Goal: Task Accomplishment & Management: Use online tool/utility

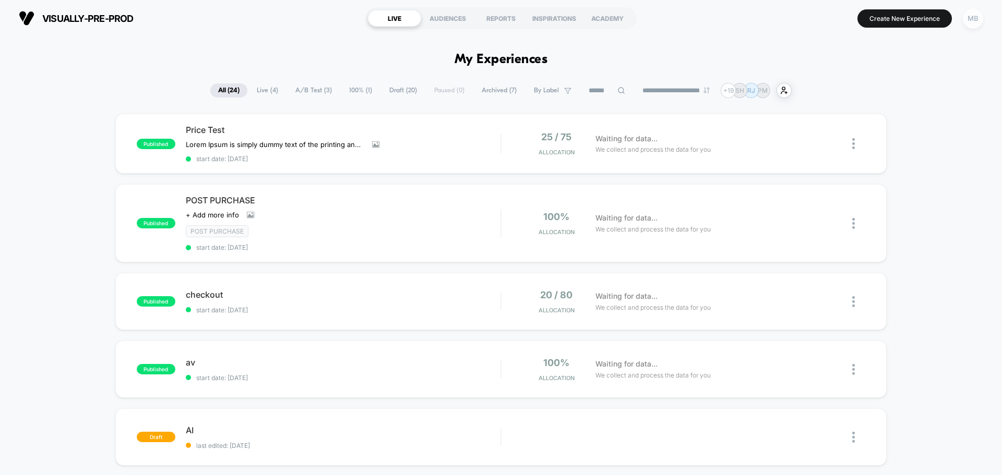
click at [969, 19] on div "MB" at bounding box center [973, 18] width 20 height 20
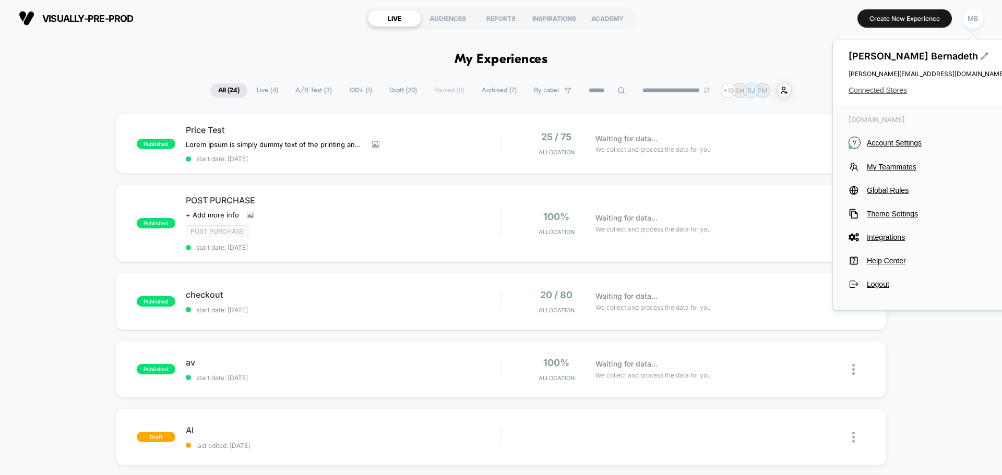
click at [887, 89] on span "Connected Stores" at bounding box center [926, 90] width 157 height 8
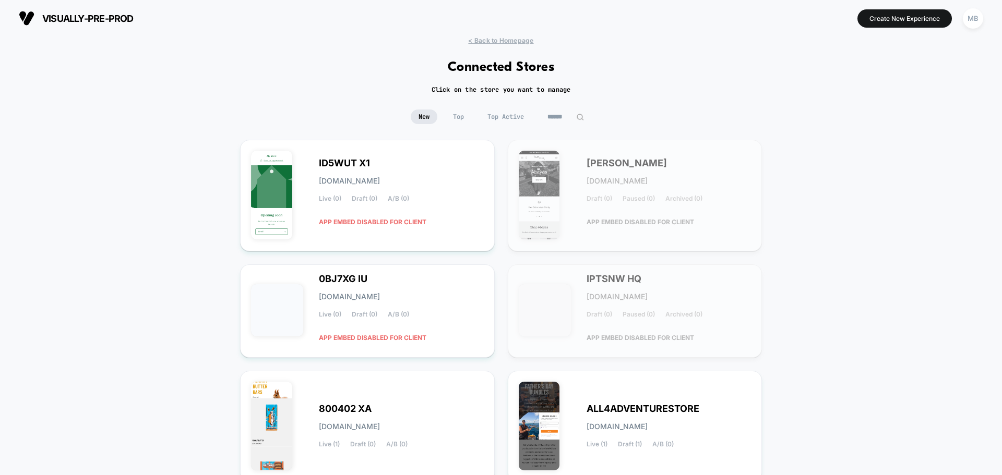
click at [582, 115] on img at bounding box center [580, 117] width 8 height 8
click at [578, 115] on img at bounding box center [580, 117] width 8 height 8
click at [553, 117] on input at bounding box center [565, 117] width 52 height 15
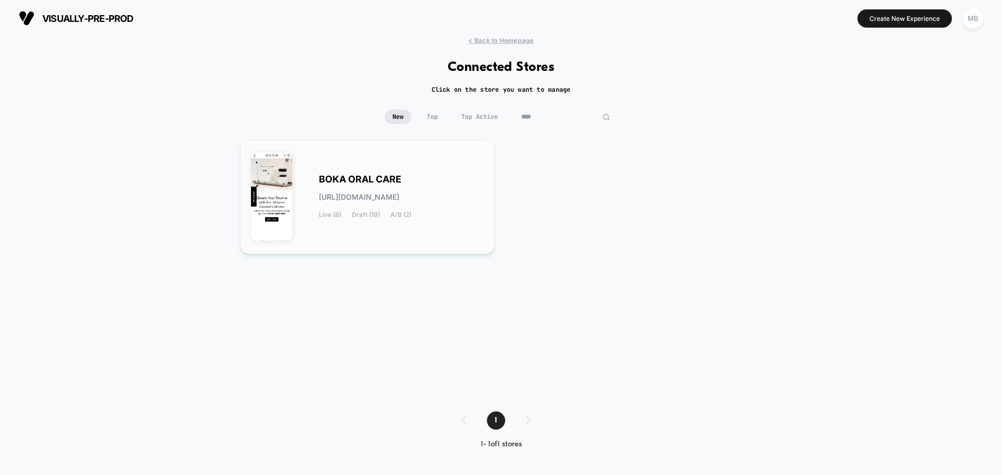
type input "****"
click at [369, 202] on div "BOKA ORAL CARE boka-oral_care.myshopify.com Live (8) Draft (19) A/B (2)" at bounding box center [401, 197] width 165 height 43
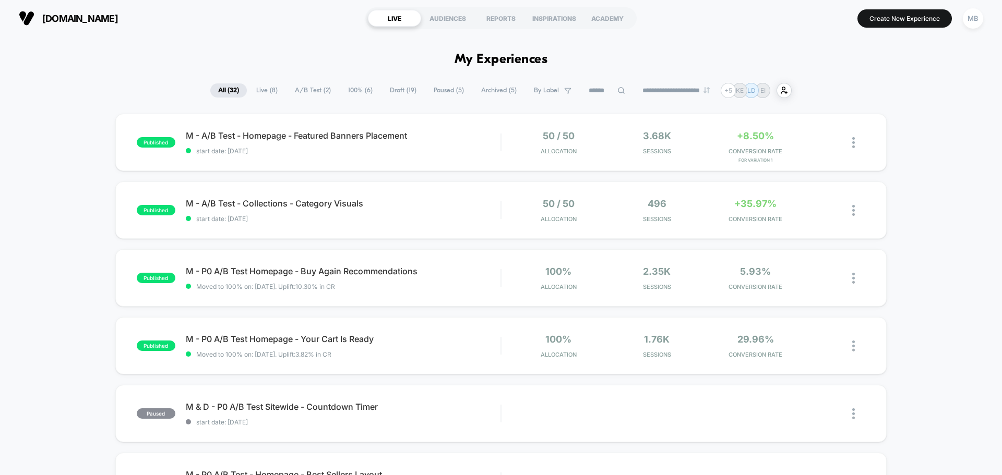
click at [598, 91] on input at bounding box center [607, 91] width 52 height 13
paste input "**********"
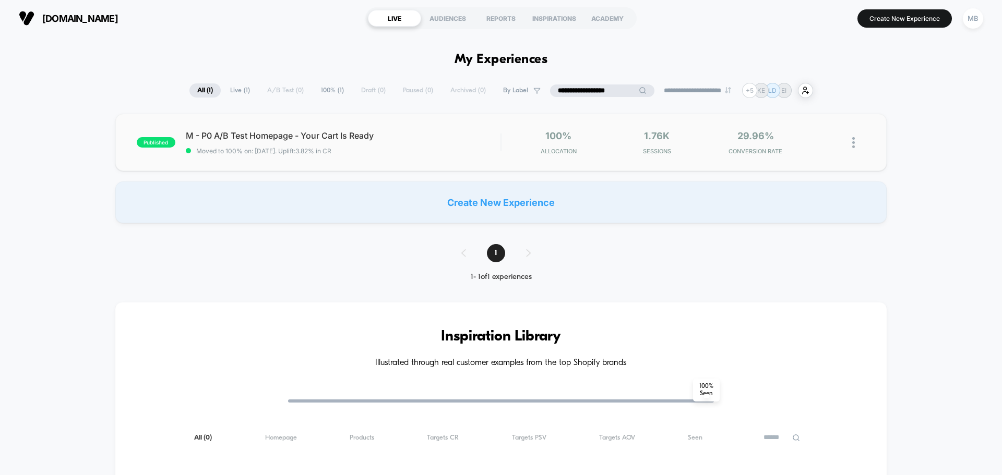
type input "**********"
click at [402, 162] on div "published M - P0 A/B Test Homepage - Your Cart Is Ready Moved to 100% on: 7/31/…" at bounding box center [500, 142] width 771 height 57
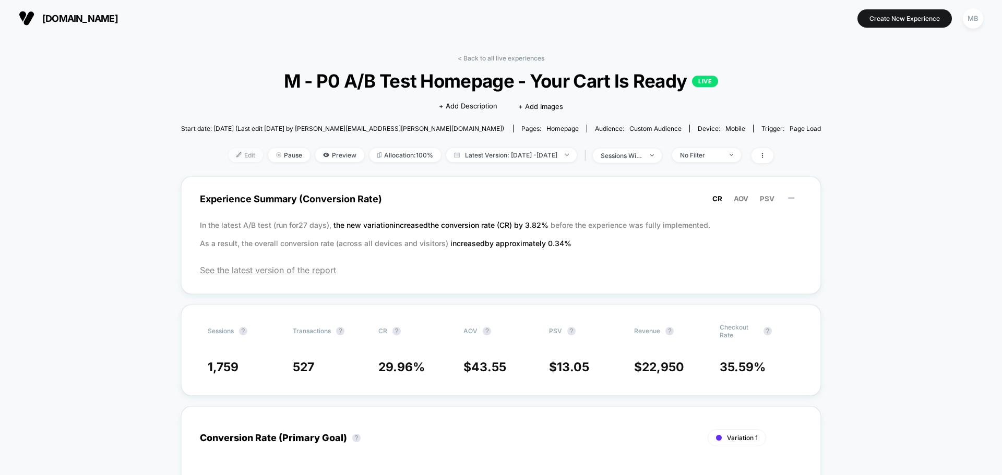
click at [230, 157] on span "Edit" at bounding box center [246, 155] width 34 height 14
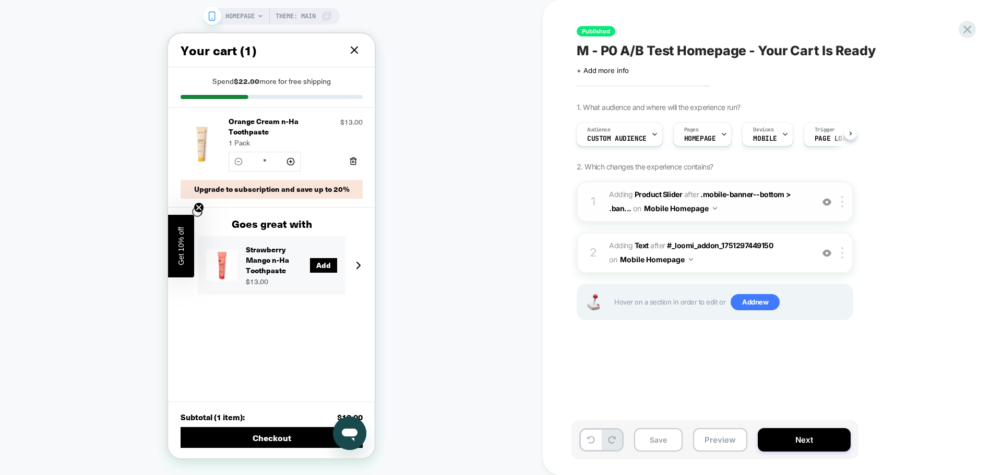
click at [824, 204] on img at bounding box center [826, 202] width 9 height 9
click at [828, 255] on img at bounding box center [826, 253] width 9 height 9
click at [825, 205] on img at bounding box center [826, 202] width 9 height 9
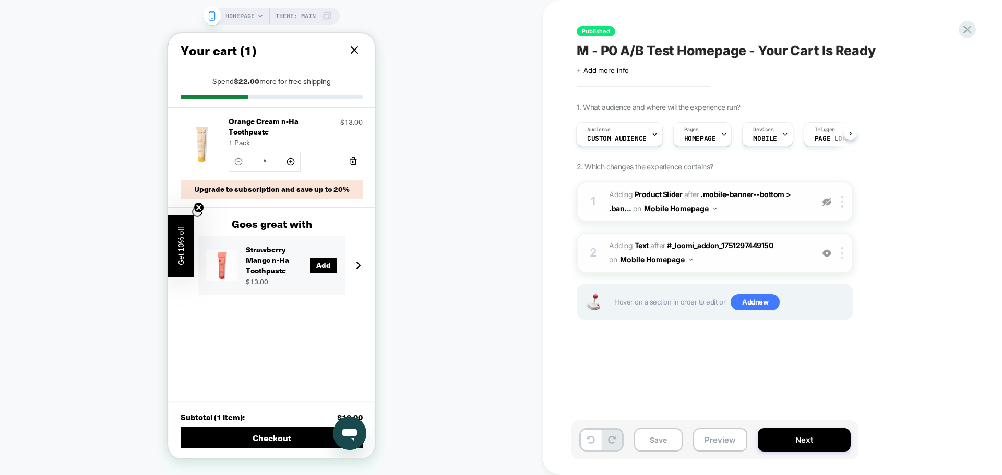
click at [825, 205] on img at bounding box center [826, 202] width 9 height 9
click at [631, 136] on span "Custom Audience" at bounding box center [616, 138] width 59 height 7
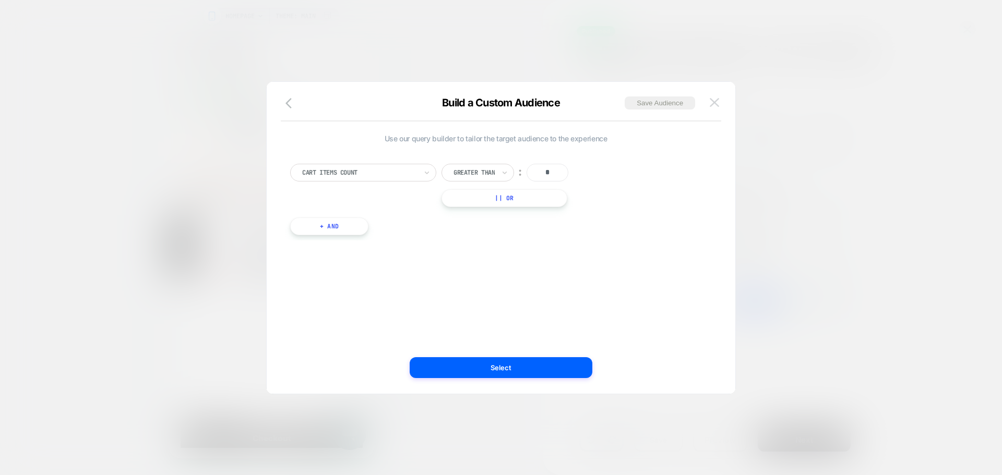
click at [713, 102] on img at bounding box center [714, 102] width 9 height 9
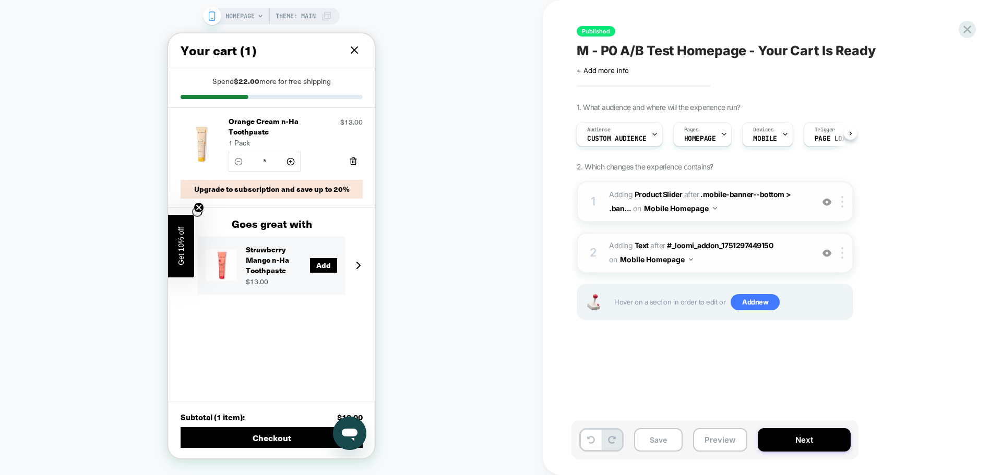
click at [352, 51] on icon at bounding box center [354, 50] width 13 height 13
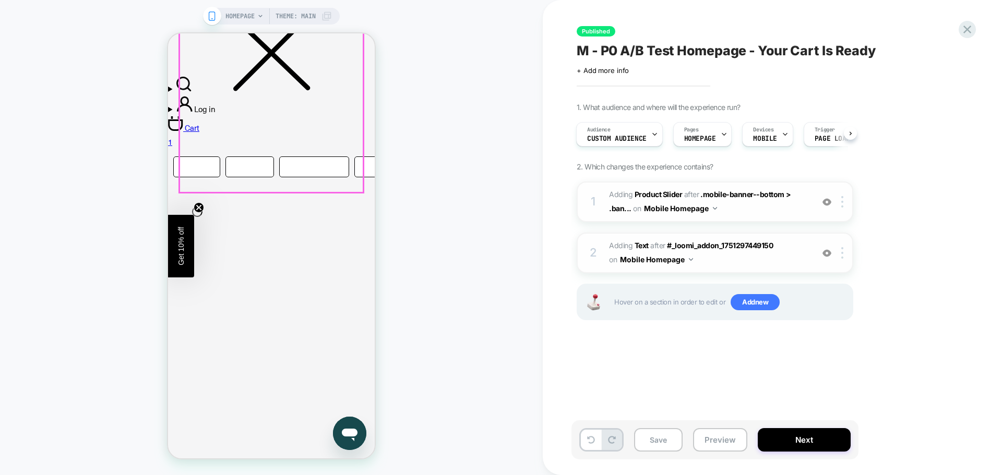
scroll to position [470, 0]
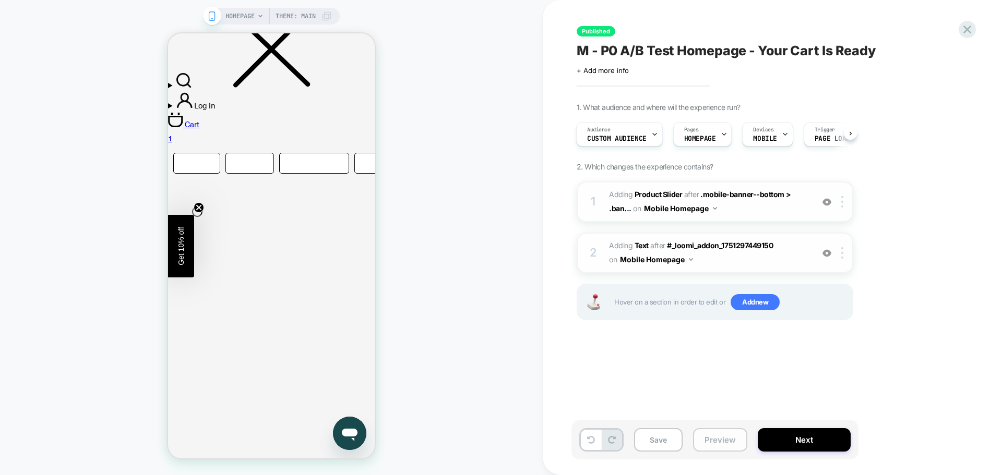
click at [713, 449] on button "Preview" at bounding box center [720, 439] width 54 height 23
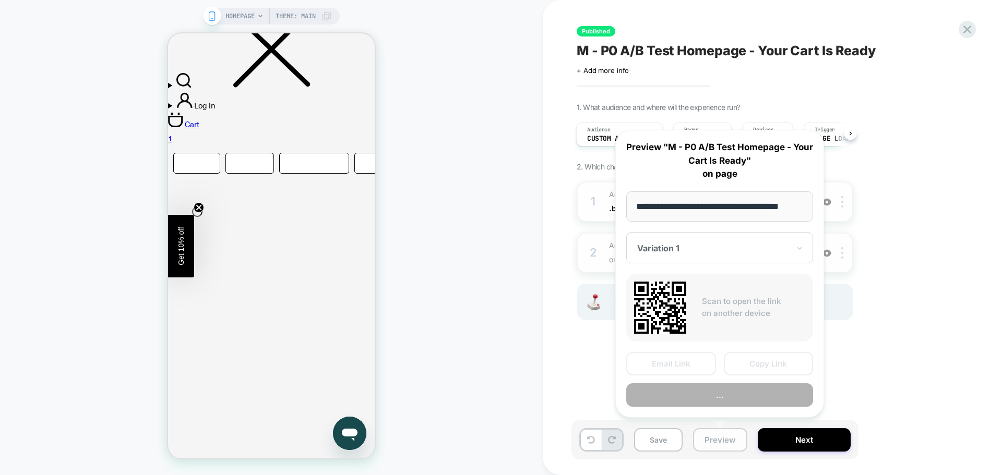
scroll to position [0, 14]
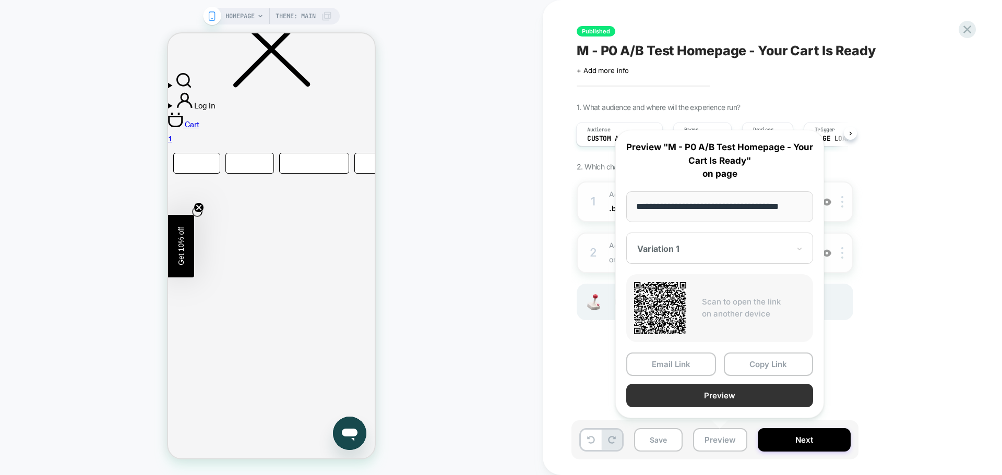
click at [734, 391] on button "Preview" at bounding box center [719, 395] width 187 height 23
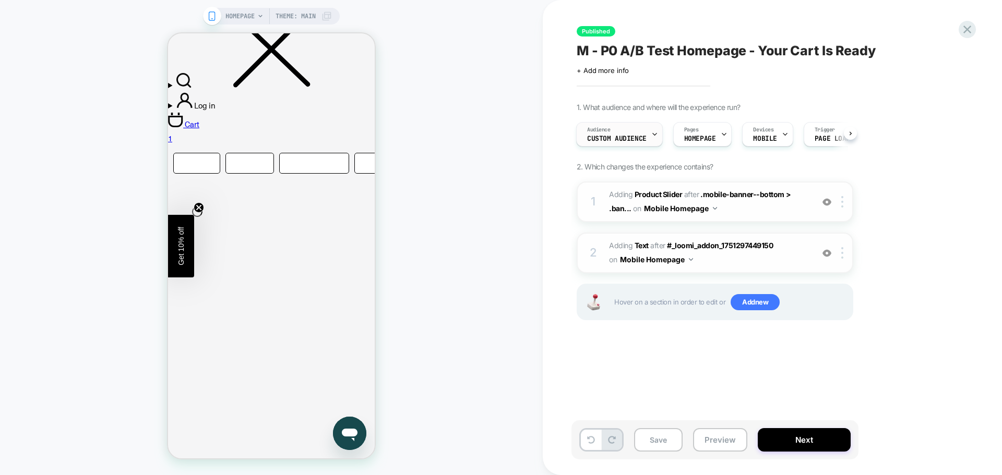
click at [619, 134] on div "Audience Custom Audience" at bounding box center [617, 134] width 80 height 23
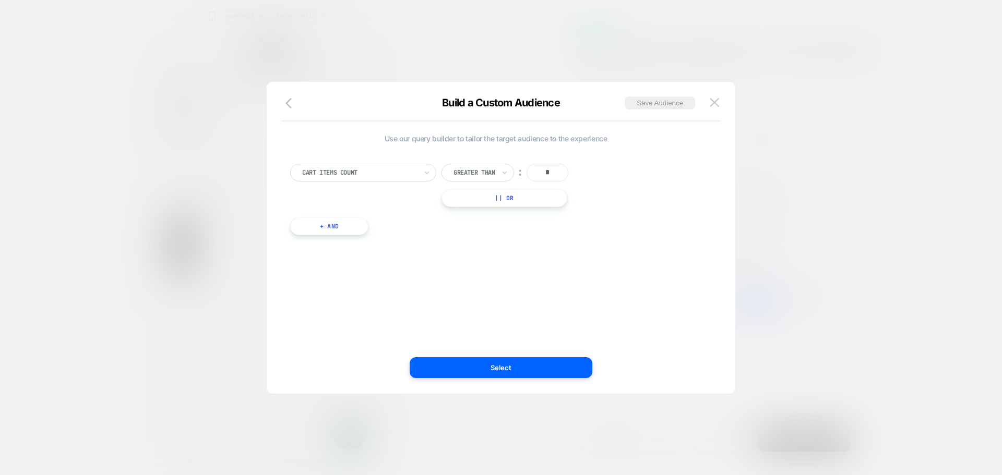
click at [724, 97] on div "Build a Custom Audience Save Audience" at bounding box center [501, 109] width 469 height 25
click at [716, 101] on img at bounding box center [714, 102] width 9 height 9
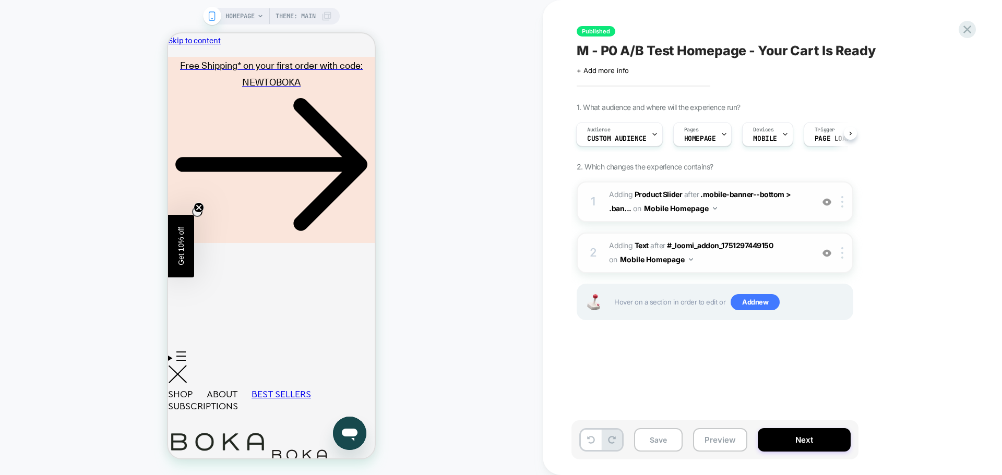
scroll to position [0, 0]
click at [714, 446] on button "Preview" at bounding box center [720, 439] width 54 height 23
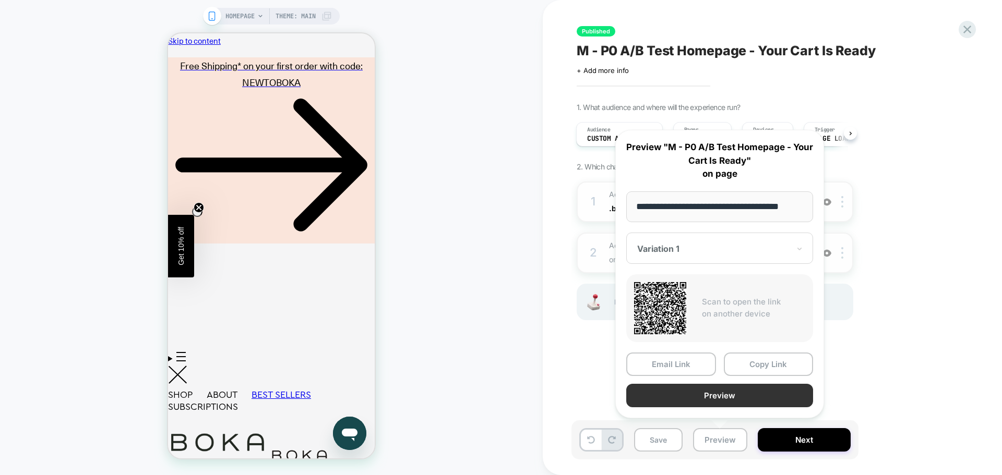
click at [715, 397] on button "Preview" at bounding box center [719, 395] width 187 height 23
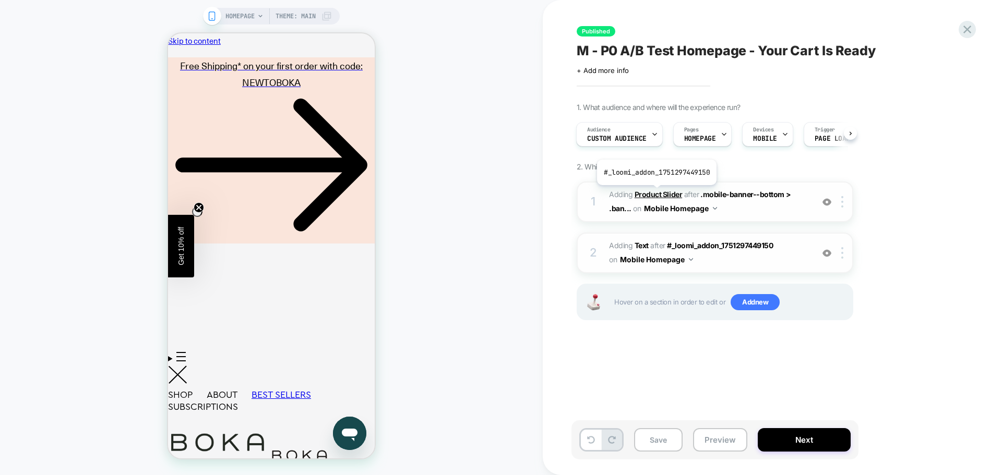
click at [655, 193] on b "Product Slider" at bounding box center [657, 194] width 47 height 9
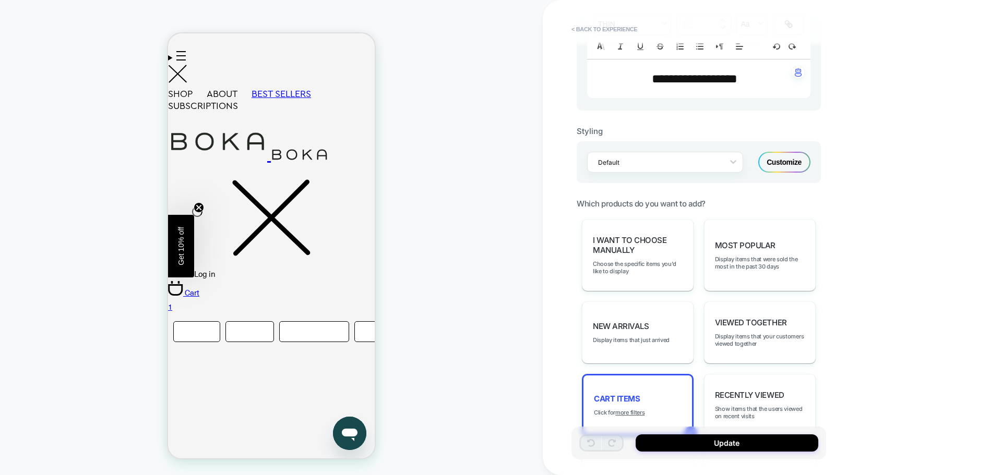
scroll to position [261, 0]
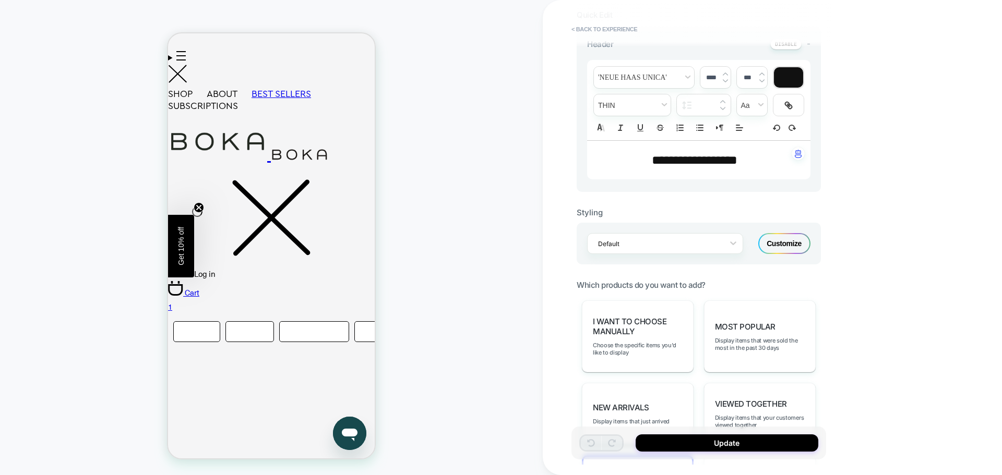
drag, startPoint x: 790, startPoint y: 239, endPoint x: 197, endPoint y: 253, distance: 593.4
click at [790, 239] on div "Customize" at bounding box center [784, 243] width 52 height 21
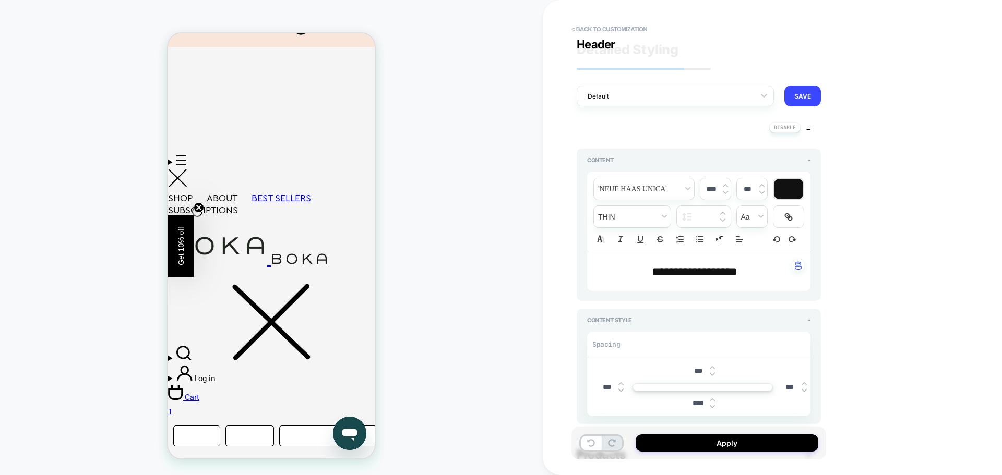
scroll to position [209, 0]
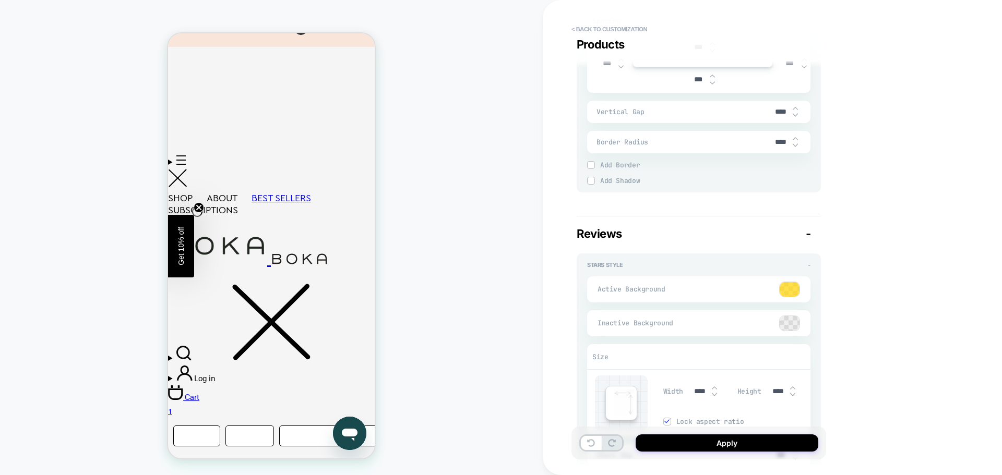
type textarea "*"
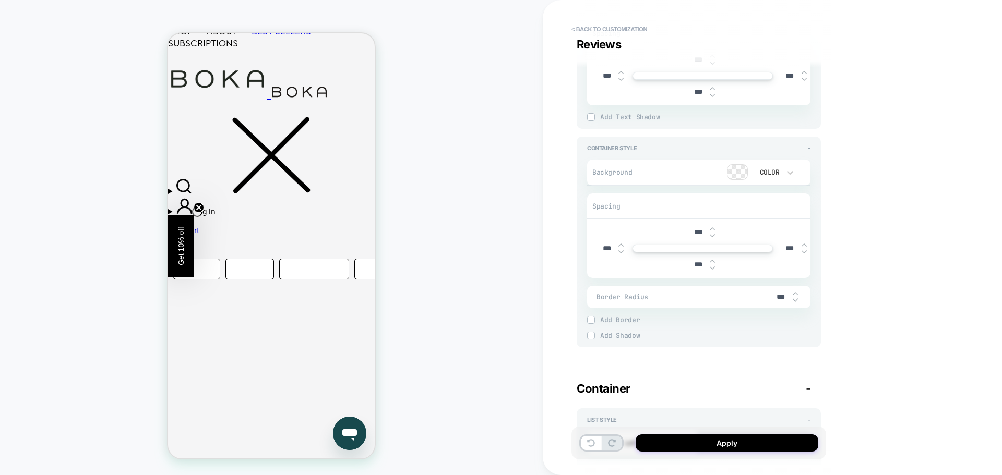
scroll to position [405, 0]
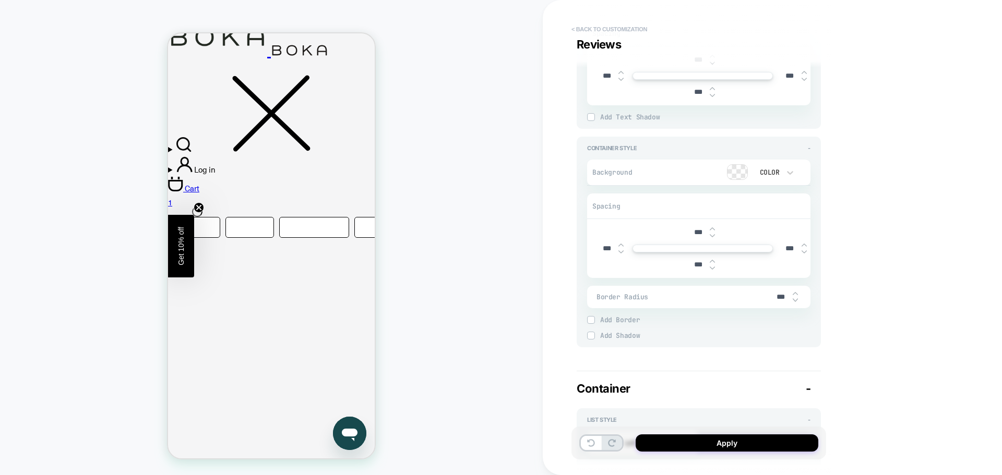
click at [618, 25] on button "< Back to customization" at bounding box center [609, 29] width 86 height 17
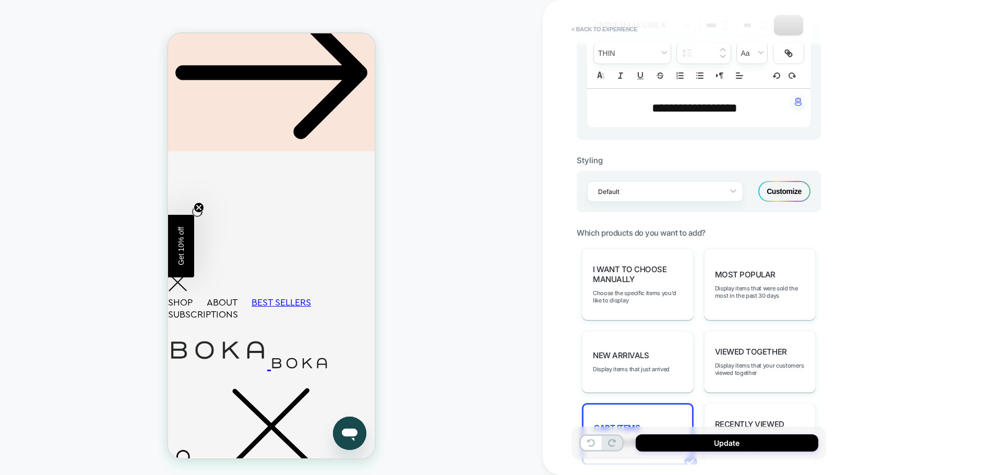
scroll to position [0, 0]
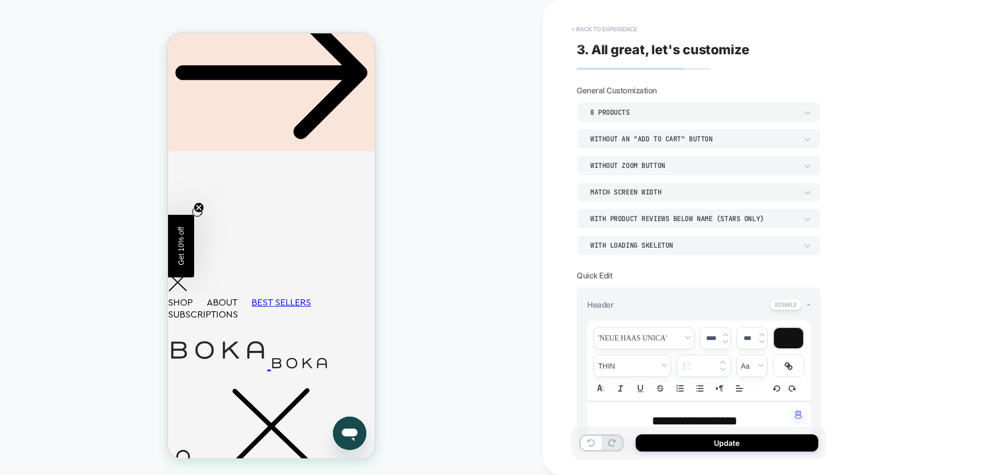
click at [593, 26] on button "< Back to experience" at bounding box center [604, 29] width 76 height 17
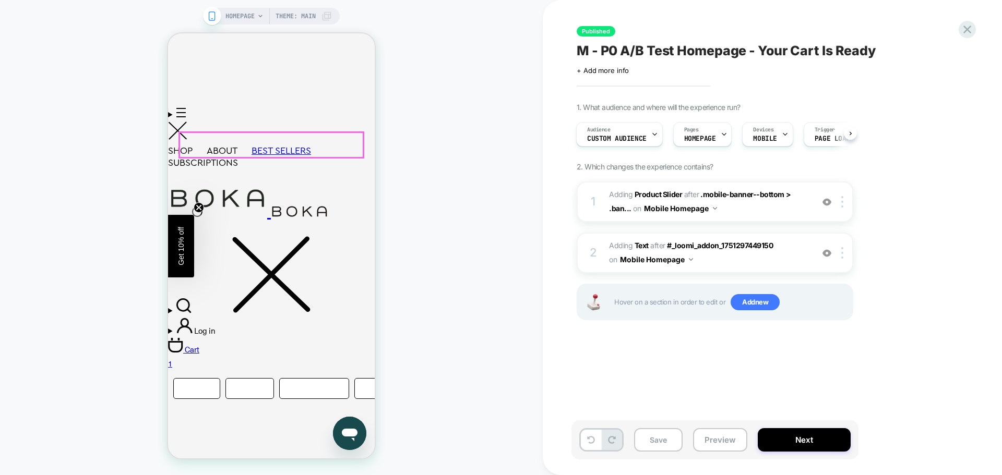
scroll to position [353, 0]
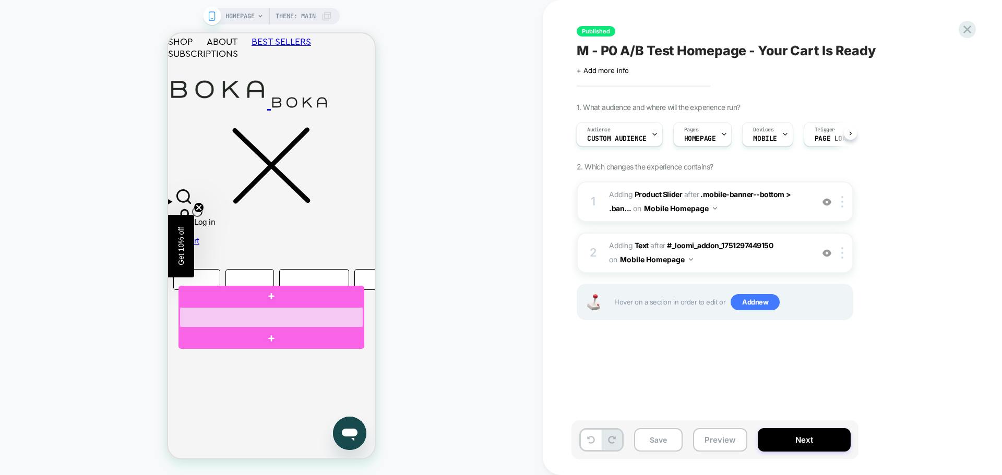
click at [293, 314] on div at bounding box center [271, 317] width 184 height 20
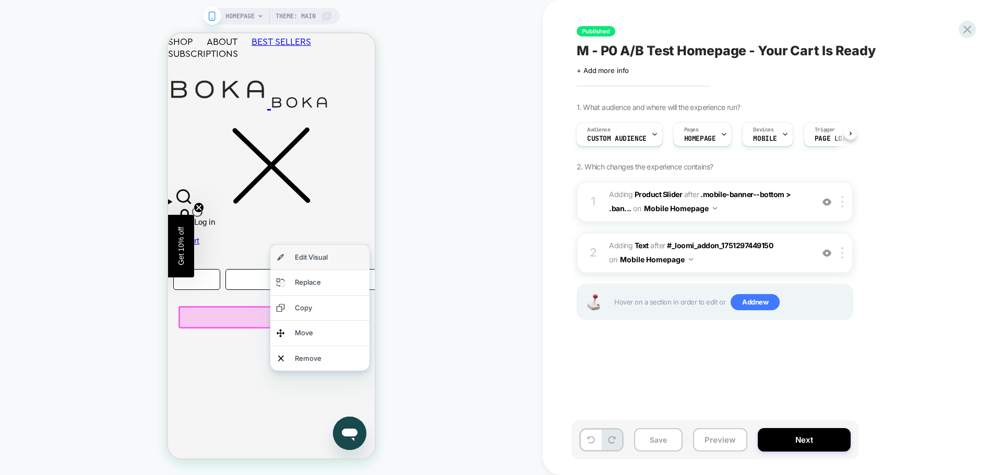
click at [318, 259] on div "Edit Visual" at bounding box center [329, 257] width 68 height 12
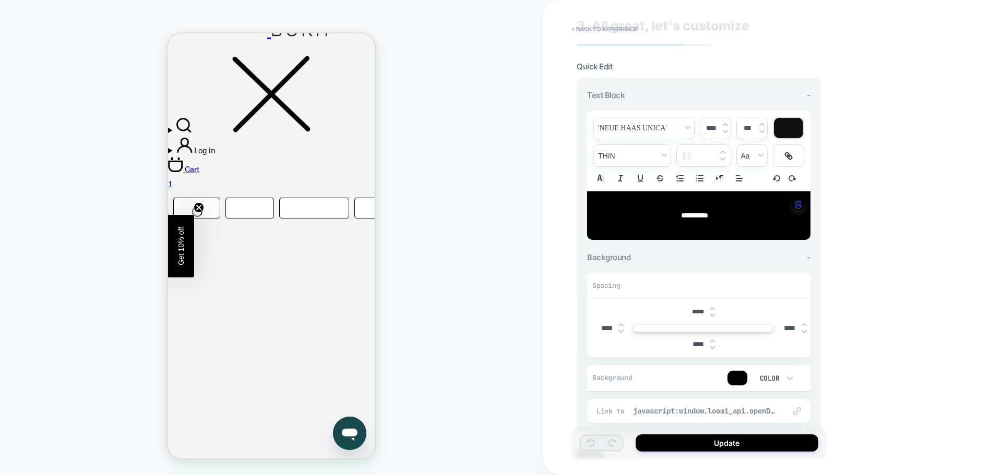
scroll to position [18, 0]
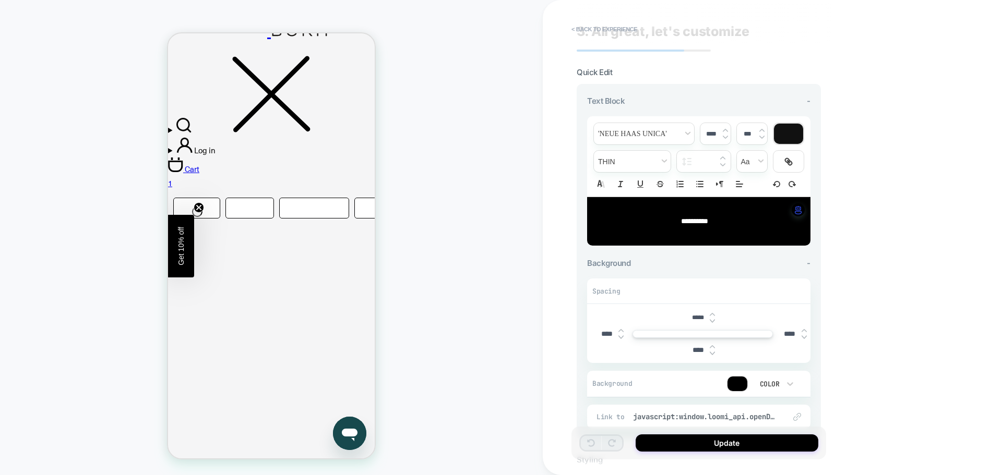
click at [701, 318] on input "*****" at bounding box center [697, 318] width 23 height 8
click at [694, 316] on input "*****" at bounding box center [697, 318] width 23 height 8
click at [695, 316] on input "*****" at bounding box center [697, 318] width 23 height 8
type input "***"
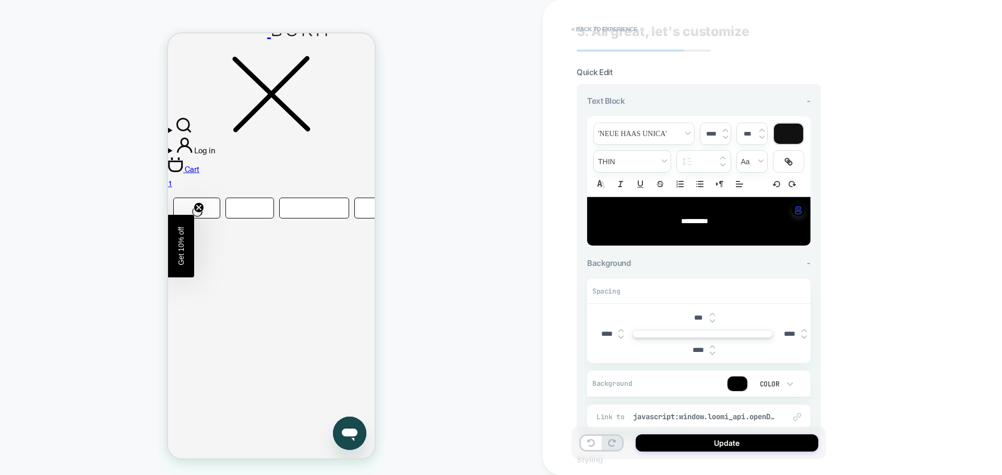
click at [825, 328] on div "**********" at bounding box center [698, 237] width 255 height 454
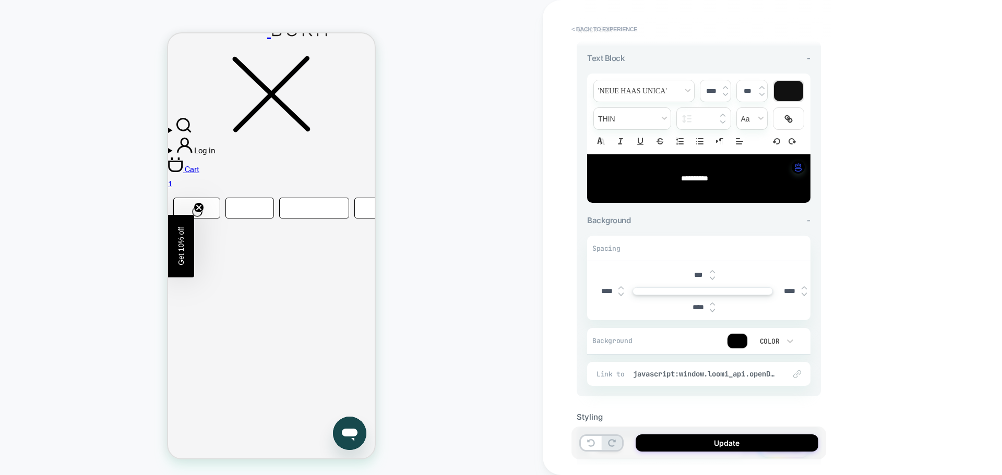
scroll to position [123, 0]
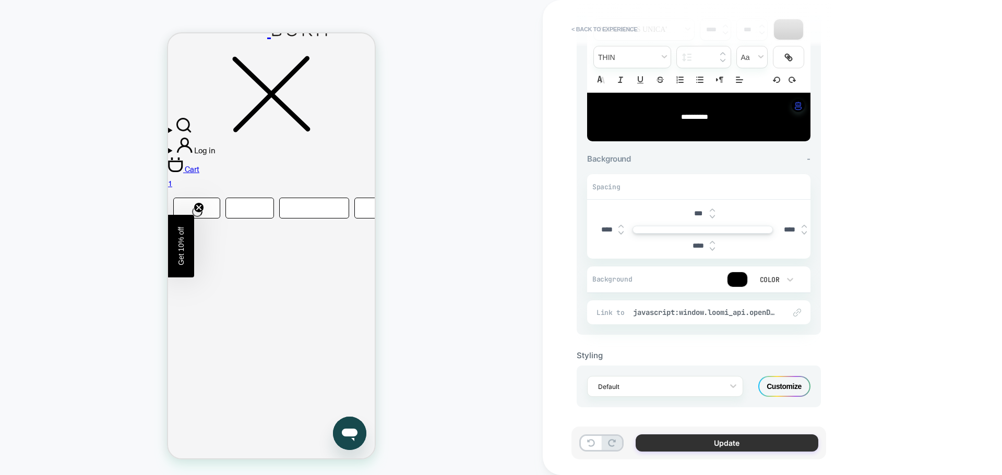
click at [688, 444] on button "Update" at bounding box center [726, 443] width 183 height 17
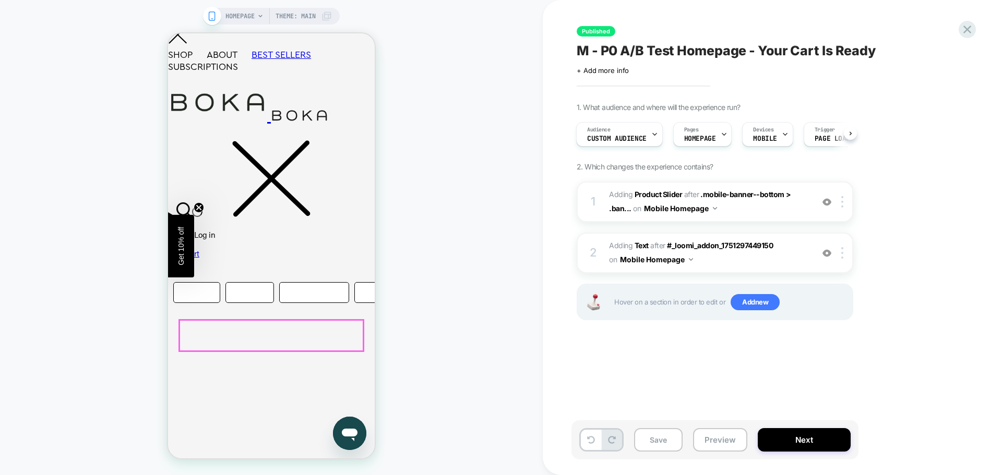
scroll to position [320, 0]
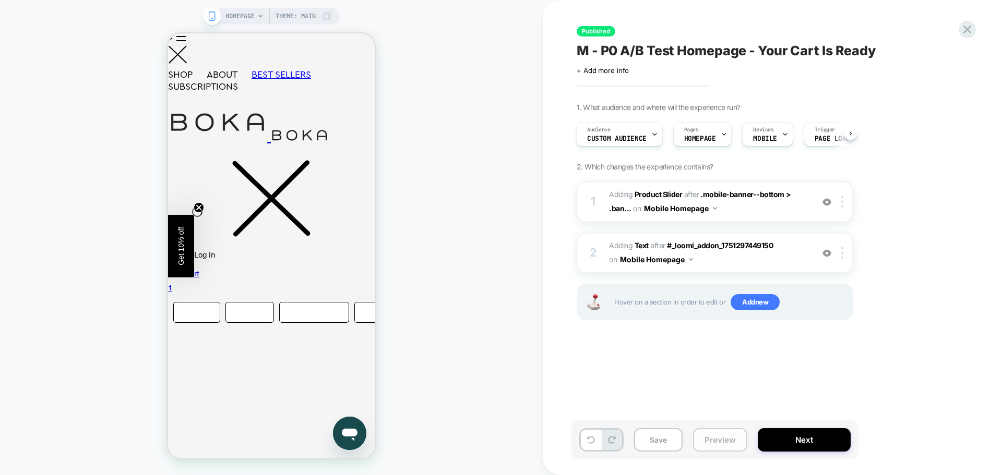
click at [736, 441] on button "Preview" at bounding box center [720, 439] width 54 height 23
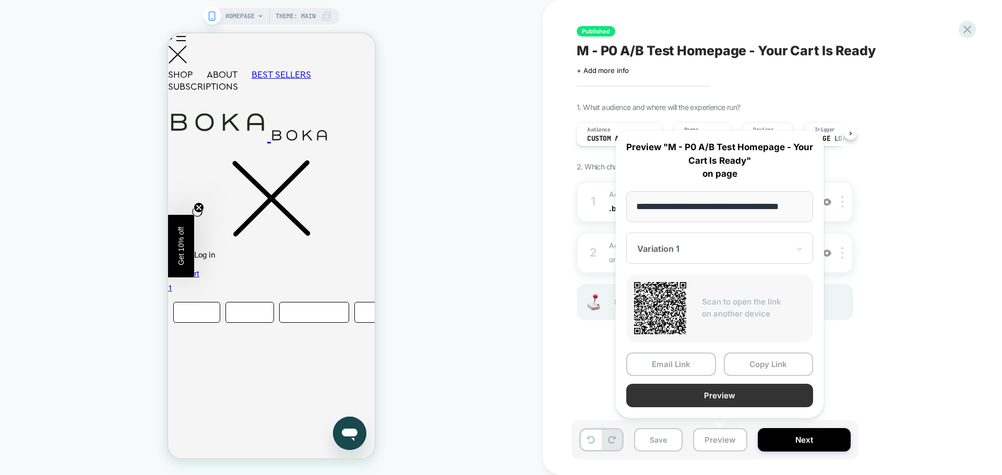
scroll to position [0, 0]
click at [752, 401] on button "Preview" at bounding box center [719, 395] width 187 height 23
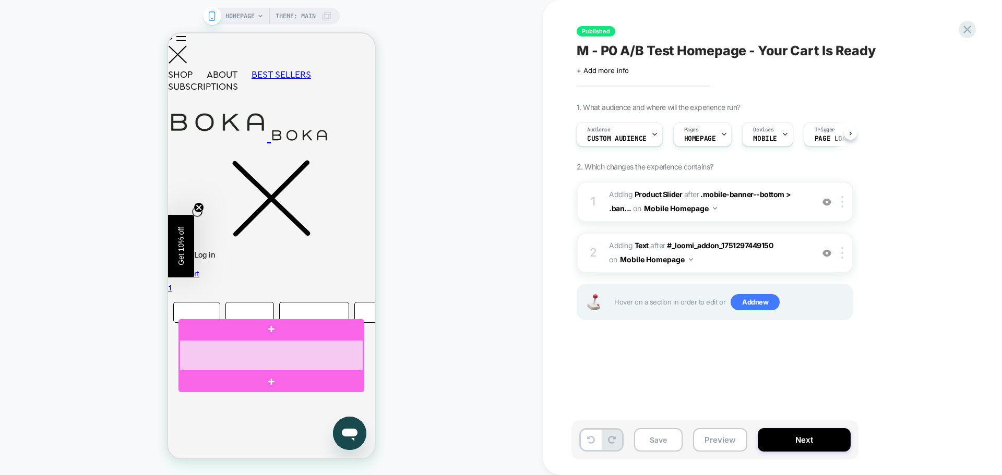
click at [284, 355] on div at bounding box center [271, 355] width 184 height 31
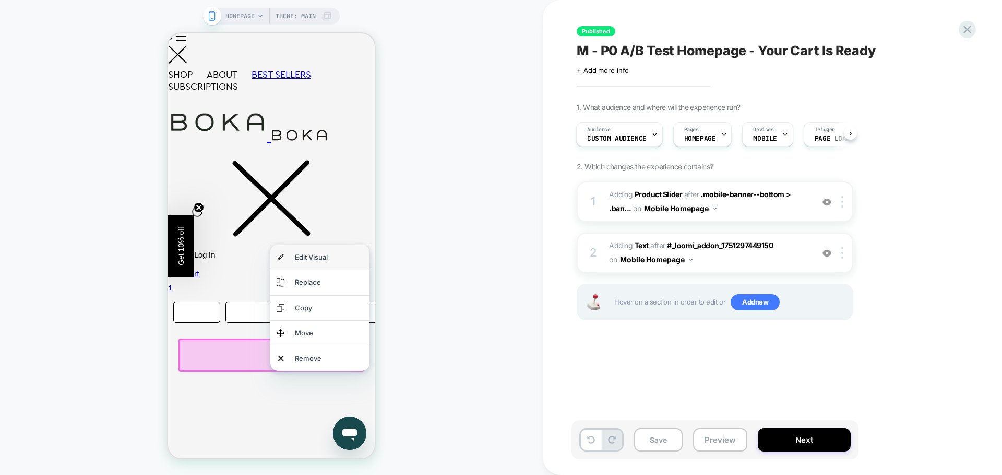
click at [306, 258] on div "Edit Visual" at bounding box center [329, 257] width 68 height 12
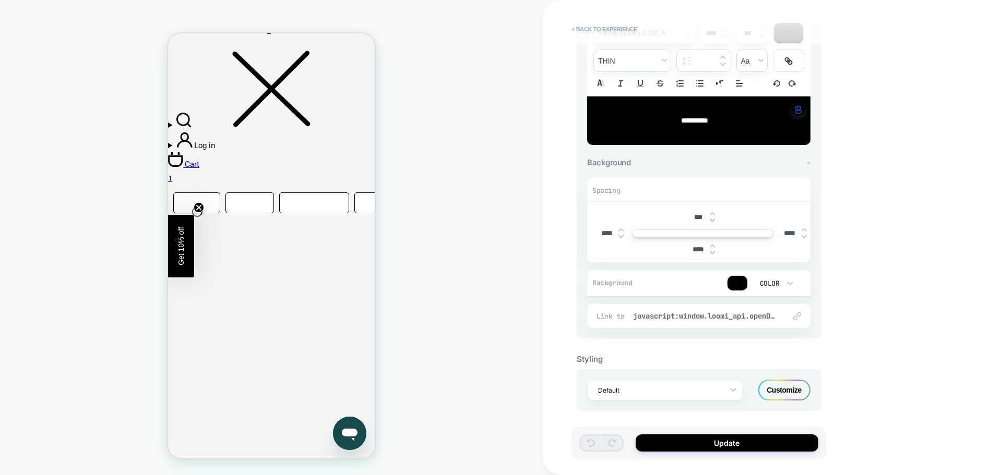
scroll to position [123, 0]
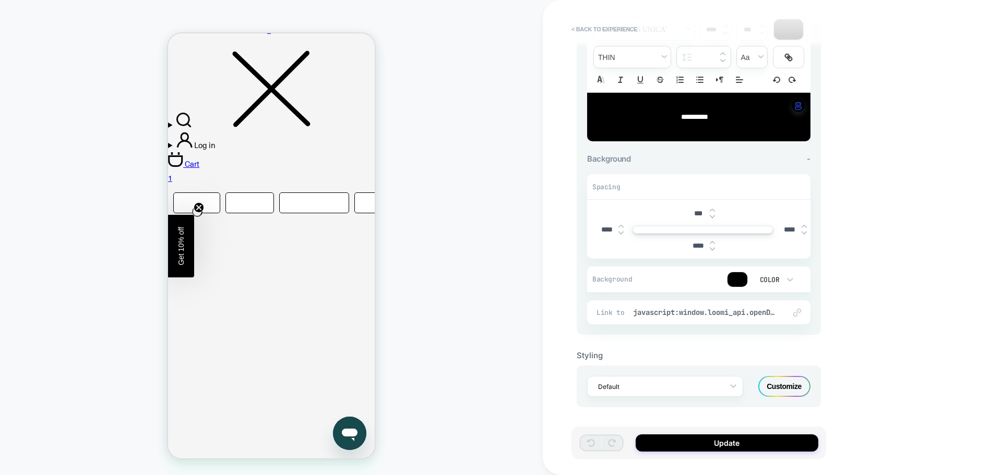
click at [784, 394] on div "Customize" at bounding box center [784, 386] width 52 height 21
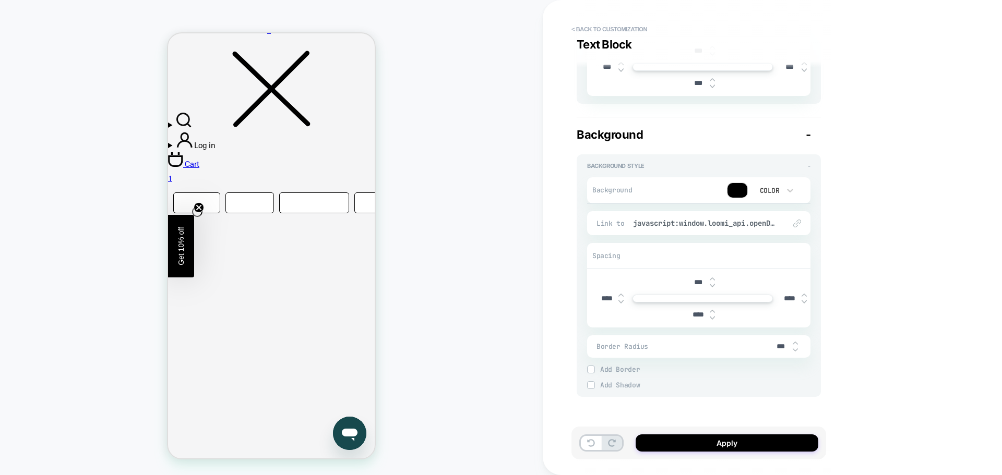
scroll to position [69, 0]
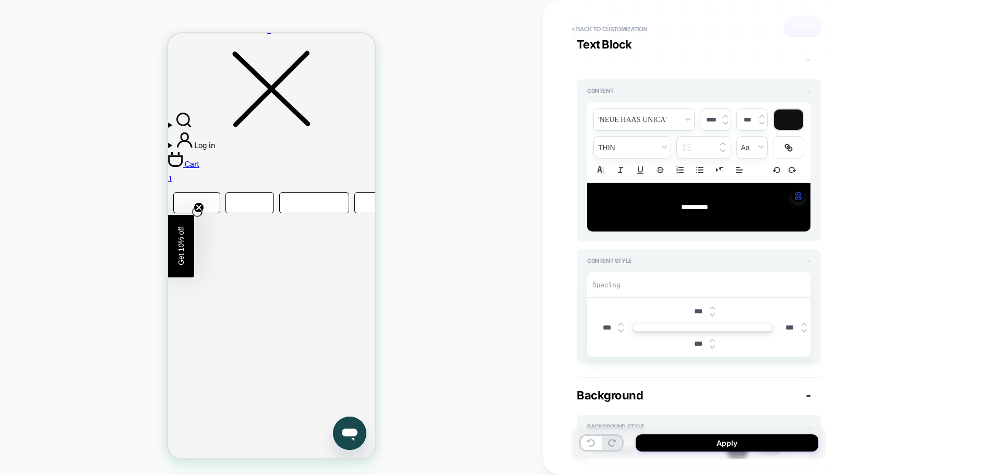
click at [694, 311] on input "***" at bounding box center [697, 311] width 23 height 9
type input "***"
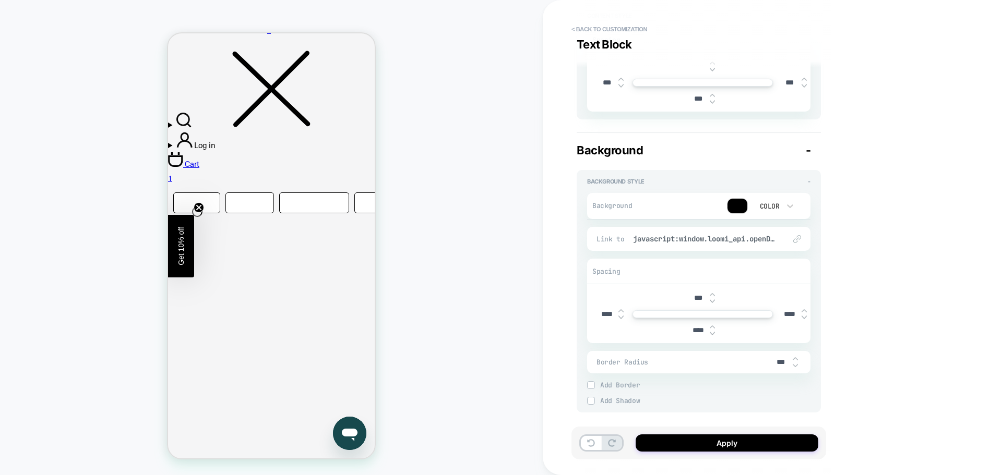
scroll to position [330, 0]
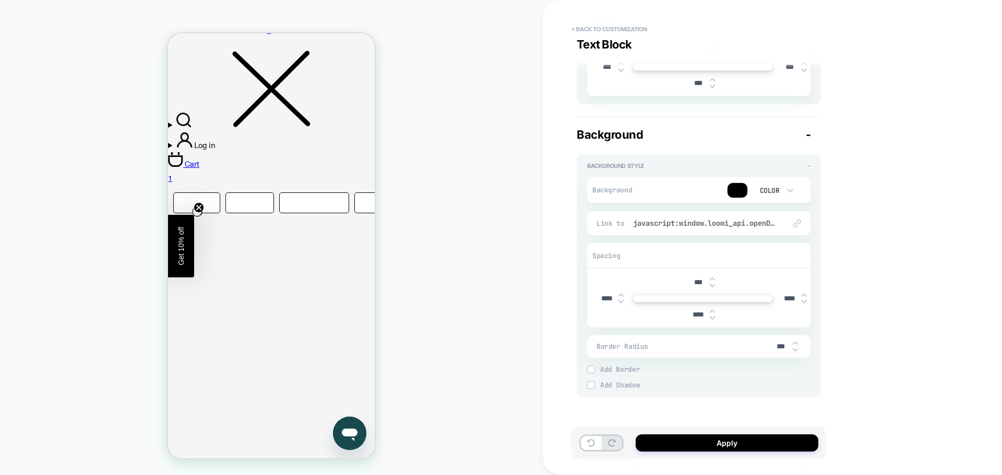
click at [697, 281] on input "***" at bounding box center [697, 282] width 23 height 9
type input "****"
click at [727, 445] on button "Apply" at bounding box center [726, 443] width 183 height 17
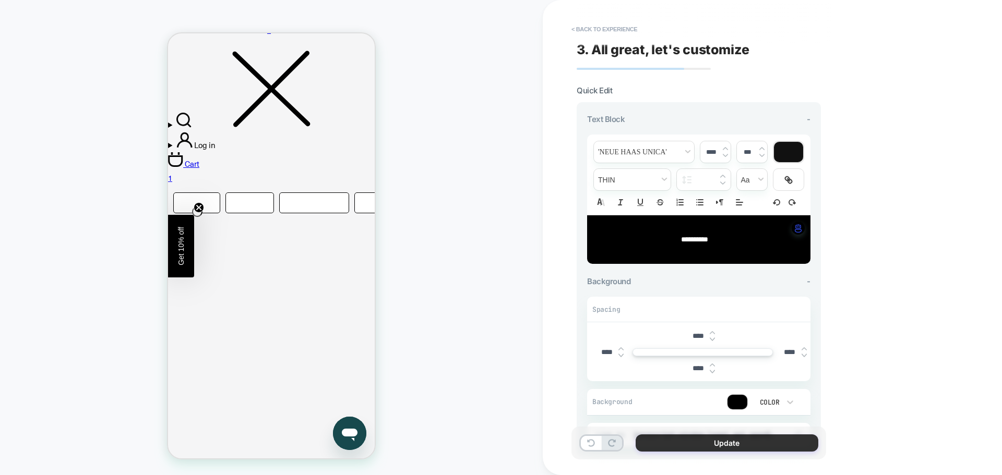
click at [696, 450] on button "Update" at bounding box center [726, 443] width 183 height 17
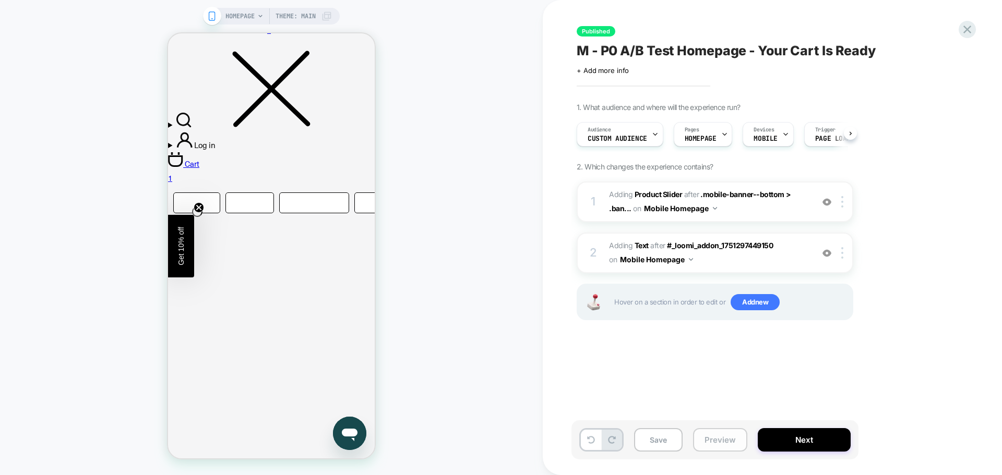
scroll to position [0, 1]
click at [727, 443] on button "Preview" at bounding box center [720, 439] width 54 height 23
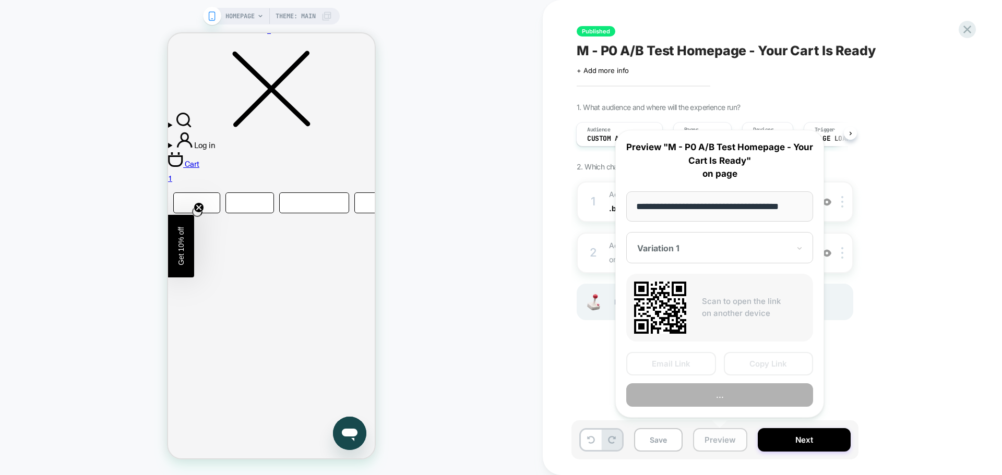
scroll to position [0, 14]
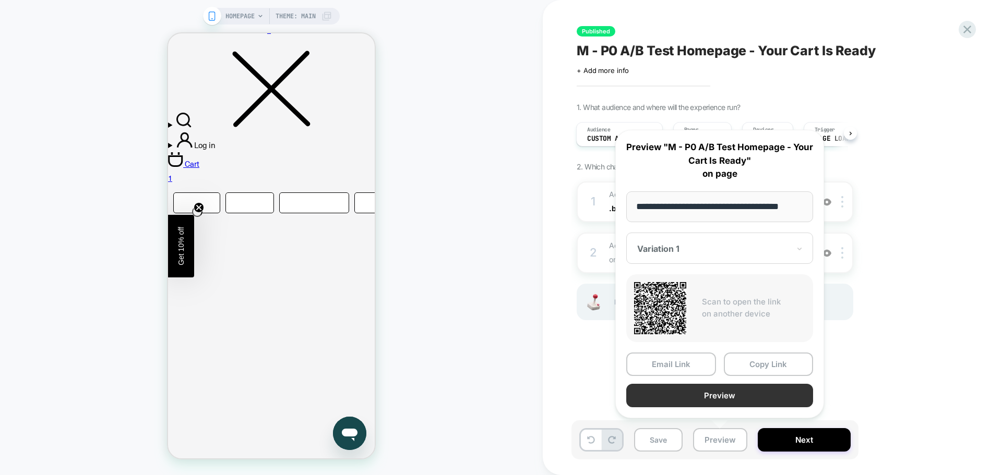
click at [741, 400] on button "Preview" at bounding box center [719, 395] width 187 height 23
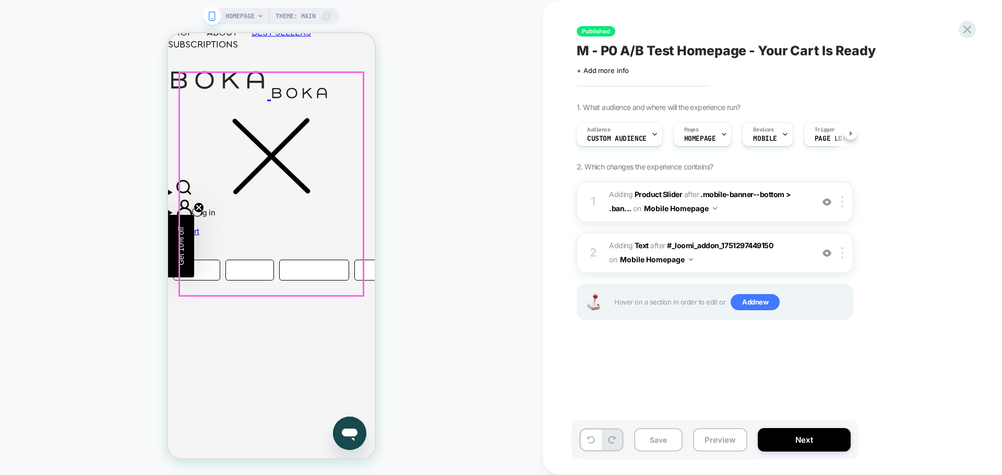
scroll to position [534, 0]
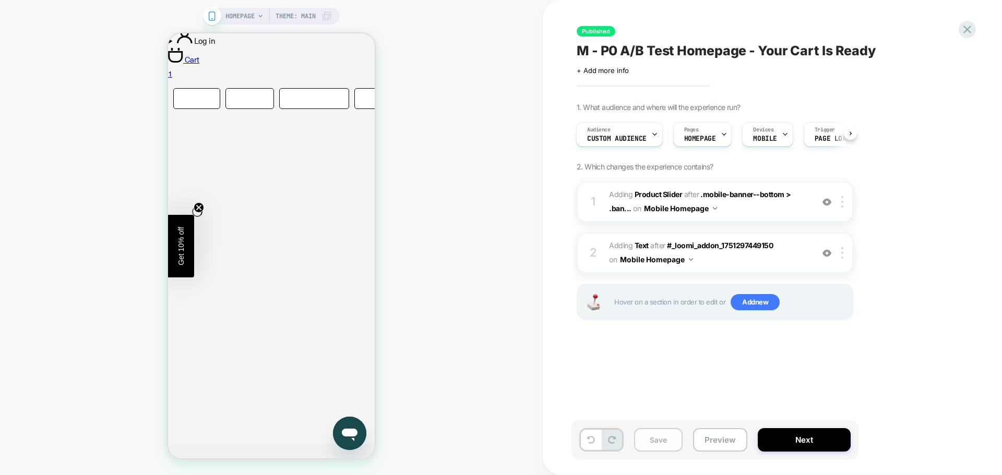
click at [661, 450] on button "Save" at bounding box center [658, 439] width 49 height 23
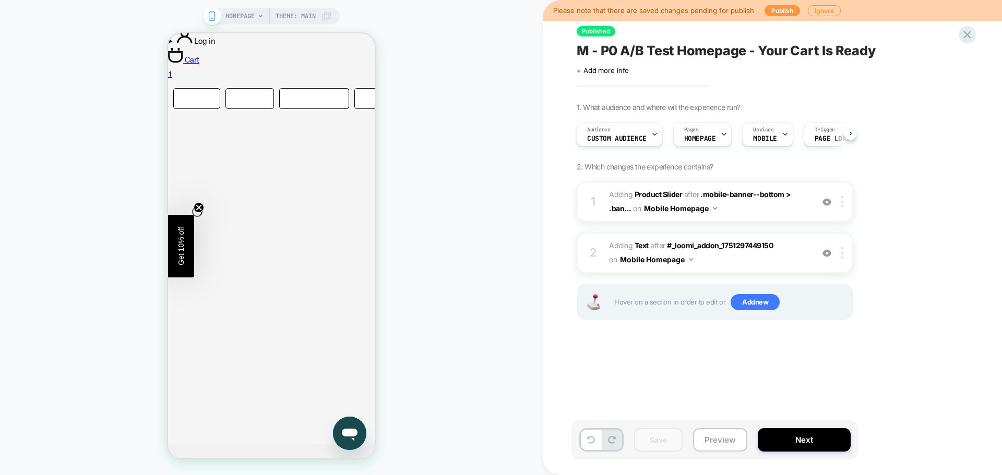
click at [638, 51] on span "M - P0 A/B Test Homepage - Your Cart Is Ready" at bounding box center [726, 51] width 299 height 16
click at [715, 446] on button "Preview" at bounding box center [720, 439] width 54 height 23
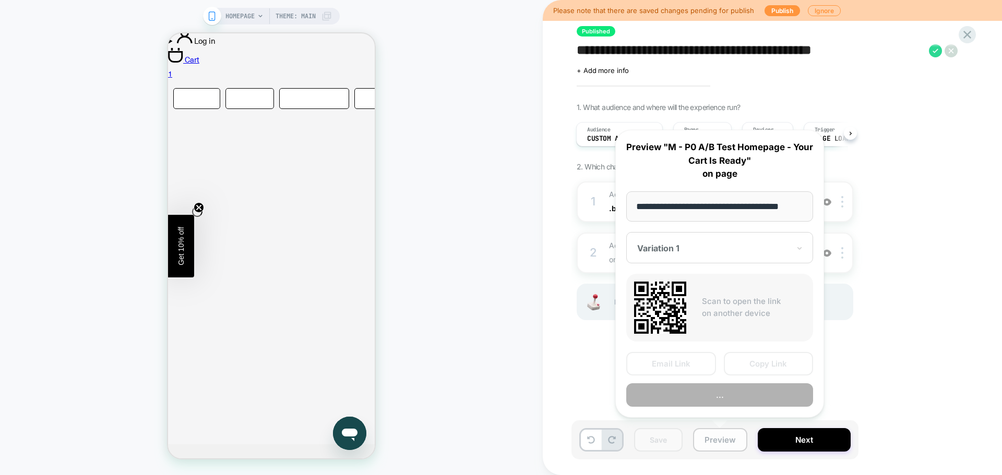
scroll to position [0, 14]
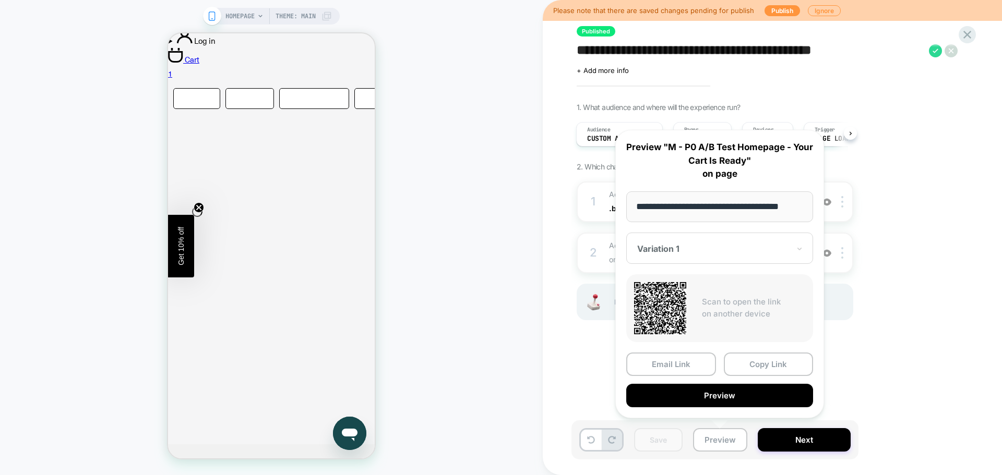
drag, startPoint x: 771, startPoint y: 370, endPoint x: 769, endPoint y: 365, distance: 5.8
click at [772, 370] on button "Copy Link" at bounding box center [769, 364] width 90 height 23
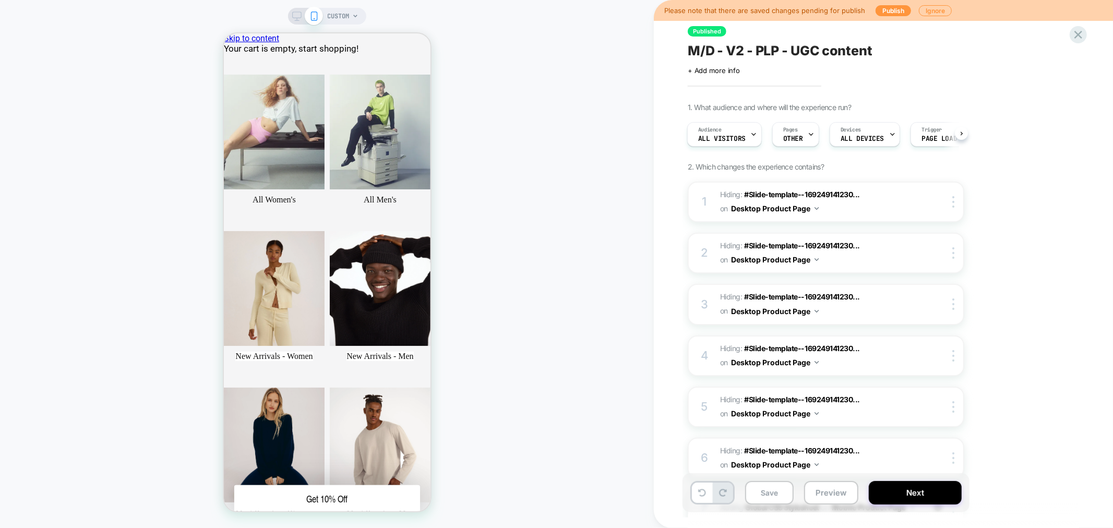
scroll to position [129, 0]
click at [347, 14] on span "CUSTOM" at bounding box center [339, 16] width 22 height 17
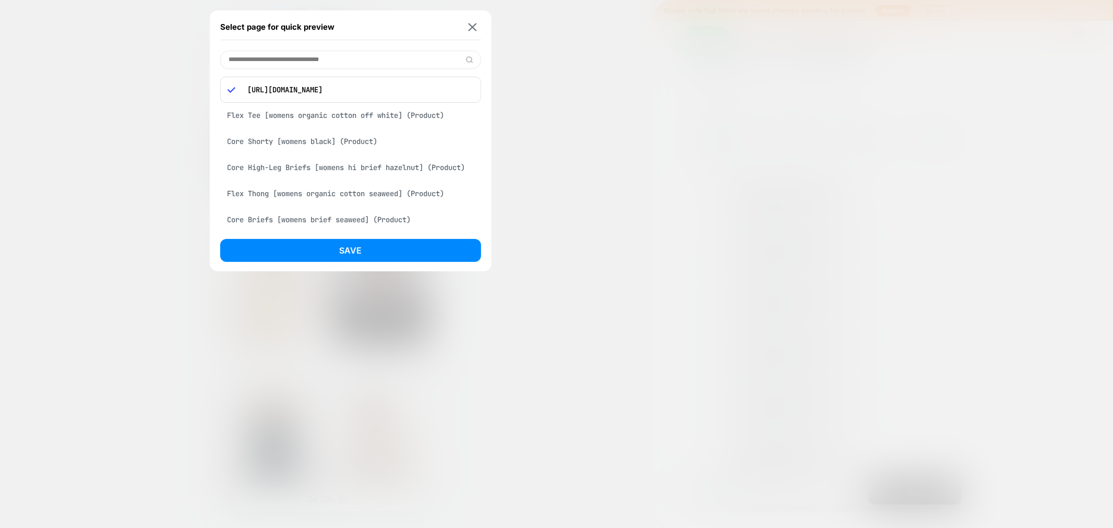
paste input "**********"
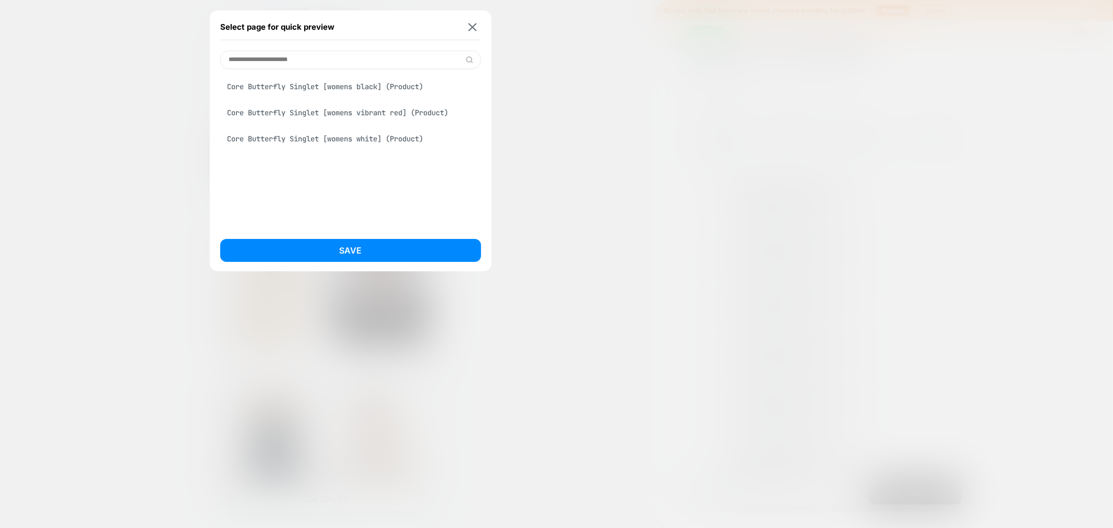
type input "**********"
click at [335, 89] on div "Core Butterfly Singlet [womens black] (Product)" at bounding box center [350, 87] width 261 height 20
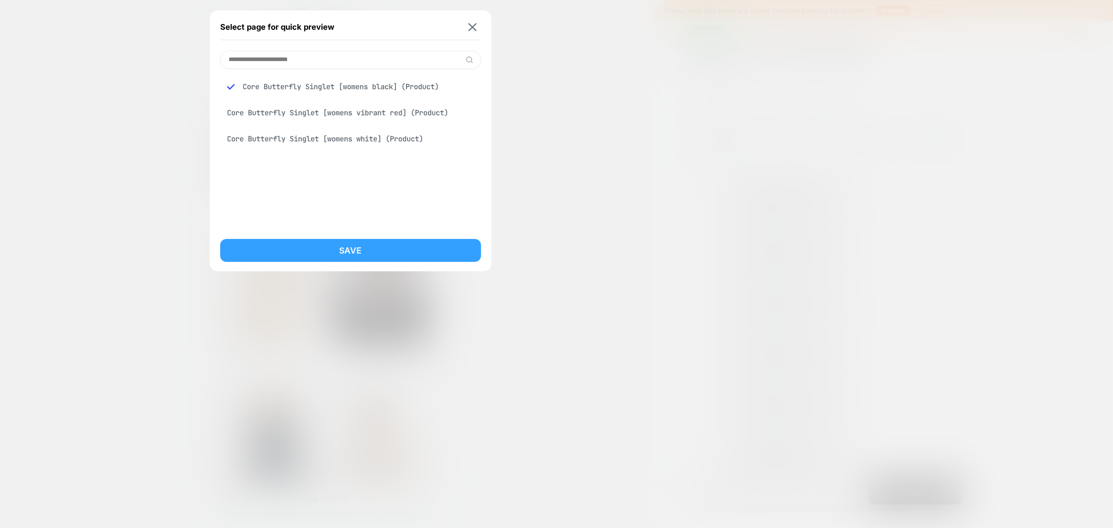
click at [356, 256] on button "Save" at bounding box center [350, 250] width 261 height 23
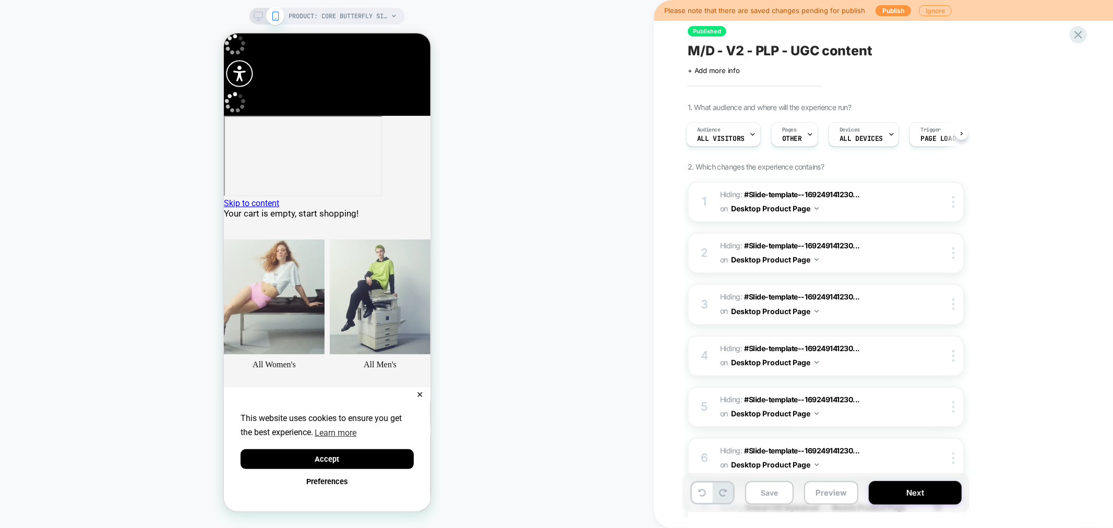
scroll to position [0, 0]
click at [826, 497] on button "Preview" at bounding box center [831, 492] width 54 height 23
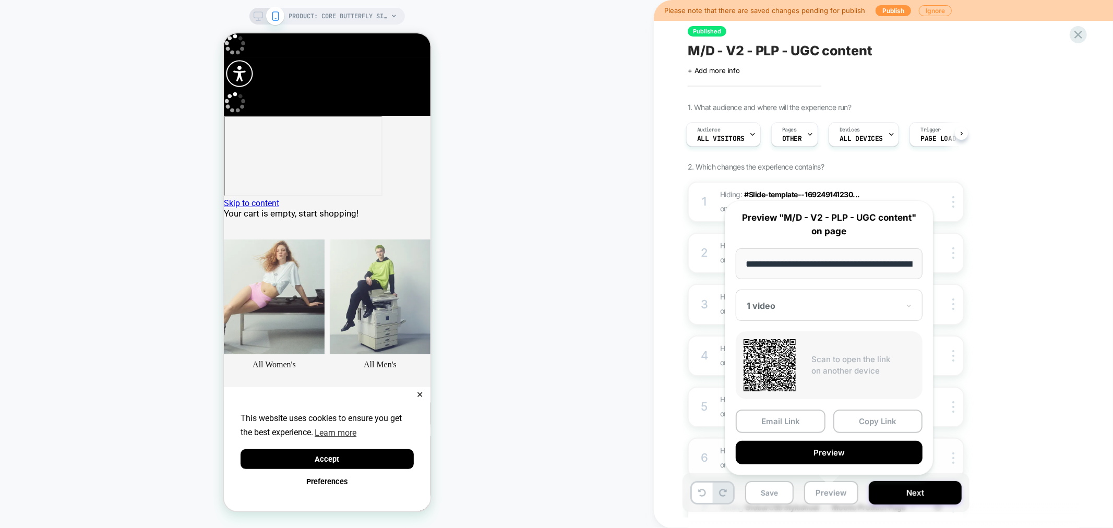
drag, startPoint x: 840, startPoint y: 441, endPoint x: 814, endPoint y: 452, distance: 28.0
click at [814, 452] on button "Preview" at bounding box center [829, 452] width 187 height 23
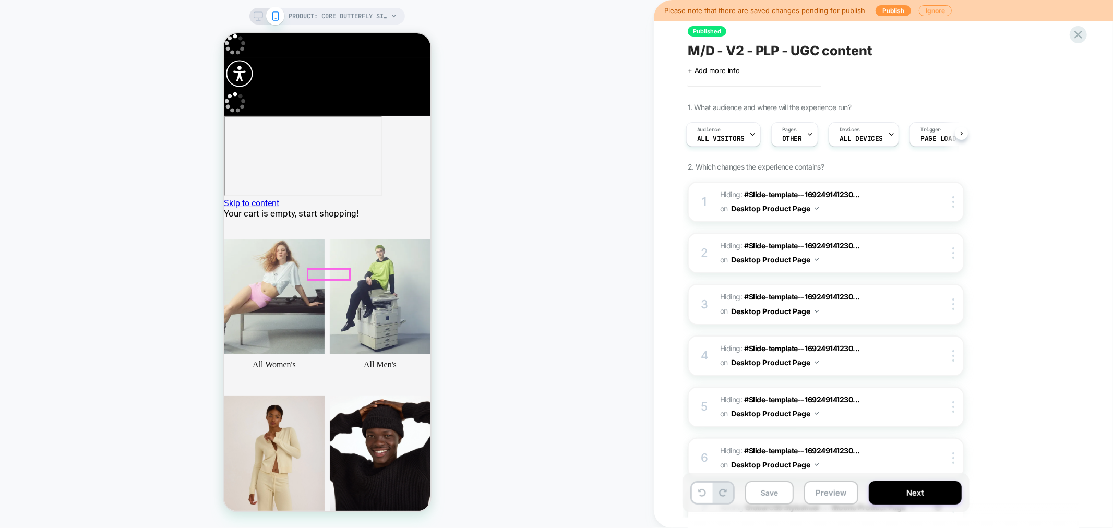
scroll to position [0, 420]
click at [826, 496] on button "Preview" at bounding box center [831, 492] width 54 height 23
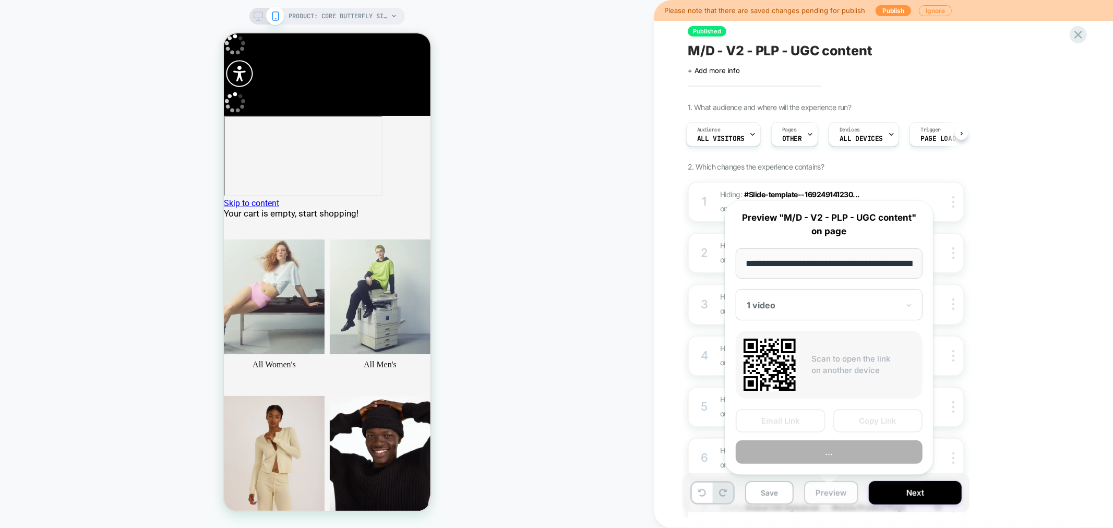
scroll to position [0, 227]
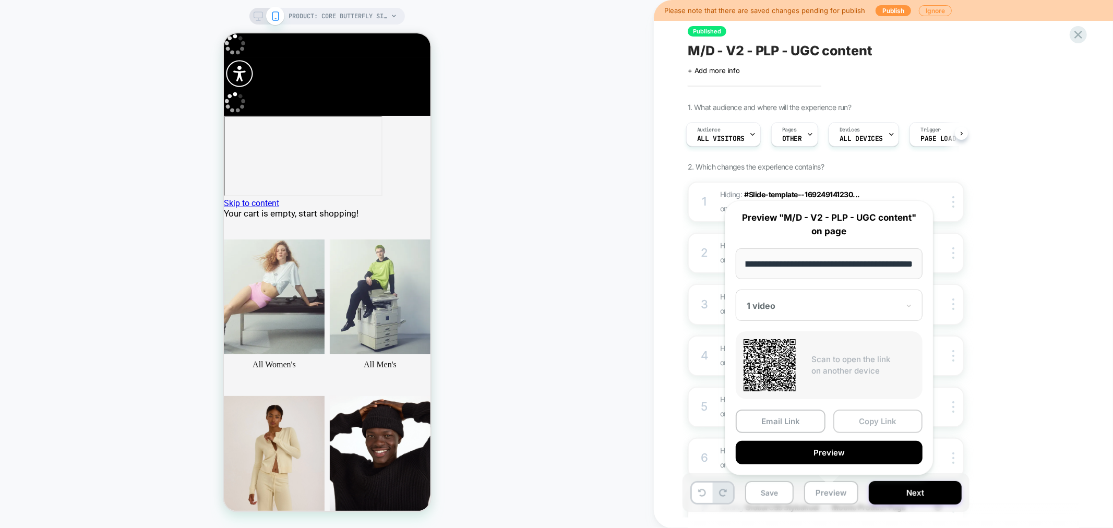
click at [867, 420] on button "Copy Link" at bounding box center [878, 421] width 90 height 23
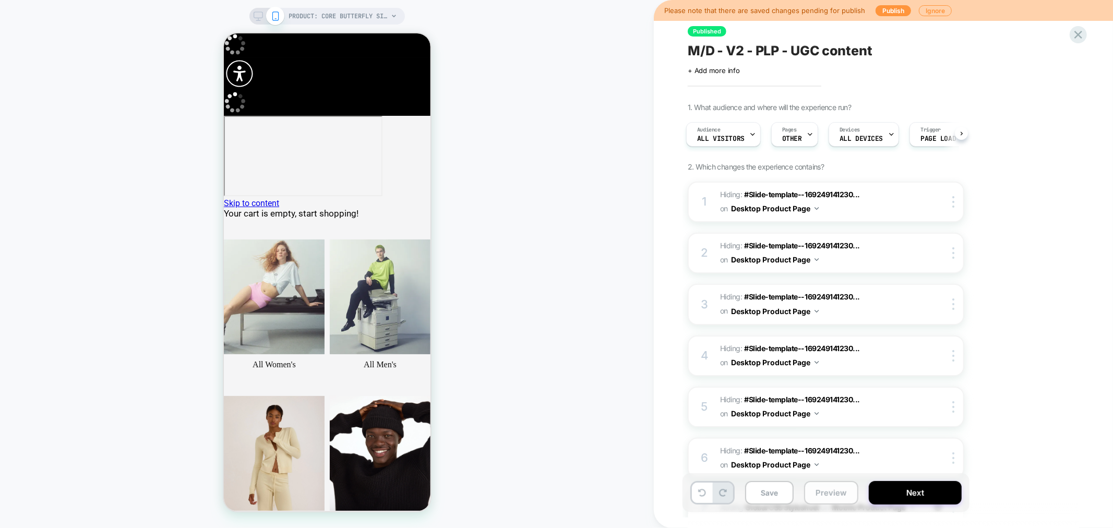
click at [839, 498] on button "Preview" at bounding box center [831, 492] width 54 height 23
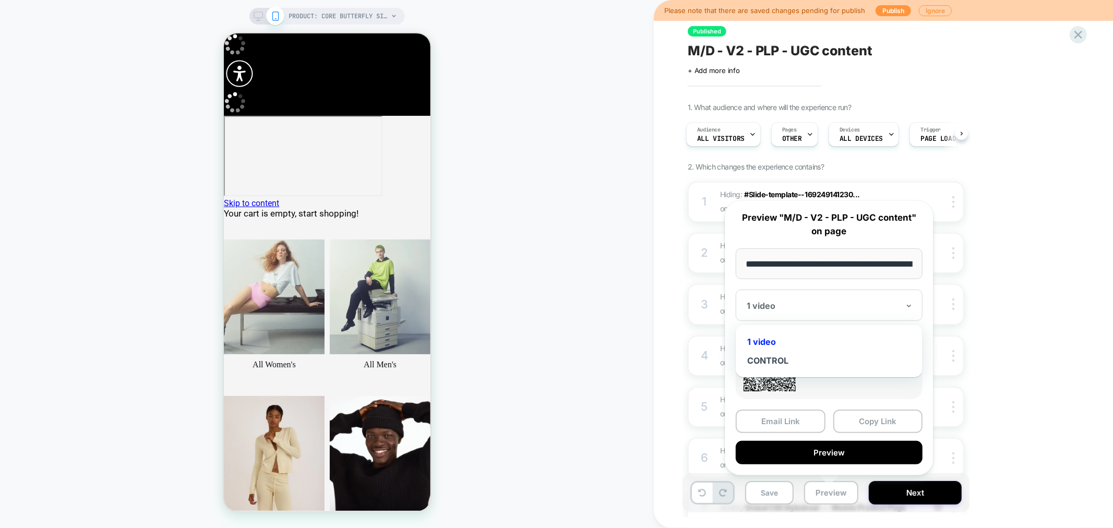
click at [857, 310] on div at bounding box center [823, 306] width 152 height 10
click at [765, 357] on div "CONTROL" at bounding box center [829, 360] width 176 height 19
click at [883, 423] on button "Copy Link" at bounding box center [878, 421] width 90 height 23
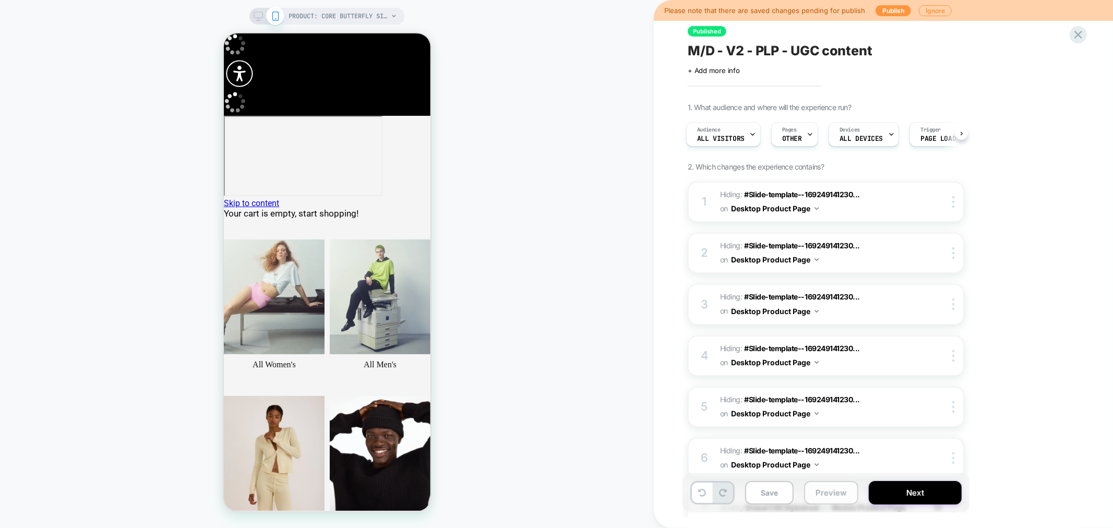
click at [821, 501] on button "Preview" at bounding box center [831, 492] width 54 height 23
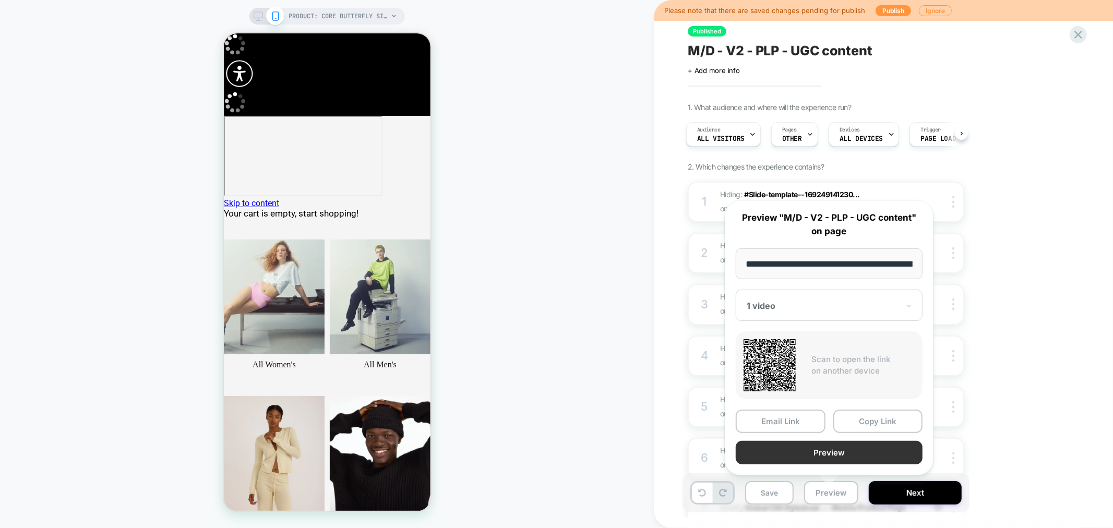
click at [852, 450] on button "Preview" at bounding box center [829, 452] width 187 height 23
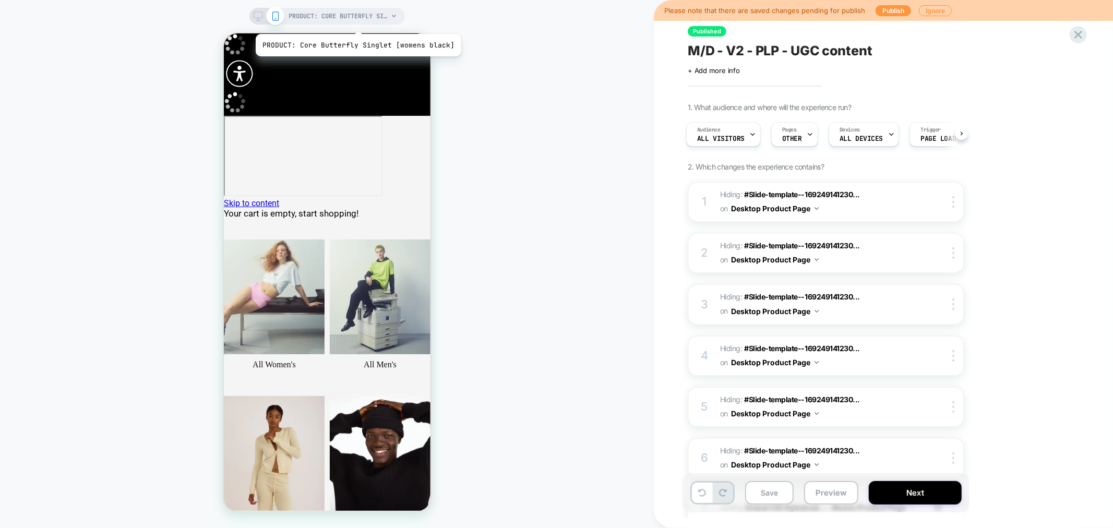
click at [356, 21] on span "PRODUCT: Core Butterfly Singlet [womens black]" at bounding box center [338, 16] width 99 height 17
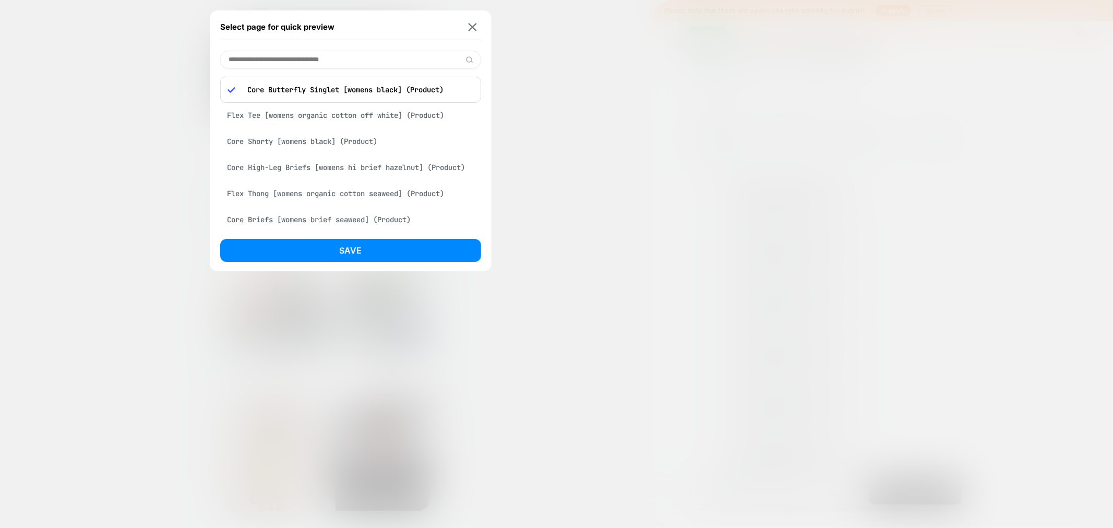
click at [299, 56] on input at bounding box center [350, 60] width 261 height 18
paste input "**********"
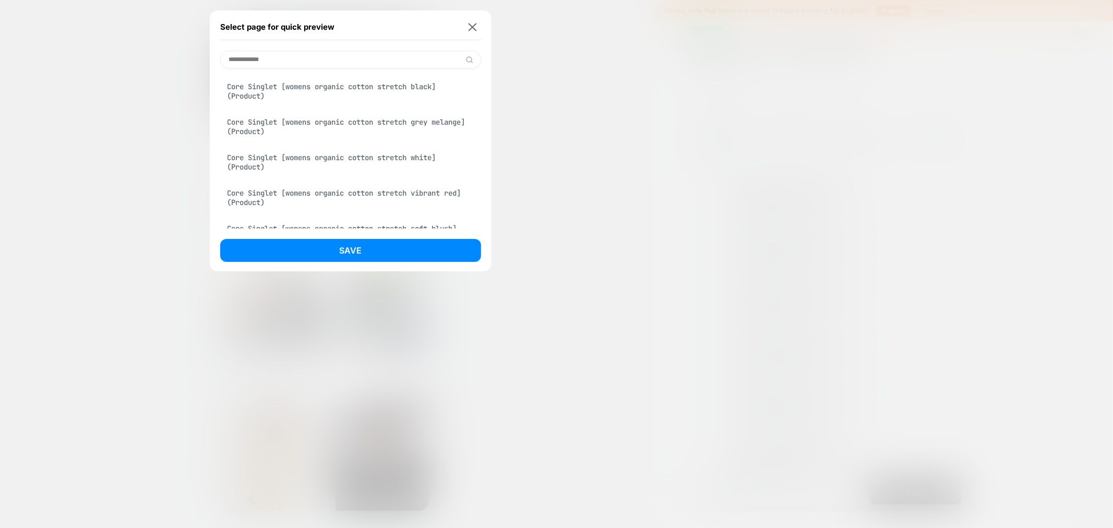
type input "**********"
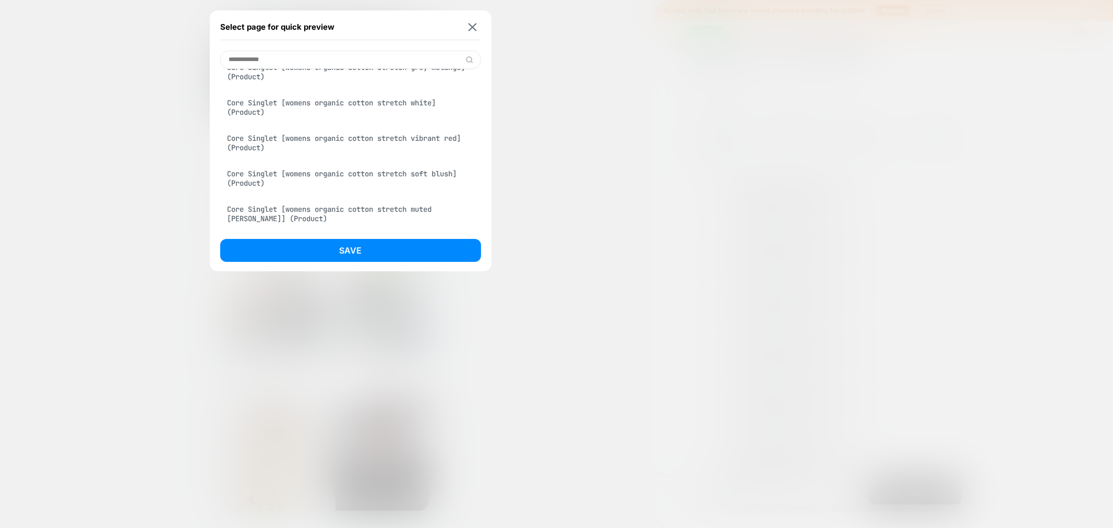
click at [371, 175] on div "Core Singlet [womens organic cotton stretch soft blush] (Product)" at bounding box center [350, 178] width 261 height 29
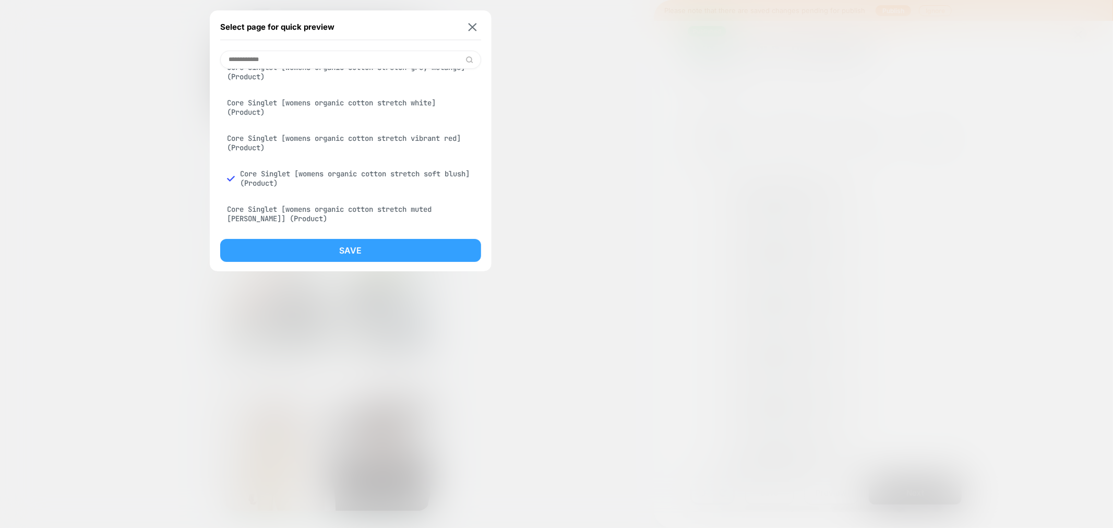
click at [387, 254] on button "Save" at bounding box center [350, 250] width 261 height 23
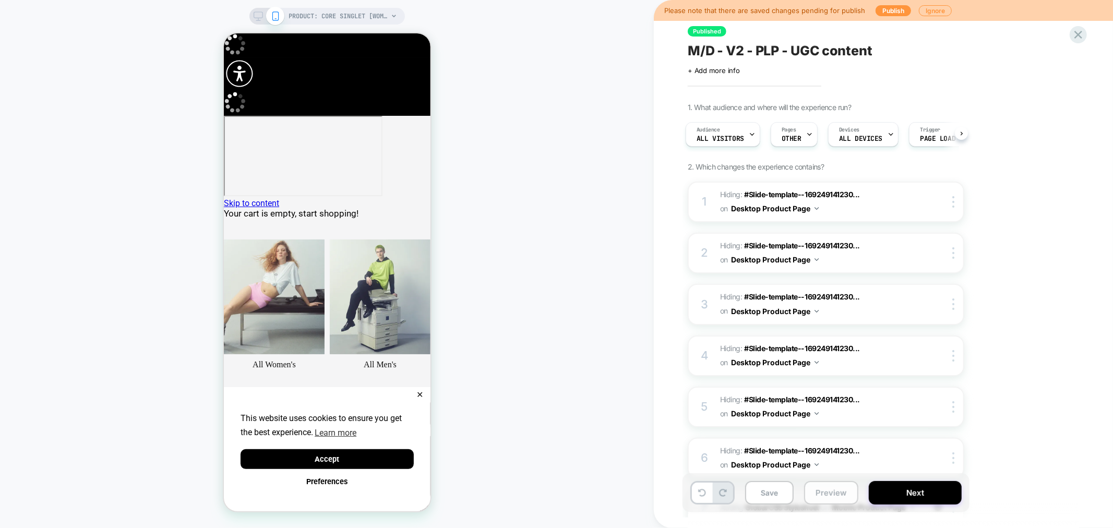
scroll to position [0, 0]
click at [831, 497] on button "Preview" at bounding box center [831, 492] width 54 height 23
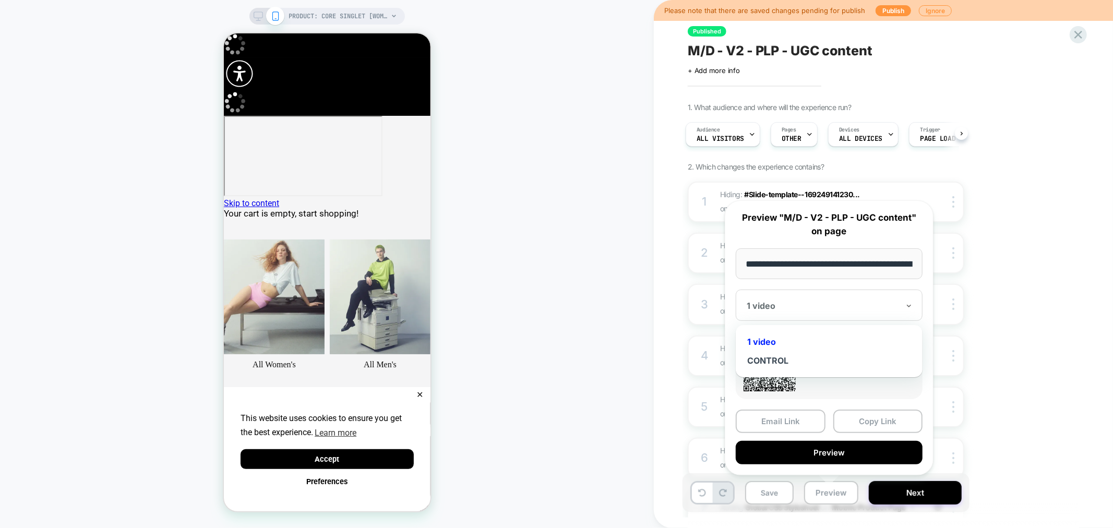
click at [827, 306] on div at bounding box center [823, 306] width 152 height 10
click at [770, 356] on div "CONTROL" at bounding box center [829, 360] width 176 height 19
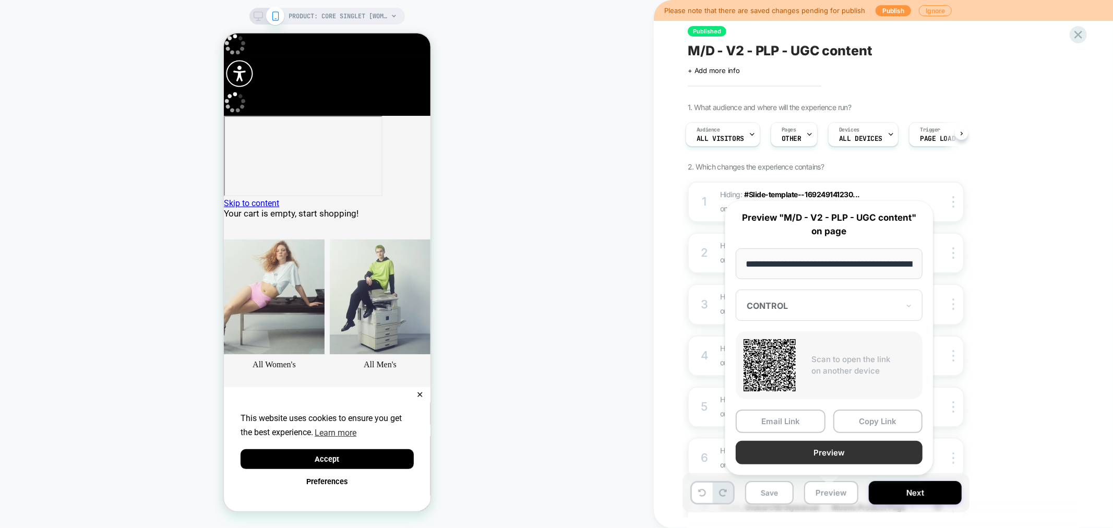
click at [847, 447] on button "Preview" at bounding box center [829, 452] width 187 height 23
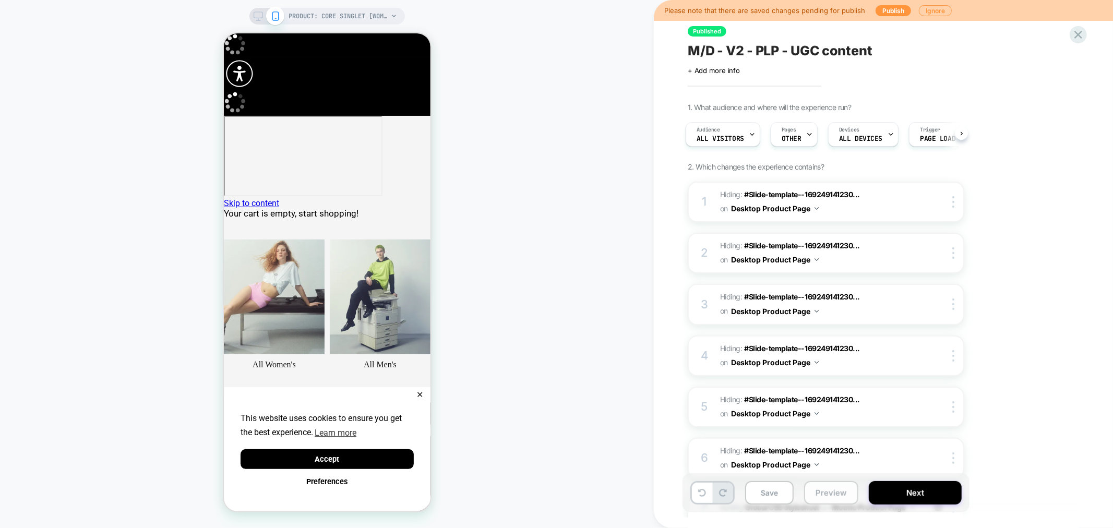
click at [836, 498] on button "Preview" at bounding box center [831, 492] width 54 height 23
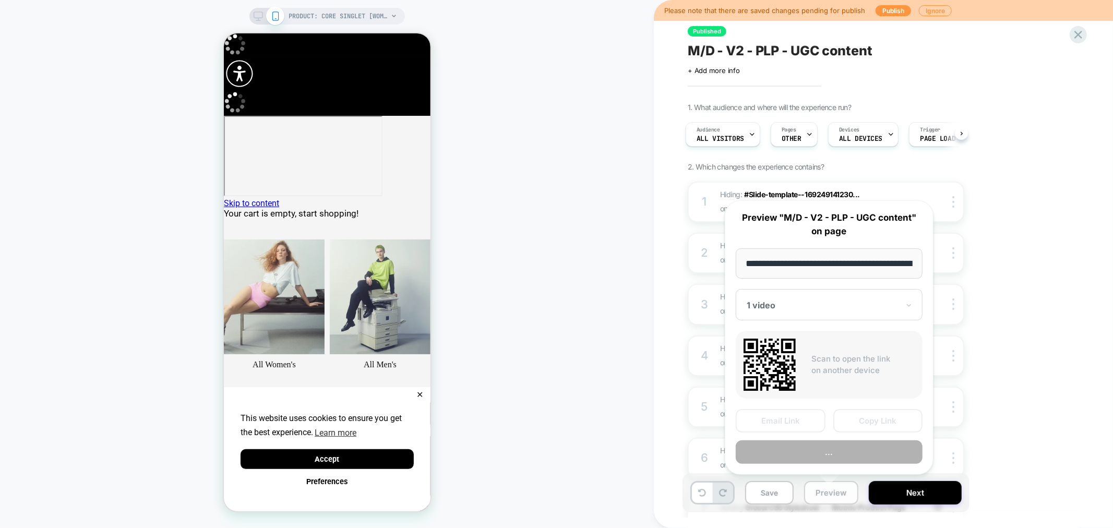
scroll to position [0, 282]
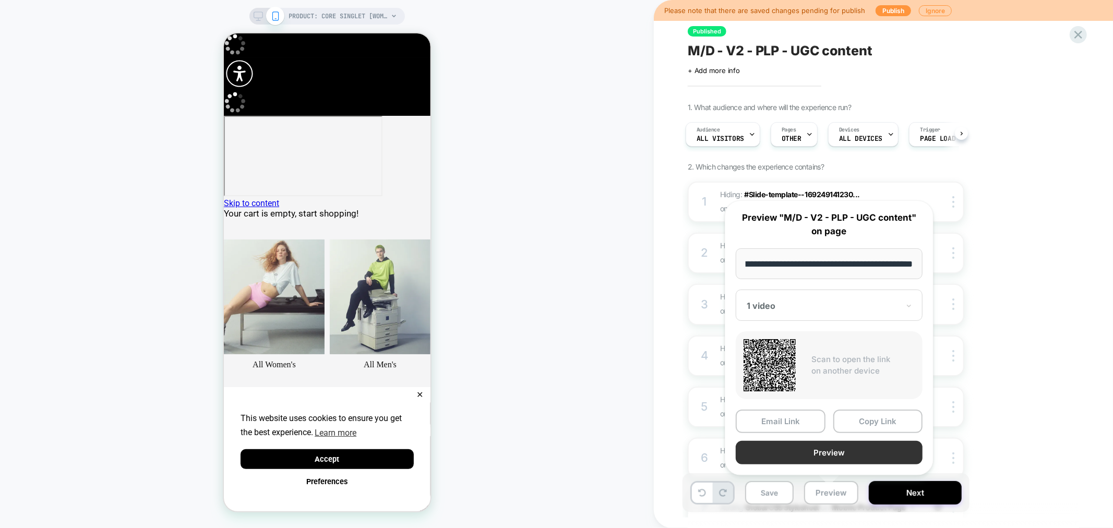
click at [855, 451] on button "Preview" at bounding box center [829, 452] width 187 height 23
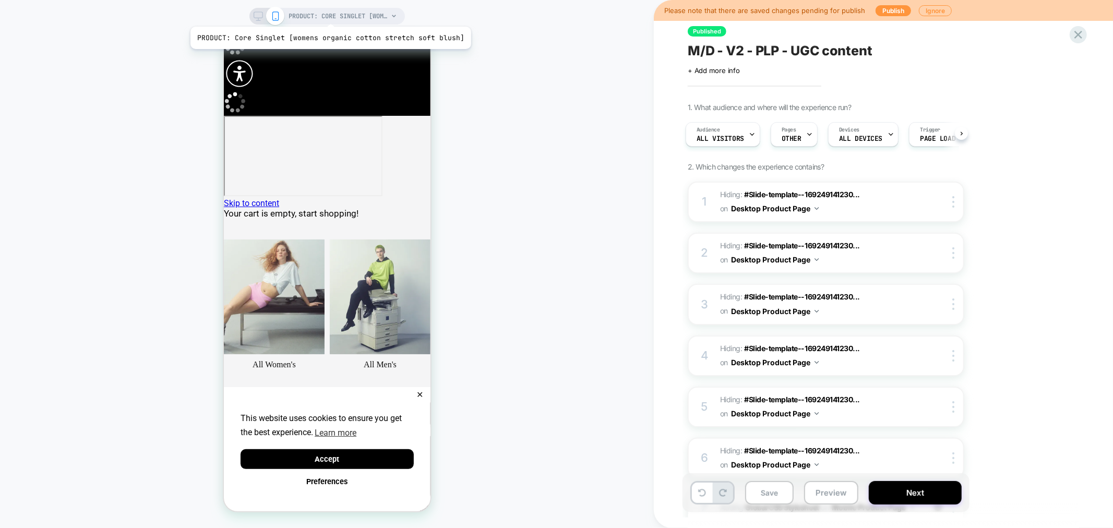
click at [328, 14] on span "PRODUCT: Core Singlet [womens organic cotton stretch soft blush]" at bounding box center [338, 16] width 99 height 17
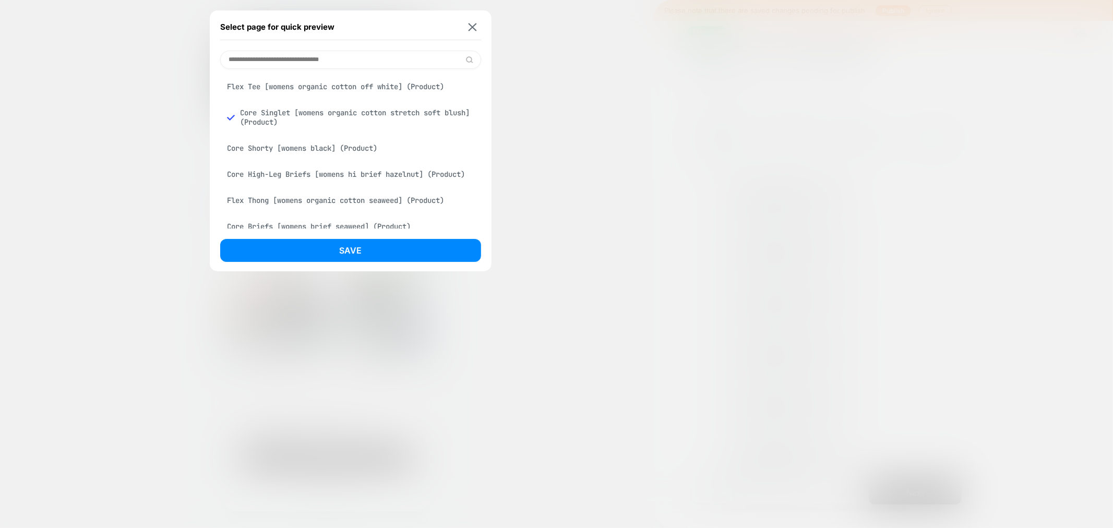
click at [282, 60] on input at bounding box center [350, 60] width 261 height 18
paste input "**********"
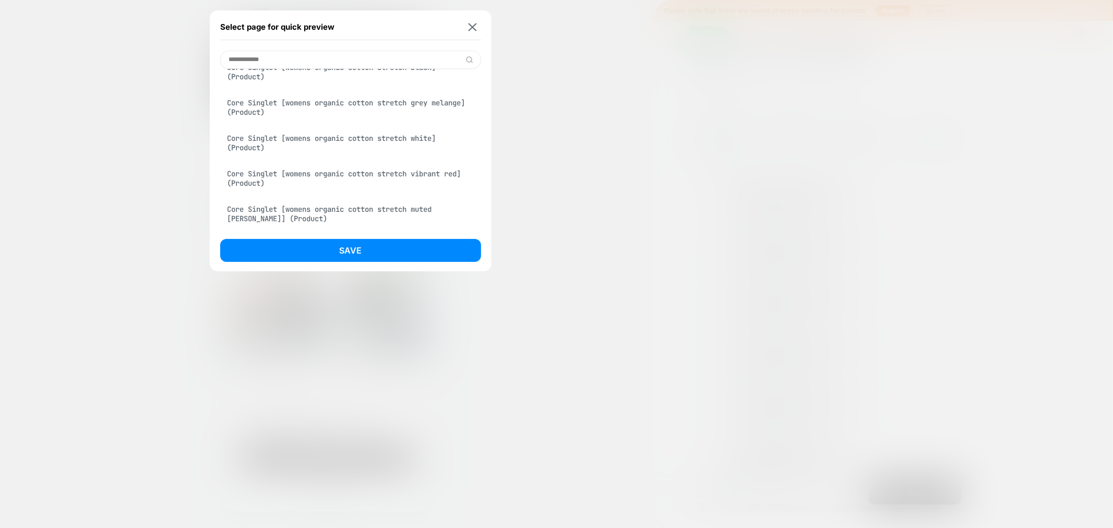
scroll to position [60, 0]
type input "**********"
click at [377, 178] on div "Core Singlet [womens organic cotton stretch vibrant red] (Product)" at bounding box center [350, 178] width 261 height 29
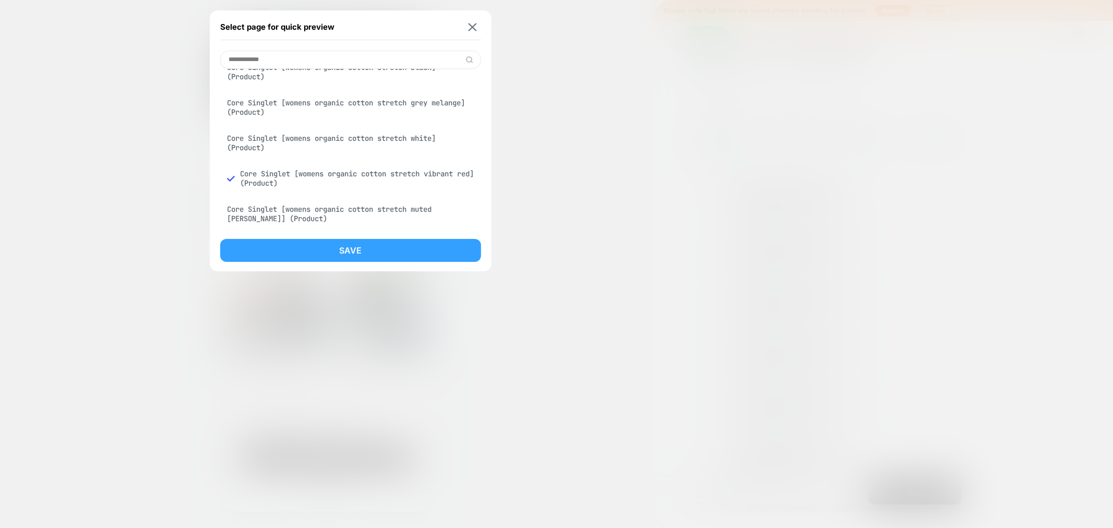
click at [372, 252] on button "Save" at bounding box center [350, 250] width 261 height 23
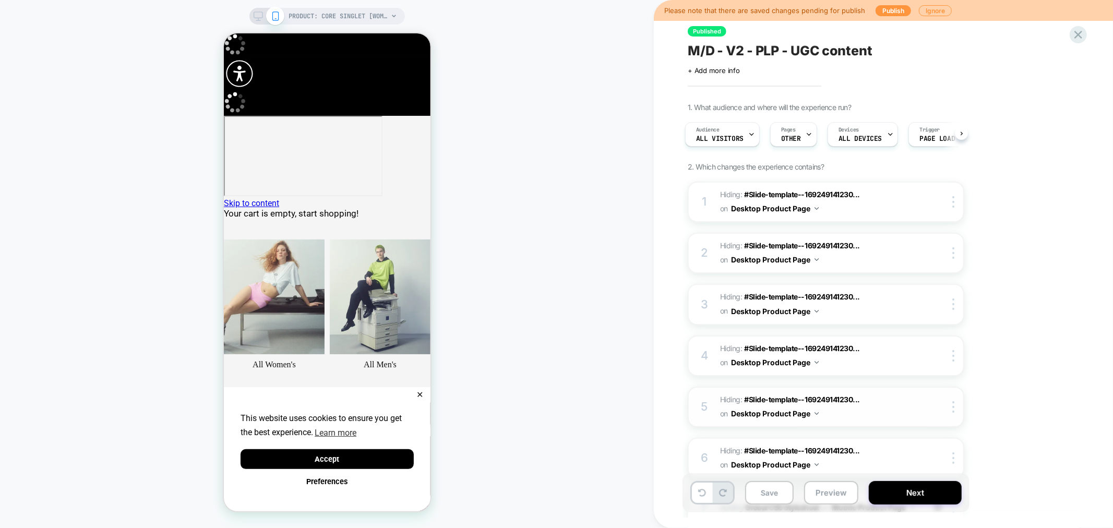
scroll to position [0, 0]
click at [815, 494] on button "Preview" at bounding box center [831, 492] width 54 height 23
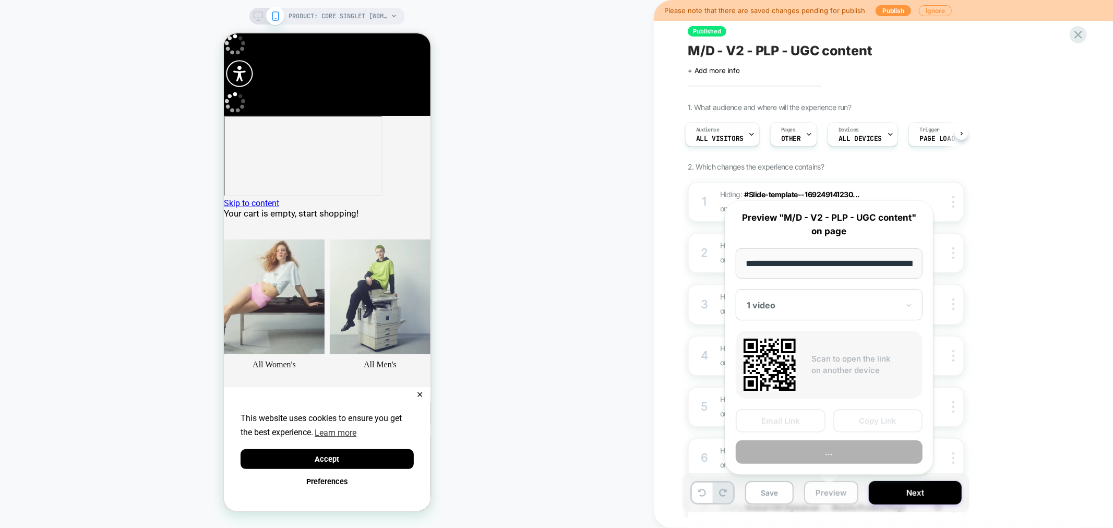
scroll to position [0, 286]
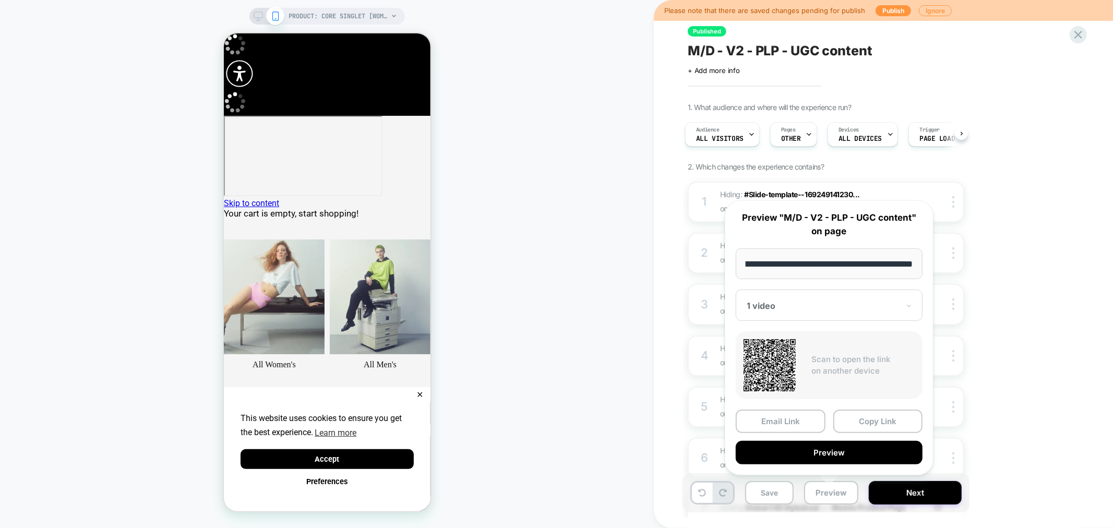
click at [807, 305] on div at bounding box center [823, 306] width 152 height 10
click at [763, 360] on div "CONTROL" at bounding box center [829, 360] width 176 height 19
click at [843, 451] on button "Preview" at bounding box center [829, 452] width 187 height 23
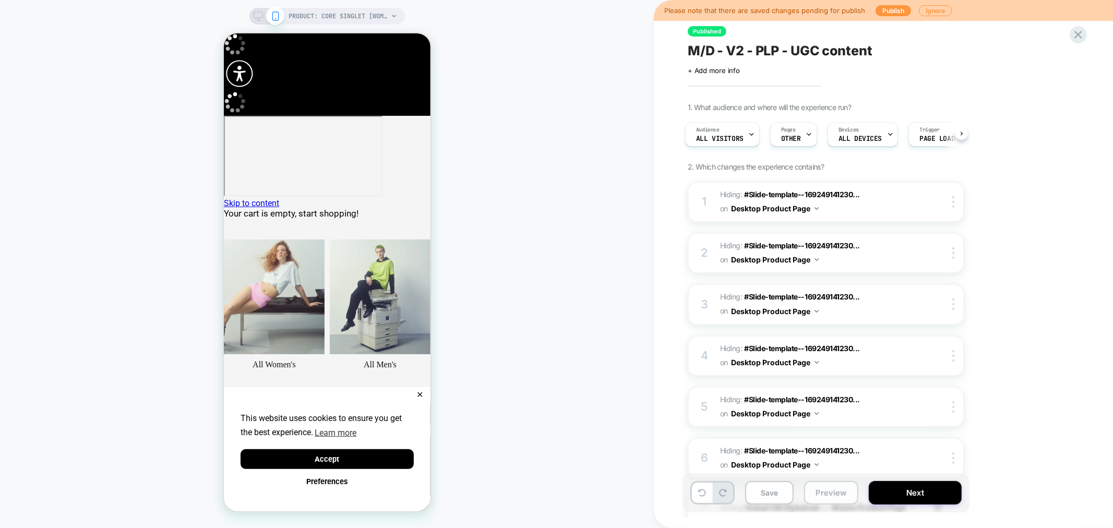
click at [828, 494] on button "Preview" at bounding box center [831, 492] width 54 height 23
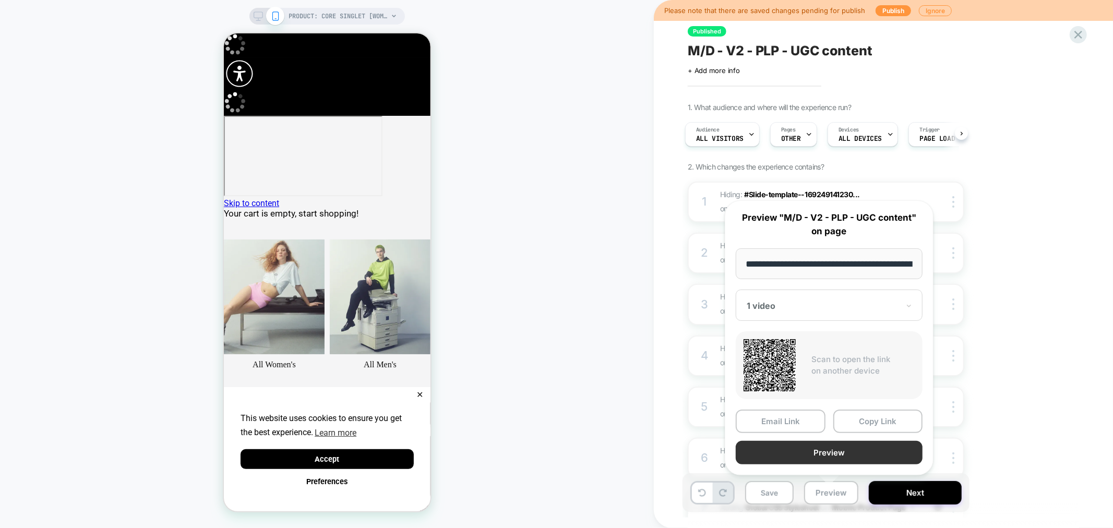
click at [848, 449] on button "Preview" at bounding box center [829, 452] width 187 height 23
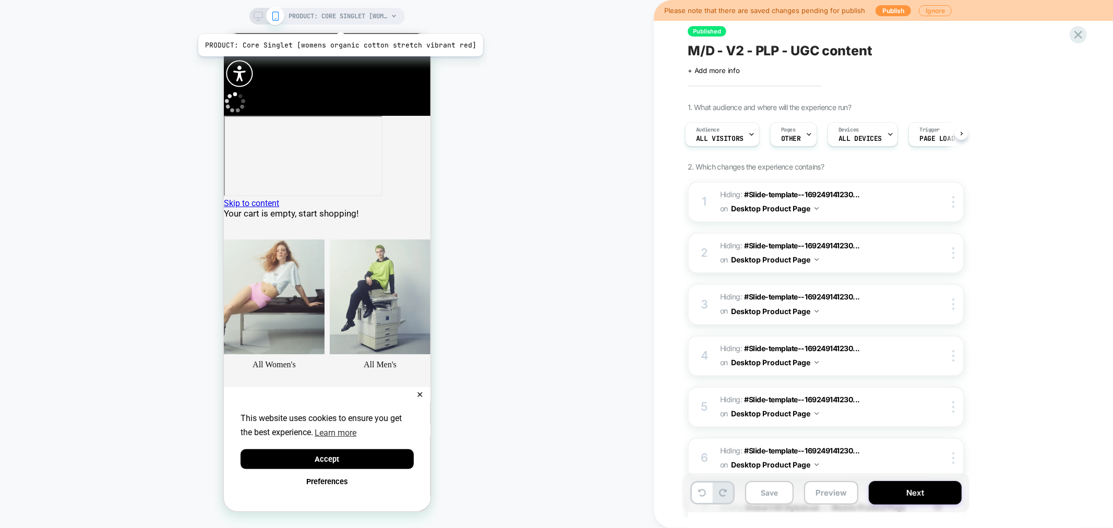
click at [338, 21] on span "PRODUCT: Core Singlet [womens organic cotton stretch vibrant red]" at bounding box center [338, 16] width 99 height 17
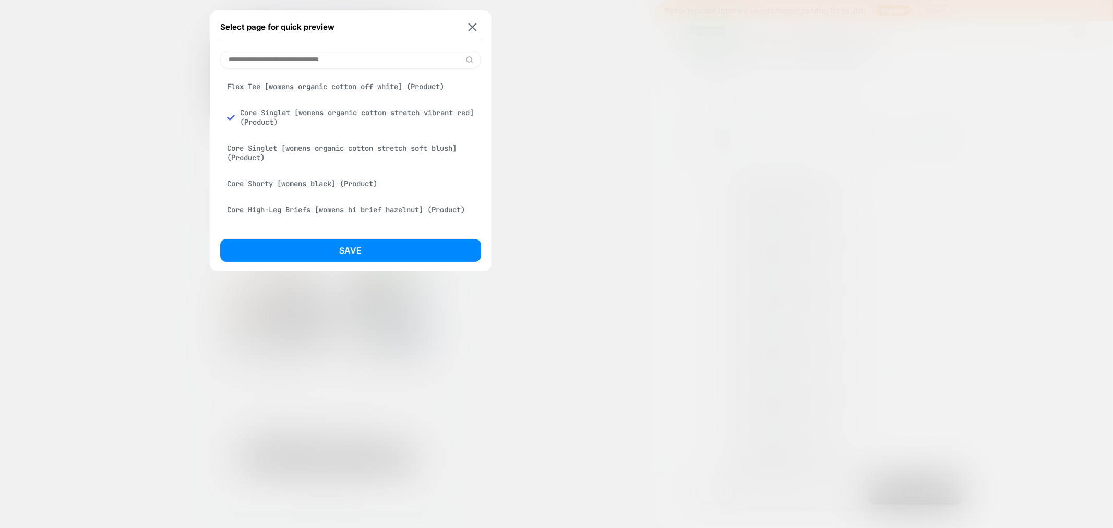
click at [294, 62] on input at bounding box center [350, 60] width 261 height 18
paste input "**********"
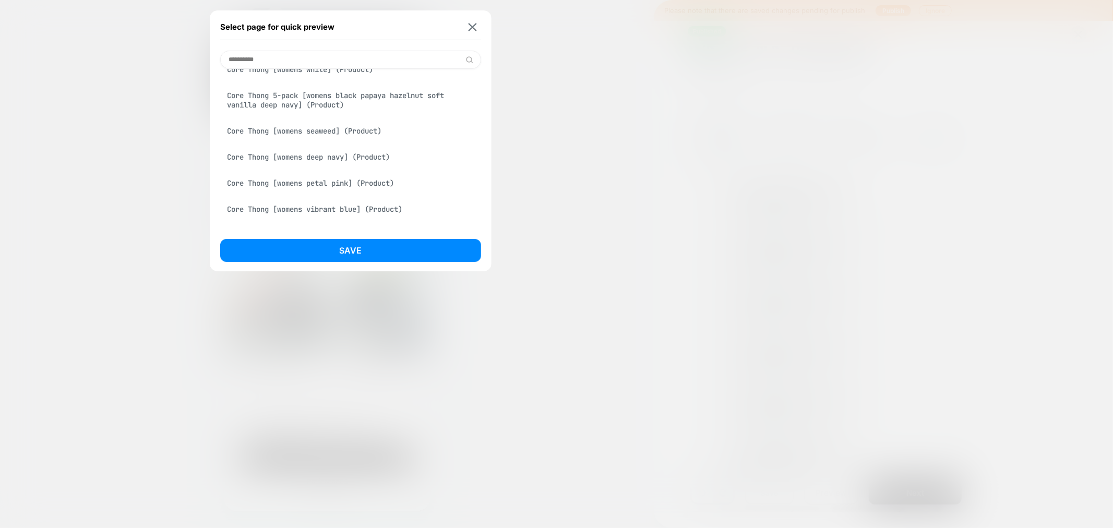
scroll to position [232, 0]
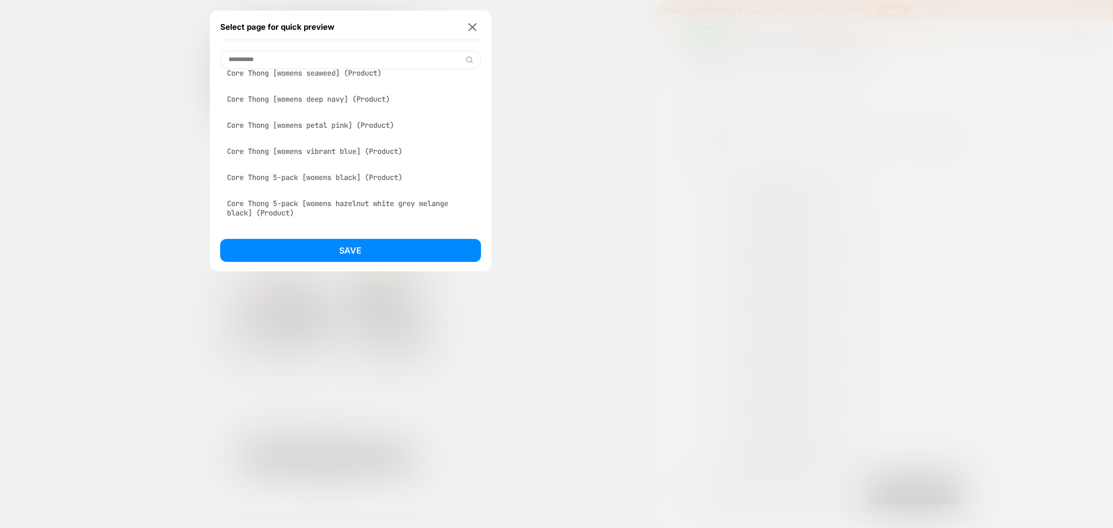
type input "**********"
click at [325, 129] on div "Core Thong [womens petal pink] (Product)" at bounding box center [350, 125] width 261 height 20
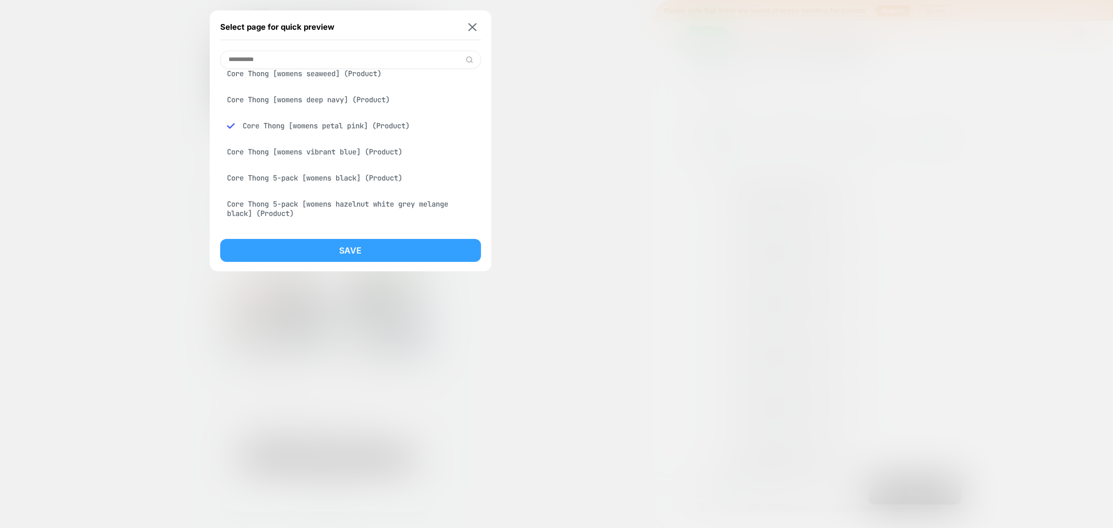
click at [354, 249] on button "Save" at bounding box center [350, 250] width 261 height 23
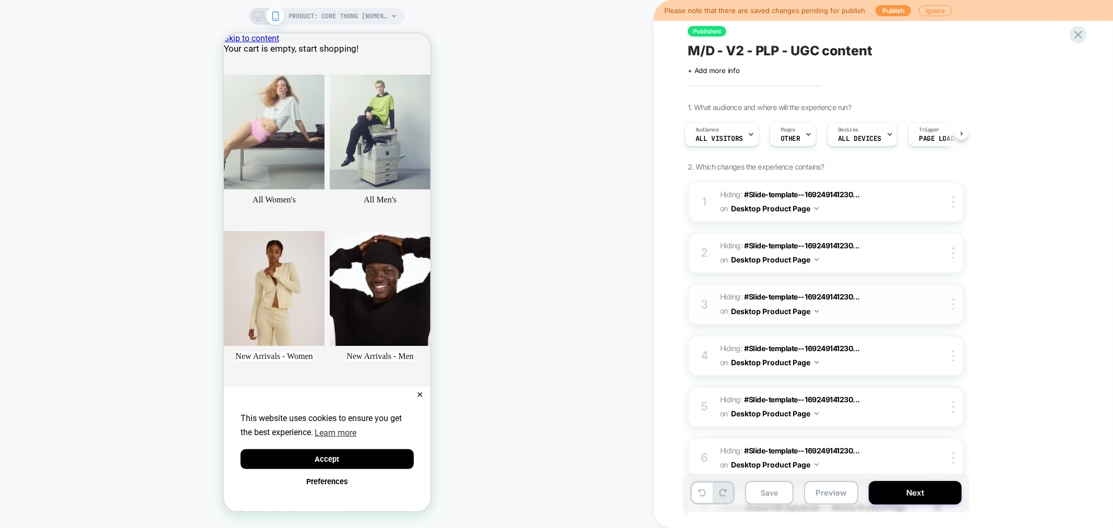
scroll to position [0, 0]
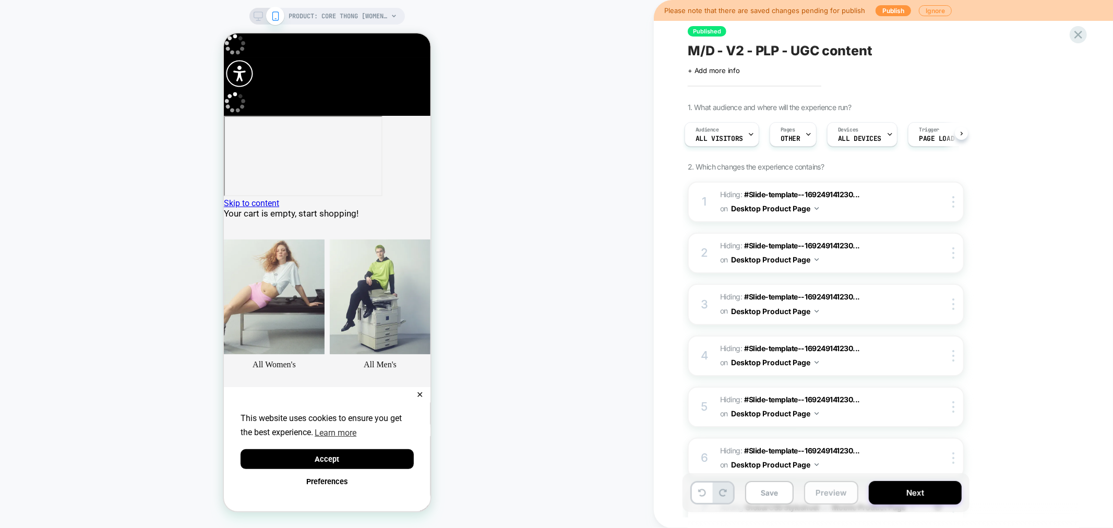
click at [820, 494] on button "Preview" at bounding box center [831, 492] width 54 height 23
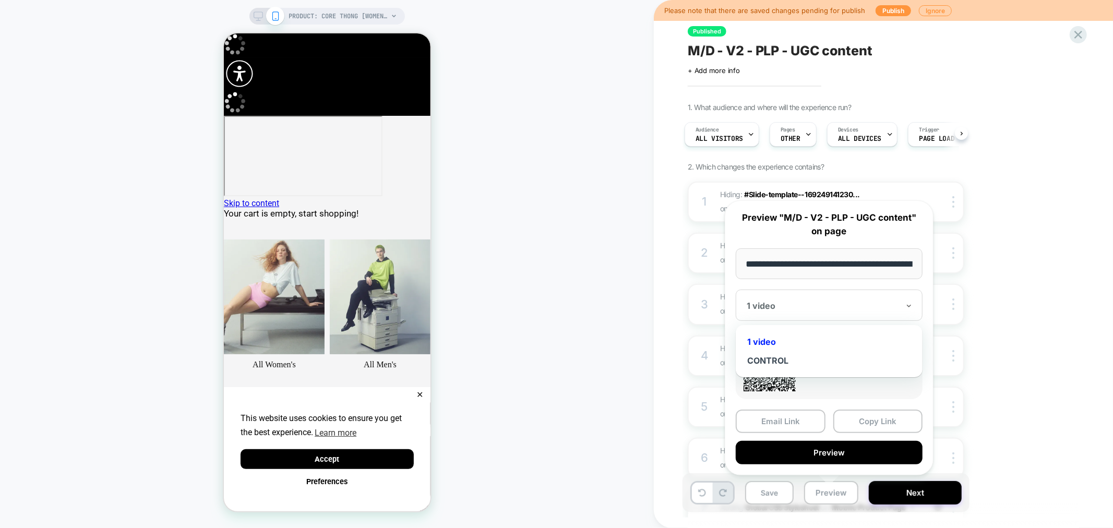
click at [823, 303] on div at bounding box center [823, 306] width 152 height 10
click at [757, 361] on div "CONTROL" at bounding box center [829, 360] width 176 height 19
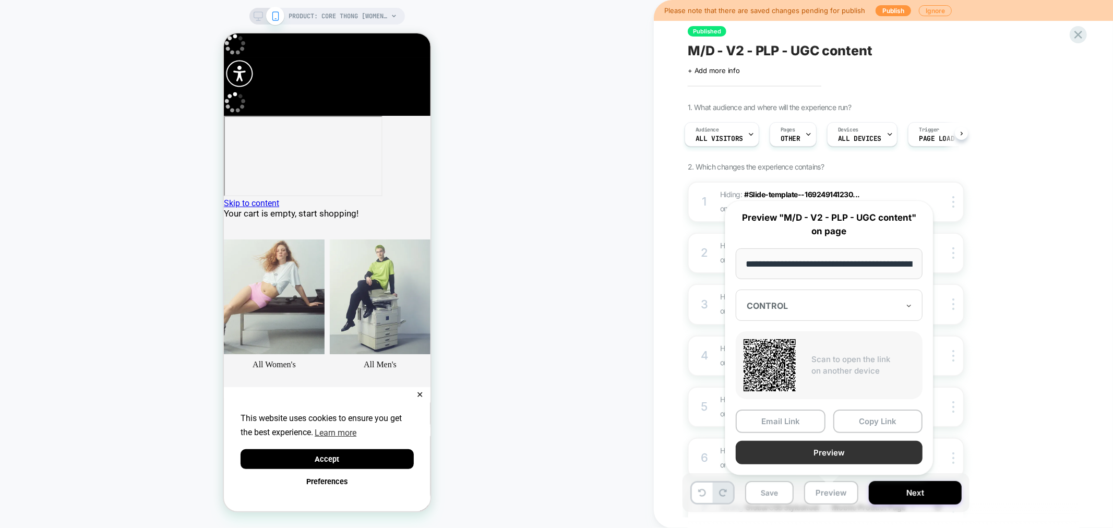
click at [837, 451] on button "Preview" at bounding box center [829, 452] width 187 height 23
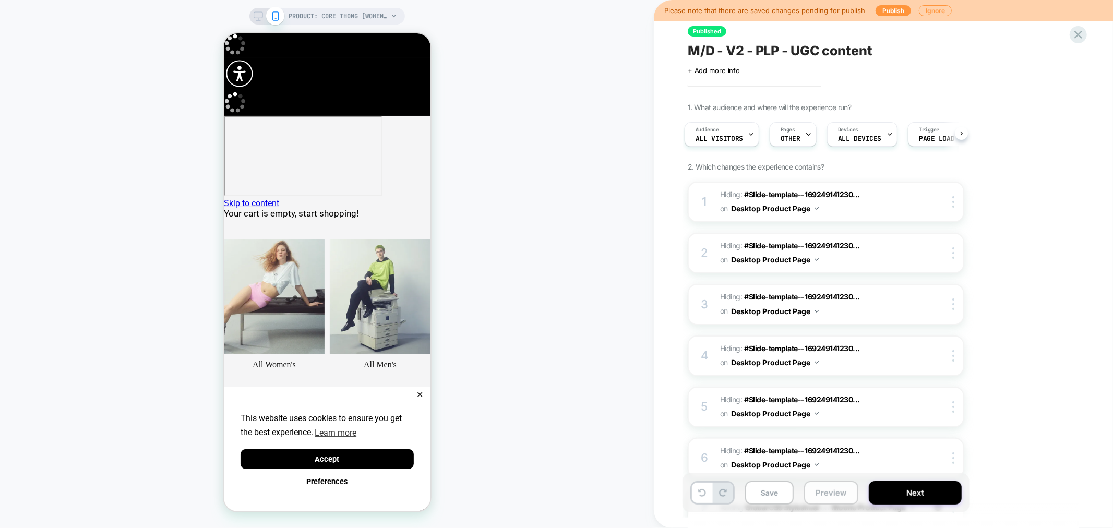
click at [818, 496] on button "Preview" at bounding box center [831, 492] width 54 height 23
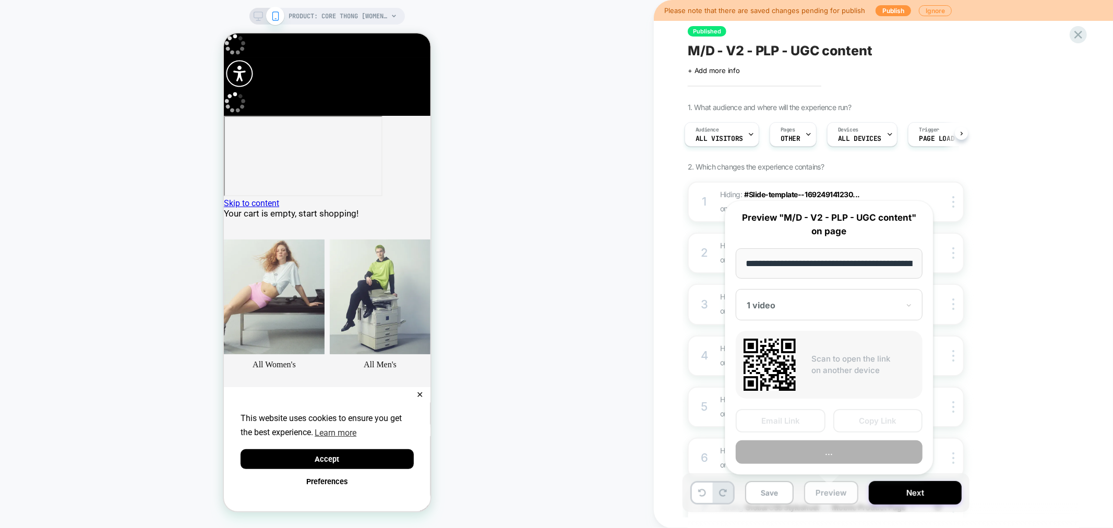
scroll to position [0, 206]
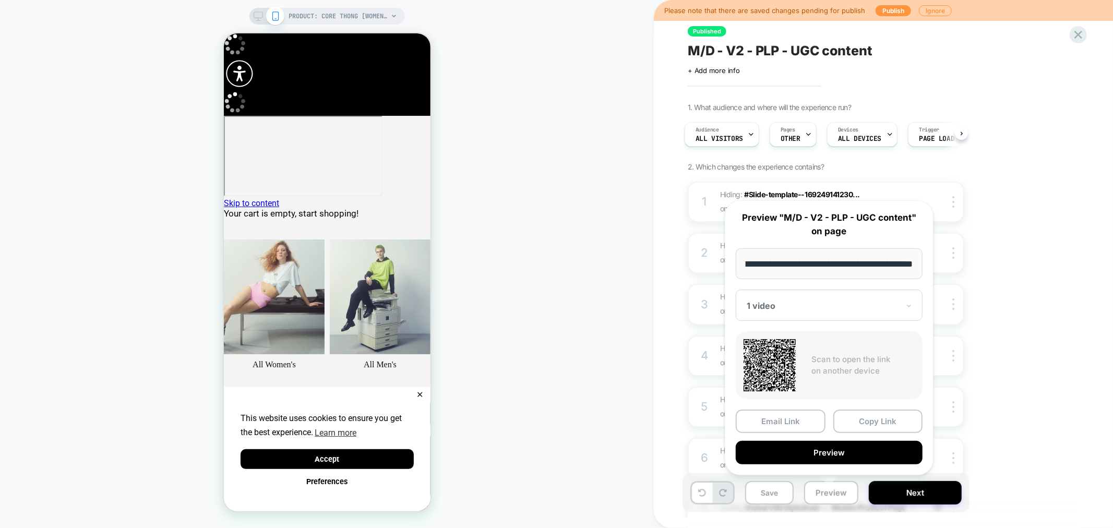
click at [823, 305] on div at bounding box center [823, 306] width 152 height 10
click at [843, 454] on button "Preview" at bounding box center [829, 452] width 187 height 23
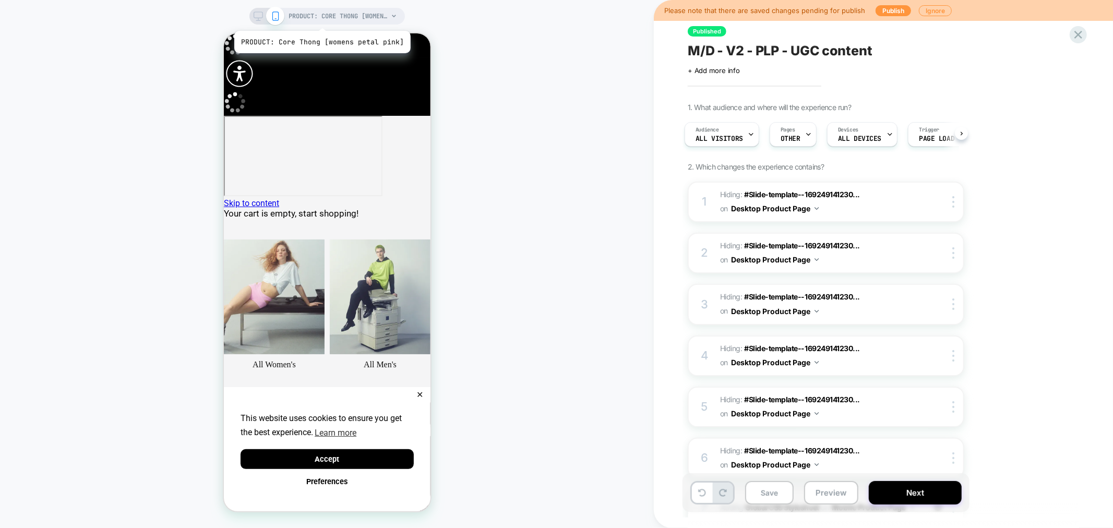
click at [320, 18] on span "PRODUCT: Core Thong [womens petal pink]" at bounding box center [338, 16] width 99 height 17
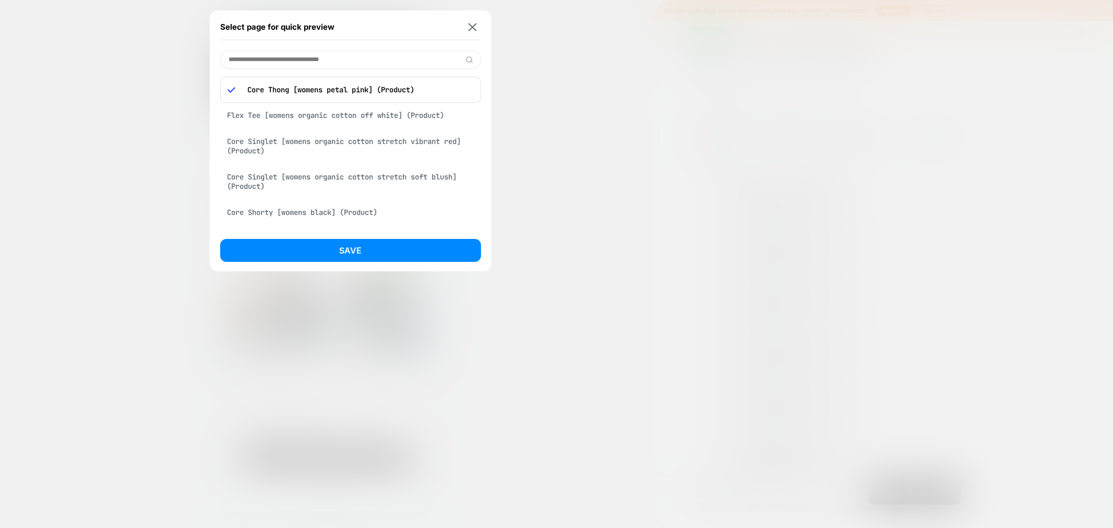
click at [306, 64] on input at bounding box center [350, 60] width 261 height 18
paste input "**********"
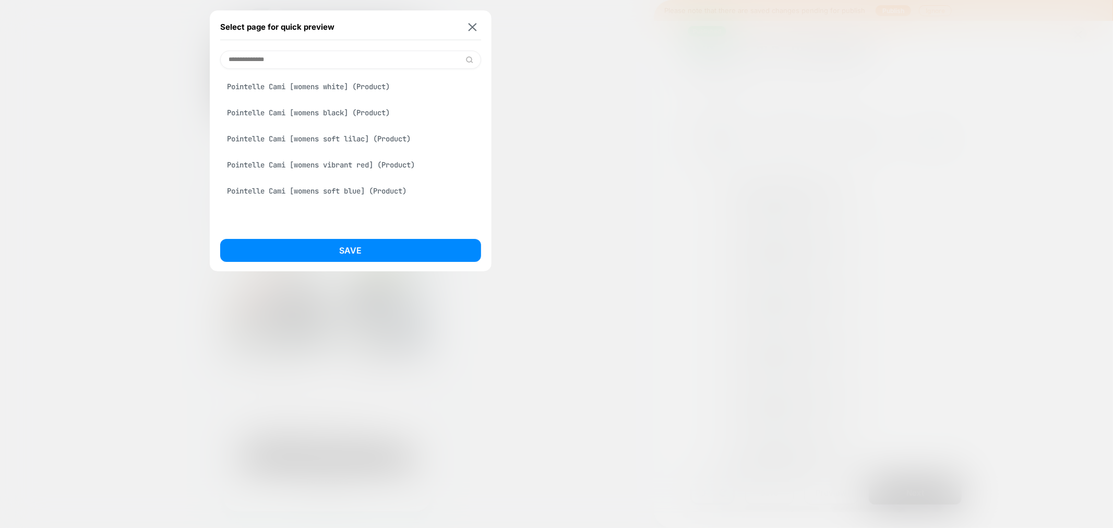
type input "**********"
click at [361, 190] on div "Pointelle Cami [womens soft blue] (Product)" at bounding box center [350, 191] width 261 height 20
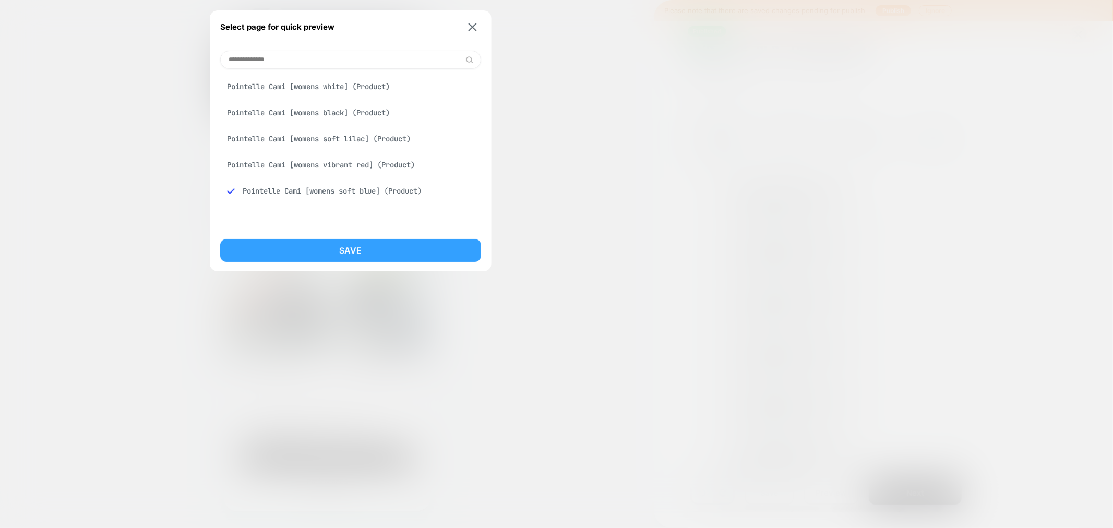
click at [380, 252] on button "Save" at bounding box center [350, 250] width 261 height 23
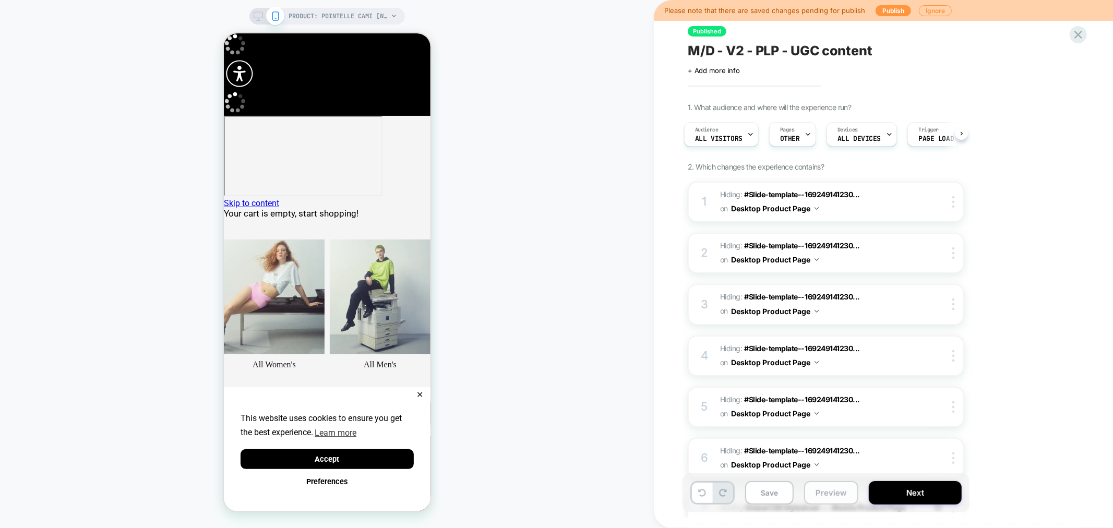
click at [828, 498] on button "Preview" at bounding box center [831, 492] width 54 height 23
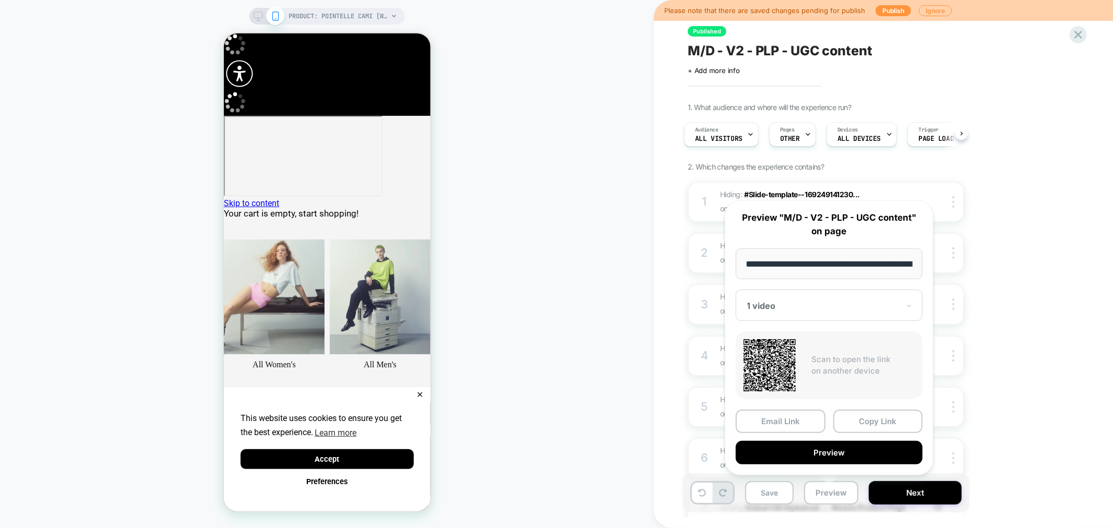
click at [821, 303] on div at bounding box center [823, 306] width 152 height 10
click at [765, 358] on div "CONTROL" at bounding box center [829, 360] width 176 height 19
click at [855, 447] on button "Preview" at bounding box center [829, 452] width 187 height 23
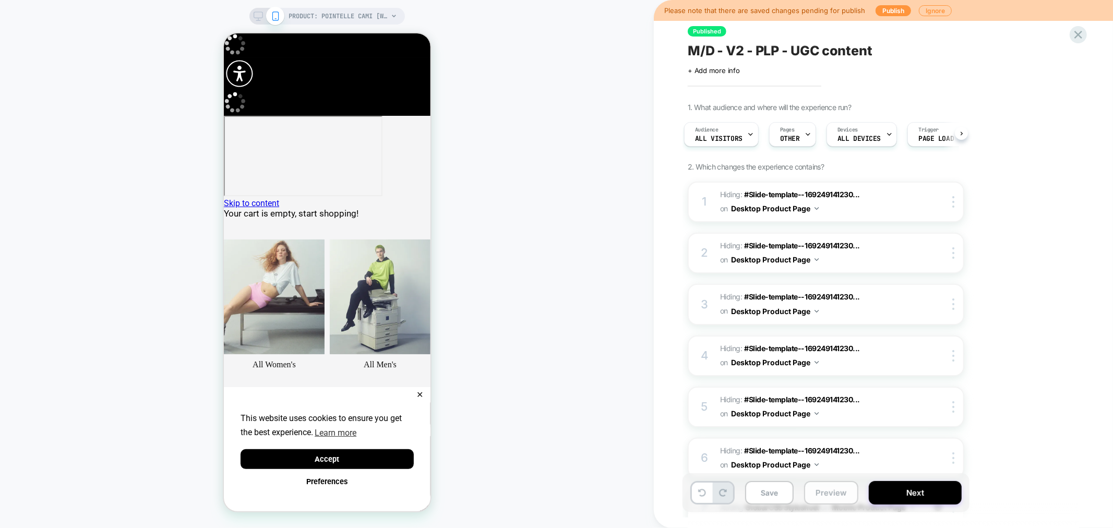
click at [827, 491] on button "Preview" at bounding box center [831, 492] width 54 height 23
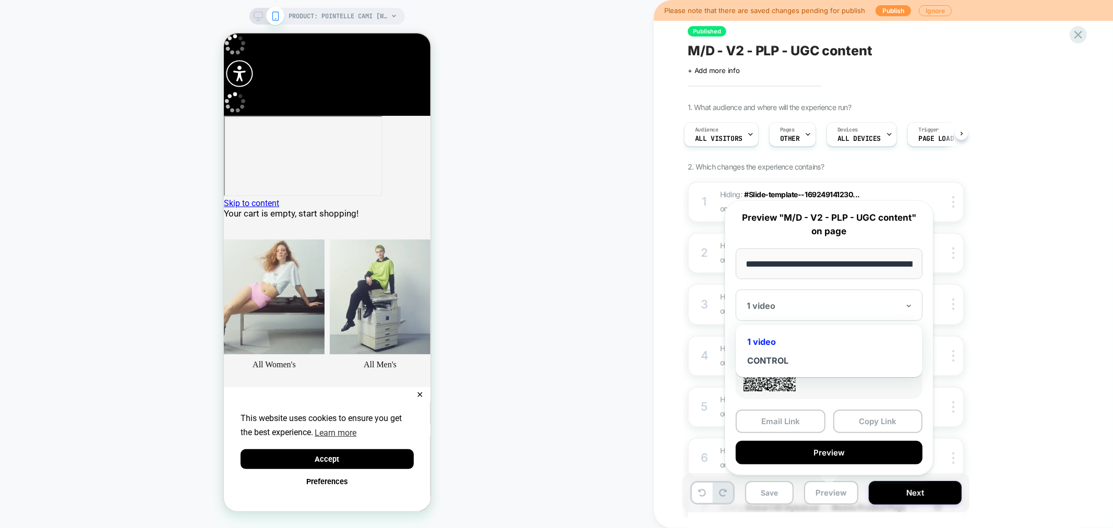
click at [801, 315] on div "1 video" at bounding box center [829, 305] width 187 height 31
click at [765, 338] on div "1 video" at bounding box center [829, 341] width 176 height 19
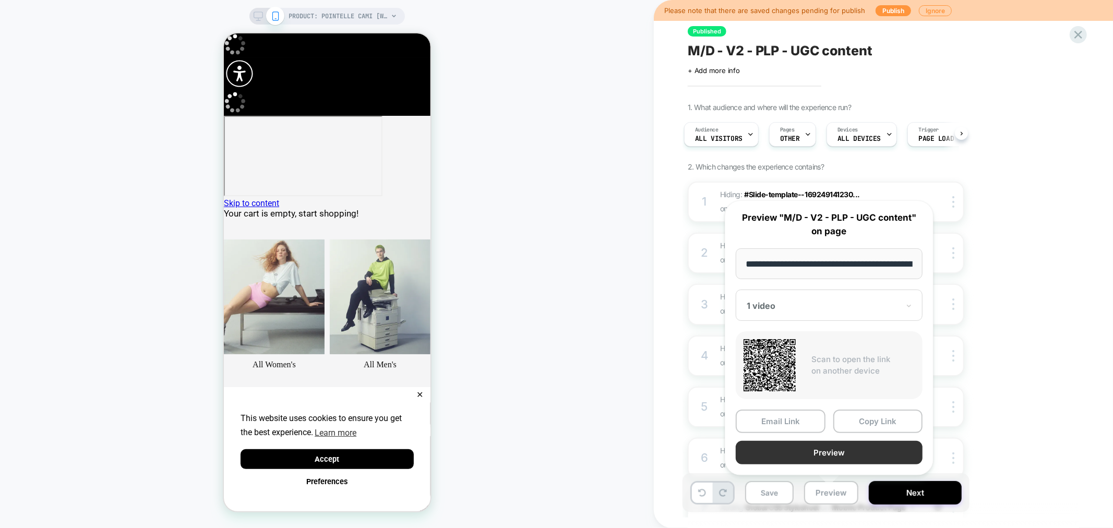
click at [848, 455] on button "Preview" at bounding box center [829, 452] width 187 height 23
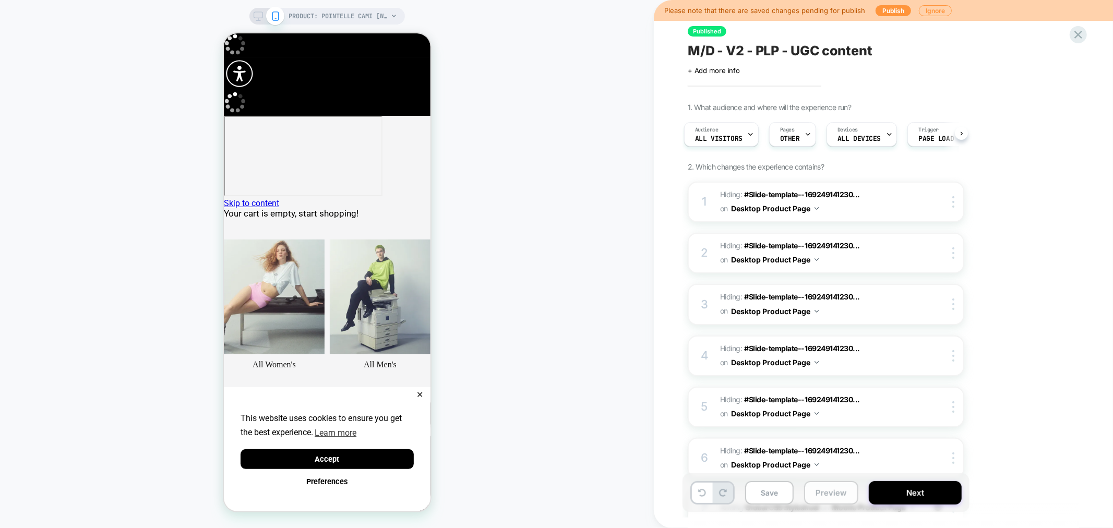
click at [828, 496] on button "Preview" at bounding box center [831, 492] width 54 height 23
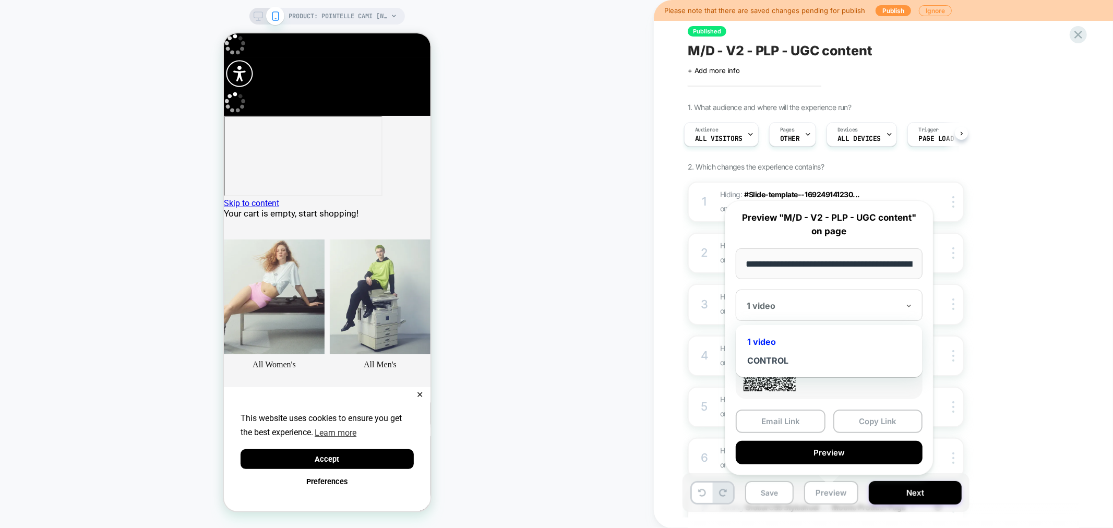
click at [839, 315] on div "1 video" at bounding box center [829, 305] width 187 height 31
click at [758, 361] on div "CONTROL" at bounding box center [829, 360] width 176 height 19
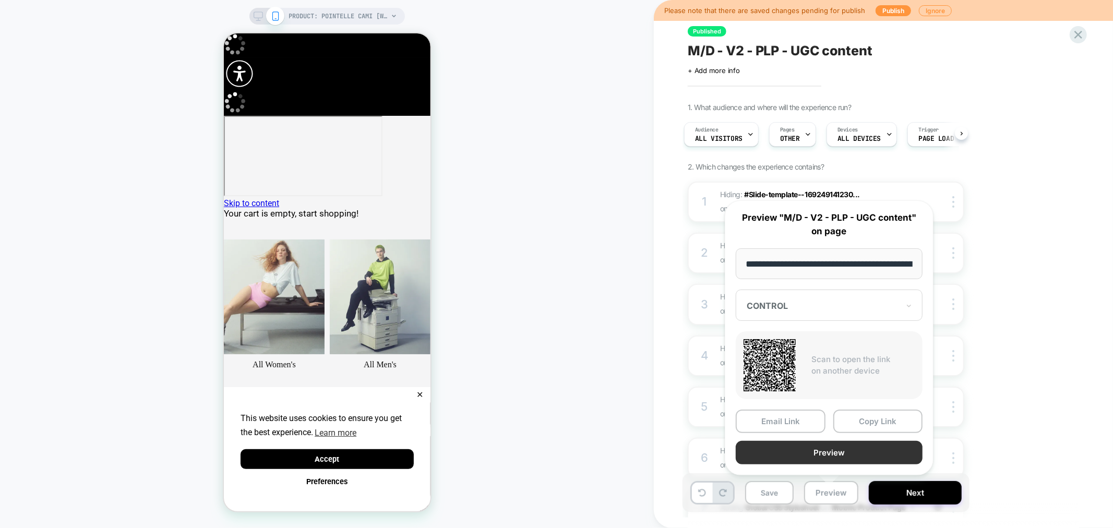
click at [846, 454] on button "Preview" at bounding box center [829, 452] width 187 height 23
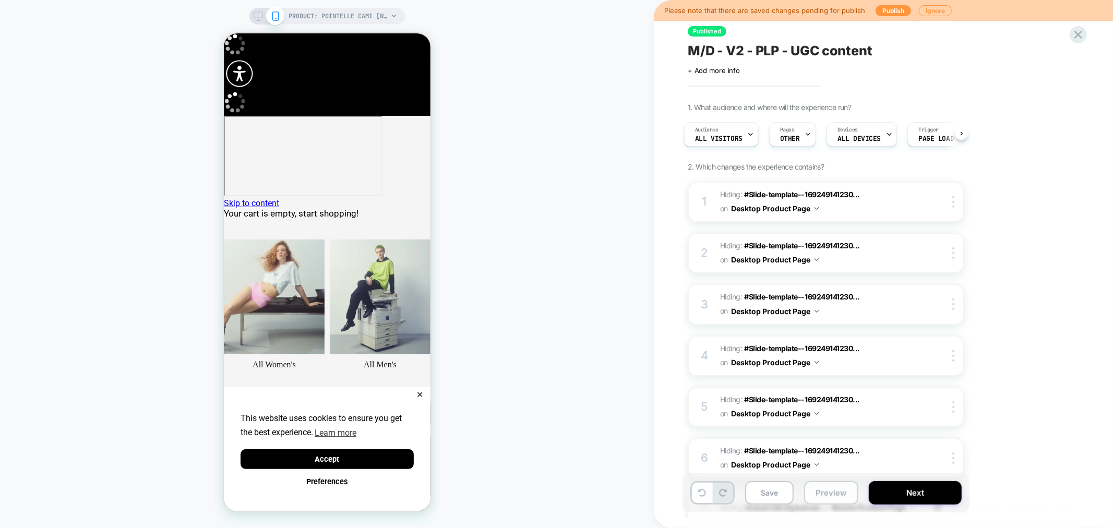
click at [826, 487] on button "Preview" at bounding box center [831, 492] width 54 height 23
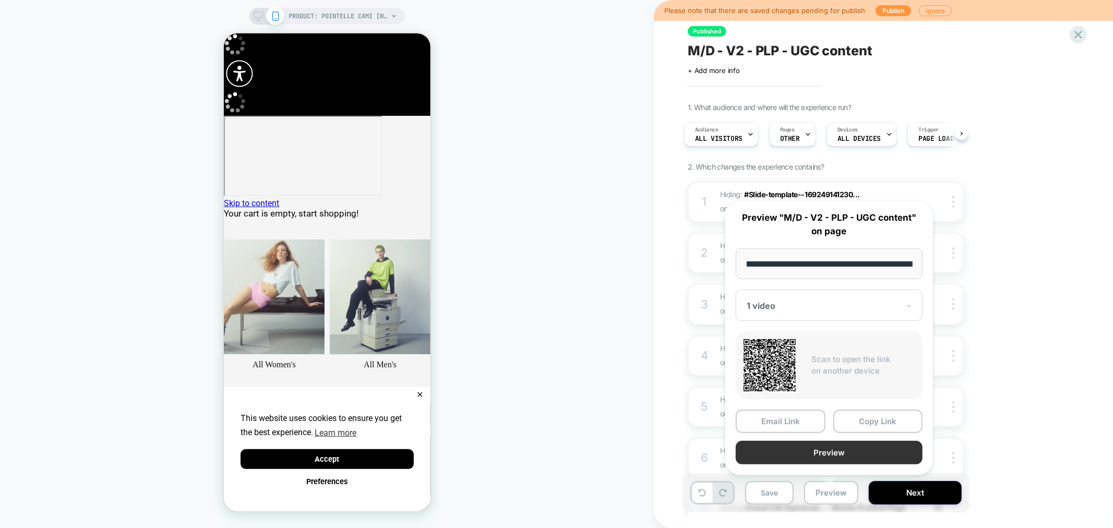
click at [849, 447] on button "Preview" at bounding box center [829, 452] width 187 height 23
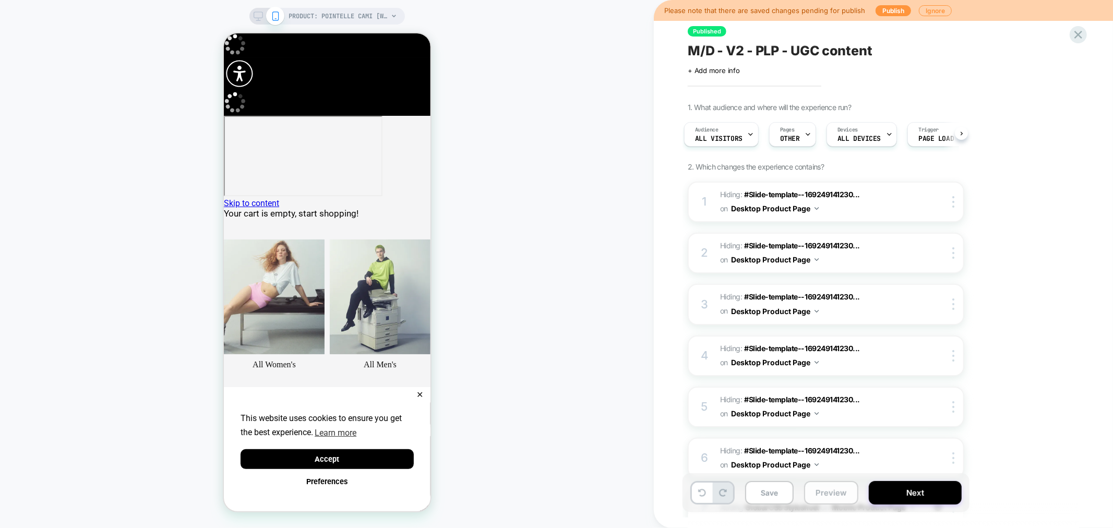
click at [821, 497] on button "Preview" at bounding box center [831, 492] width 54 height 23
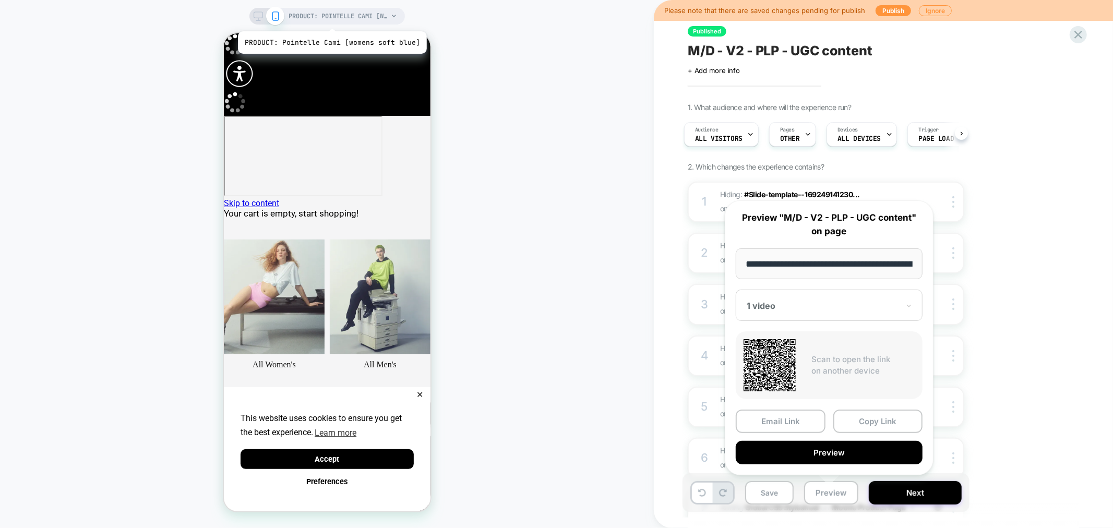
click at [329, 18] on span "PRODUCT: Pointelle Cami [womens soft blue]" at bounding box center [338, 16] width 99 height 17
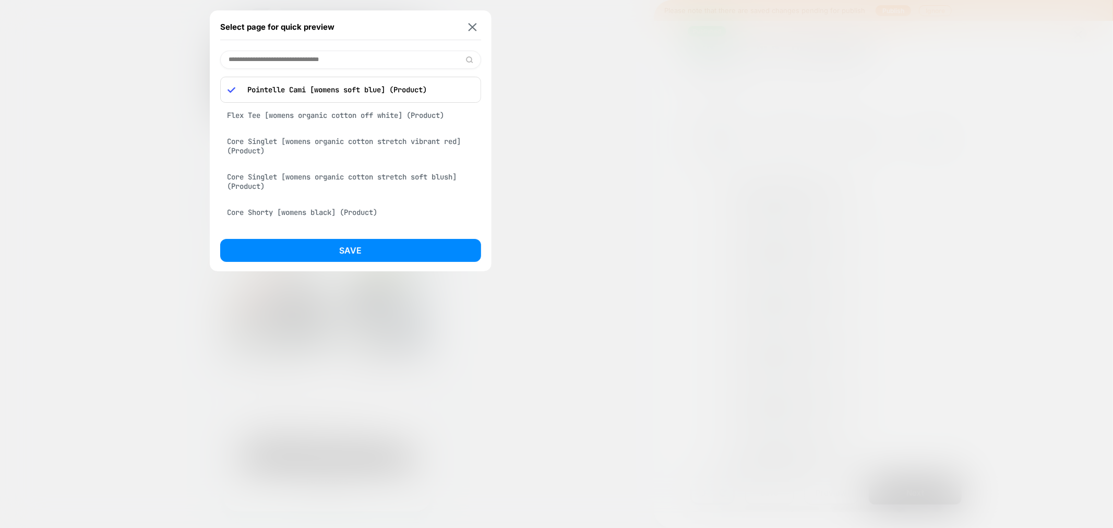
click at [331, 70] on div "Pointelle Cami [womens soft blue] (Product) Flex Tee [womens organic cotton off…" at bounding box center [350, 149] width 261 height 160
click at [339, 60] on input at bounding box center [350, 60] width 261 height 18
paste input "**********"
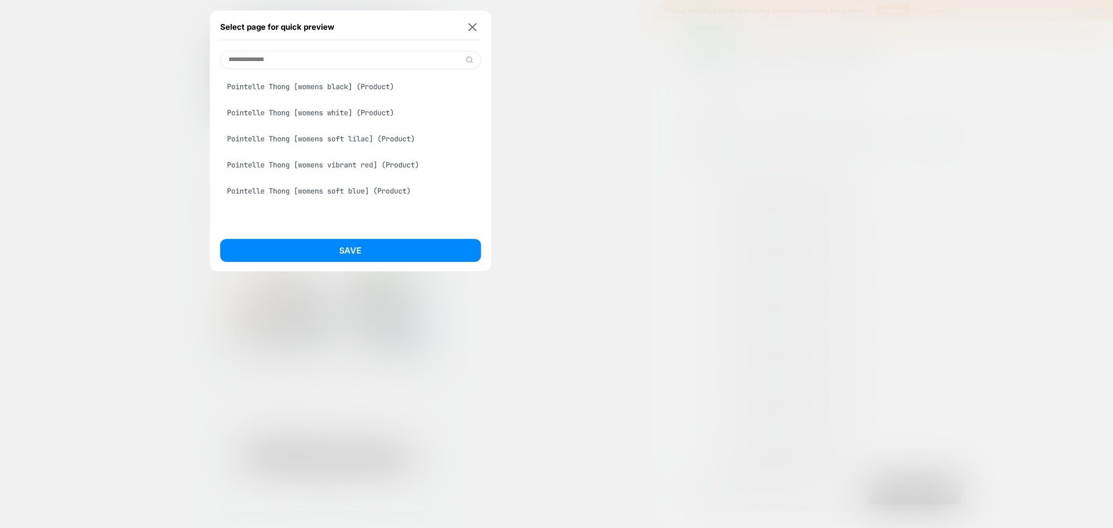
type input "**********"
click at [368, 193] on div "Pointelle Thong [womens soft blue] (Product)" at bounding box center [350, 191] width 261 height 20
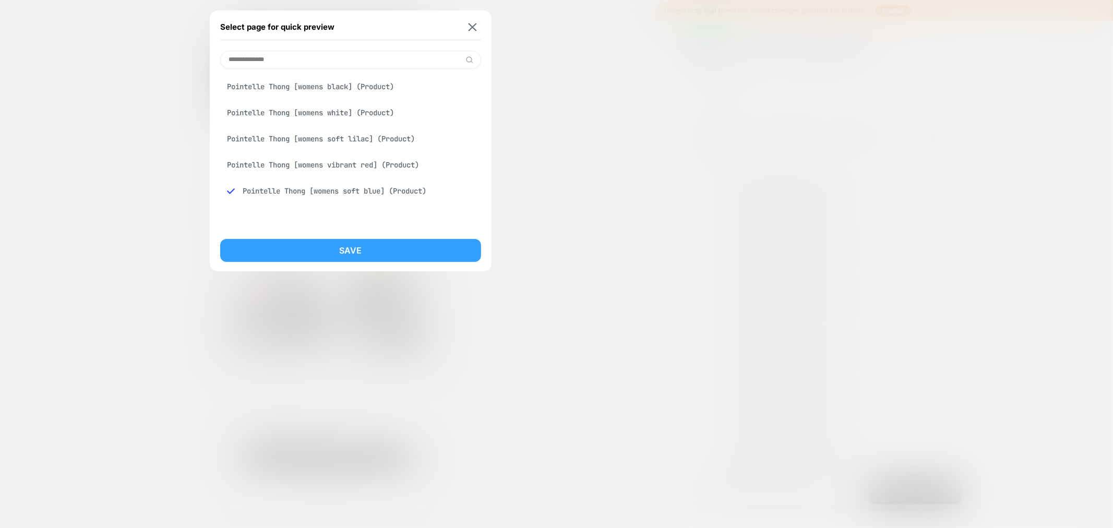
click at [420, 254] on button "Save" at bounding box center [350, 250] width 261 height 23
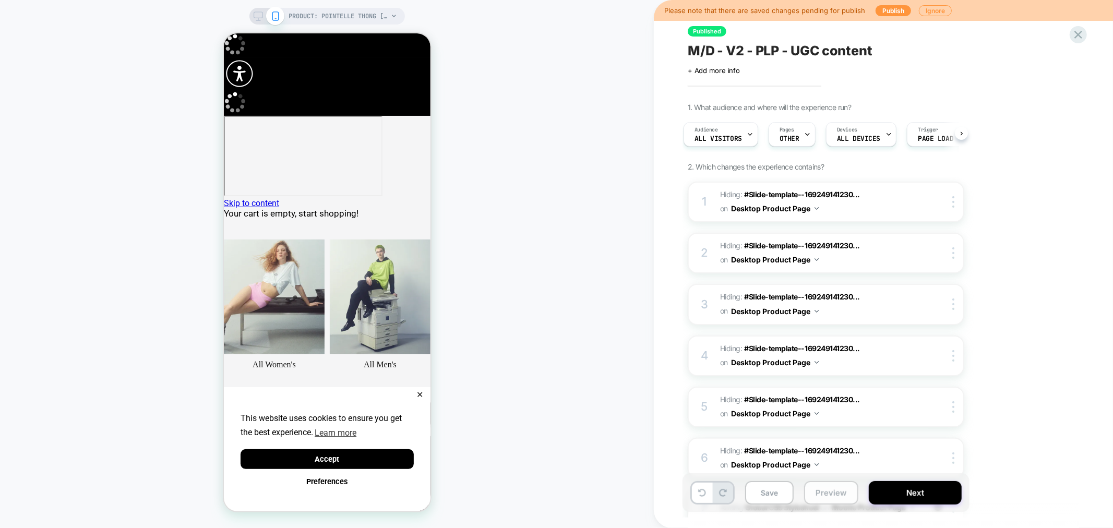
click at [829, 496] on button "Preview" at bounding box center [831, 492] width 54 height 23
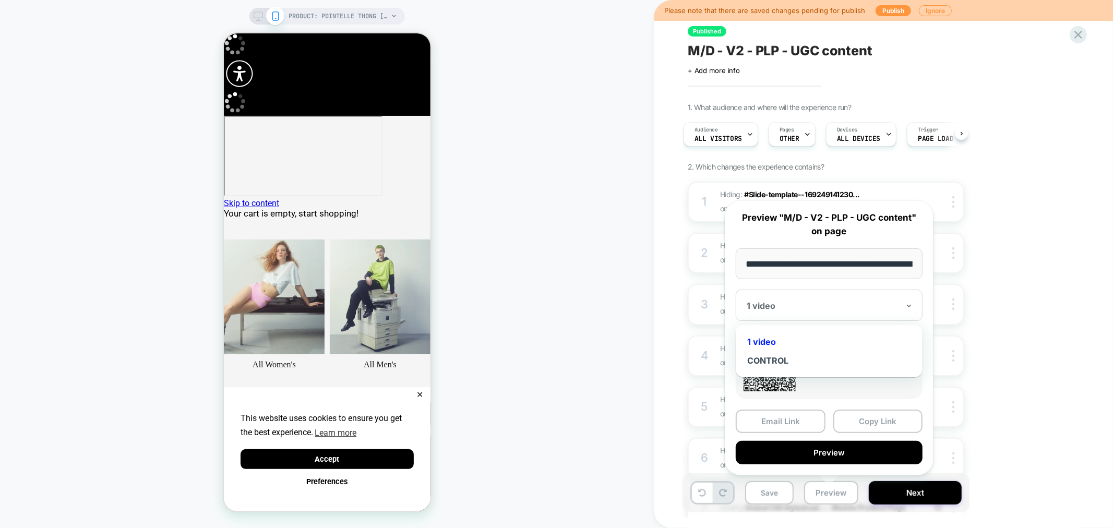
click at [827, 298] on div "1 video" at bounding box center [829, 305] width 187 height 31
click at [785, 358] on div "CONTROL" at bounding box center [829, 360] width 176 height 19
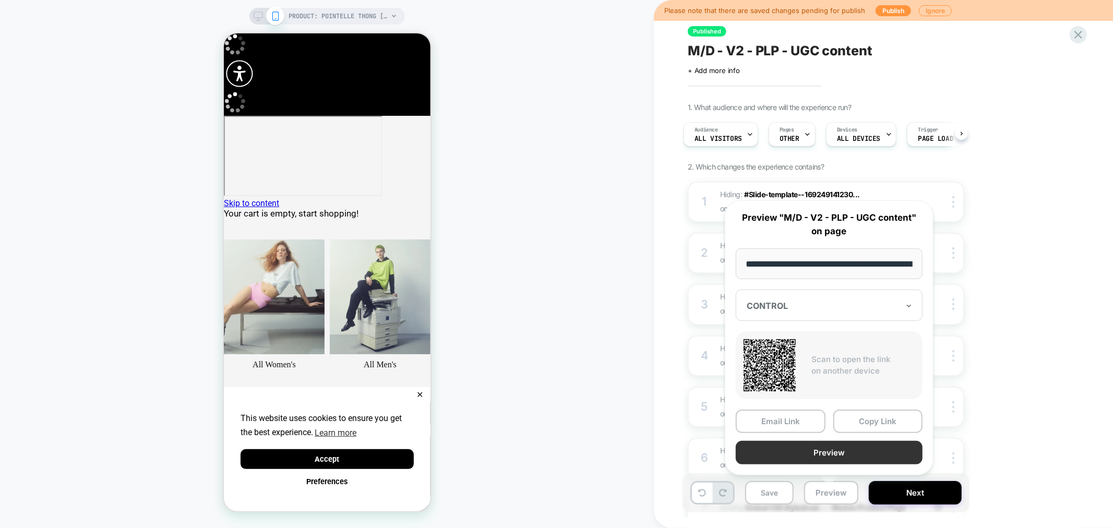
click at [845, 449] on button "Preview" at bounding box center [829, 452] width 187 height 23
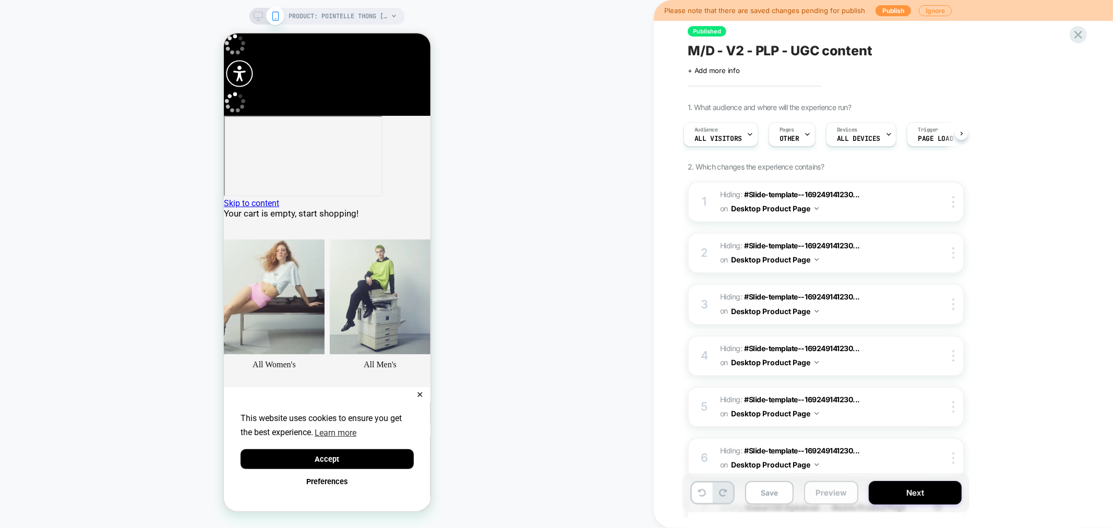
click at [822, 491] on button "Preview" at bounding box center [831, 492] width 54 height 23
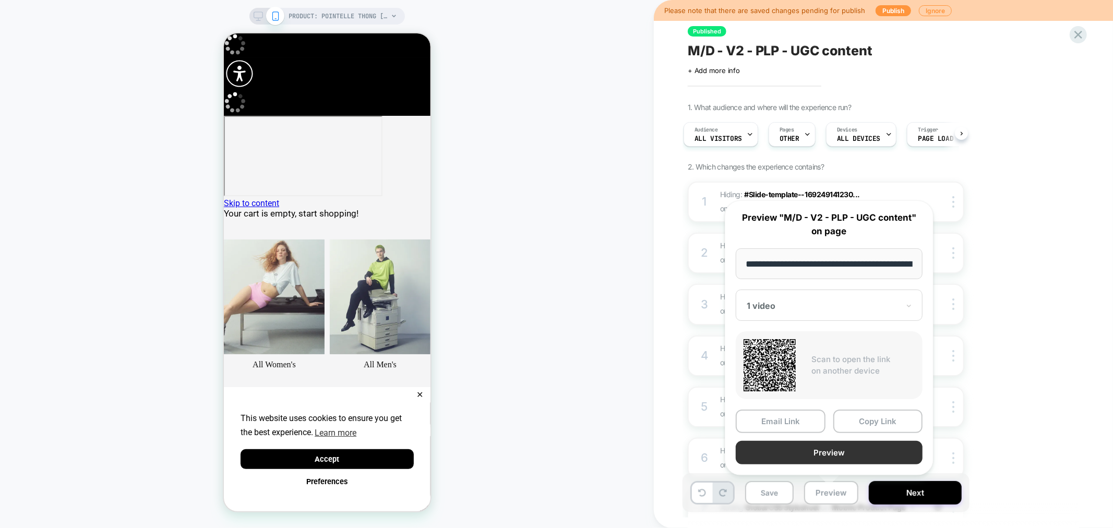
click at [847, 449] on button "Preview" at bounding box center [829, 452] width 187 height 23
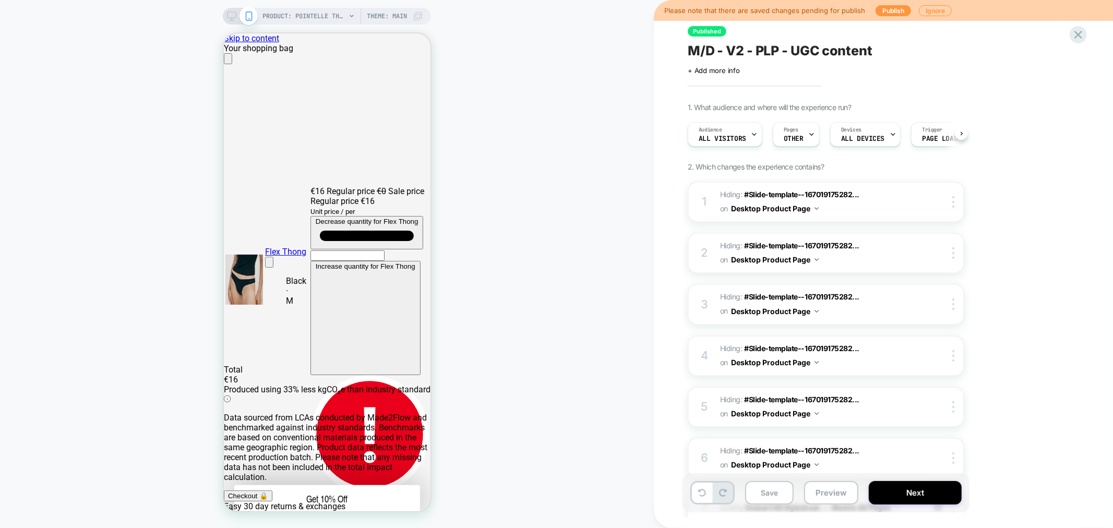
scroll to position [0, 1]
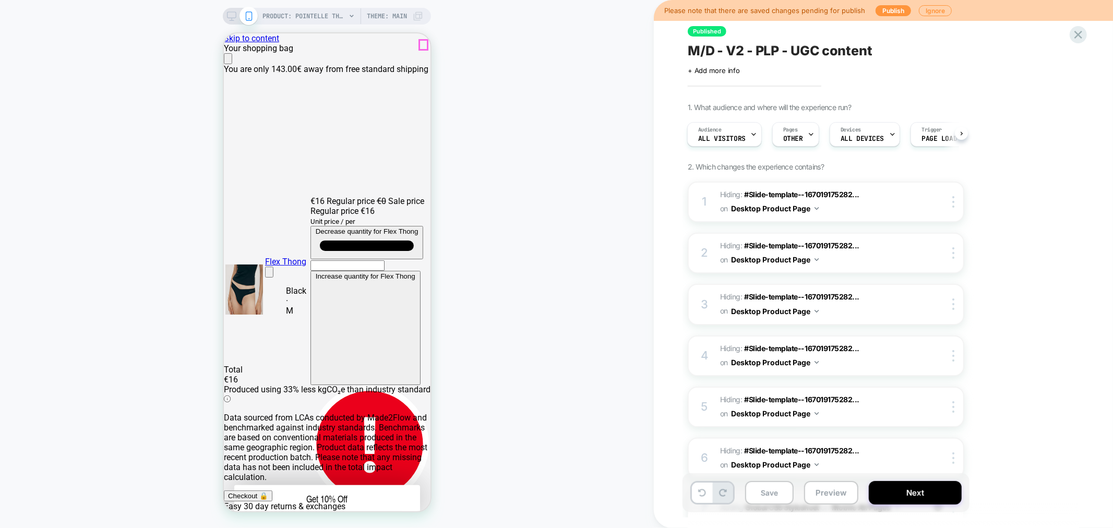
click at [227, 61] on icon "Close" at bounding box center [227, 61] width 0 height 0
click at [830, 494] on button "Preview" at bounding box center [831, 492] width 54 height 23
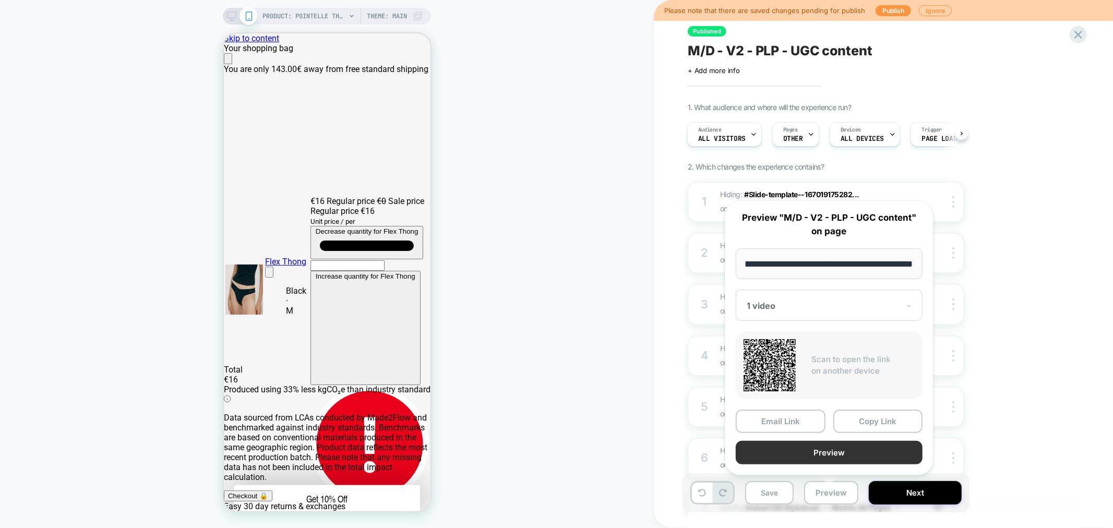
scroll to position [0, 0]
click at [838, 449] on button "Preview" at bounding box center [829, 452] width 187 height 23
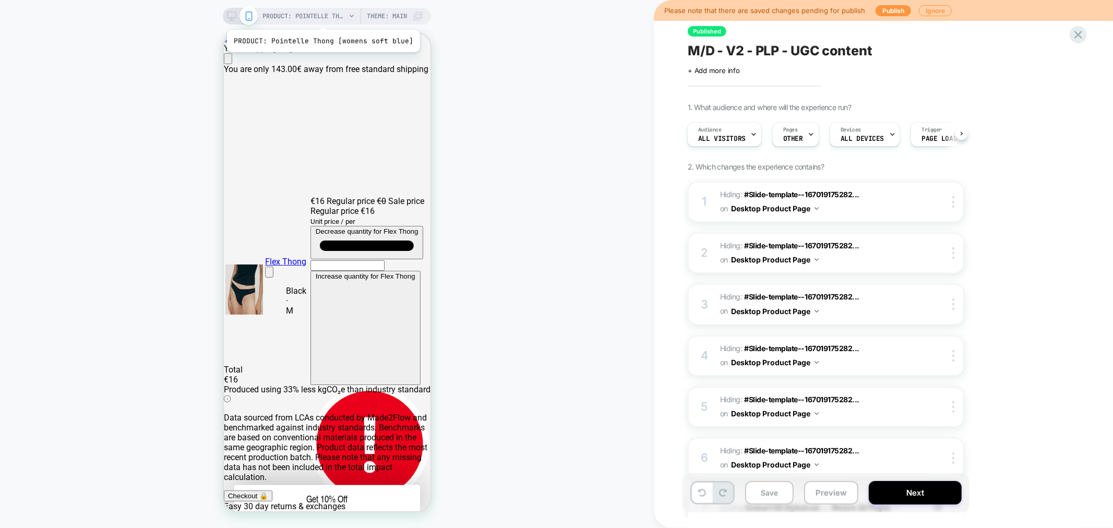
click at [321, 17] on span "PRODUCT: Pointelle Thong [womens soft blue]" at bounding box center [303, 16] width 83 height 17
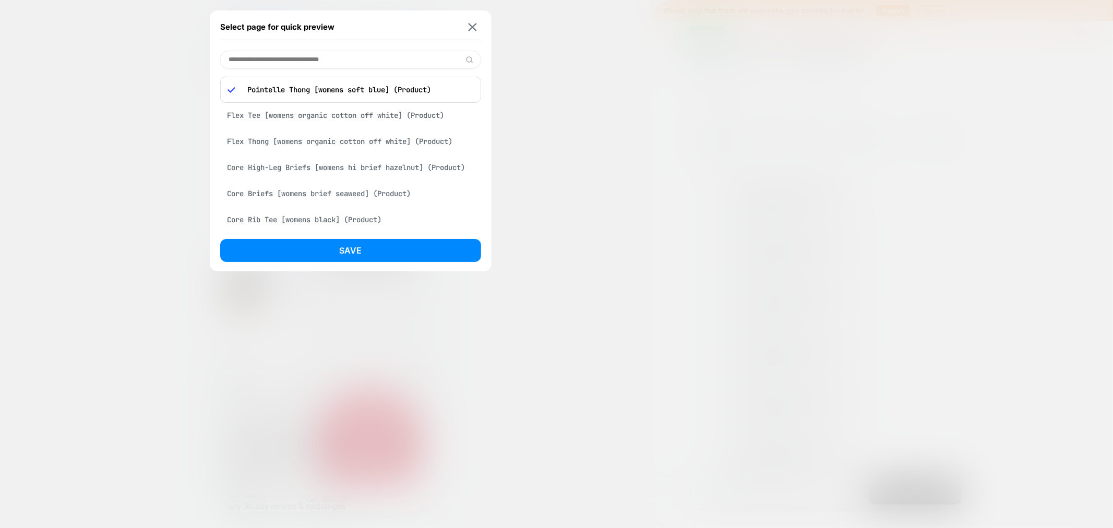
click at [333, 64] on input at bounding box center [350, 60] width 261 height 18
paste input "**********"
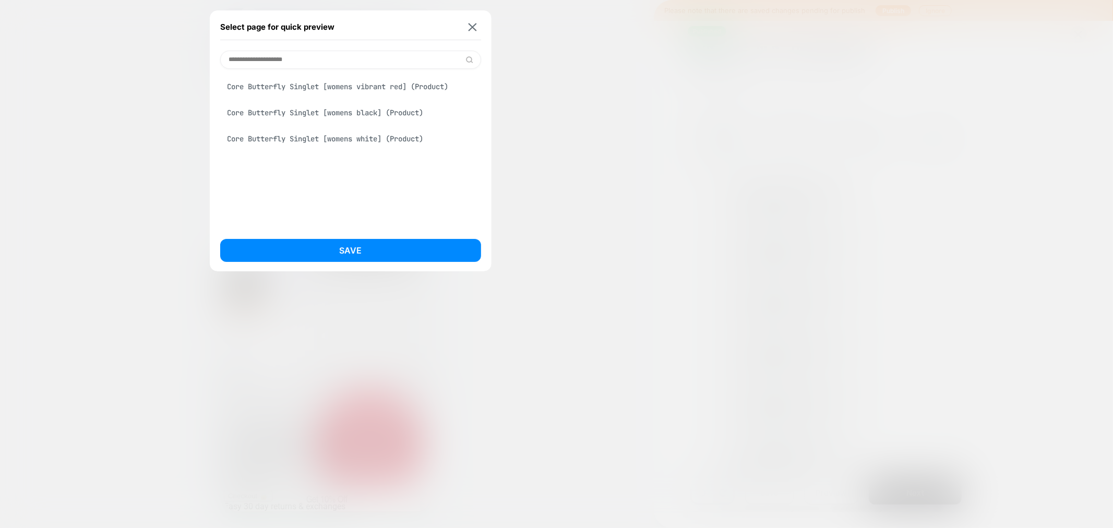
type input "**********"
click at [370, 113] on div "Core Butterfly Singlet [womens black] (Product)" at bounding box center [350, 113] width 261 height 20
click at [357, 243] on button "Save" at bounding box center [350, 250] width 261 height 23
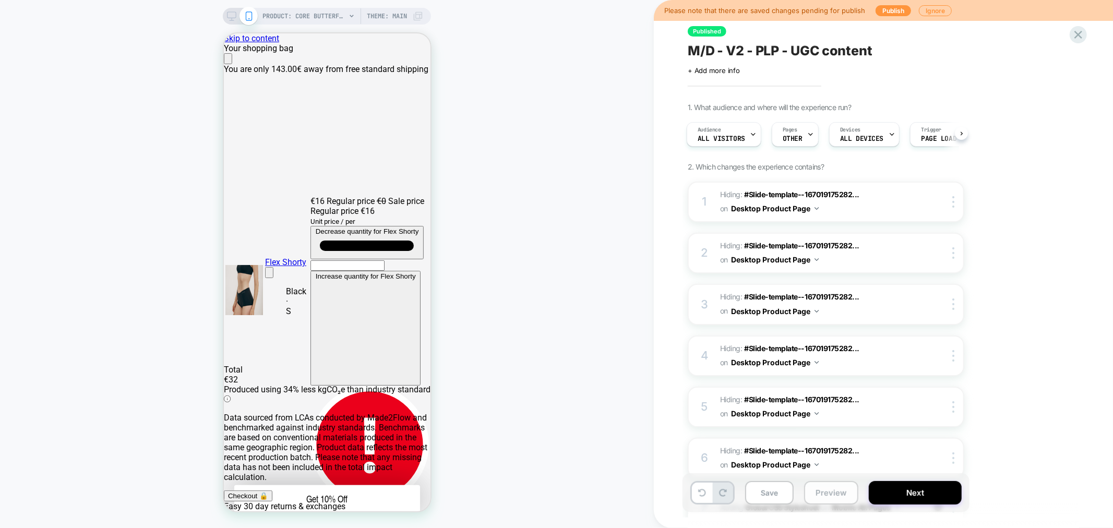
click at [823, 493] on button "Preview" at bounding box center [831, 492] width 54 height 23
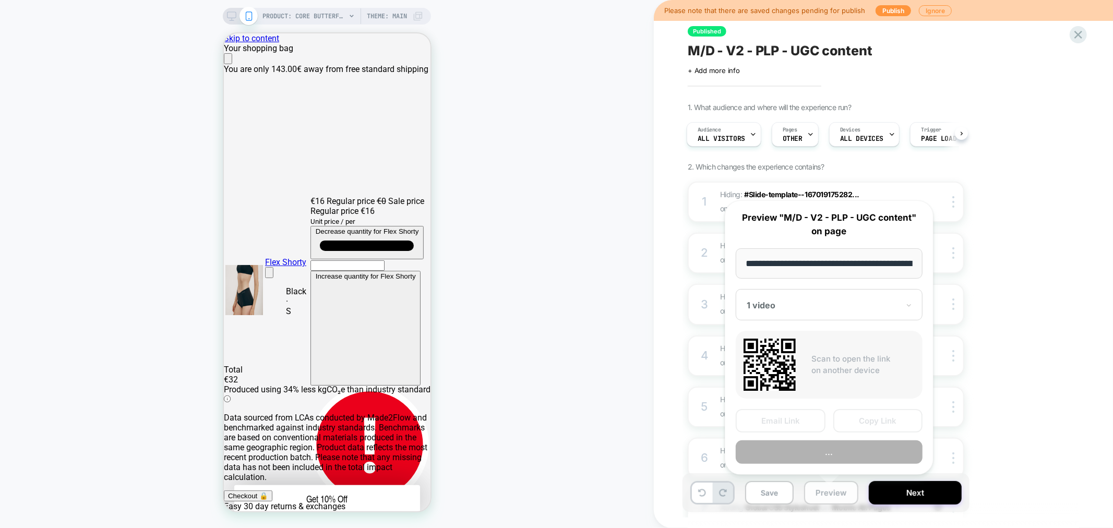
scroll to position [0, 215]
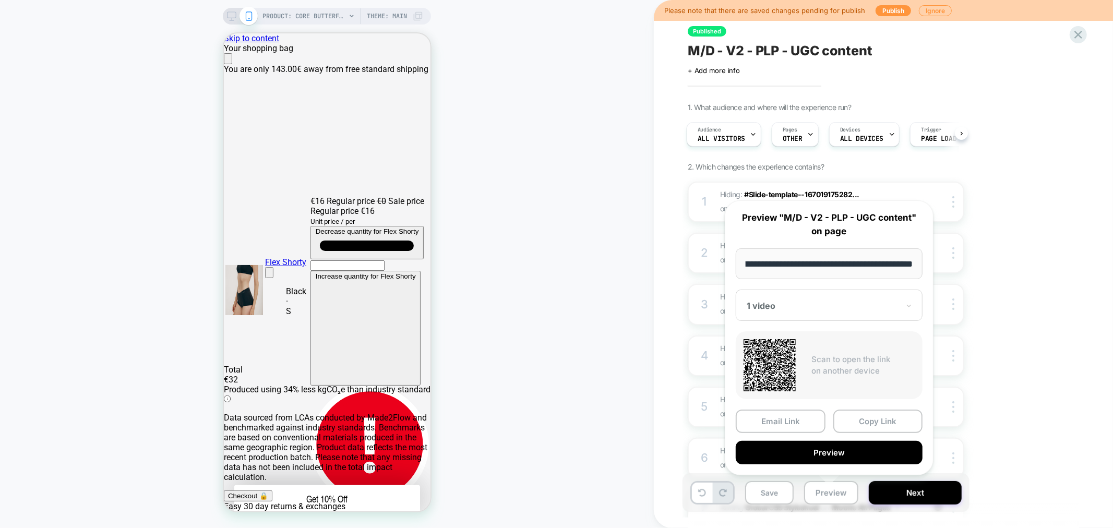
click at [831, 308] on div at bounding box center [823, 306] width 152 height 10
click at [769, 359] on div "CONTROL" at bounding box center [829, 360] width 176 height 19
click at [857, 451] on button "Preview" at bounding box center [829, 452] width 187 height 23
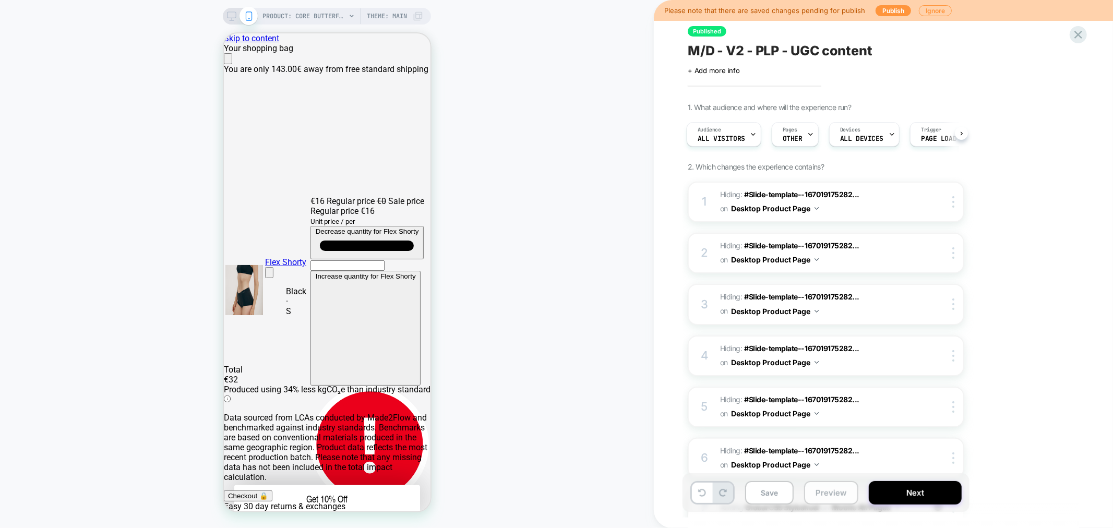
click at [831, 489] on button "Preview" at bounding box center [831, 492] width 54 height 23
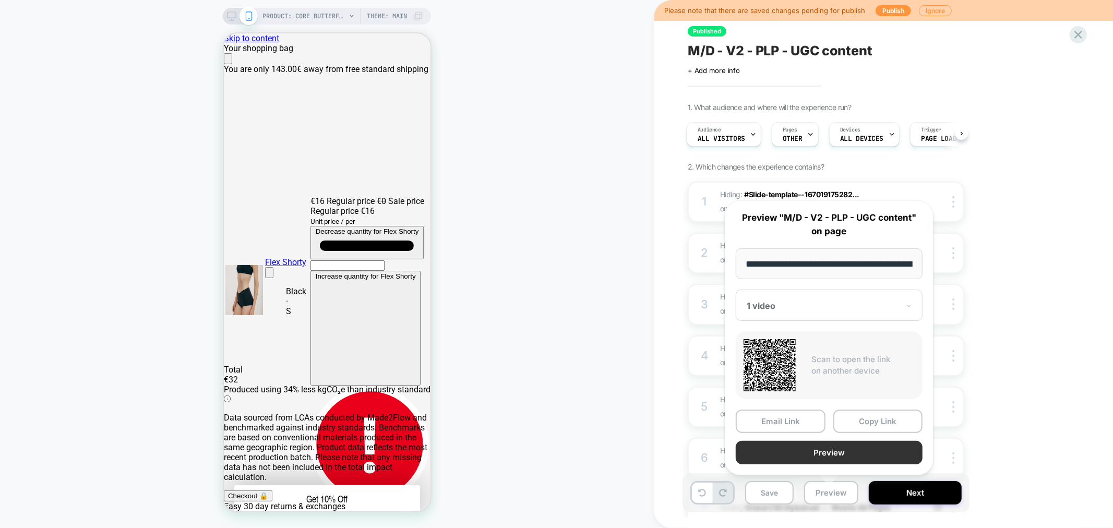
click at [838, 454] on button "Preview" at bounding box center [829, 452] width 187 height 23
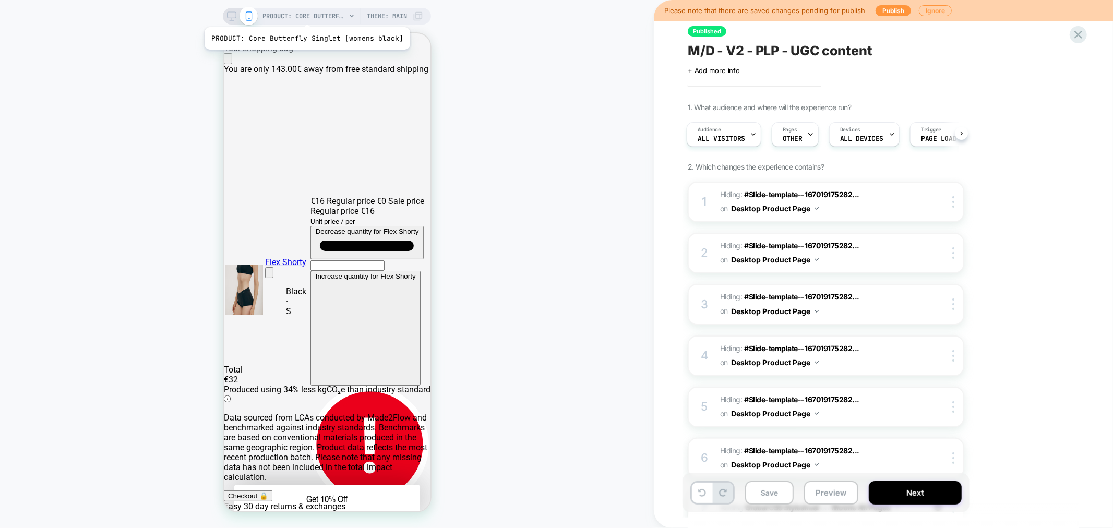
click at [305, 14] on span "PRODUCT: Core Butterfly Singlet [womens black]" at bounding box center [303, 16] width 83 height 17
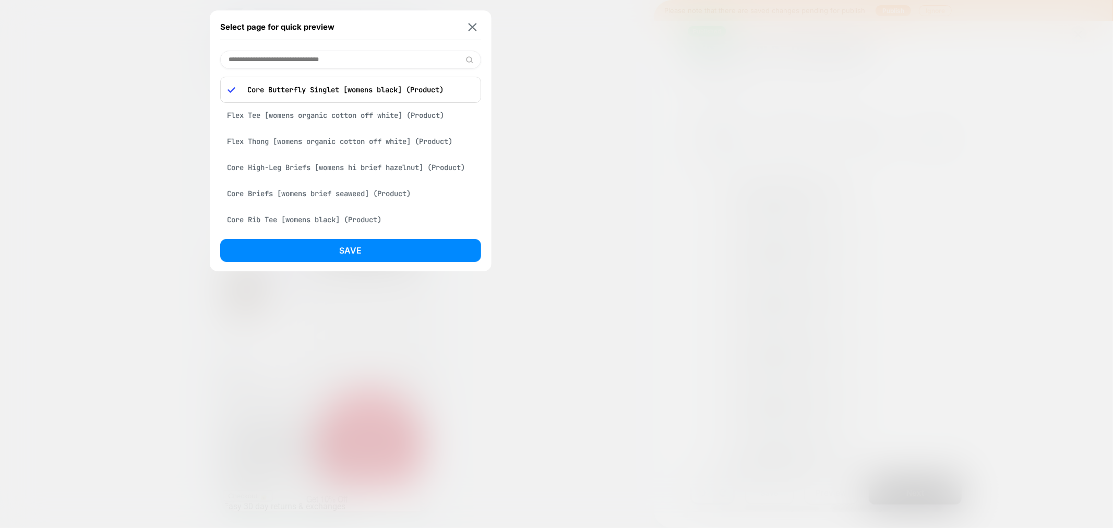
paste input "**********"
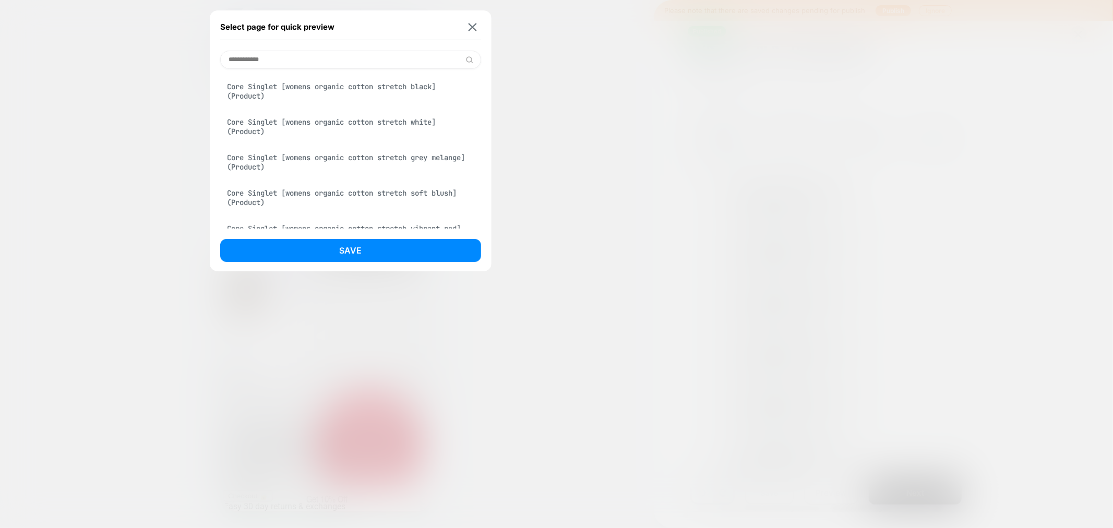
type input "**********"
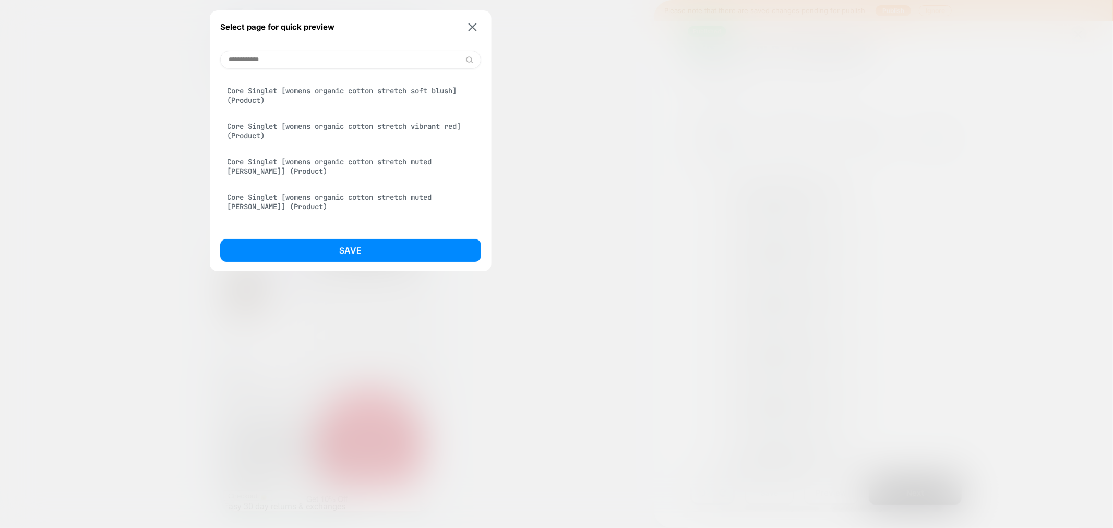
scroll to position [75, 0]
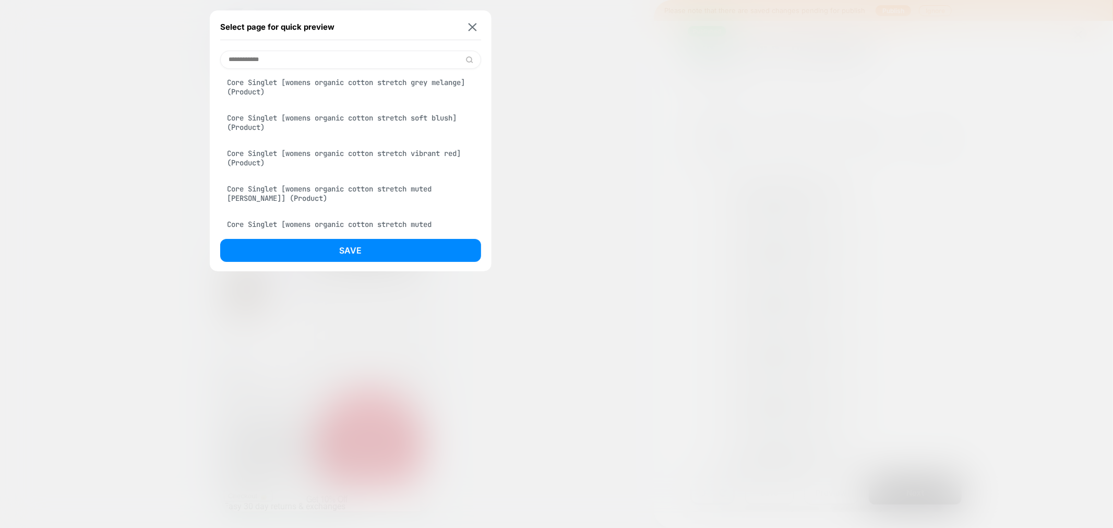
click at [421, 115] on div "Core Singlet [womens organic cotton stretch soft blush] (Product)" at bounding box center [350, 122] width 261 height 29
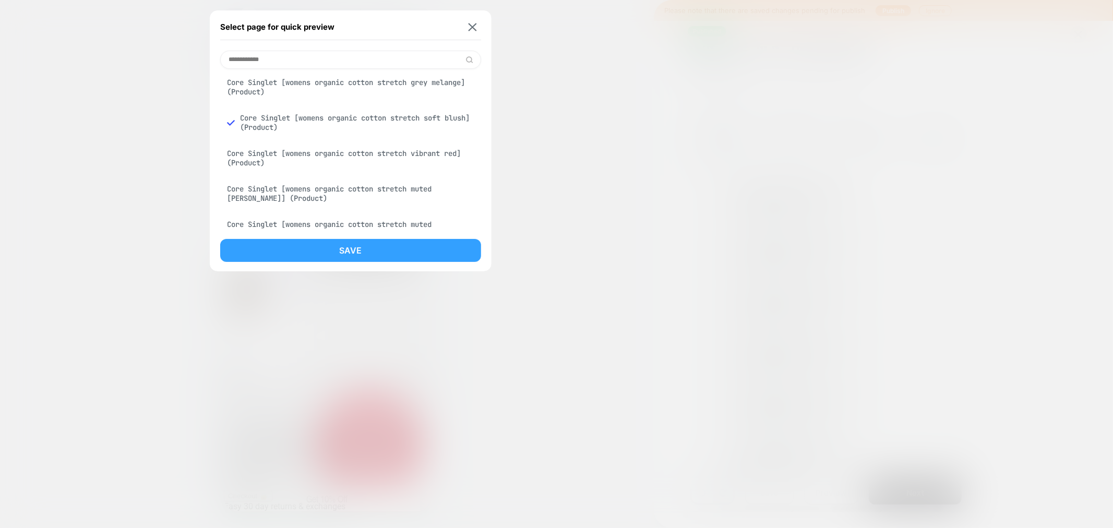
click at [367, 249] on button "Save" at bounding box center [350, 250] width 261 height 23
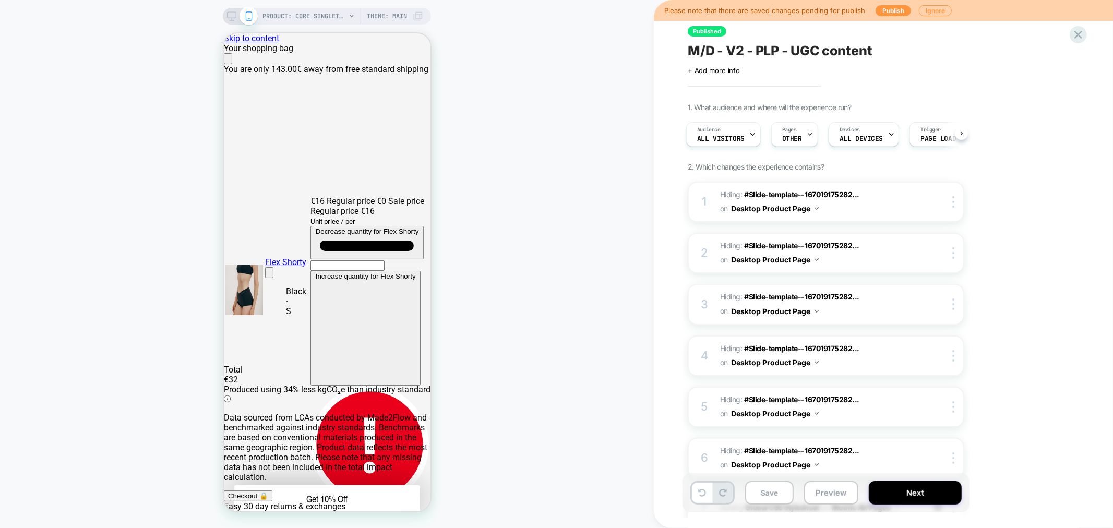
scroll to position [0, 0]
click at [831, 500] on button "Preview" at bounding box center [831, 492] width 54 height 23
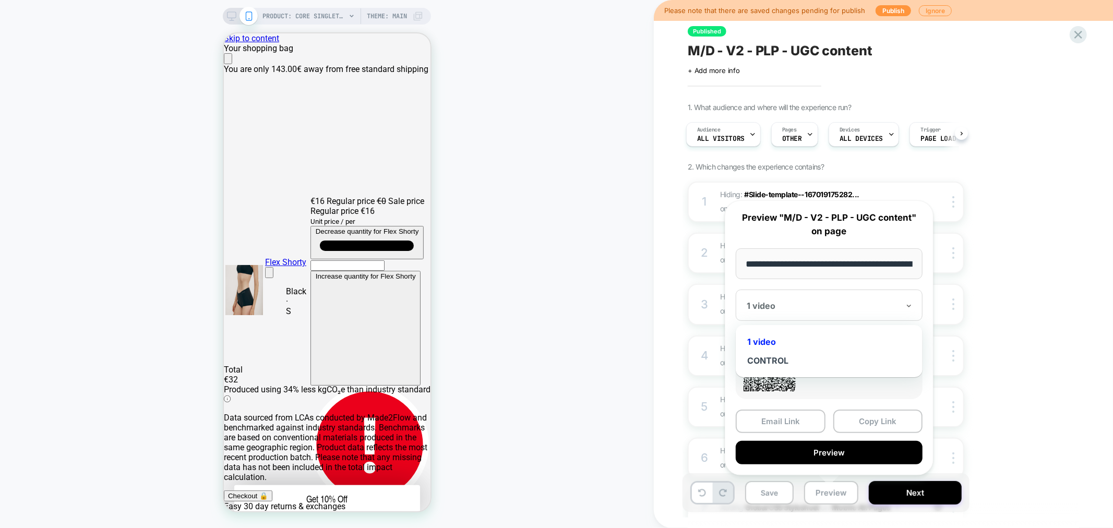
click at [806, 299] on div "1 video" at bounding box center [829, 305] width 187 height 31
click at [775, 360] on div "CONTROL" at bounding box center [829, 360] width 176 height 19
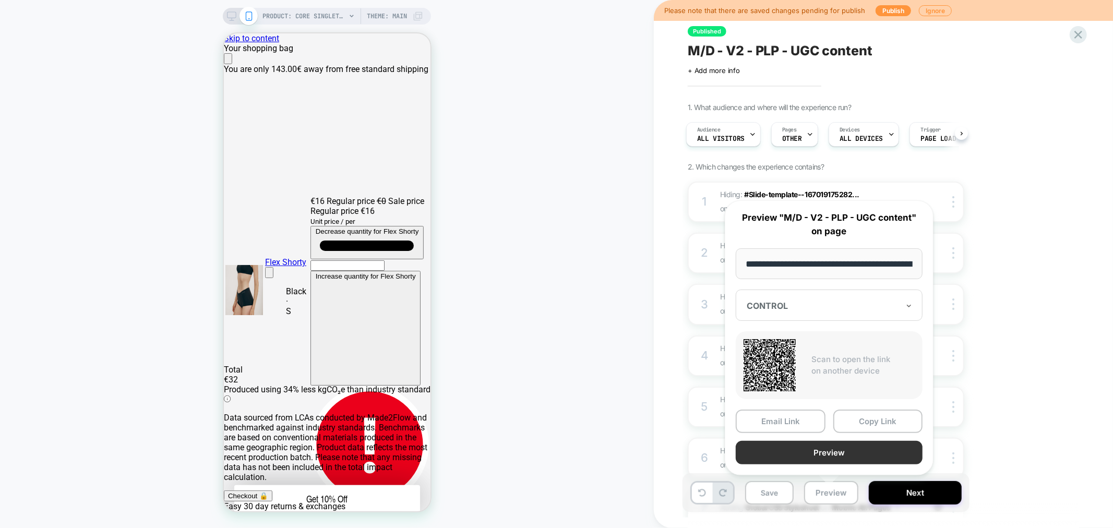
click at [852, 454] on button "Preview" at bounding box center [829, 452] width 187 height 23
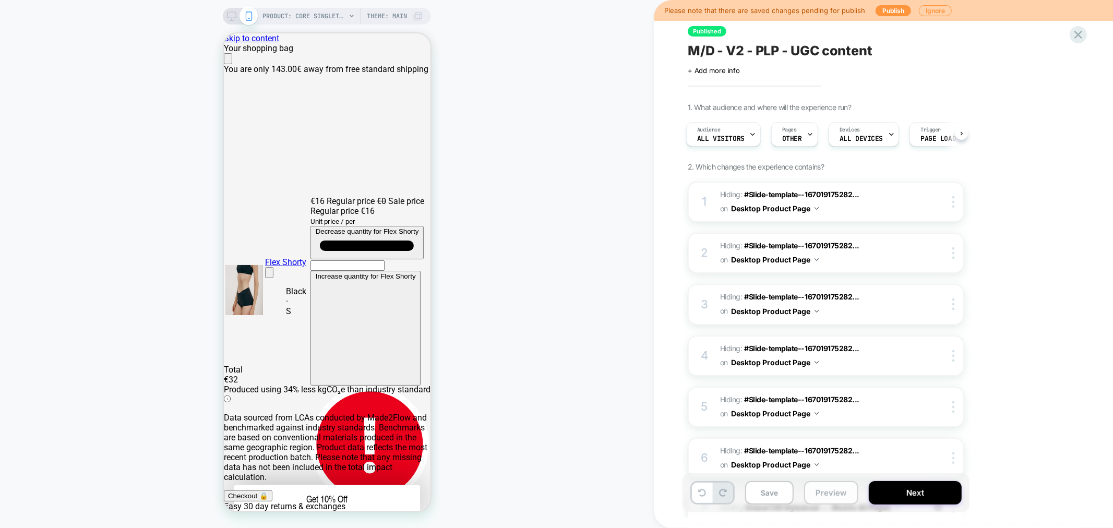
click at [823, 493] on button "Preview" at bounding box center [831, 492] width 54 height 23
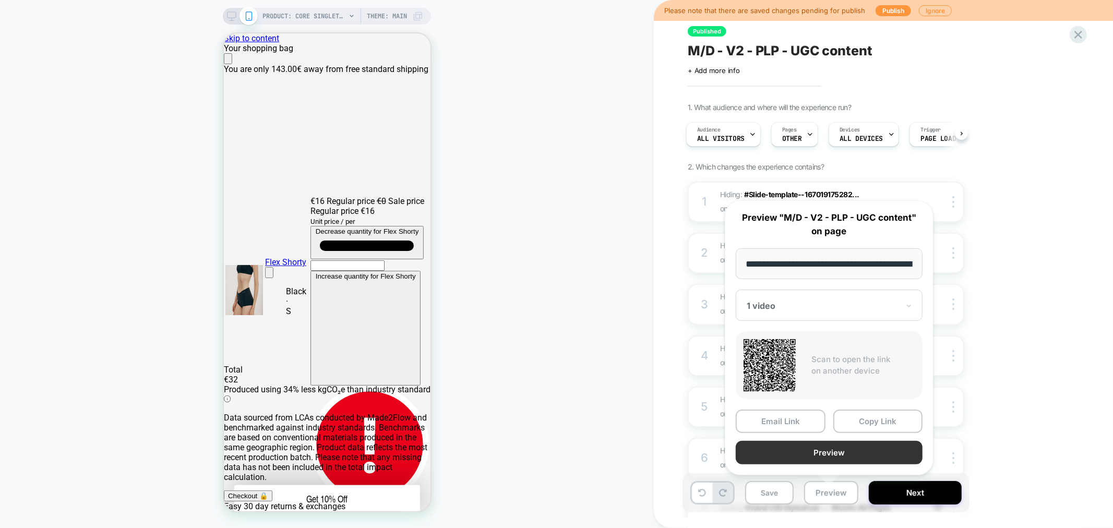
click at [846, 444] on button "Preview" at bounding box center [829, 452] width 187 height 23
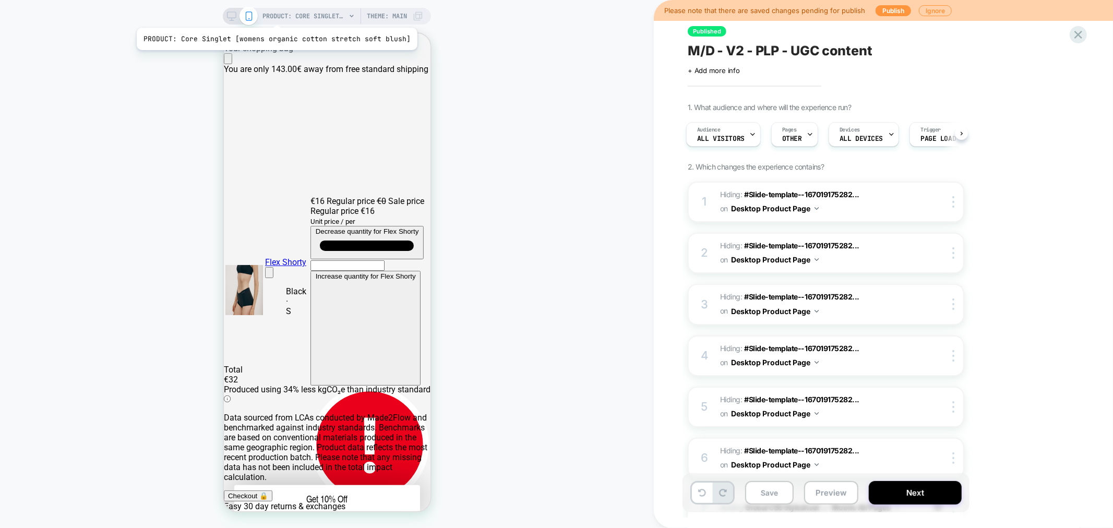
click at [274, 15] on span "PRODUCT: Core Singlet [womens organic cotton stretch soft blush]" at bounding box center [303, 16] width 83 height 17
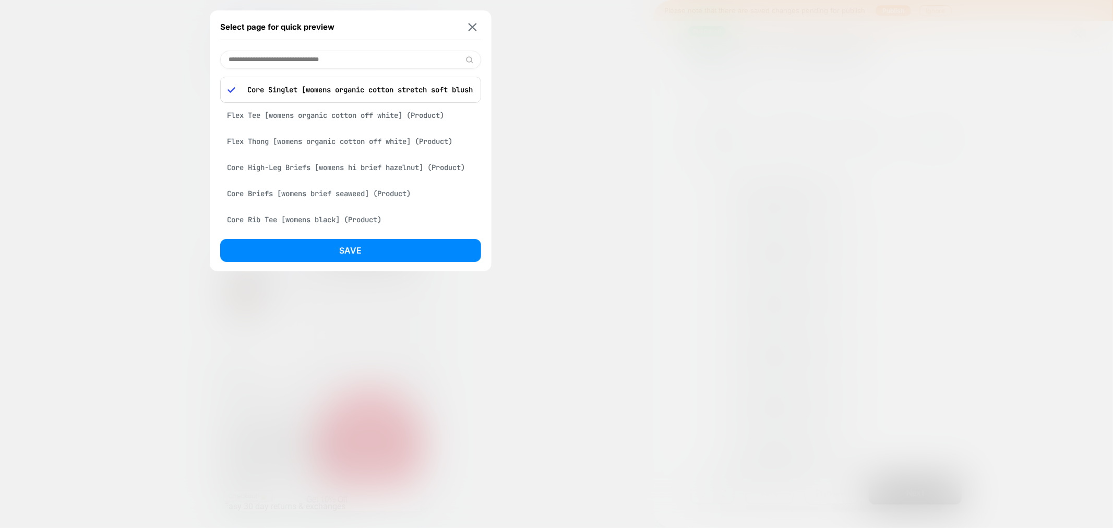
click at [283, 56] on input at bounding box center [350, 60] width 261 height 18
paste input "**********"
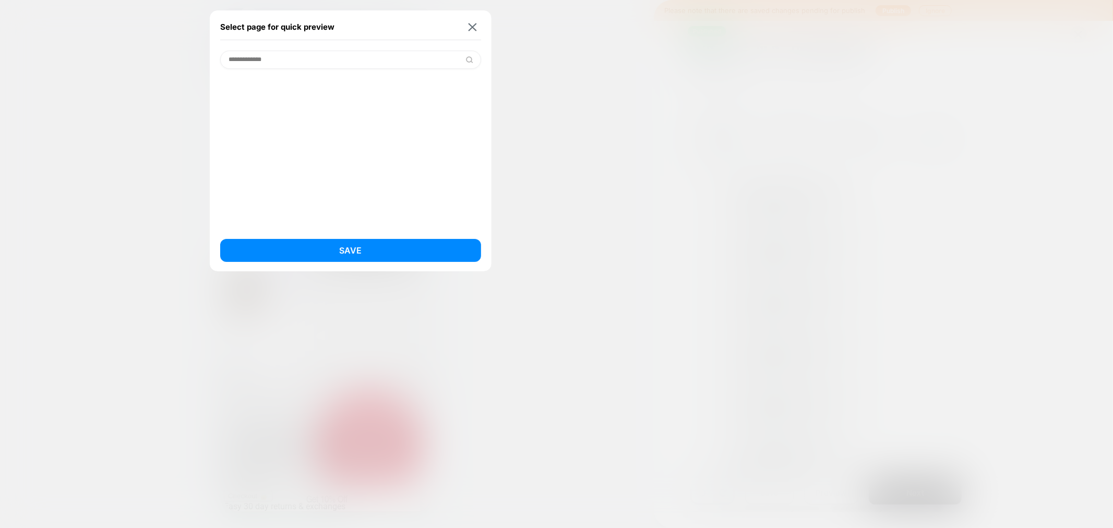
click at [231, 60] on input "**********" at bounding box center [350, 60] width 261 height 18
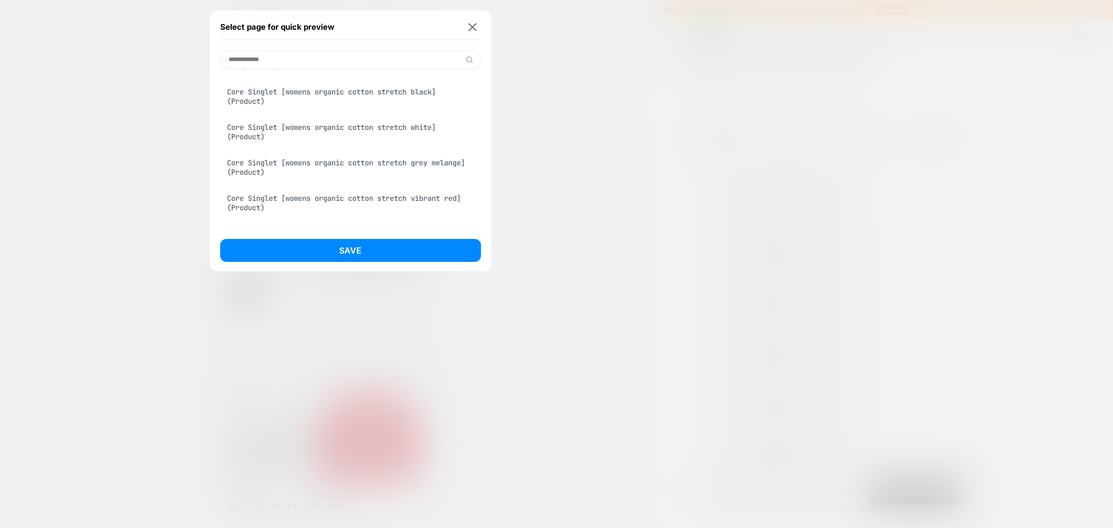
scroll to position [58, 0]
type input "**********"
click at [407, 170] on div "Core Singlet [womens organic cotton stretch vibrant red] (Product)" at bounding box center [350, 175] width 261 height 29
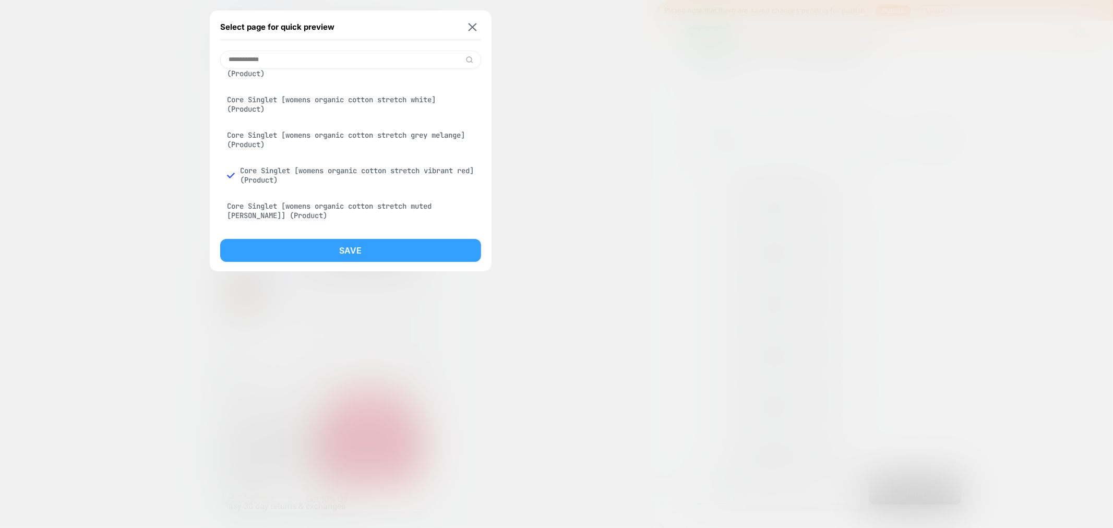
click at [409, 253] on button "Save" at bounding box center [350, 250] width 261 height 23
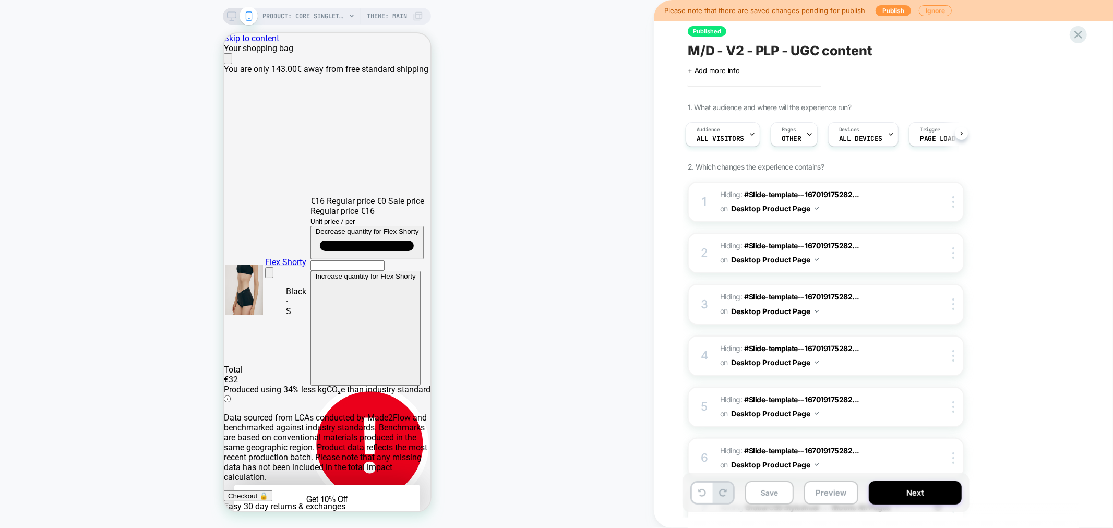
scroll to position [0, 0]
click at [823, 495] on button "Preview" at bounding box center [831, 492] width 54 height 23
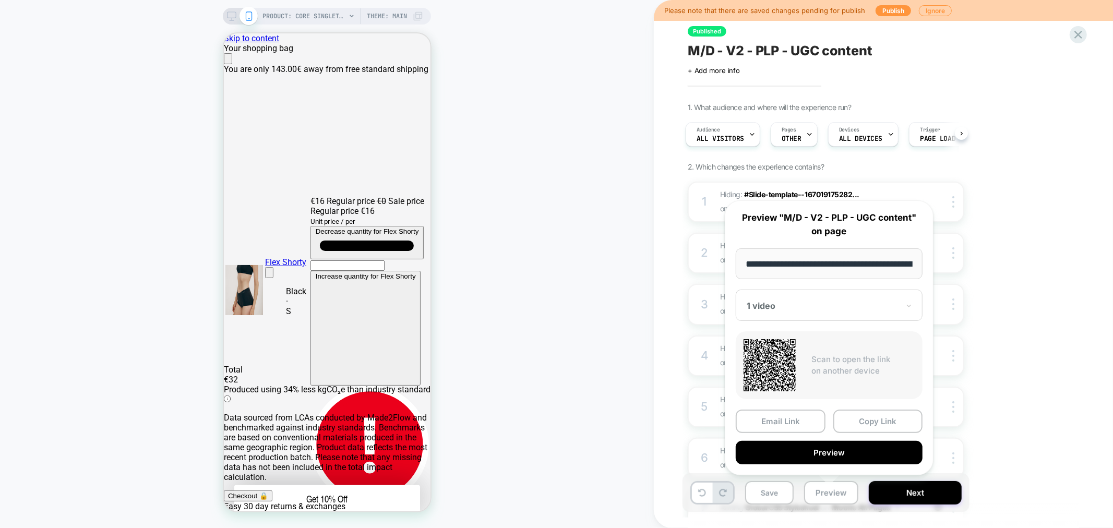
click at [784, 289] on div "**********" at bounding box center [829, 337] width 209 height 275
drag, startPoint x: 775, startPoint y: 309, endPoint x: 776, endPoint y: 315, distance: 5.4
click at [776, 309] on div at bounding box center [823, 306] width 152 height 10
click at [771, 357] on div "CONTROL" at bounding box center [829, 360] width 176 height 19
click at [847, 454] on button "Preview" at bounding box center [829, 452] width 187 height 23
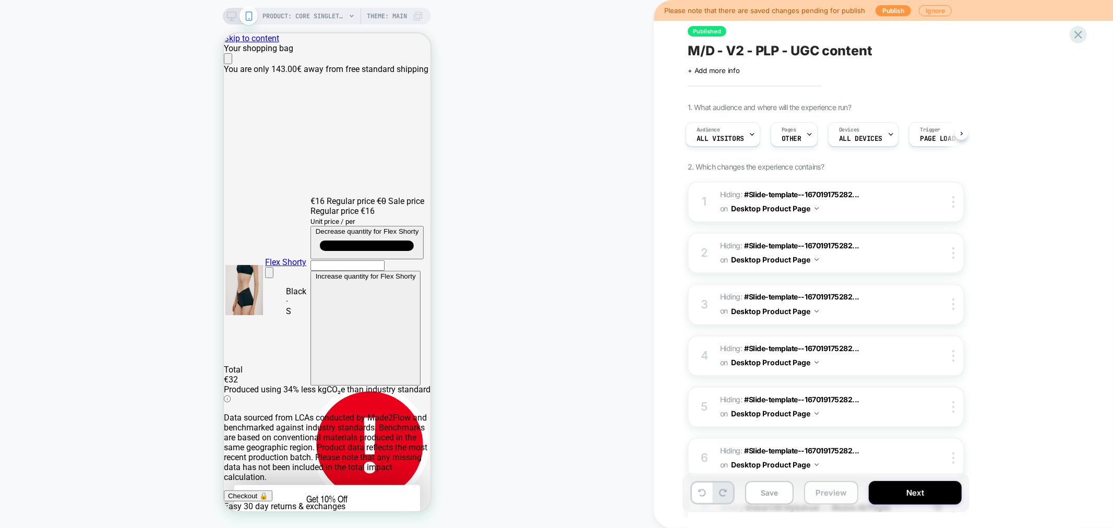
click at [833, 489] on button "Preview" at bounding box center [831, 492] width 54 height 23
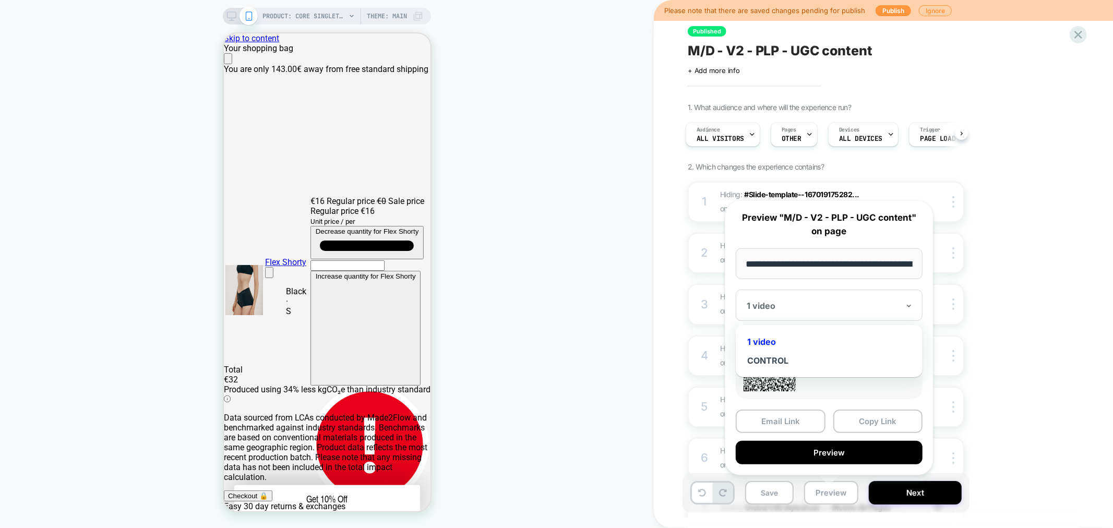
click at [823, 304] on div at bounding box center [823, 306] width 152 height 10
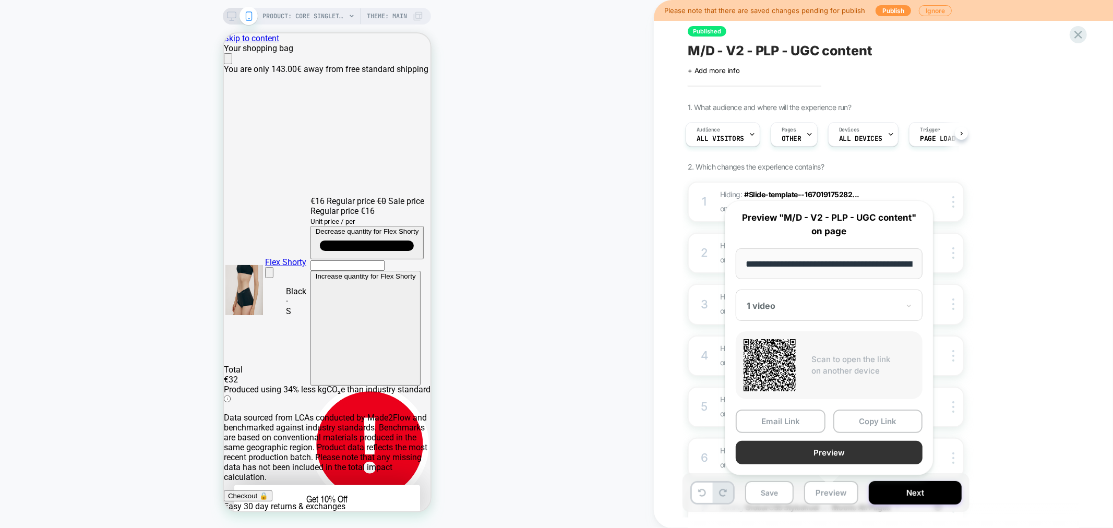
click at [841, 458] on button "Preview" at bounding box center [829, 452] width 187 height 23
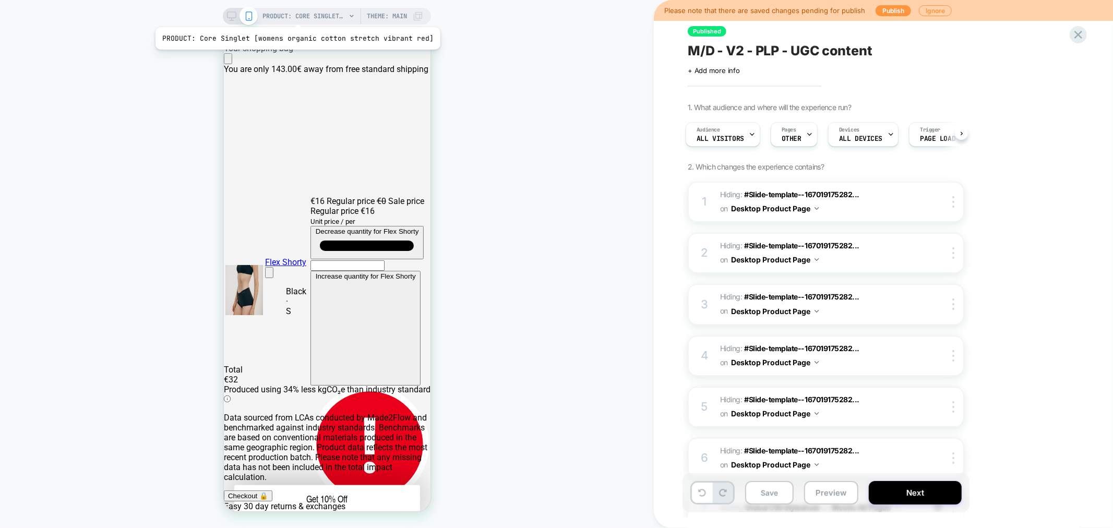
click at [295, 14] on span "PRODUCT: Core Singlet [womens organic cotton stretch vibrant red]" at bounding box center [303, 16] width 83 height 17
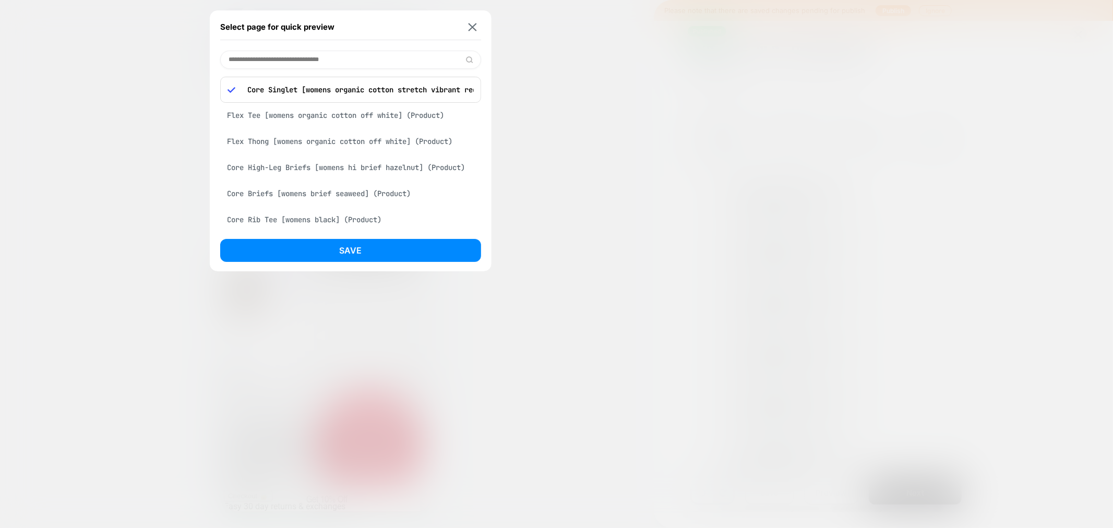
click at [305, 64] on input at bounding box center [350, 60] width 261 height 18
paste input "**********"
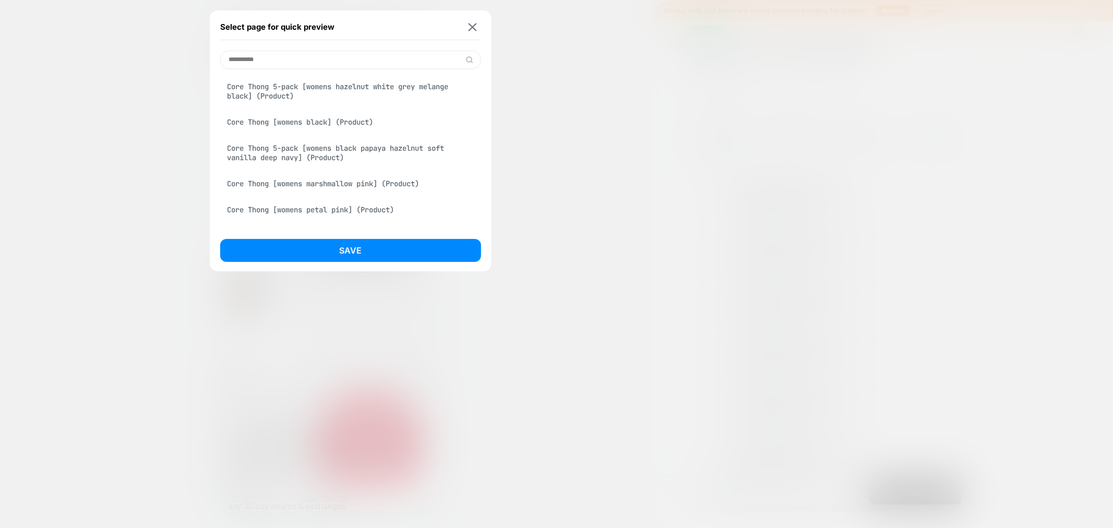
type input "**********"
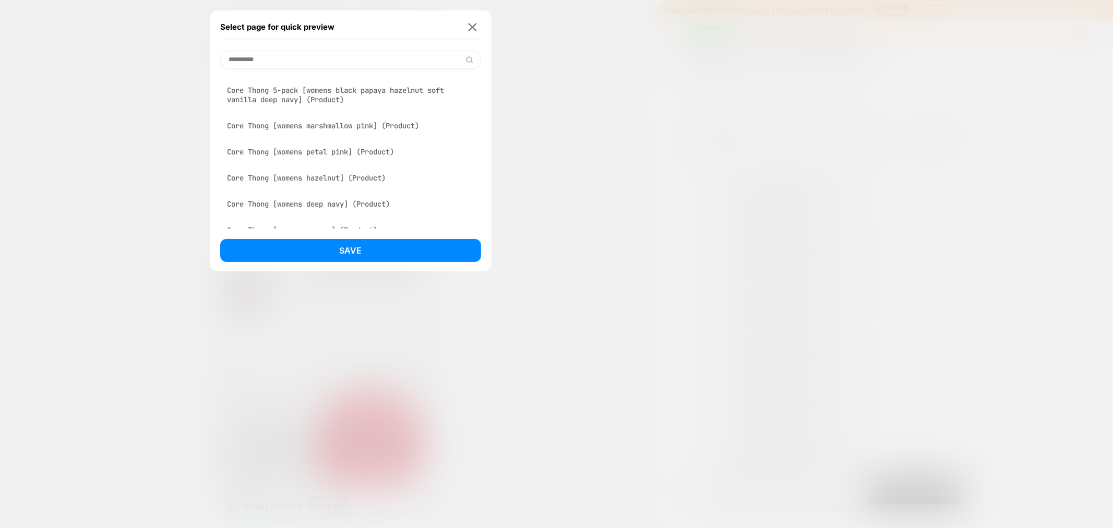
click at [344, 157] on div "Core Thong [womens petal pink] (Product)" at bounding box center [350, 152] width 261 height 20
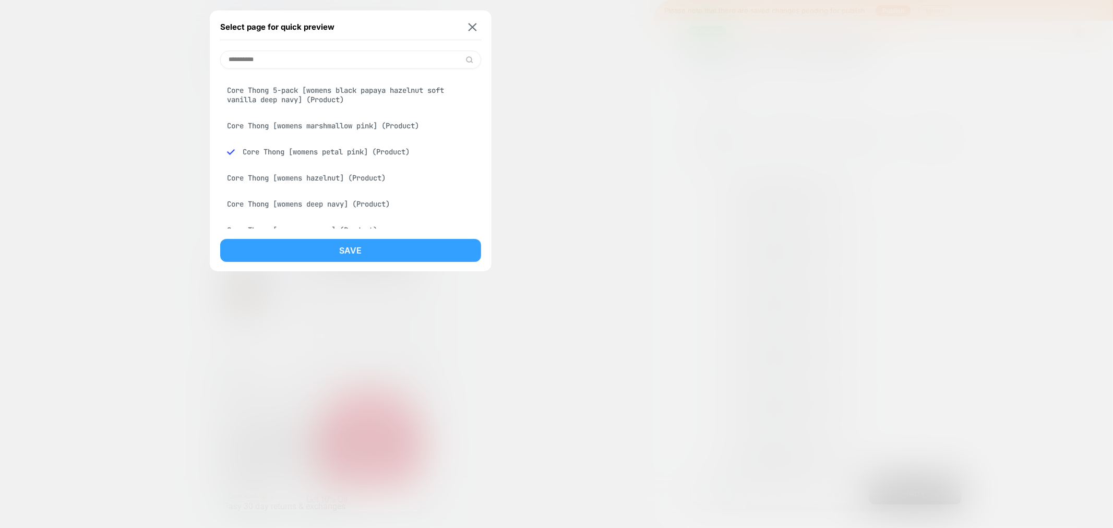
click at [357, 254] on button "Save" at bounding box center [350, 250] width 261 height 23
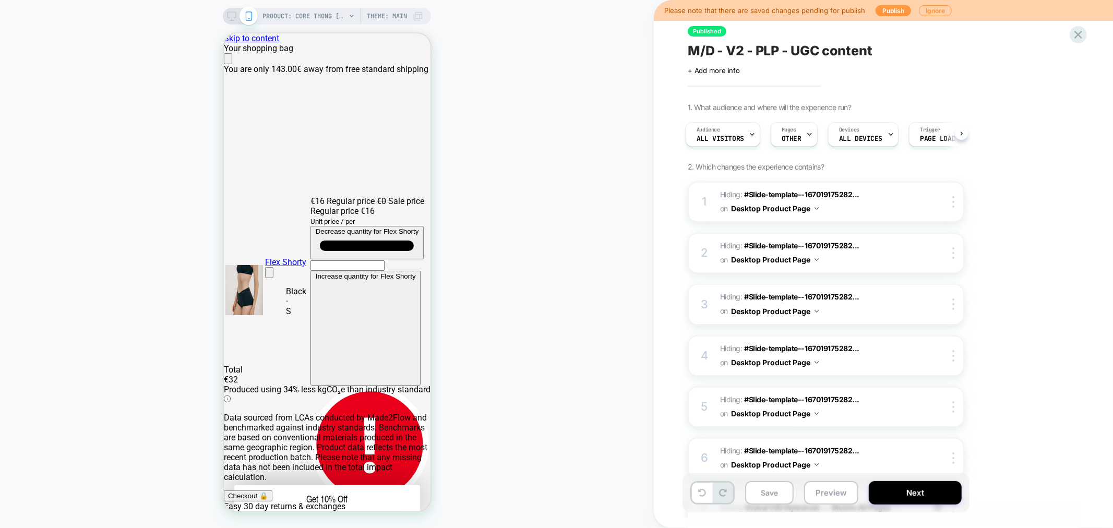
scroll to position [0, 3]
click at [838, 494] on button "Preview" at bounding box center [831, 492] width 54 height 23
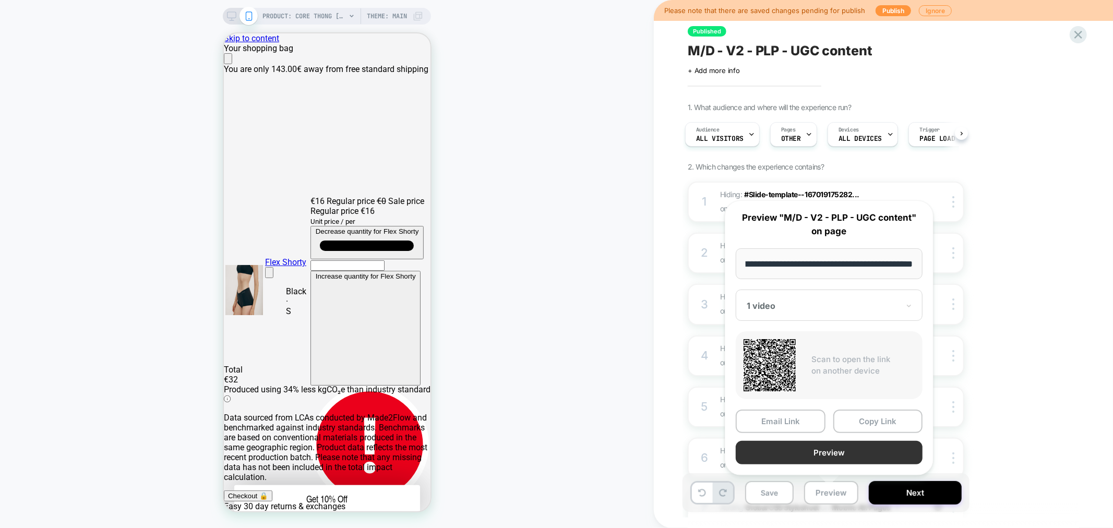
scroll to position [0, 0]
click at [832, 454] on button "Preview" at bounding box center [829, 452] width 187 height 23
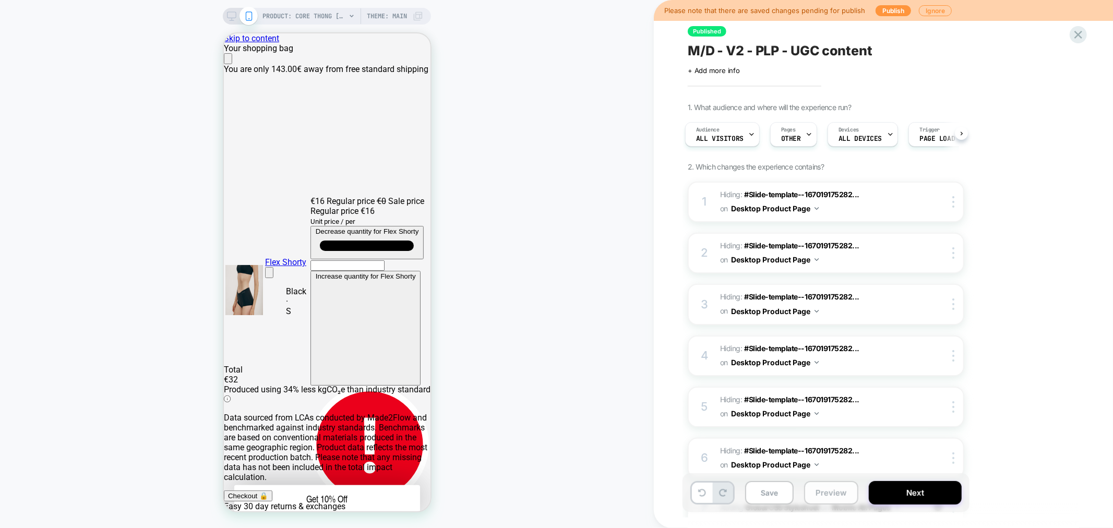
click at [831, 496] on button "Preview" at bounding box center [831, 492] width 54 height 23
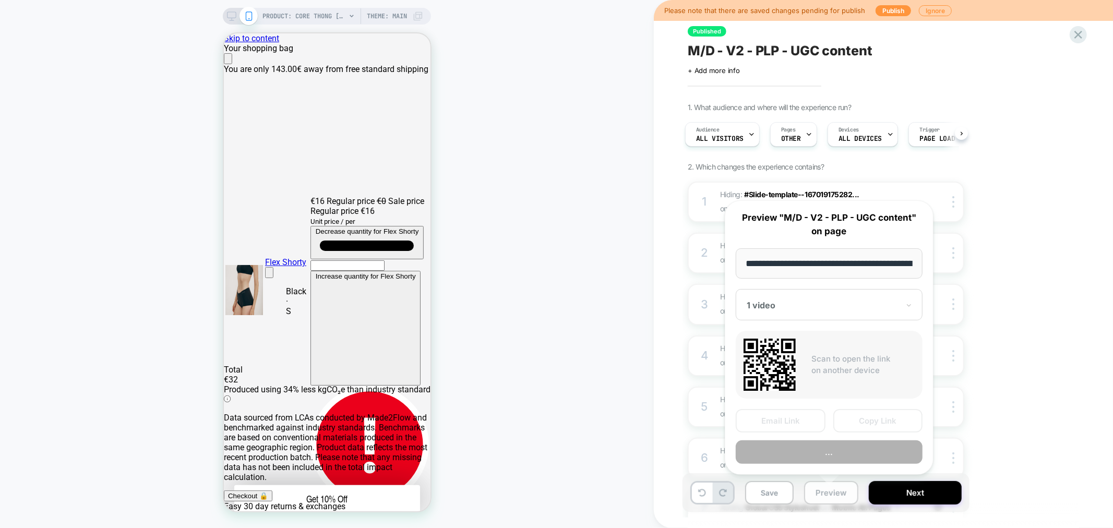
scroll to position [0, 194]
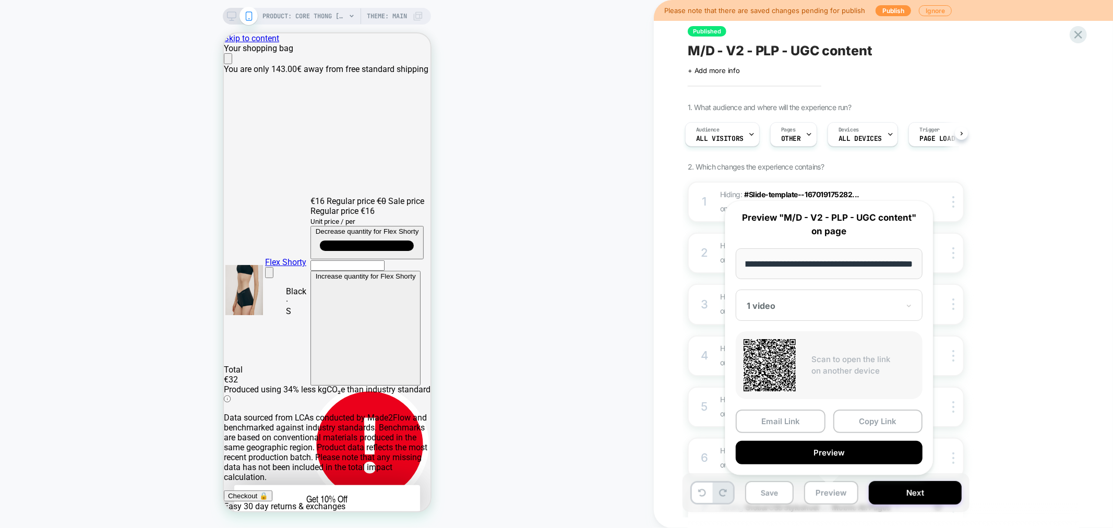
click at [799, 315] on div "1 video" at bounding box center [829, 305] width 187 height 31
click at [771, 352] on div "CONTROL" at bounding box center [829, 360] width 176 height 19
click at [838, 451] on button "Preview" at bounding box center [829, 452] width 187 height 23
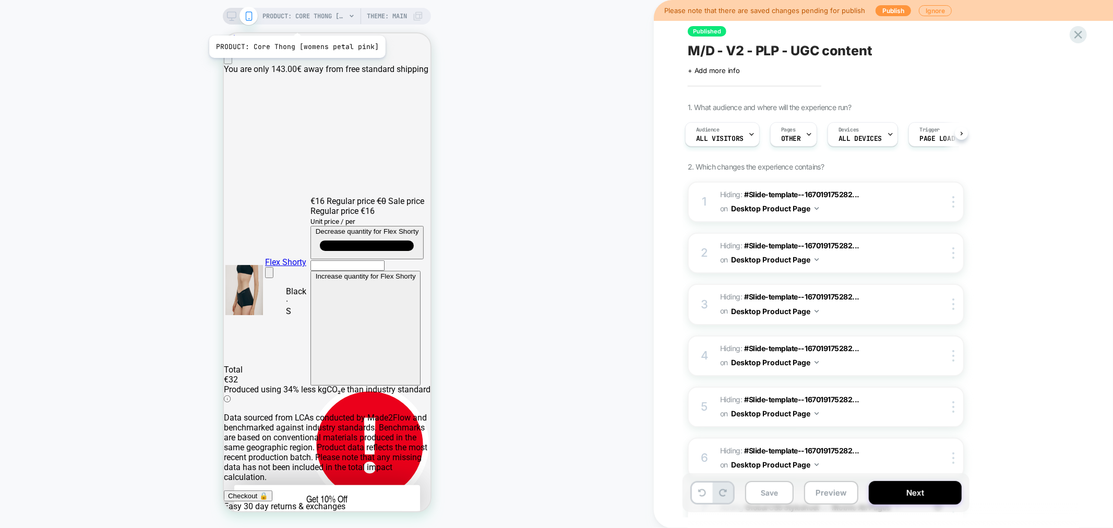
click at [293, 21] on span "PRODUCT: Core Thong [womens petal pink]" at bounding box center [303, 16] width 83 height 17
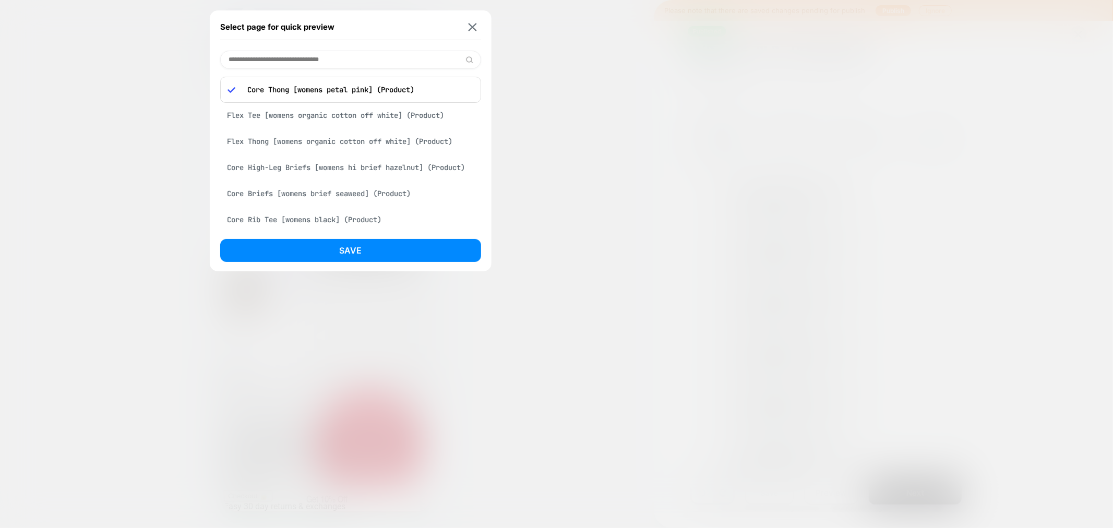
click at [269, 54] on input at bounding box center [350, 60] width 261 height 18
paste input "**********"
type input "**********"
click at [360, 169] on div "Pointelle Cami [womens soft blue] (Product)" at bounding box center [350, 165] width 261 height 20
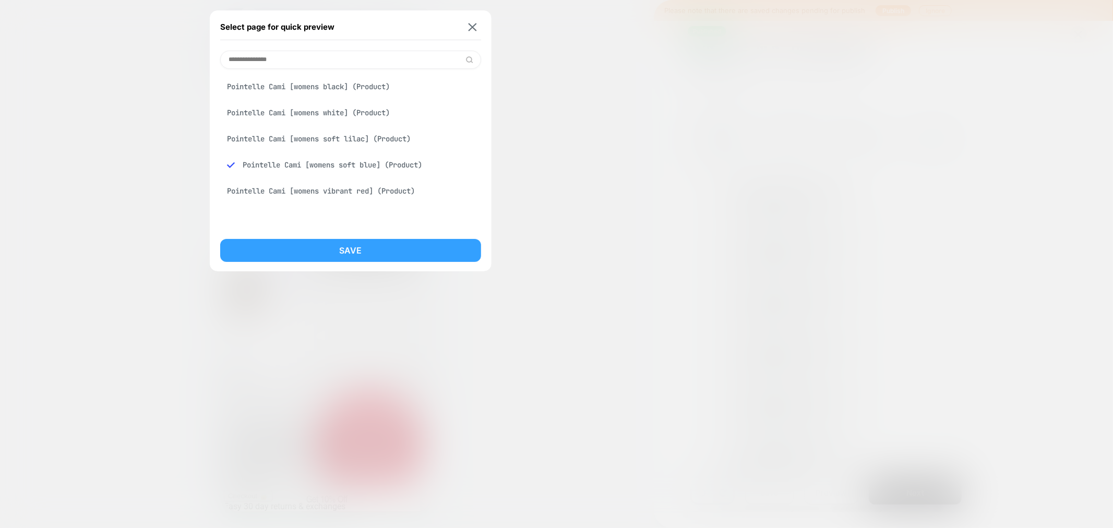
click at [377, 251] on button "Save" at bounding box center [350, 250] width 261 height 23
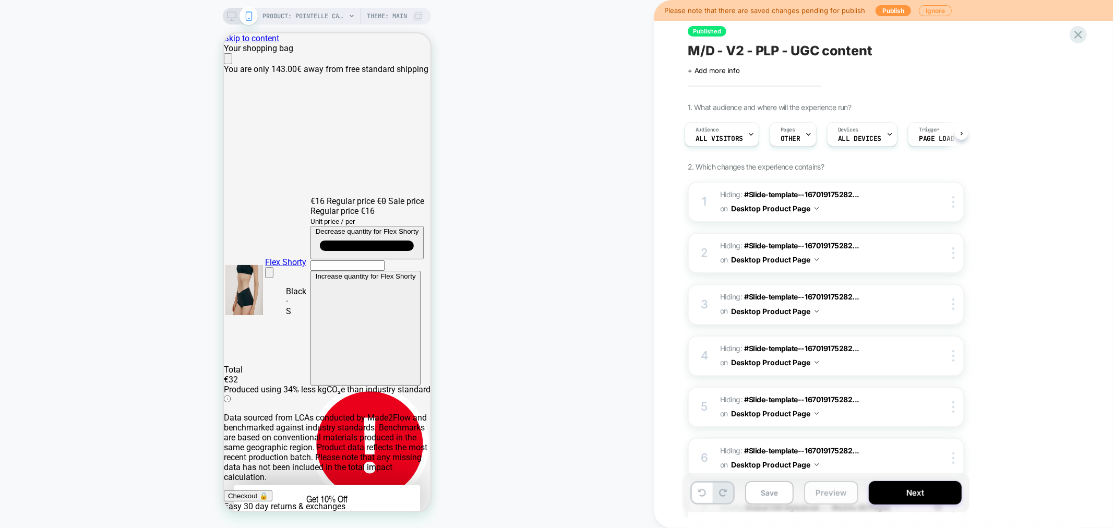
click at [840, 501] on button "Preview" at bounding box center [831, 492] width 54 height 23
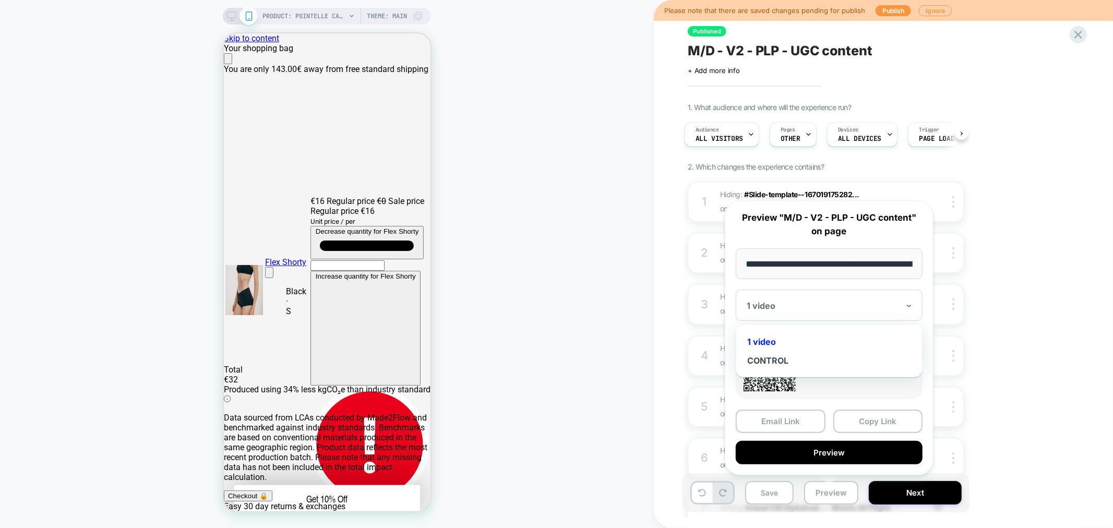
click at [784, 298] on div "1 video" at bounding box center [829, 305] width 187 height 31
click at [770, 358] on div "CONTROL" at bounding box center [829, 360] width 176 height 19
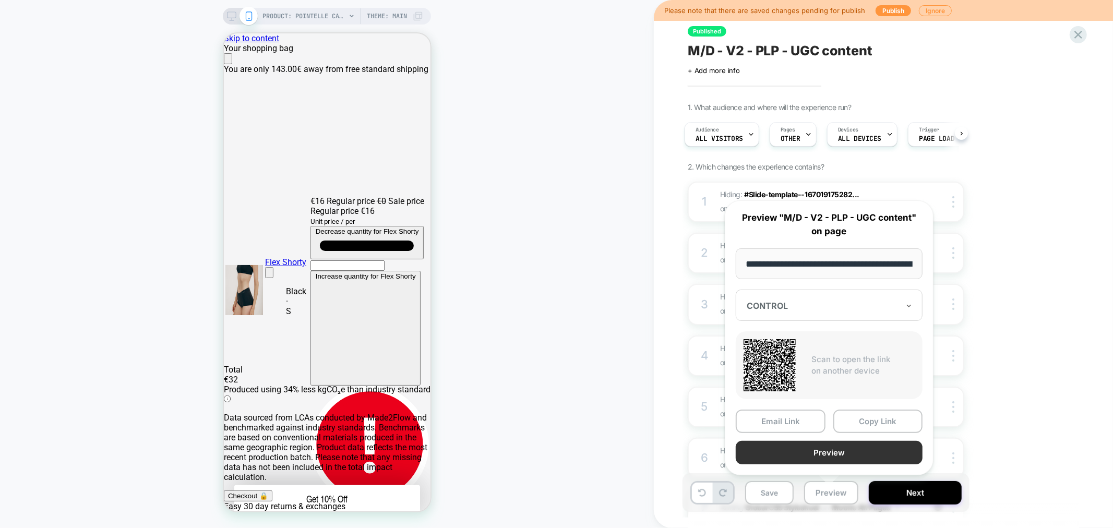
click at [840, 447] on button "Preview" at bounding box center [829, 452] width 187 height 23
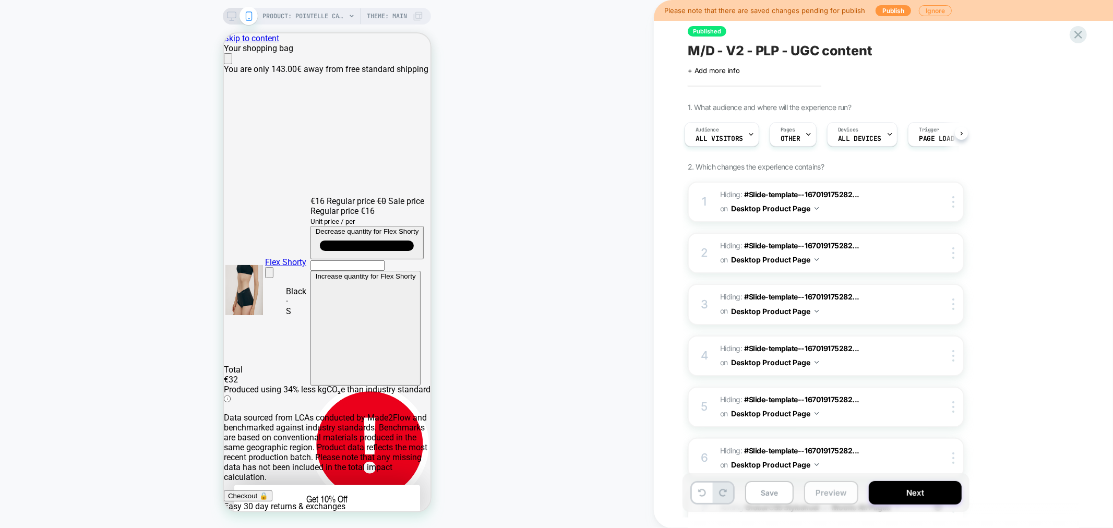
click at [818, 487] on button "Preview" at bounding box center [831, 492] width 54 height 23
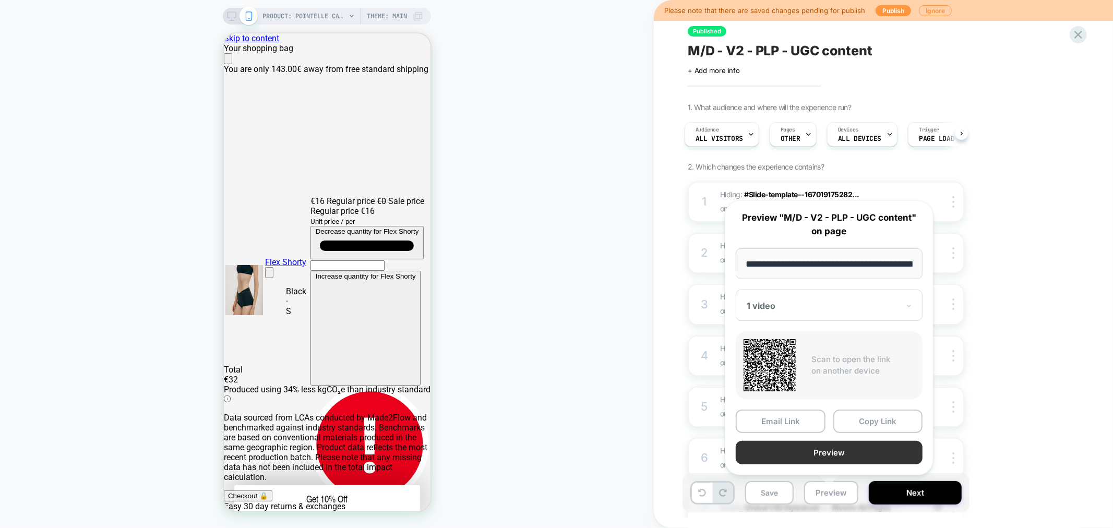
click at [834, 454] on button "Preview" at bounding box center [829, 452] width 187 height 23
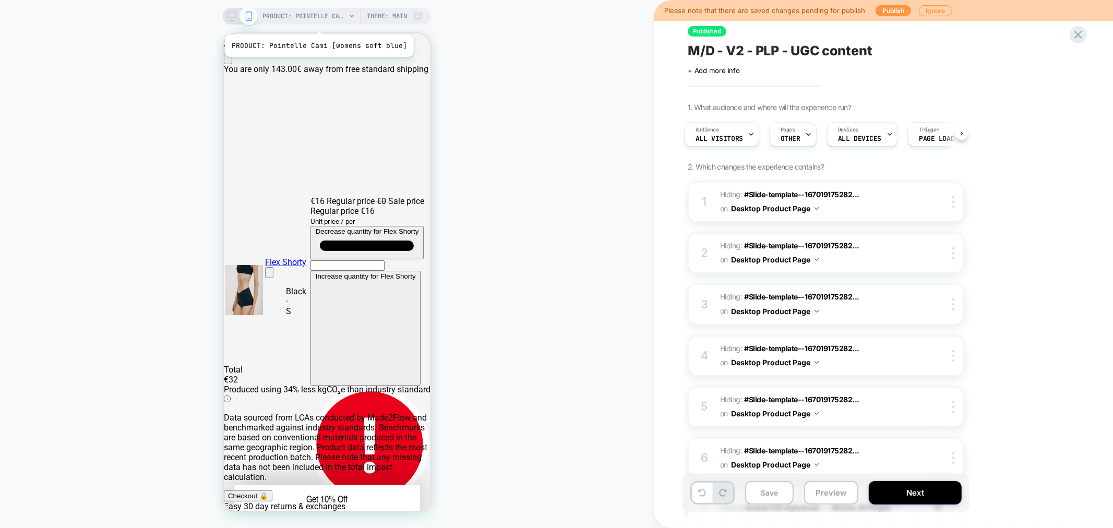
click at [317, 21] on span "PRODUCT: Pointelle Cami [womens soft blue]" at bounding box center [303, 16] width 83 height 17
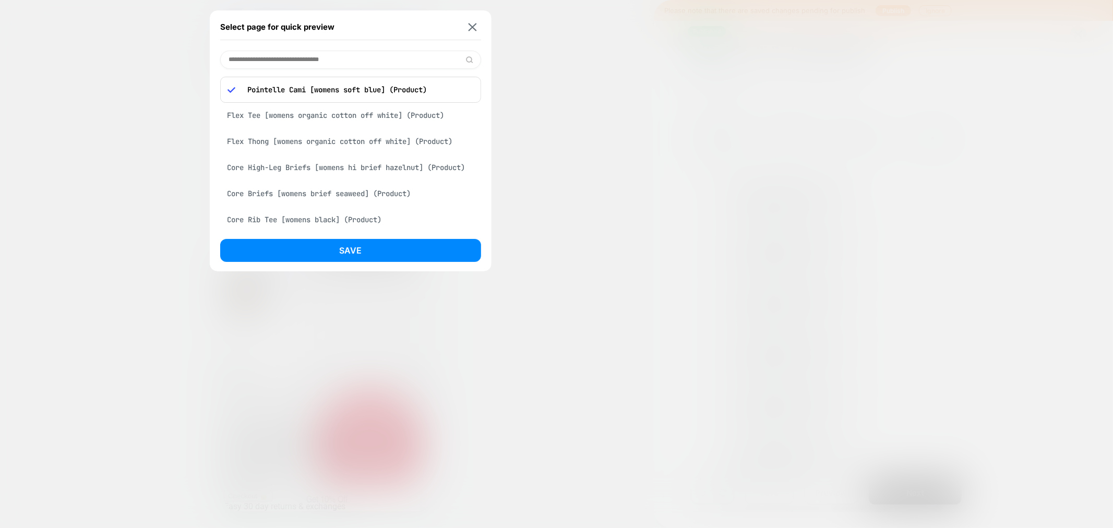
click at [332, 58] on input at bounding box center [350, 60] width 261 height 18
paste input "**********"
type input "**********"
click at [346, 167] on div "Pointelle Thong [womens soft blue] (Product)" at bounding box center [350, 165] width 261 height 20
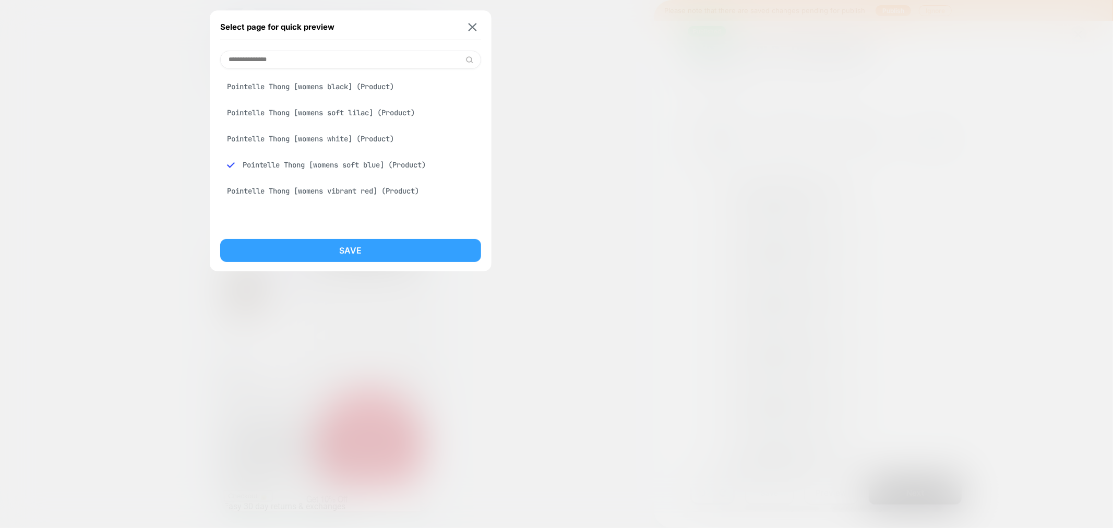
click at [379, 251] on button "Save" at bounding box center [350, 250] width 261 height 23
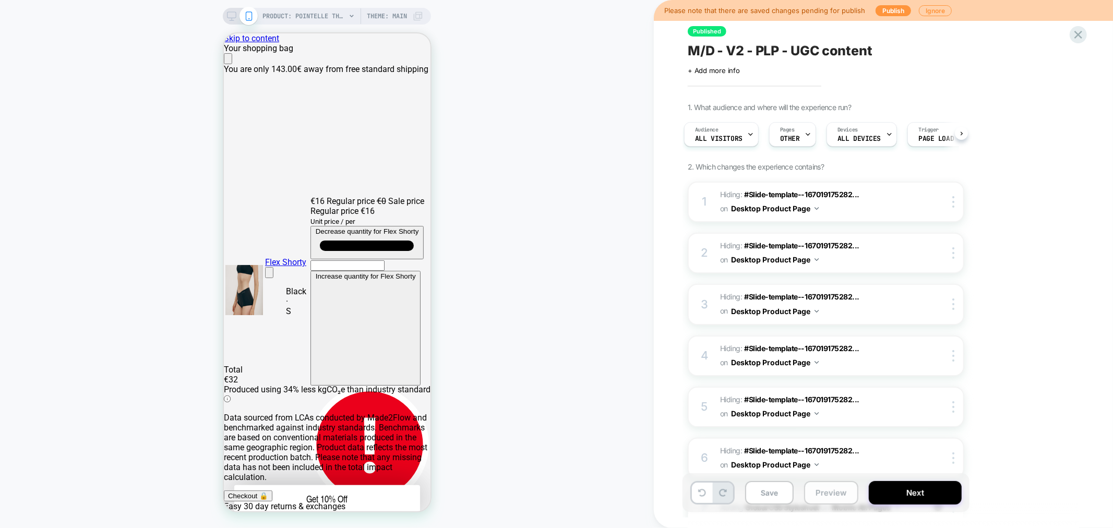
click at [831, 498] on button "Preview" at bounding box center [831, 492] width 54 height 23
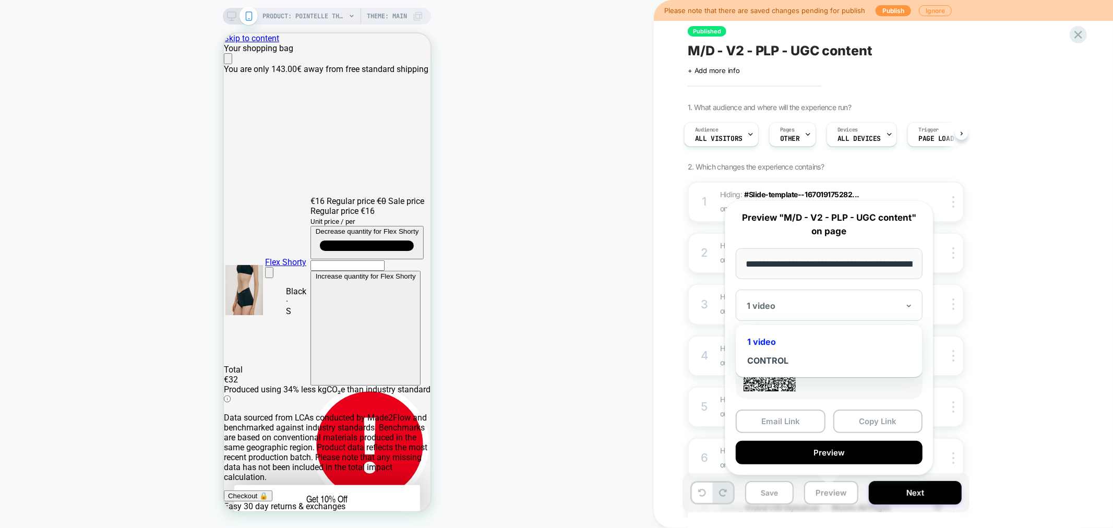
click at [817, 301] on div at bounding box center [823, 306] width 152 height 10
click at [767, 356] on div "CONTROL" at bounding box center [829, 360] width 176 height 19
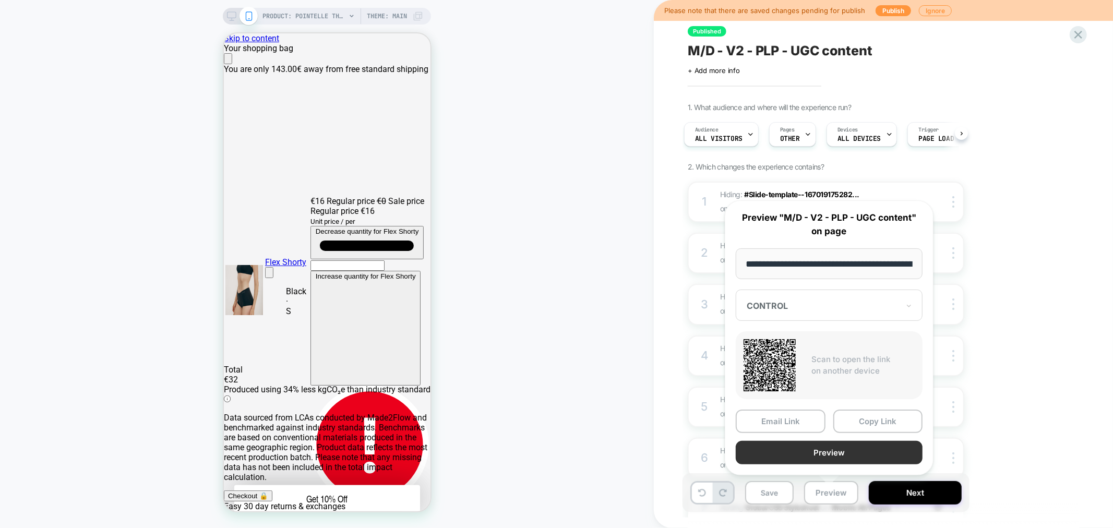
click at [844, 447] on button "Preview" at bounding box center [829, 452] width 187 height 23
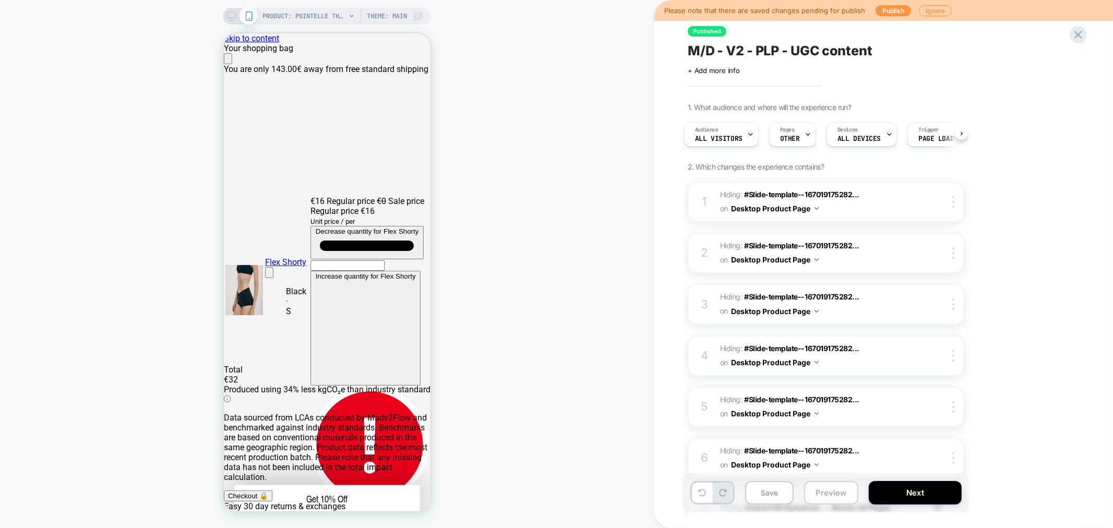
click at [818, 489] on button "Preview" at bounding box center [831, 492] width 54 height 23
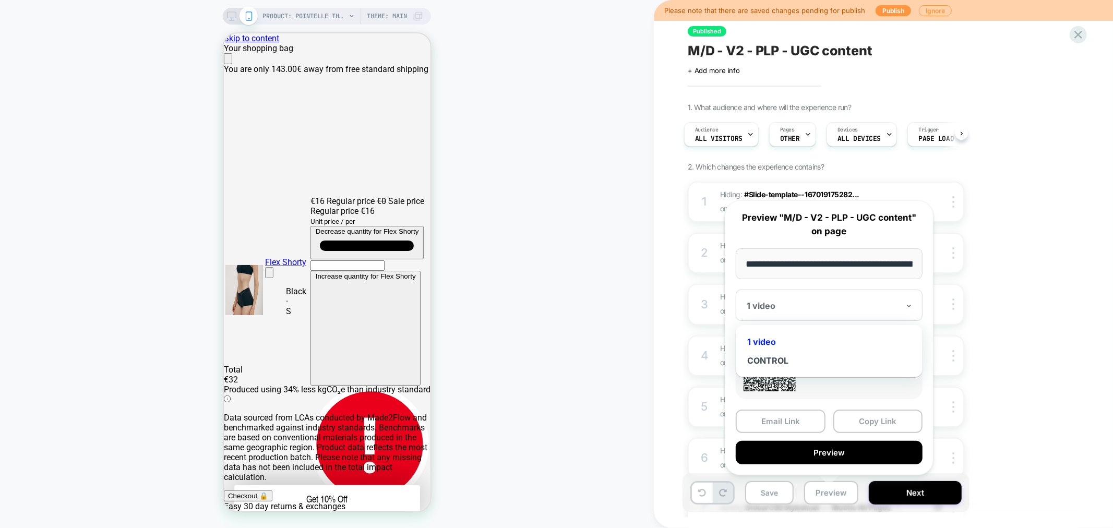
click at [806, 311] on div "1 video" at bounding box center [823, 305] width 154 height 13
click at [764, 359] on div "CONTROL" at bounding box center [829, 360] width 176 height 19
click at [823, 303] on div at bounding box center [823, 306] width 152 height 10
click at [763, 305] on div at bounding box center [823, 306] width 152 height 10
click at [782, 304] on div at bounding box center [823, 306] width 152 height 10
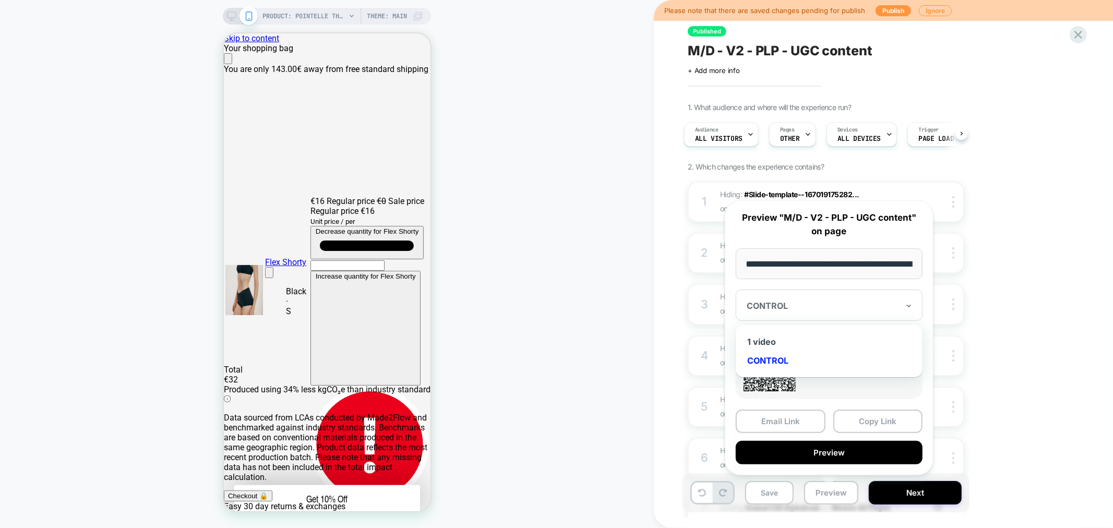
click at [770, 358] on div "CONTROL" at bounding box center [829, 360] width 176 height 19
click at [883, 421] on button "Copy Link" at bounding box center [878, 421] width 90 height 23
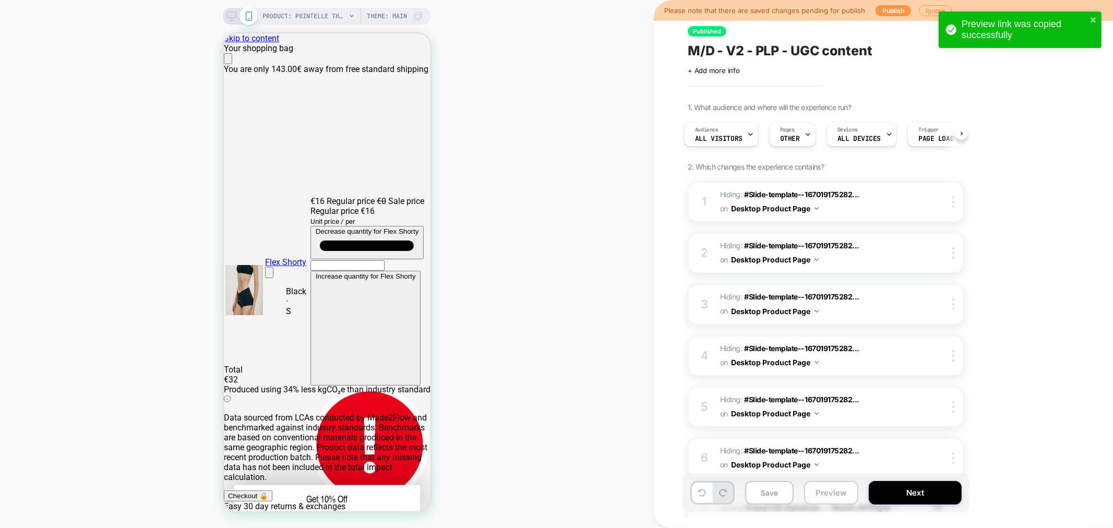
click at [815, 487] on button "Preview" at bounding box center [831, 492] width 54 height 23
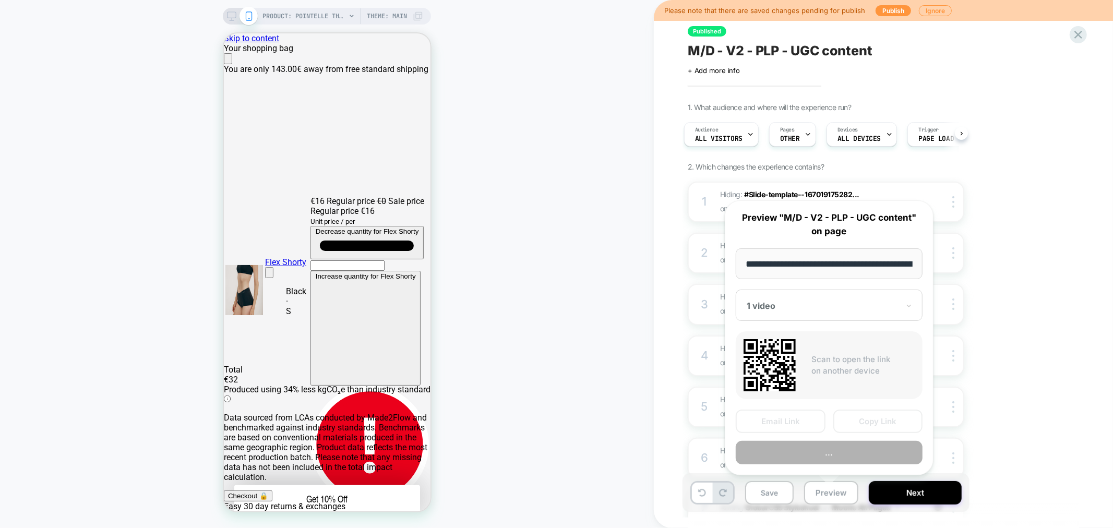
click at [1003, 334] on div "1. What audience and where will the experience run? Audience All Visitors Pages…" at bounding box center [878, 351] width 381 height 496
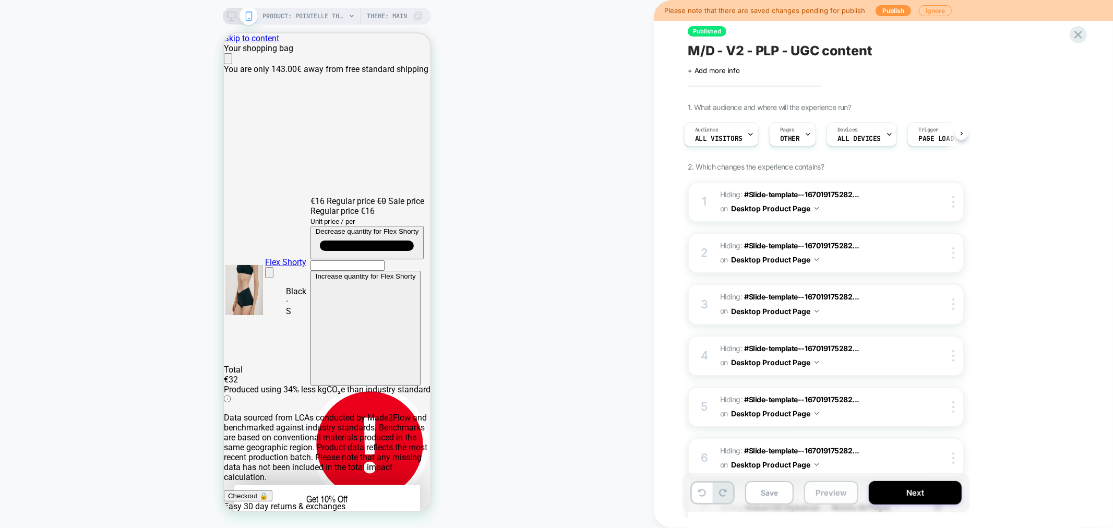
click at [821, 496] on button "Preview" at bounding box center [831, 492] width 54 height 23
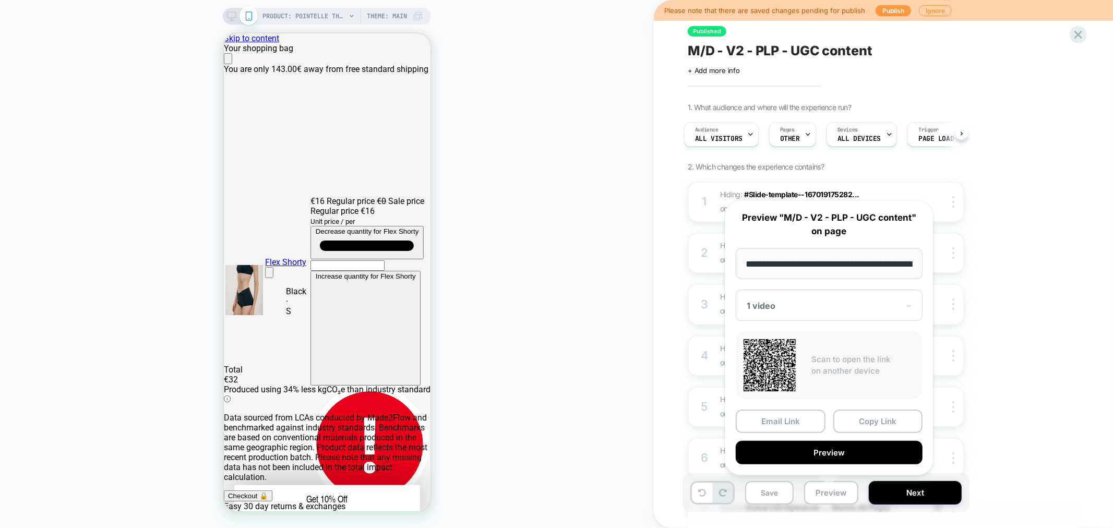
click at [998, 307] on div "1. What audience and where will the experience run? Audience All Visitors Pages…" at bounding box center [878, 351] width 381 height 496
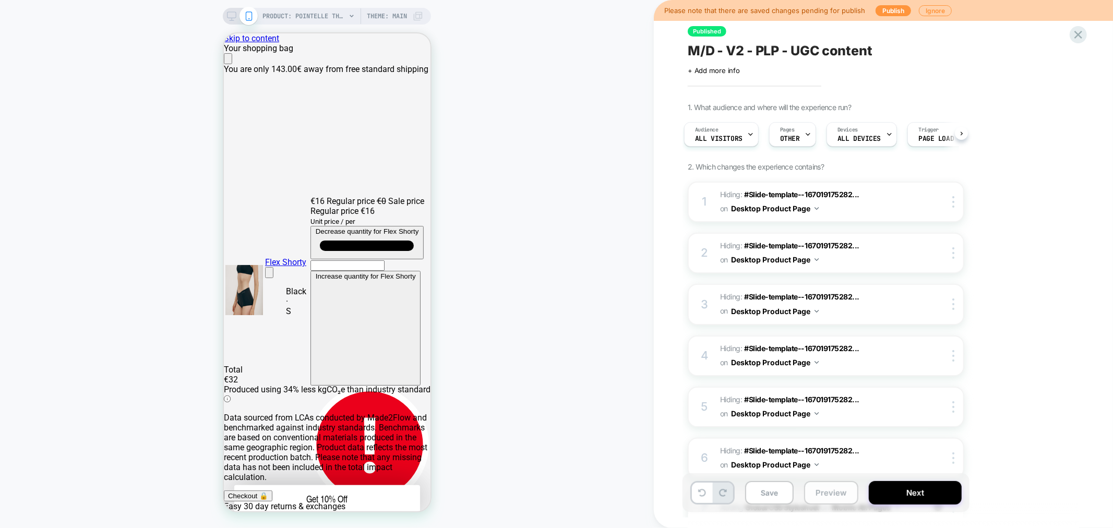
click at [828, 496] on button "Preview" at bounding box center [831, 492] width 54 height 23
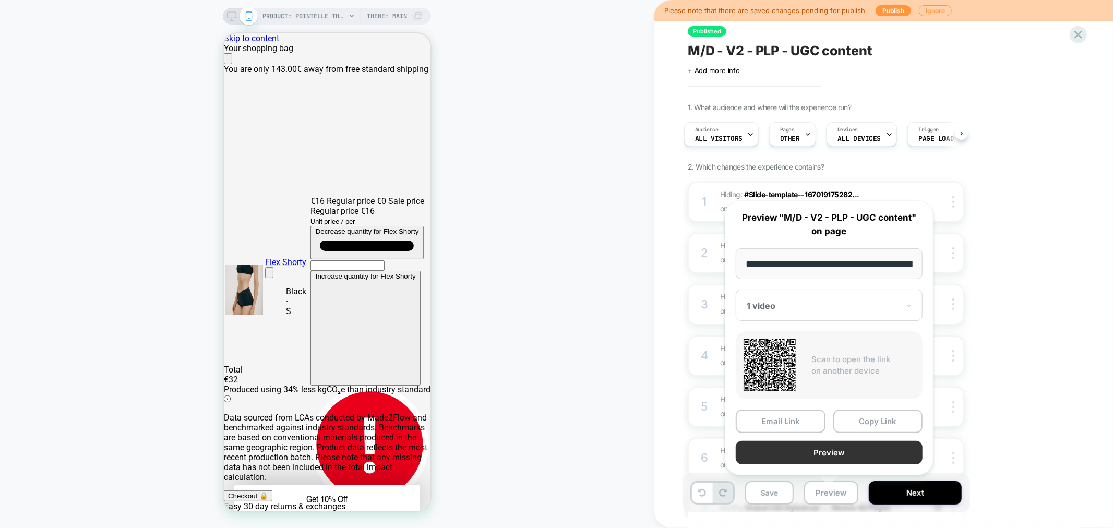
click at [830, 446] on button "Preview" at bounding box center [829, 452] width 187 height 23
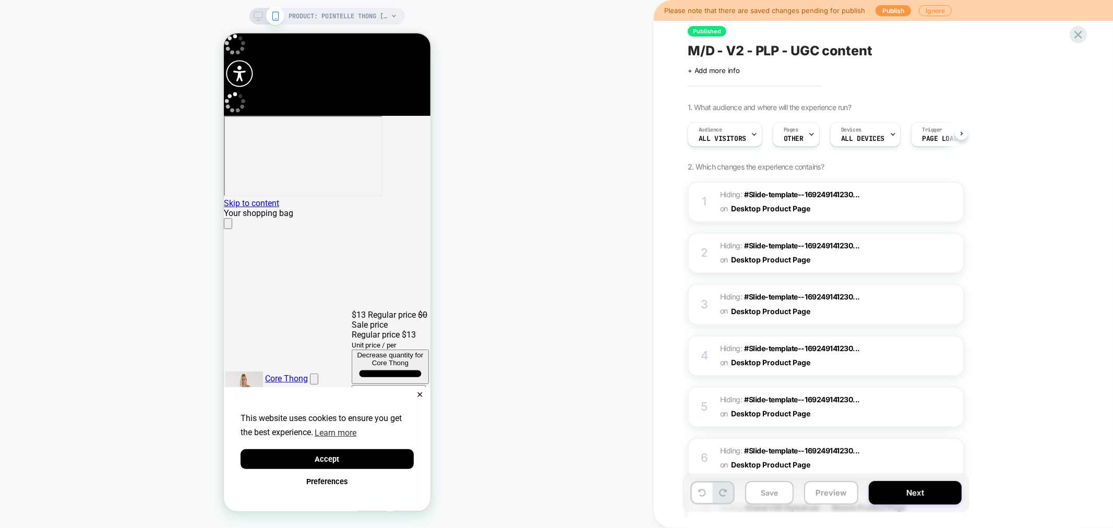
scroll to position [0, 1]
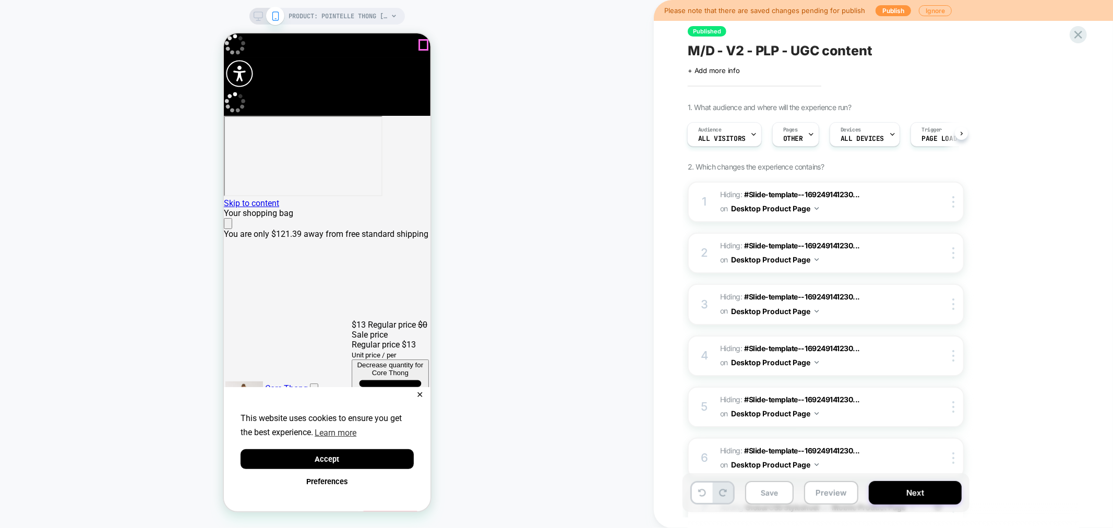
click at [227, 225] on icon "Close" at bounding box center [227, 225] width 0 height 0
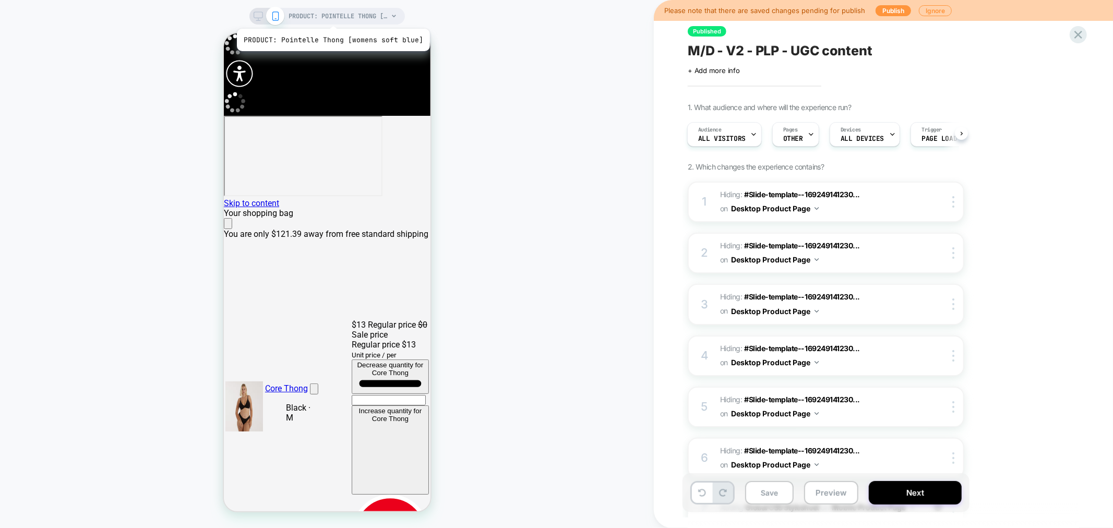
click at [331, 16] on span "PRODUCT: Pointelle Thong [womens soft blue]" at bounding box center [338, 16] width 99 height 17
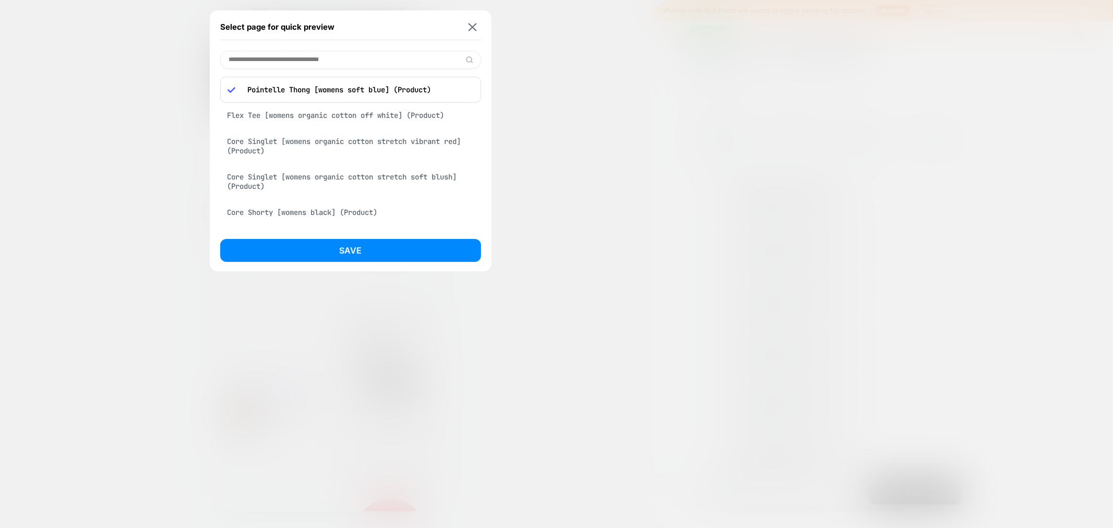
click at [281, 56] on input at bounding box center [350, 60] width 261 height 18
paste input "**********"
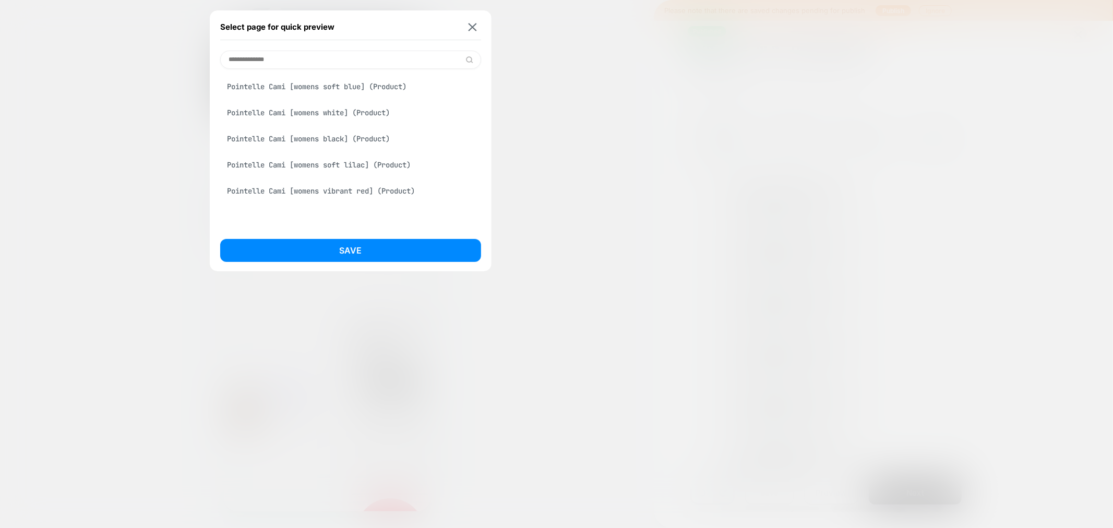
type input "**********"
click at [347, 81] on div "Pointelle Cami [womens soft blue] (Product)" at bounding box center [350, 87] width 261 height 20
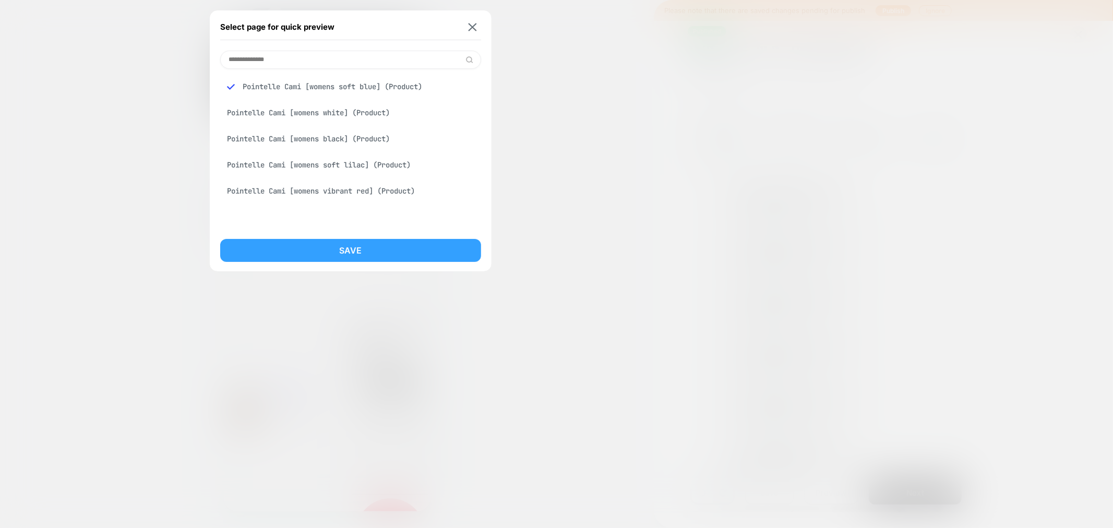
click at [377, 250] on button "Save" at bounding box center [350, 250] width 261 height 23
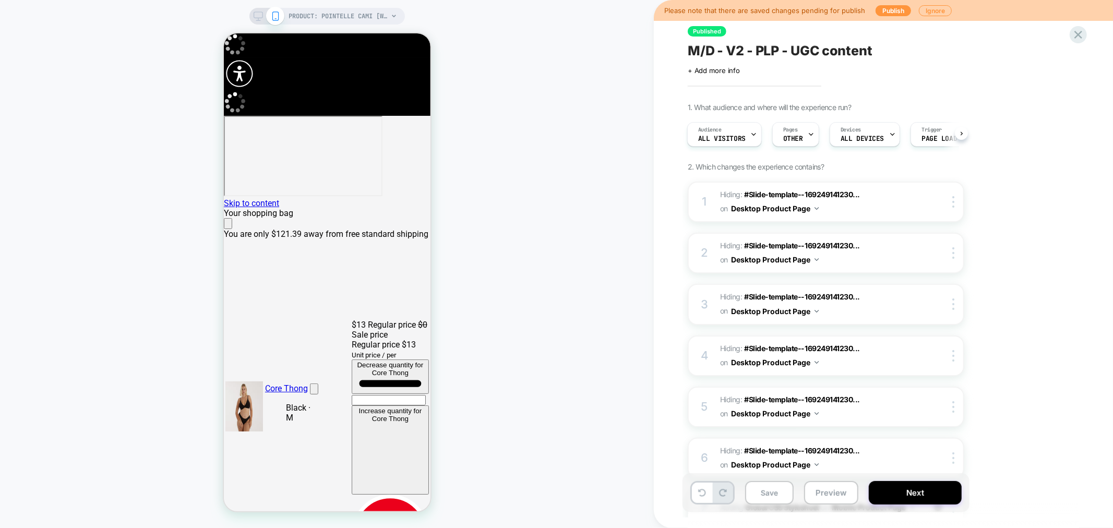
scroll to position [0, 1]
click at [825, 497] on button "Preview" at bounding box center [831, 492] width 54 height 23
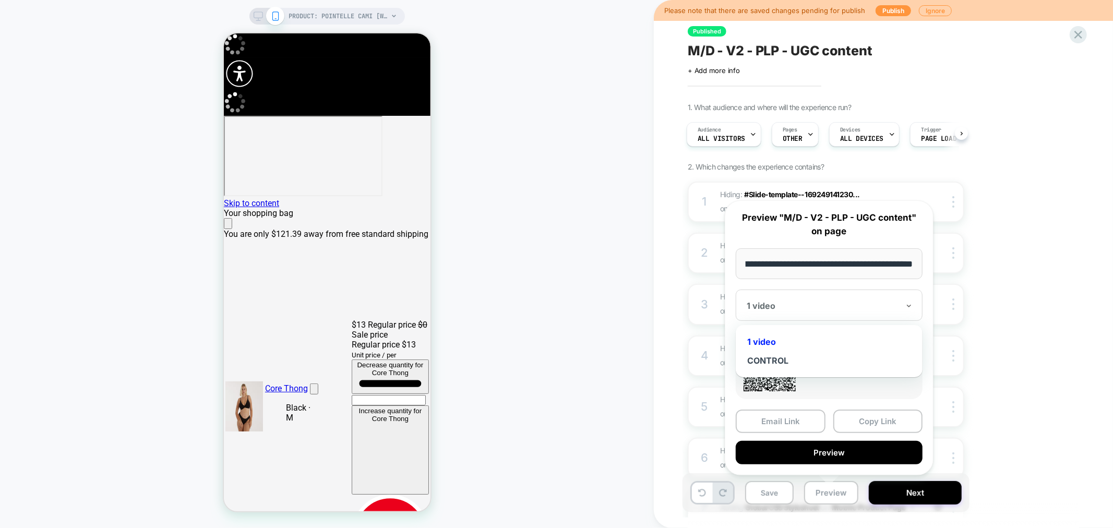
scroll to position [0, 0]
click at [843, 308] on div at bounding box center [823, 306] width 152 height 10
click at [775, 361] on div "CONTROL" at bounding box center [829, 360] width 176 height 19
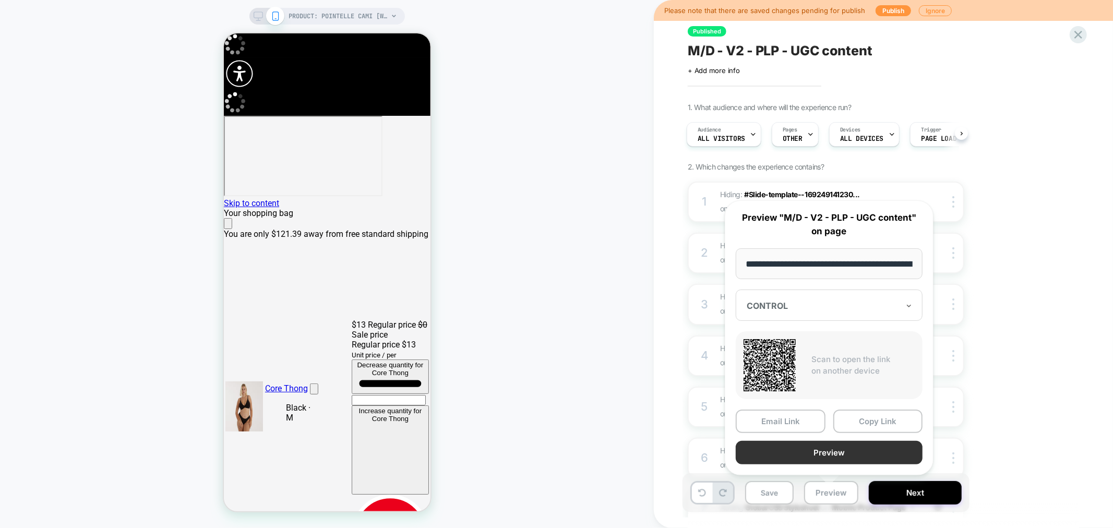
click at [828, 454] on button "Preview" at bounding box center [829, 452] width 187 height 23
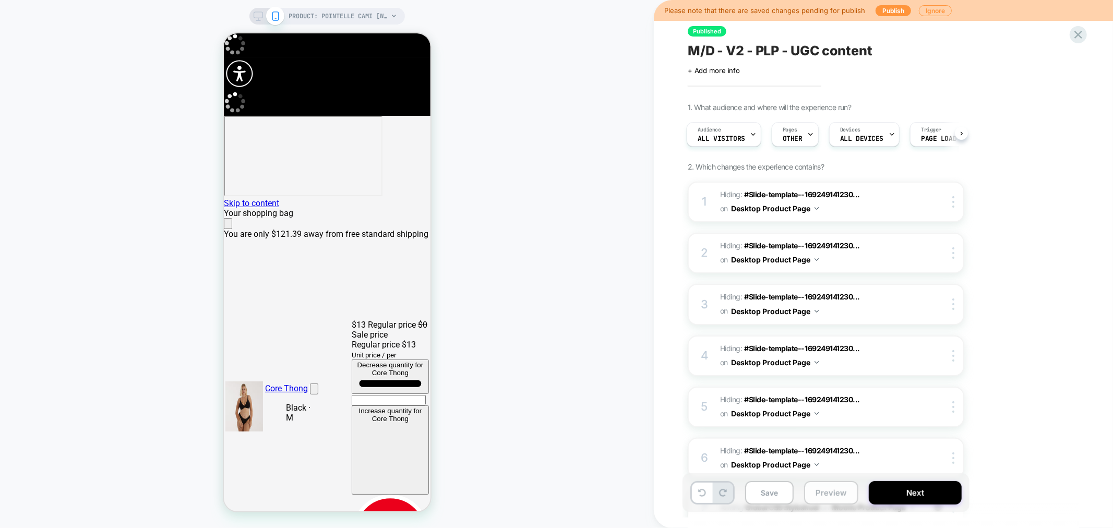
click at [826, 487] on button "Preview" at bounding box center [831, 492] width 54 height 23
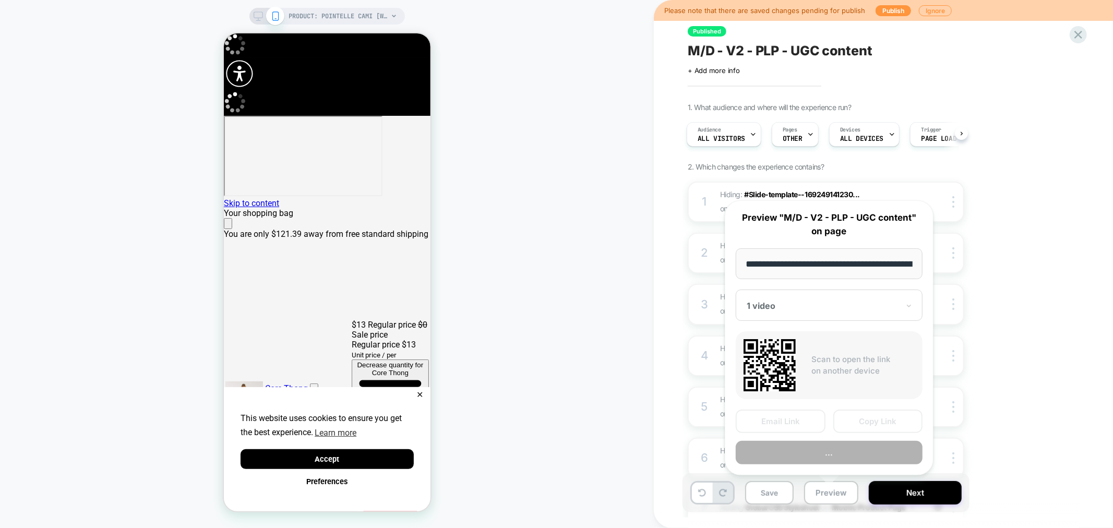
click at [1011, 371] on div "1. What audience and where will the experience run? Audience All Visitors Pages…" at bounding box center [878, 351] width 381 height 496
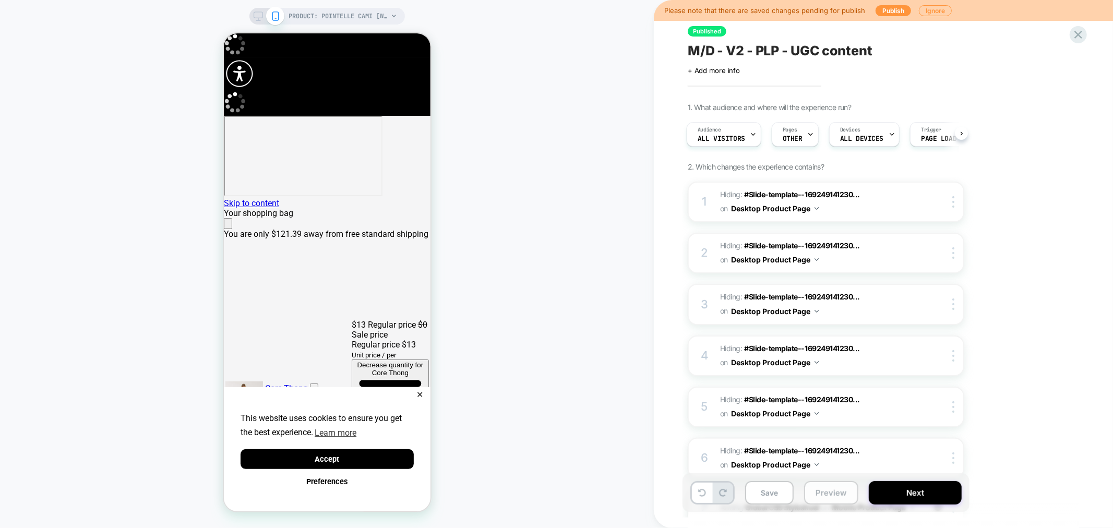
click at [828, 489] on button "Preview" at bounding box center [831, 492] width 54 height 23
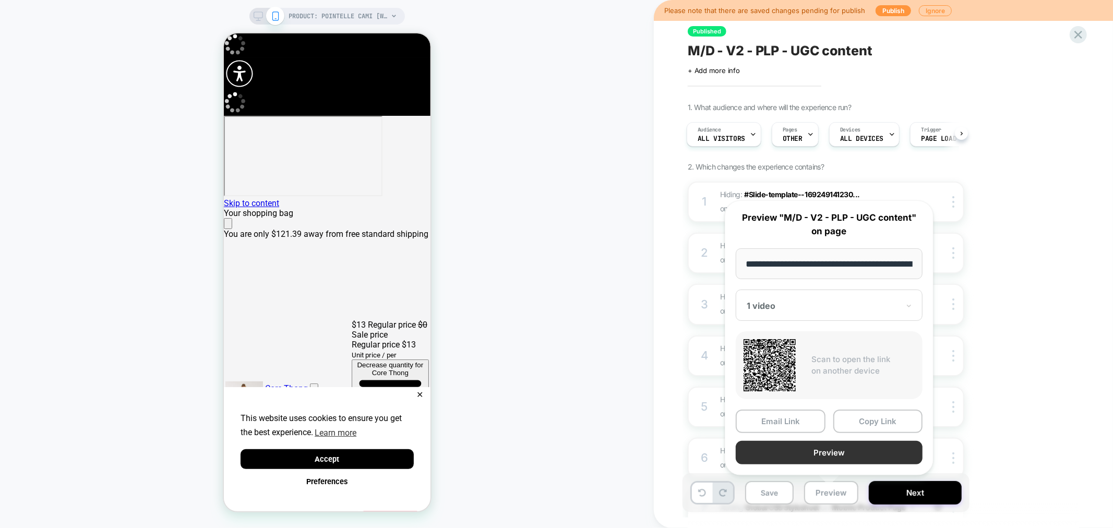
click at [829, 453] on button "Preview" at bounding box center [829, 452] width 187 height 23
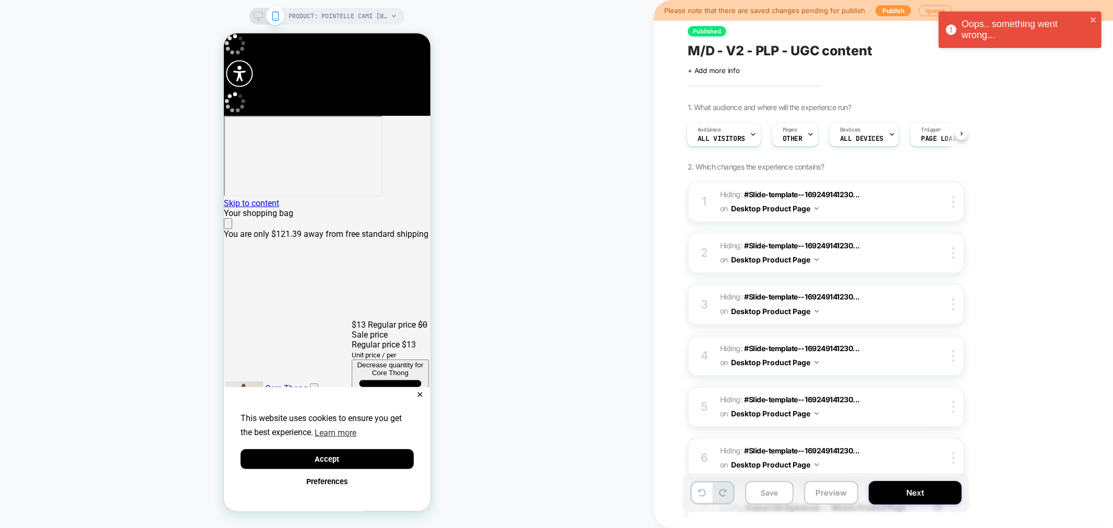
click at [578, 313] on div "PRODUCT: Pointelle Cami [womens soft blue] PRODUCT: Pointelle Cami [womens soft…" at bounding box center [327, 263] width 654 height 507
click at [791, 53] on span "M/D - V2 - PLP - UGC content" at bounding box center [780, 51] width 185 height 16
click at [800, 50] on textarea "**********" at bounding box center [819, 51] width 262 height 16
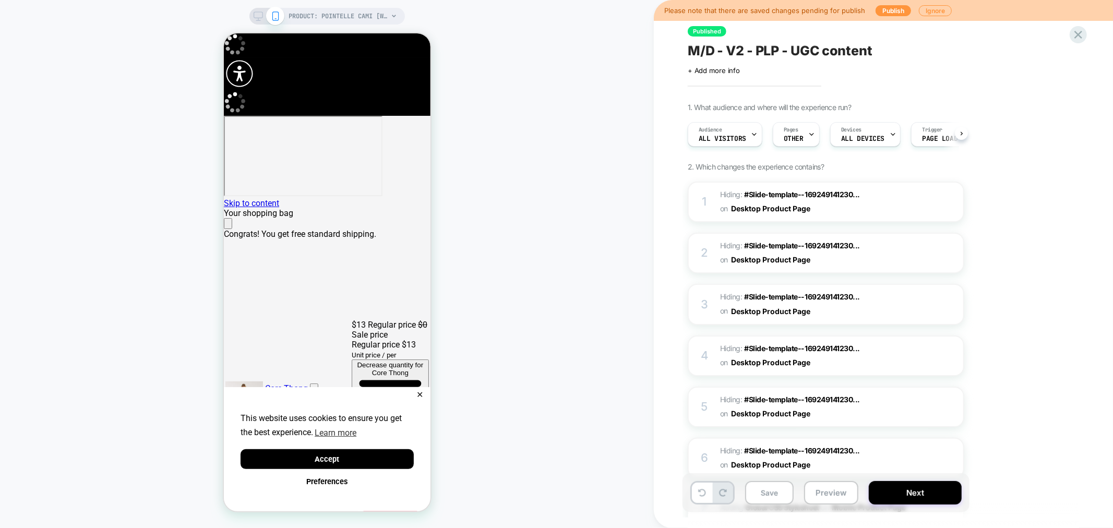
scroll to position [0, 1]
click at [232, 218] on button "Close" at bounding box center [227, 223] width 8 height 11
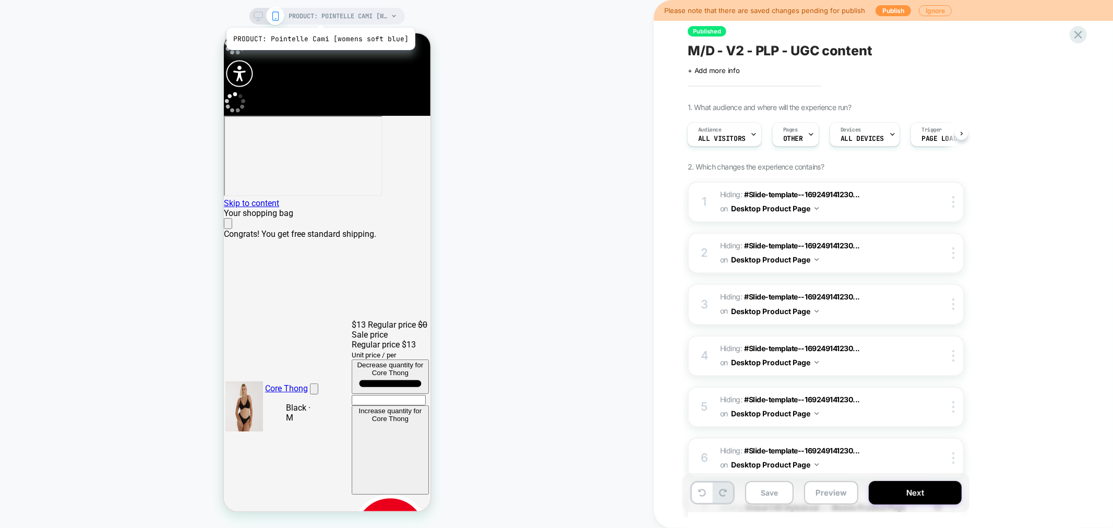
click at [319, 15] on span "PRODUCT: Pointelle Cami [womens soft blue]" at bounding box center [338, 16] width 99 height 17
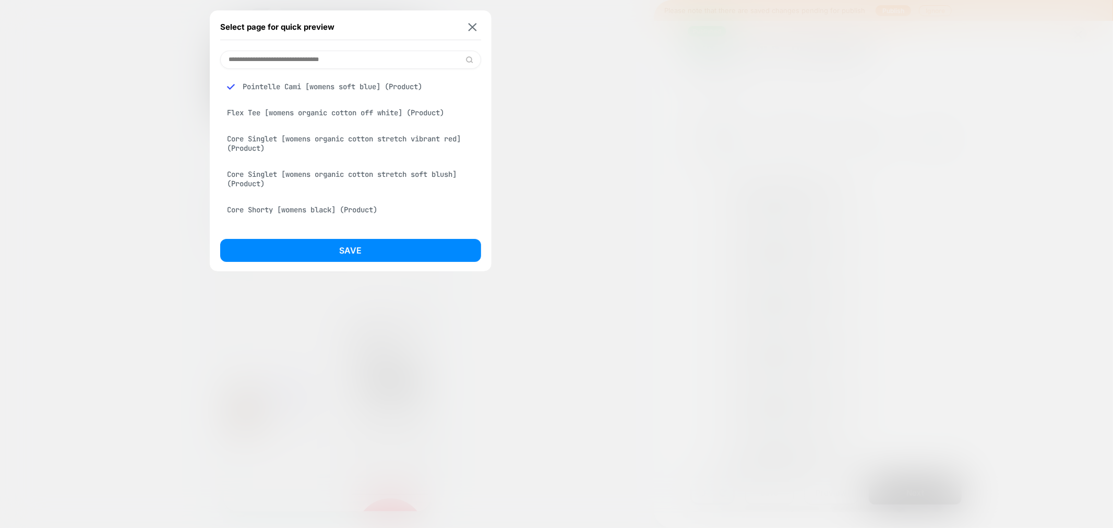
click at [291, 66] on input at bounding box center [350, 60] width 261 height 18
paste input "**********"
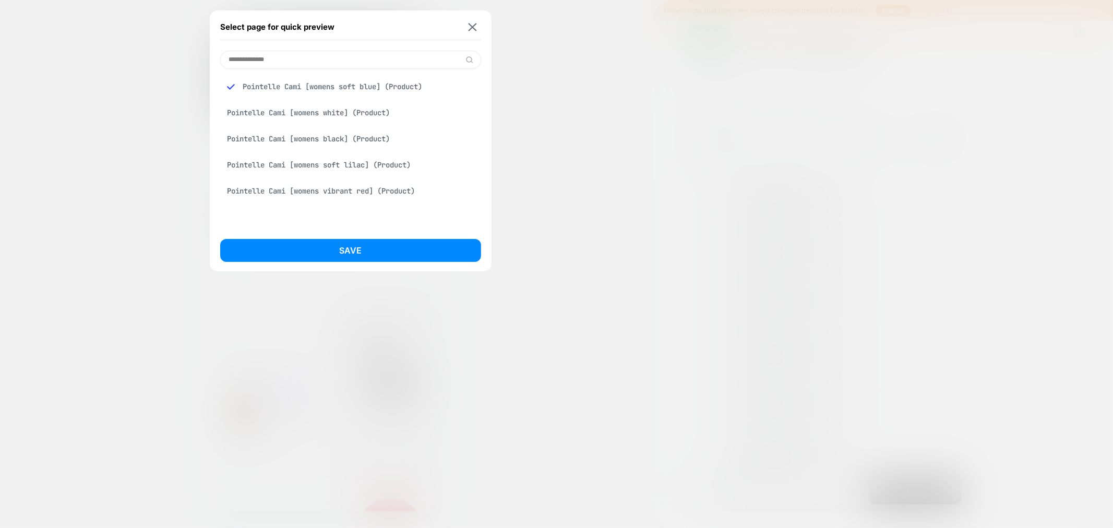
type input "**********"
click at [303, 89] on div "Pointelle Cami [womens soft blue] (Product)" at bounding box center [350, 87] width 261 height 20
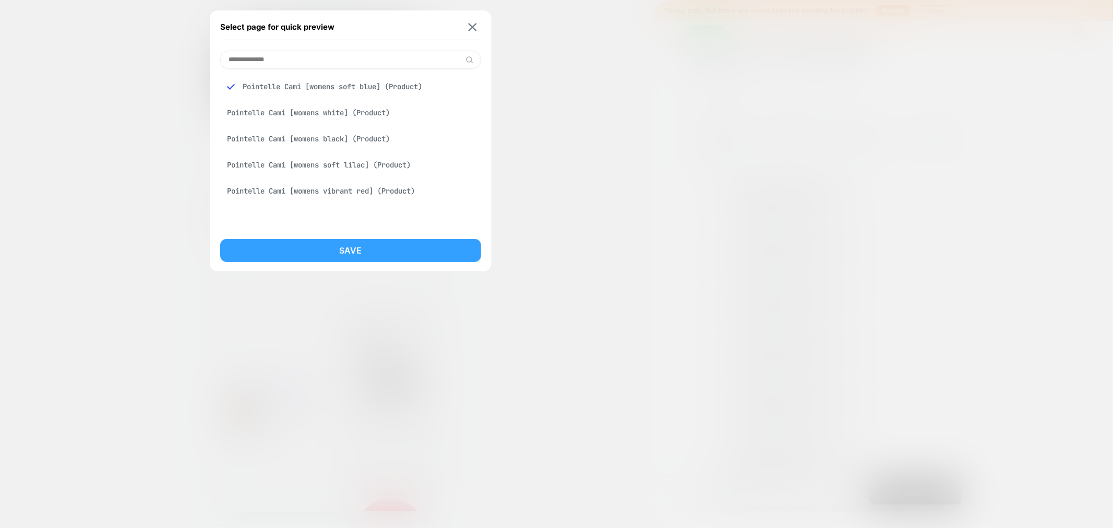
click at [316, 244] on button "Save" at bounding box center [350, 250] width 261 height 23
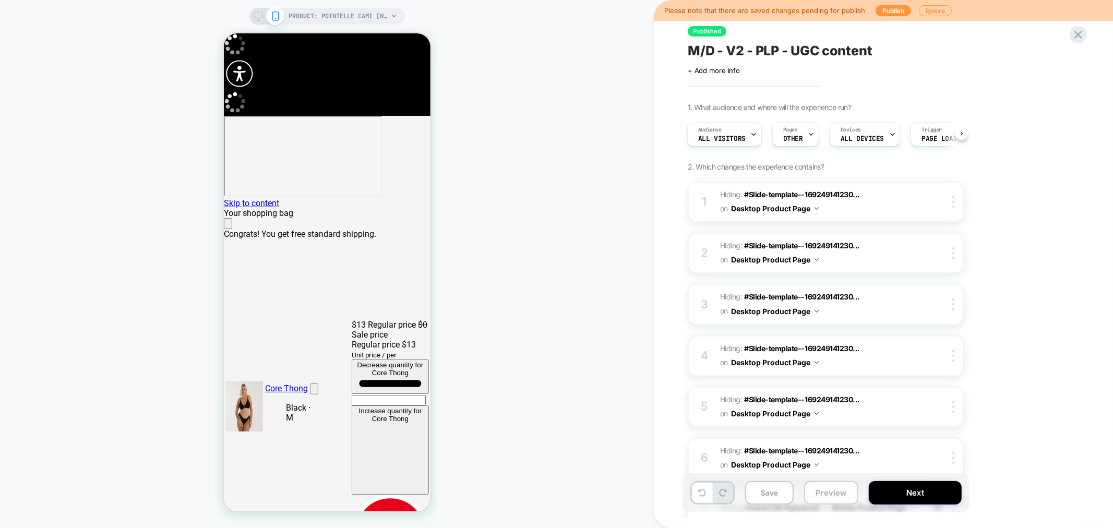
click at [832, 496] on button "Preview" at bounding box center [831, 492] width 54 height 23
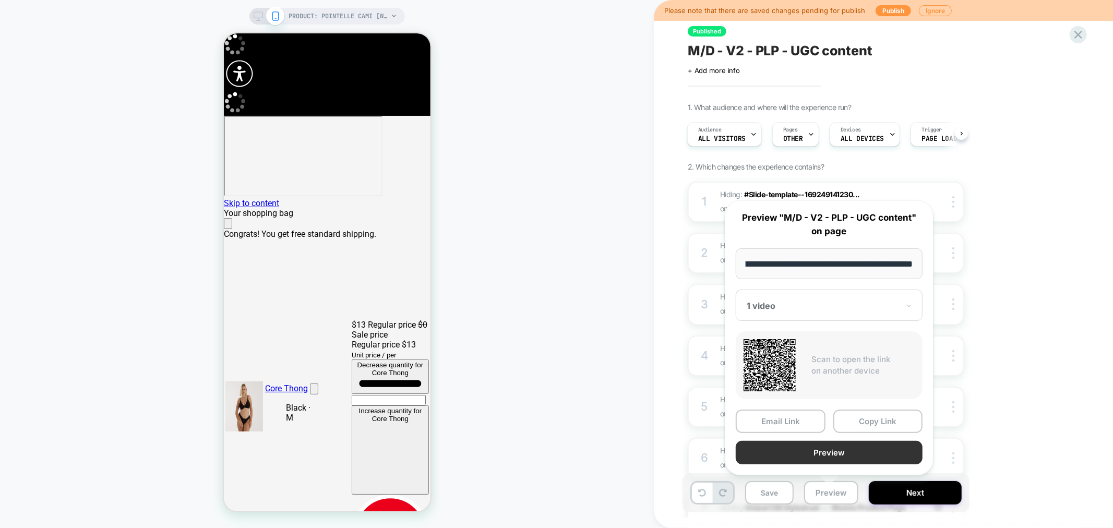
scroll to position [0, 0]
click at [828, 449] on button "Preview" at bounding box center [829, 452] width 187 height 23
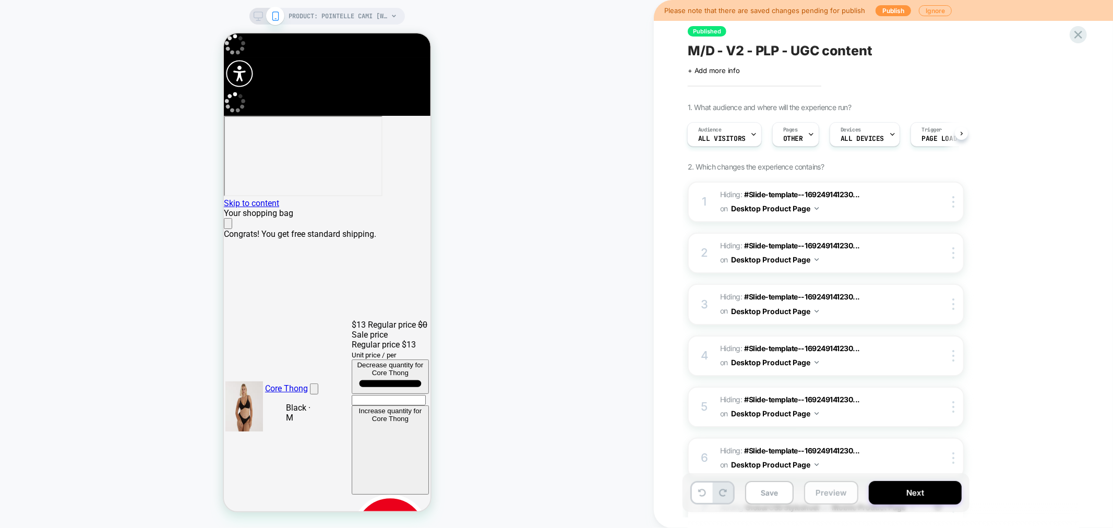
click at [823, 492] on button "Preview" at bounding box center [831, 492] width 54 height 23
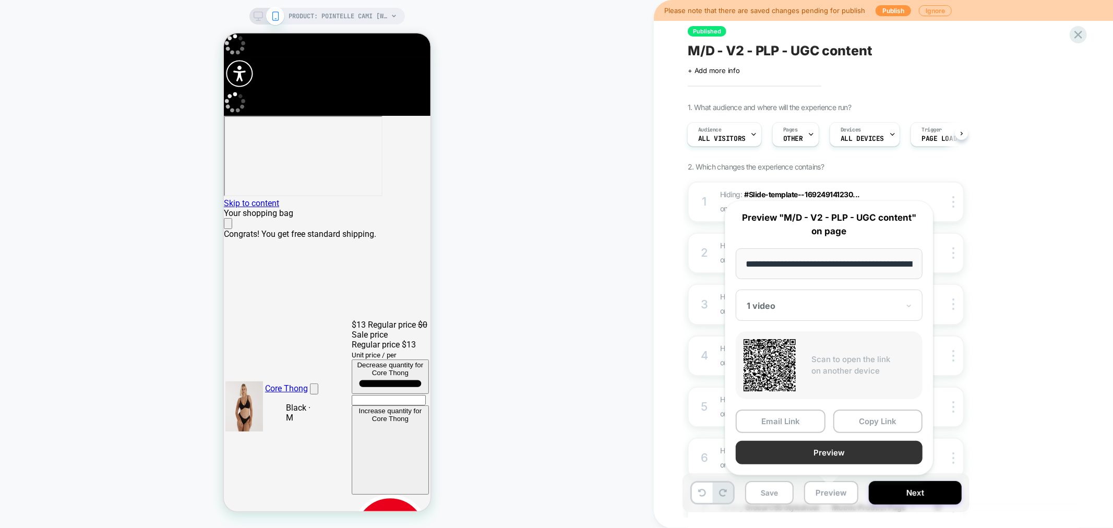
click at [836, 449] on button "Preview" at bounding box center [829, 452] width 187 height 23
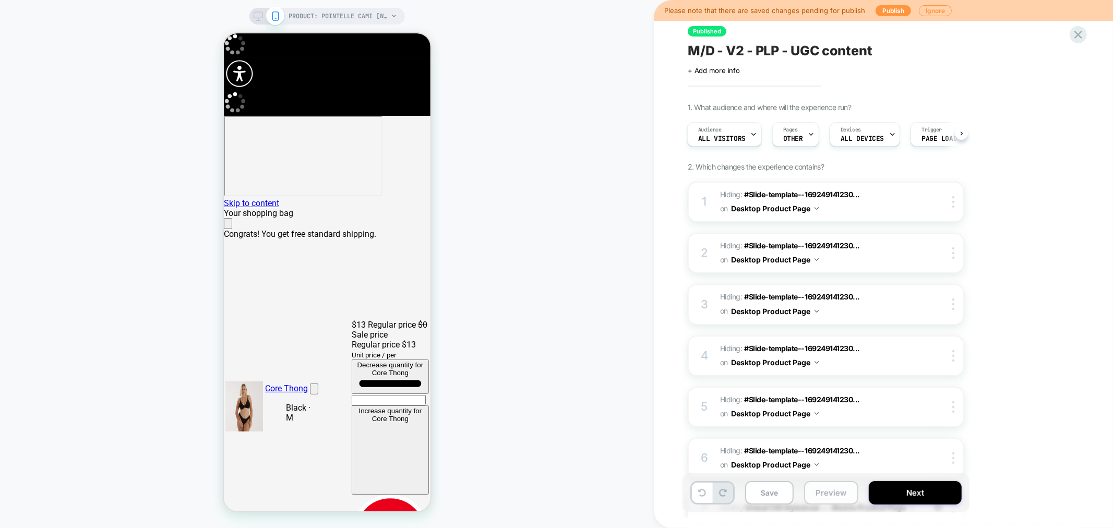
click at [820, 499] on button "Preview" at bounding box center [831, 492] width 54 height 23
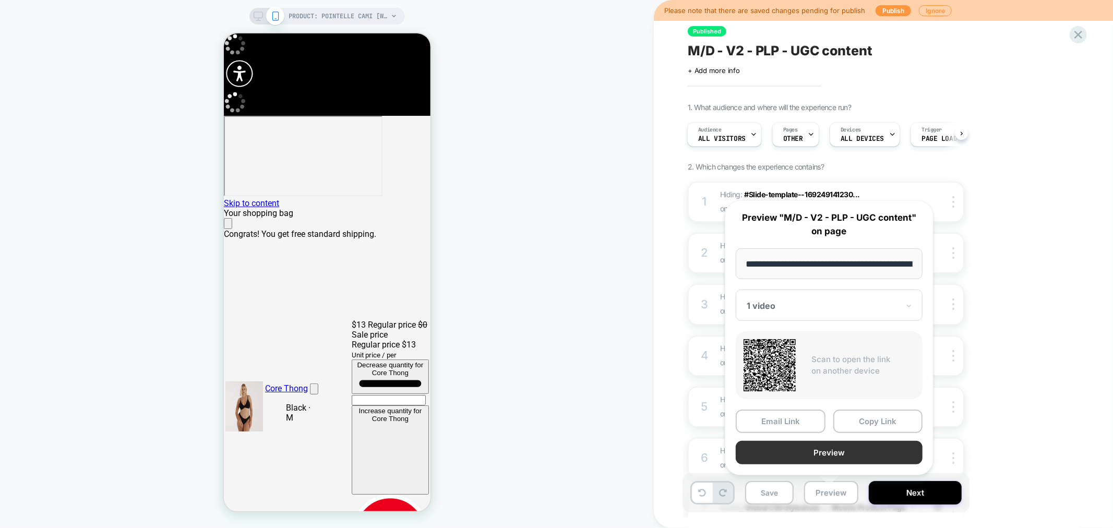
click at [843, 449] on button "Preview" at bounding box center [829, 452] width 187 height 23
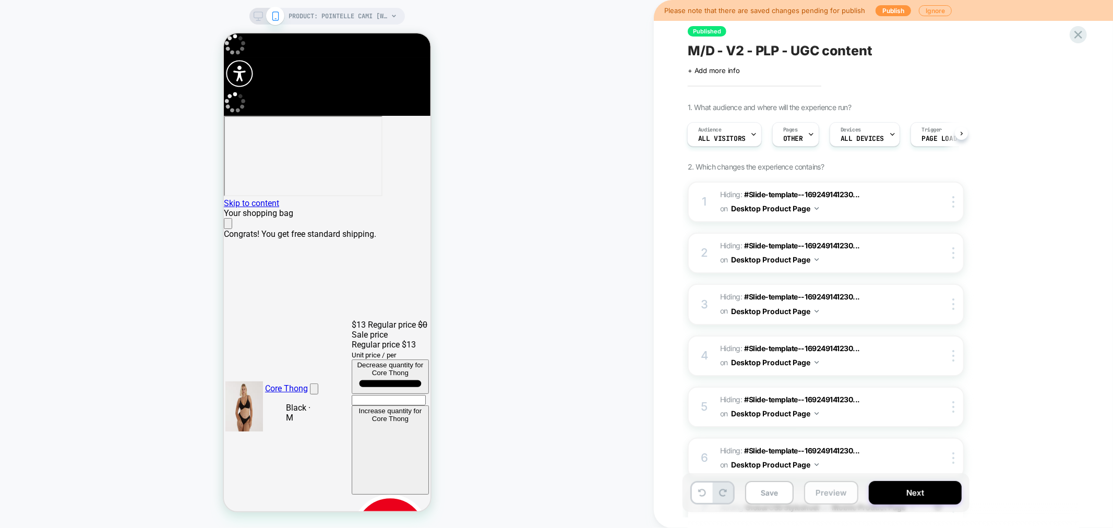
click at [813, 492] on button "Preview" at bounding box center [831, 492] width 54 height 23
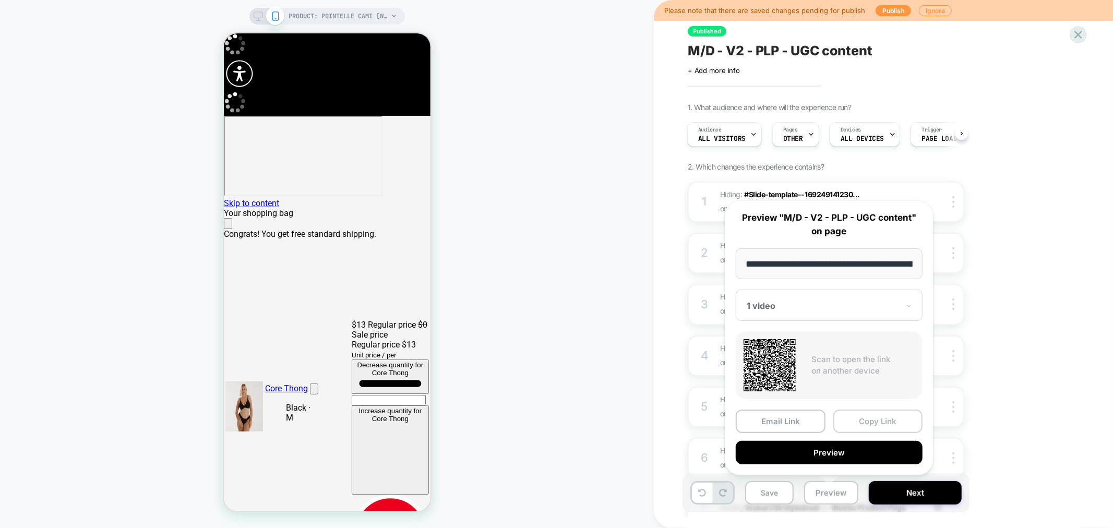
click at [878, 423] on button "Copy Link" at bounding box center [878, 421] width 90 height 23
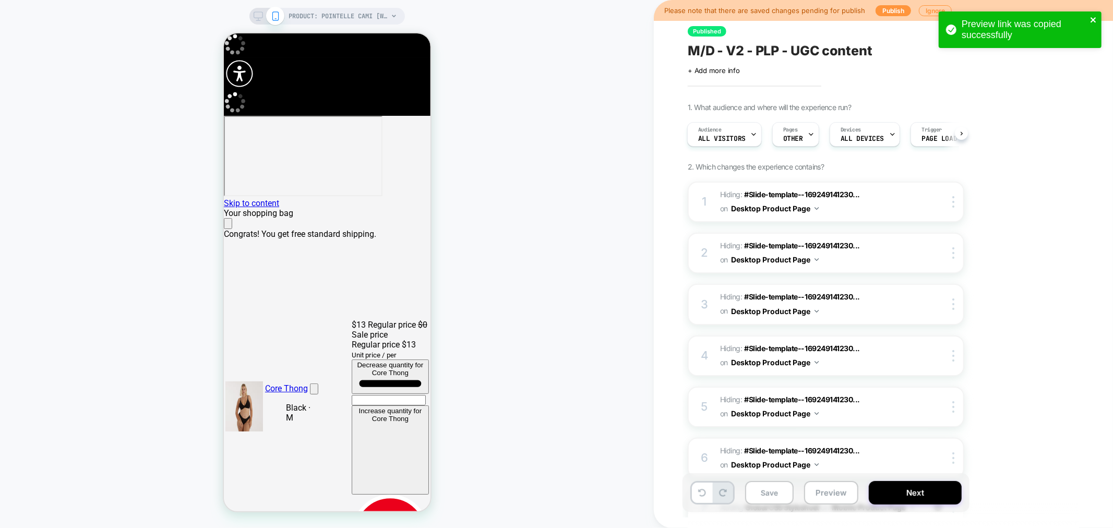
click at [1093, 19] on icon "close" at bounding box center [1092, 19] width 5 height 5
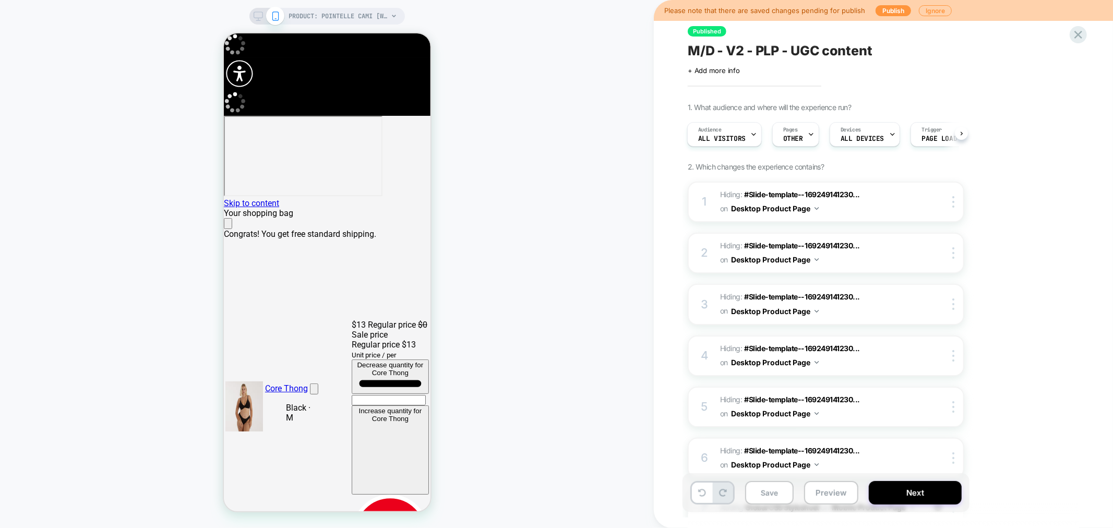
click at [1077, 37] on div "Preview link was copied successfully PRODUCT: Pointelle Cami [womens soft blue]…" at bounding box center [556, 264] width 1113 height 528
click at [1081, 33] on icon at bounding box center [1078, 35] width 8 height 8
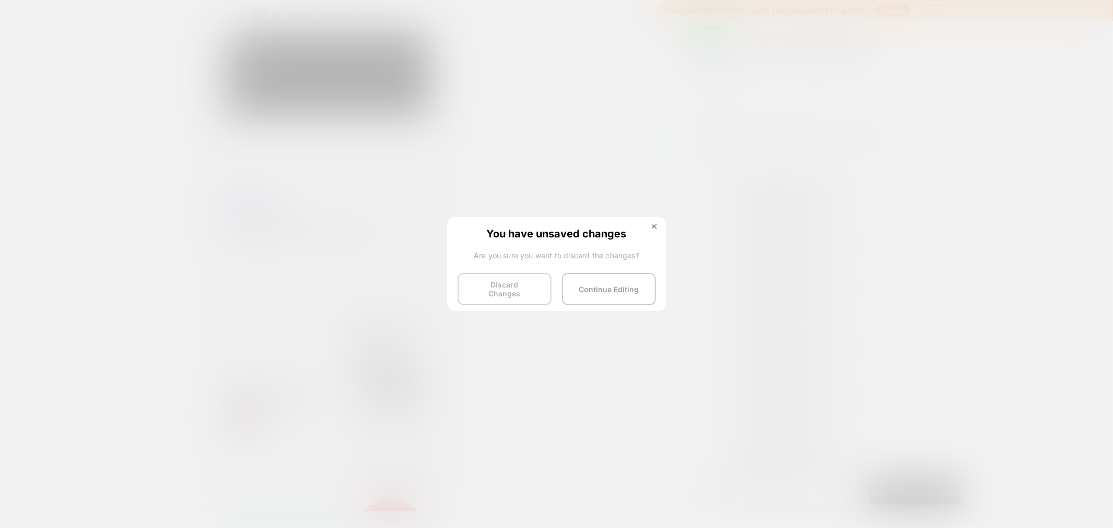
click at [502, 293] on button "Discard Changes" at bounding box center [505, 289] width 94 height 32
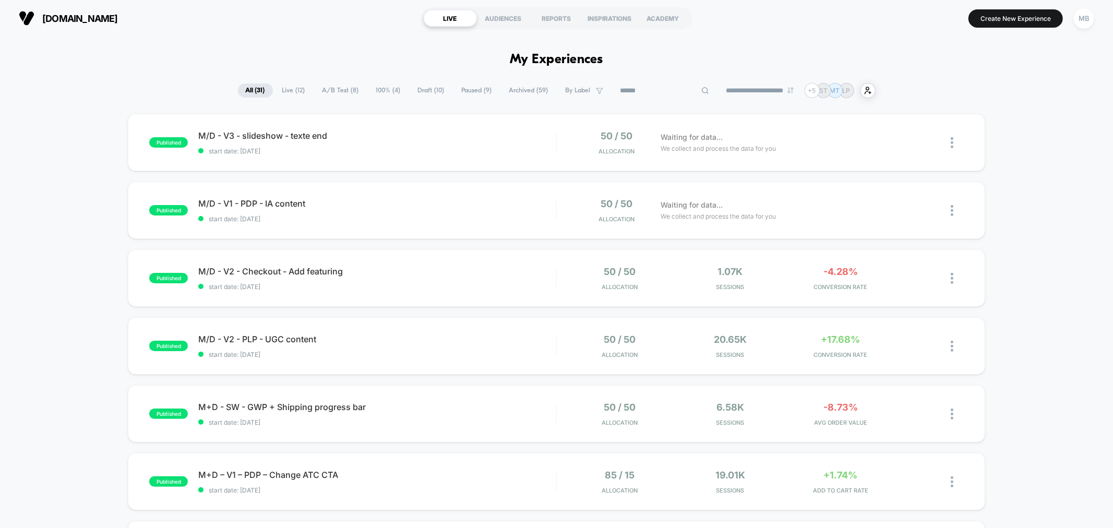
click at [637, 95] on input at bounding box center [665, 91] width 104 height 13
paste input "**********"
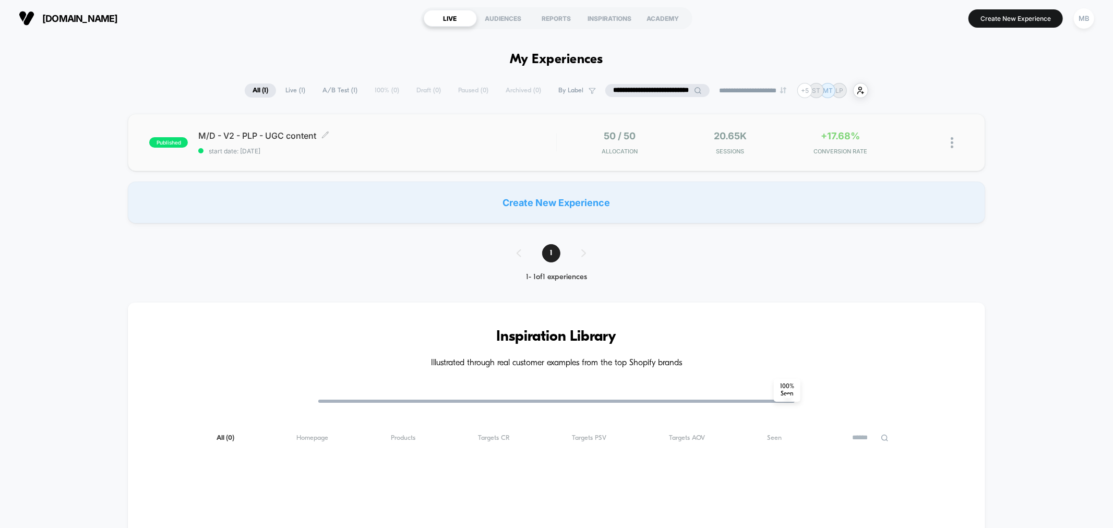
type input "**********"
click at [317, 136] on span "M/D - V2 - PLP - UGC content Click to edit experience details" at bounding box center [376, 135] width 357 height 10
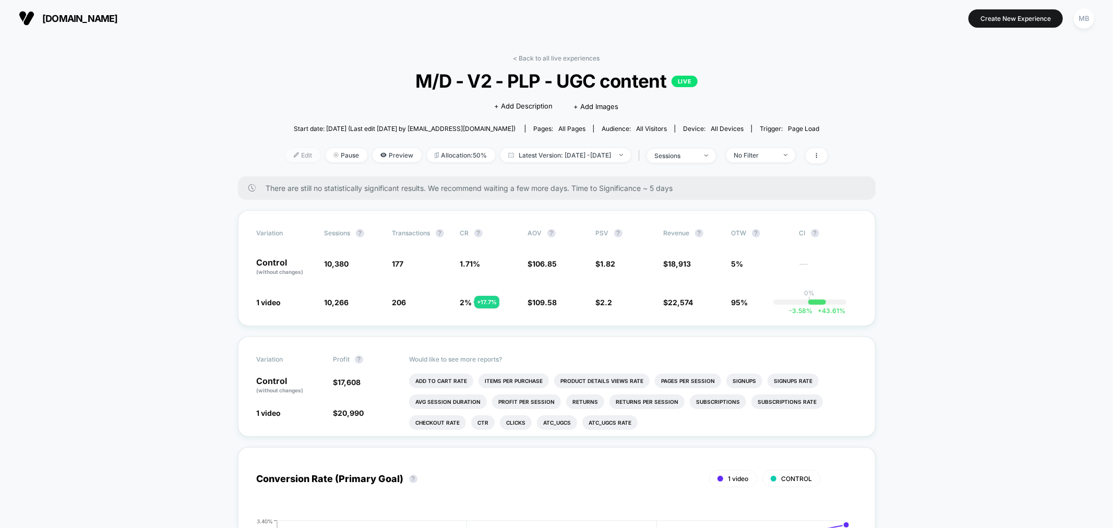
click at [290, 154] on span "Edit" at bounding box center [303, 155] width 34 height 14
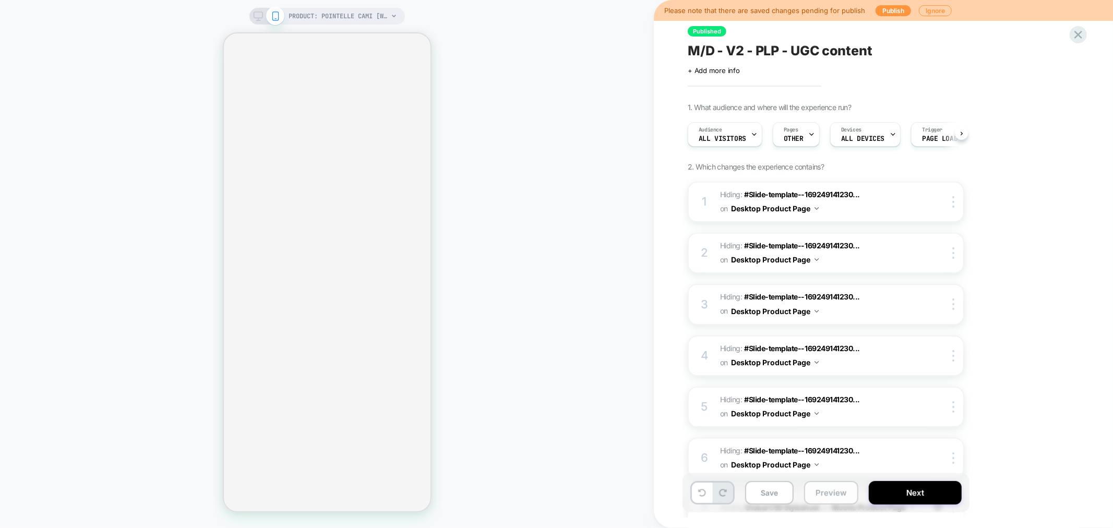
scroll to position [0, 1]
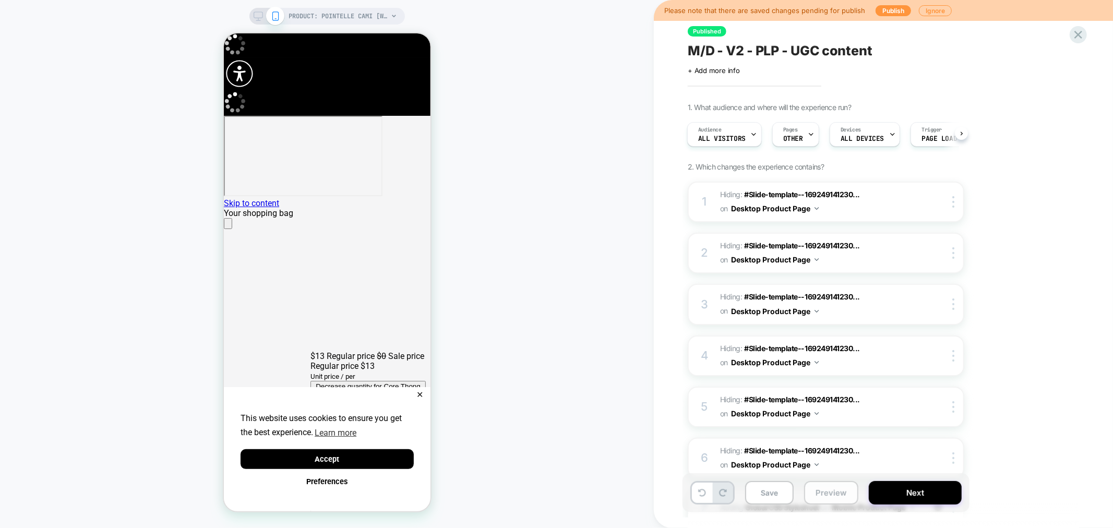
click at [828, 496] on button "Preview" at bounding box center [831, 492] width 54 height 23
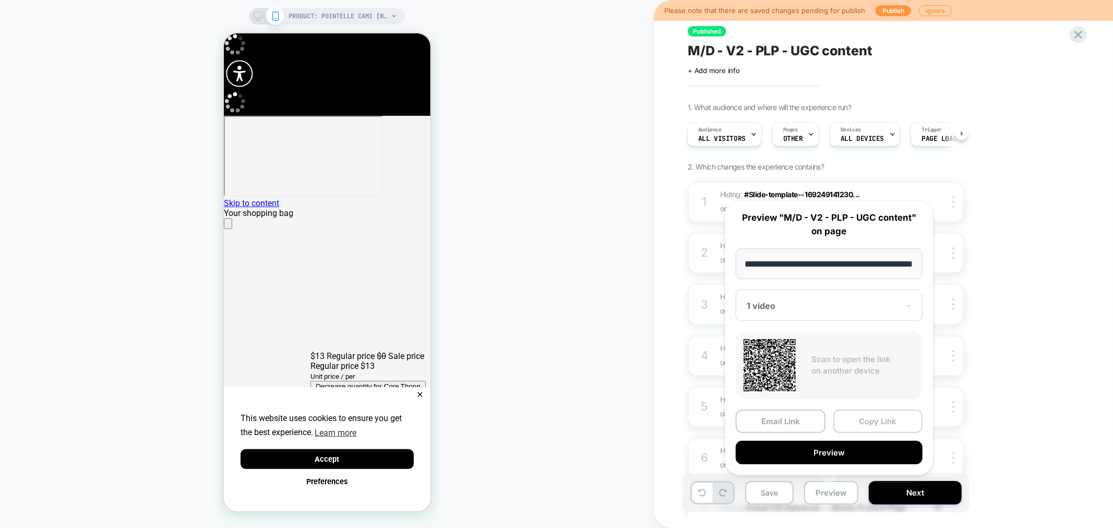
scroll to position [0, 0]
click at [874, 417] on button "Copy Link" at bounding box center [878, 421] width 90 height 23
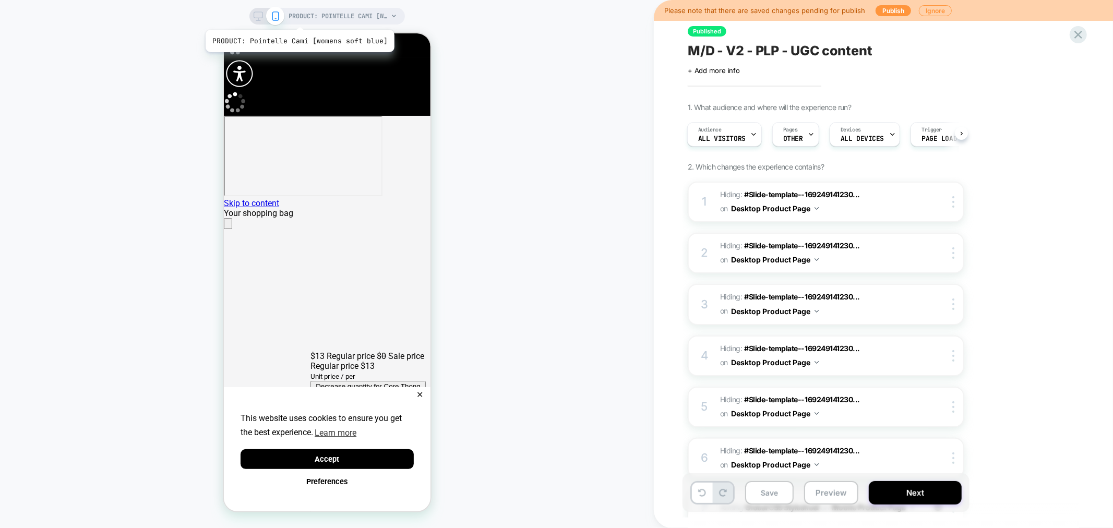
click at [298, 17] on span "PRODUCT: Pointelle Cami [womens soft blue]" at bounding box center [338, 16] width 99 height 17
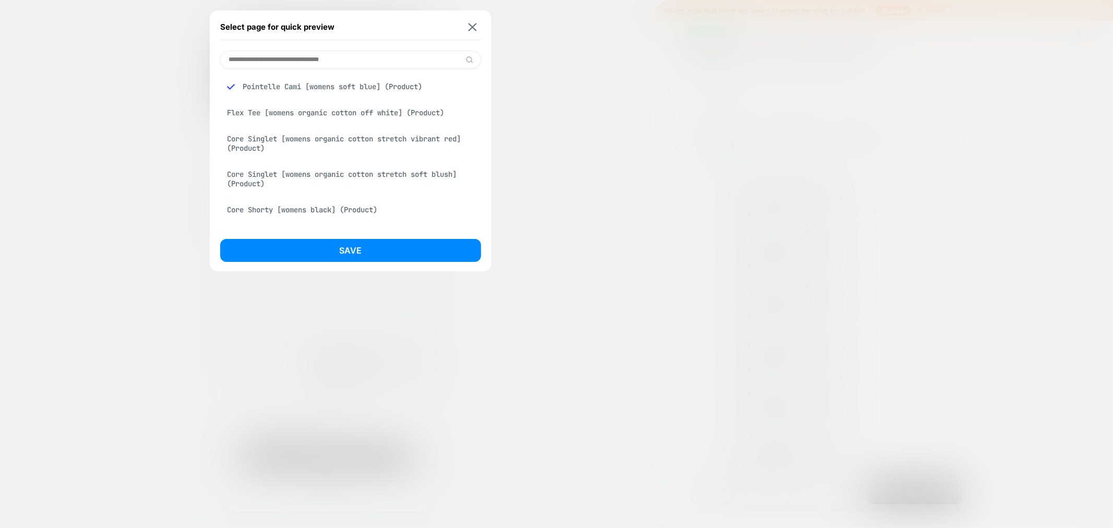
click at [304, 54] on input at bounding box center [350, 60] width 261 height 18
paste input "**********"
type input "**********"
click at [361, 85] on div "Core Butterfly Singlet [womens black] (Product)" at bounding box center [350, 87] width 261 height 20
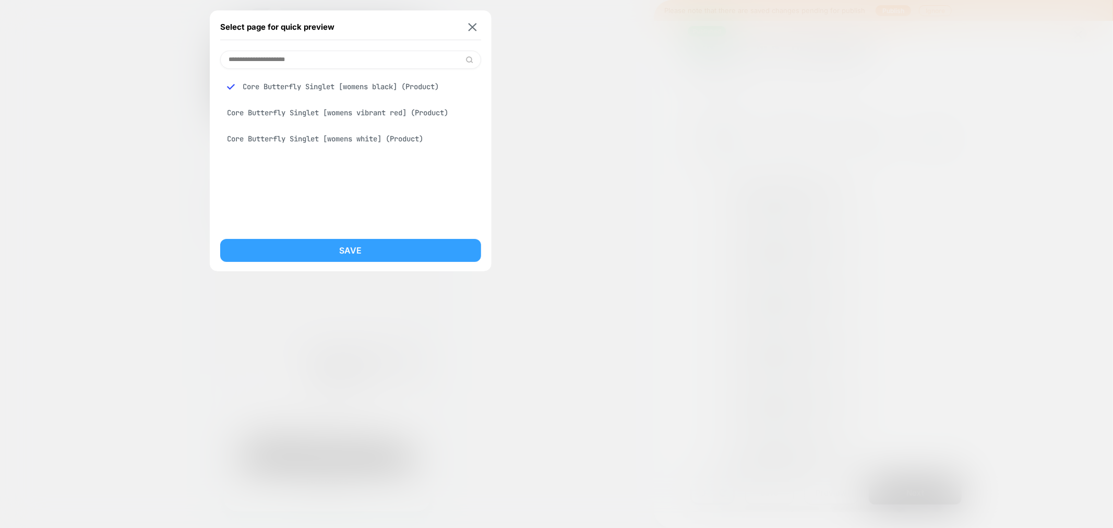
click at [393, 249] on button "Save" at bounding box center [350, 250] width 261 height 23
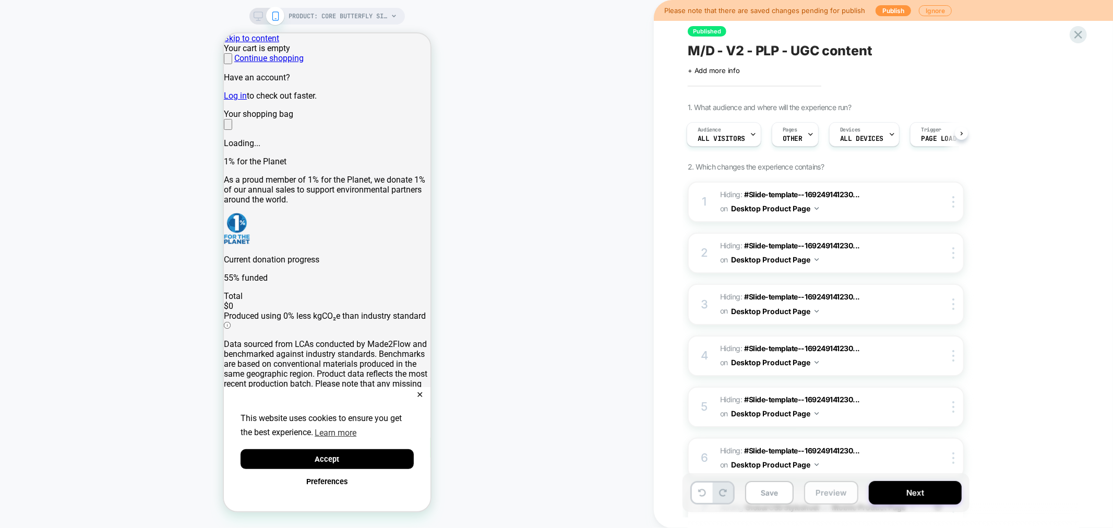
click at [834, 501] on button "Preview" at bounding box center [831, 492] width 54 height 23
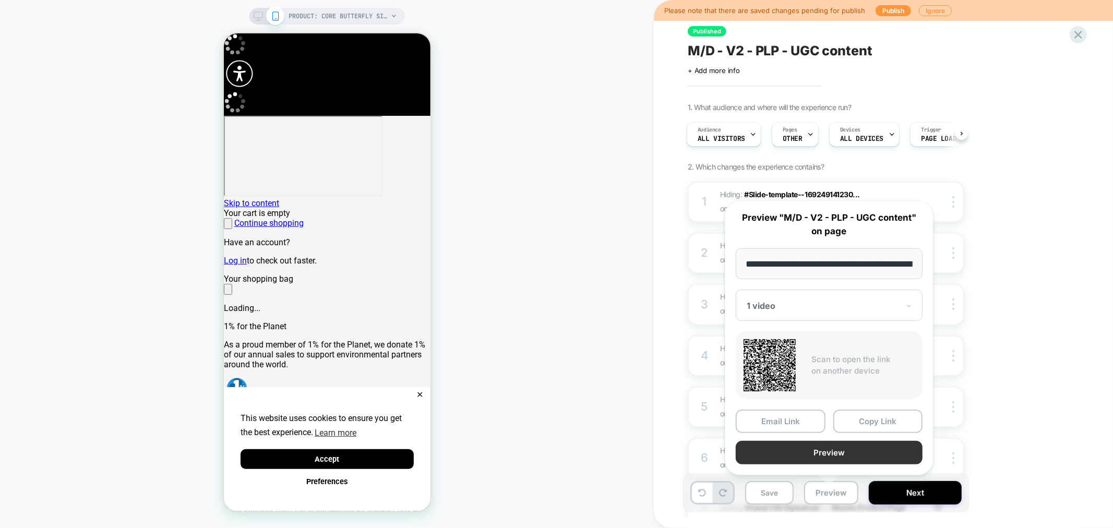
click at [838, 456] on button "Preview" at bounding box center [829, 452] width 187 height 23
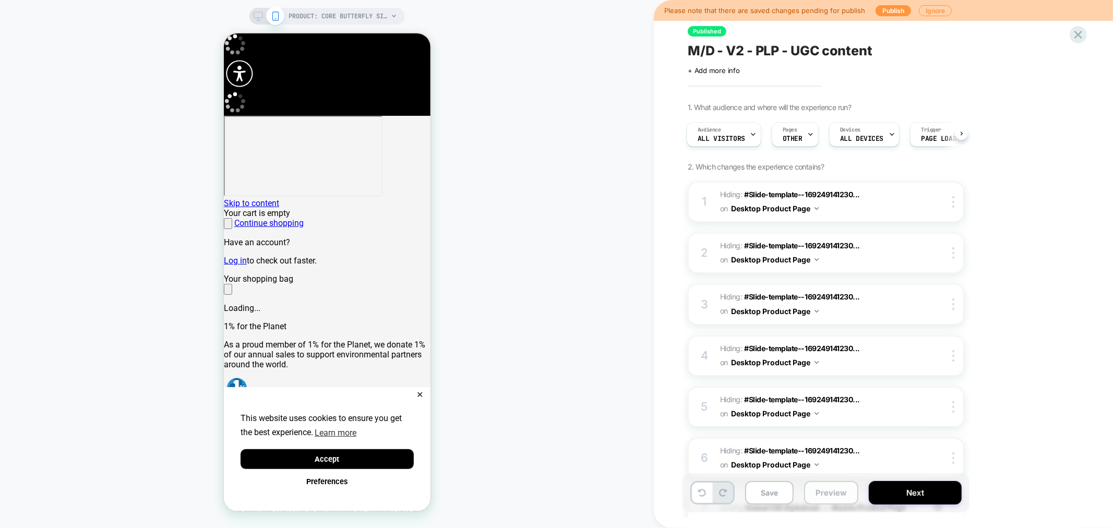
click at [819, 494] on button "Preview" at bounding box center [831, 492] width 54 height 23
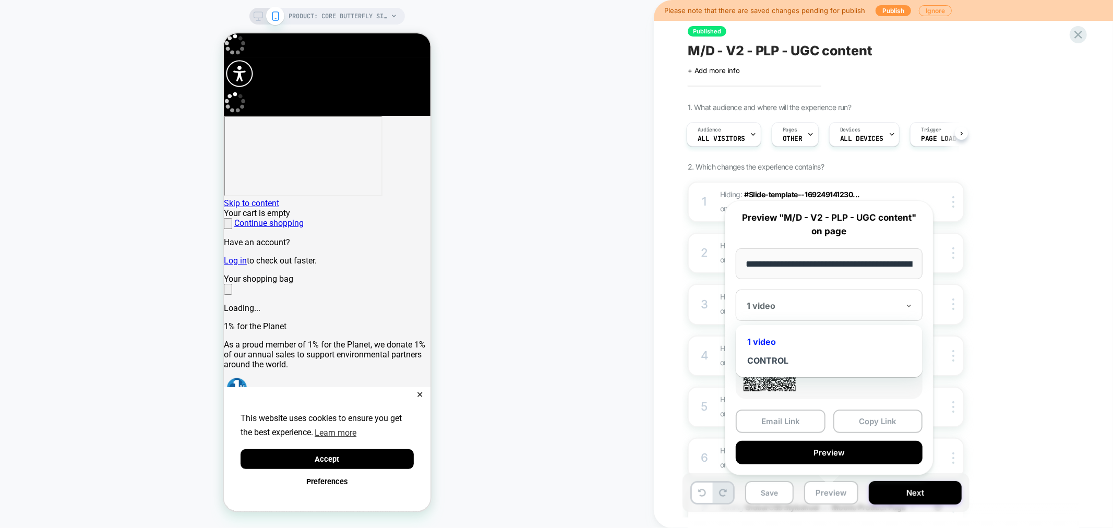
click at [816, 303] on div at bounding box center [823, 306] width 152 height 10
click at [781, 358] on div "CONTROL" at bounding box center [829, 360] width 176 height 19
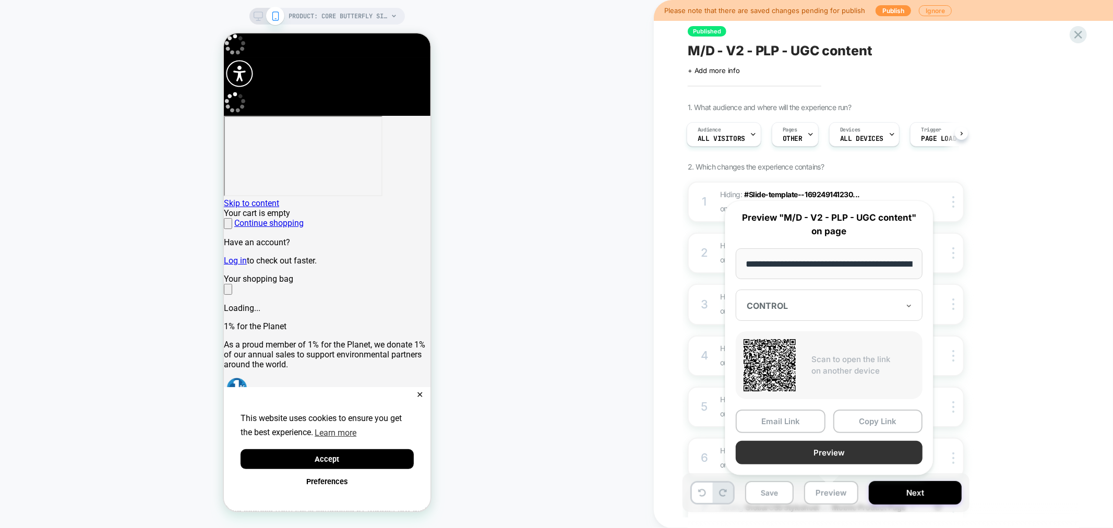
click at [852, 449] on button "Preview" at bounding box center [829, 452] width 187 height 23
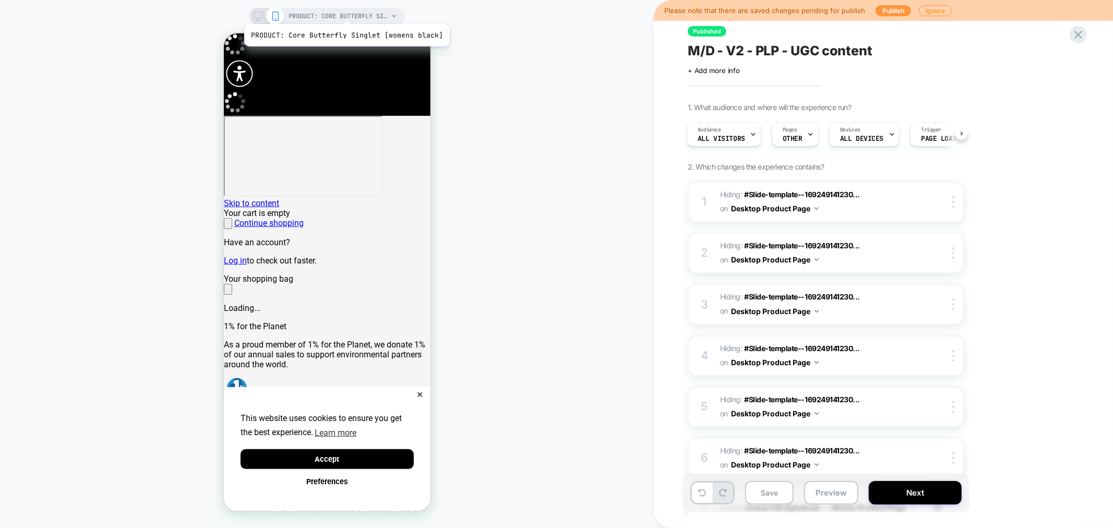
click at [345, 11] on span "PRODUCT: Core Butterfly Singlet [womens black]" at bounding box center [338, 16] width 99 height 17
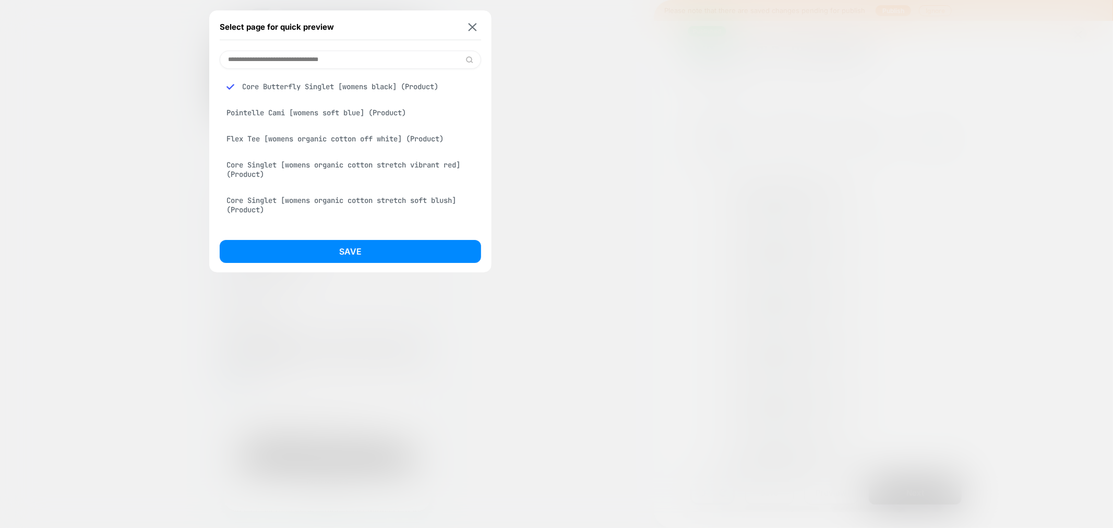
click at [288, 63] on input at bounding box center [350, 60] width 261 height 18
paste input "**********"
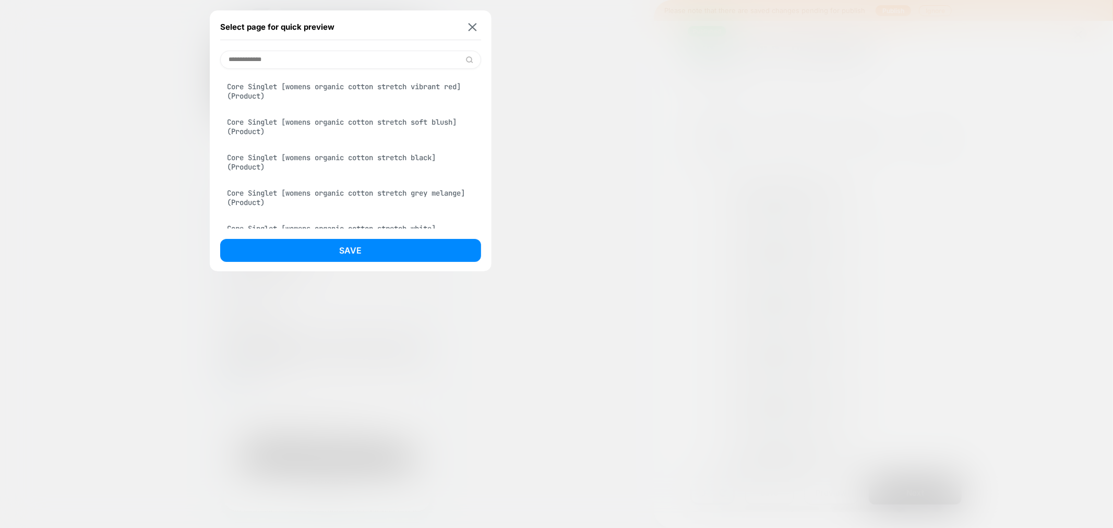
type input "**********"
click at [415, 123] on div "Core Singlet [womens organic cotton stretch soft blush] (Product)" at bounding box center [350, 126] width 261 height 29
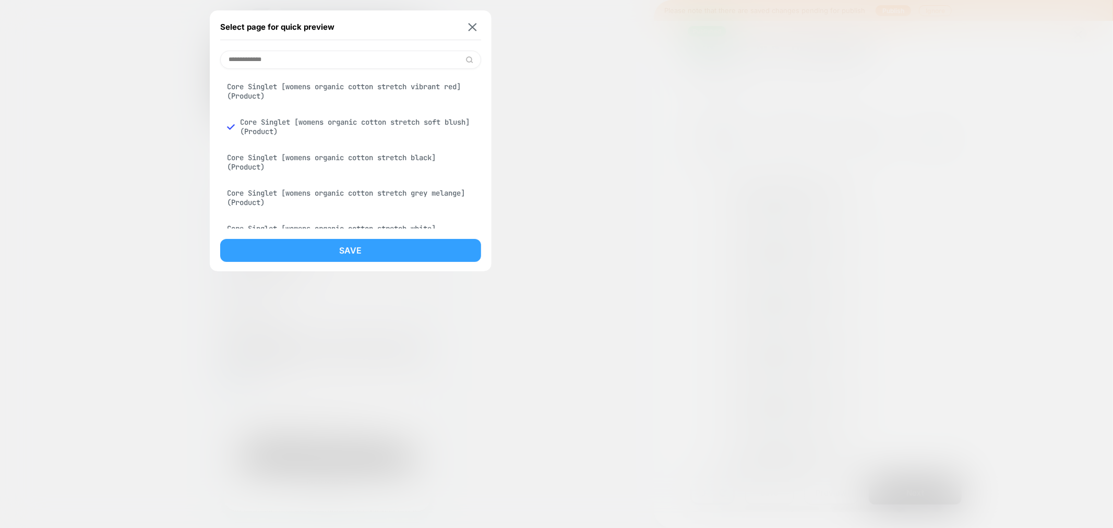
click at [343, 251] on button "Save" at bounding box center [350, 250] width 261 height 23
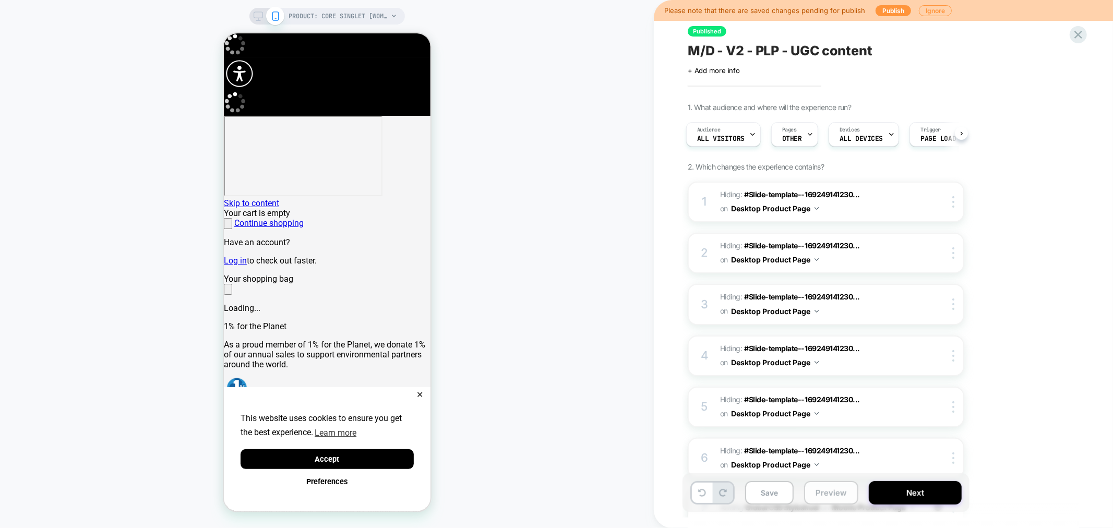
click at [814, 495] on button "Preview" at bounding box center [831, 492] width 54 height 23
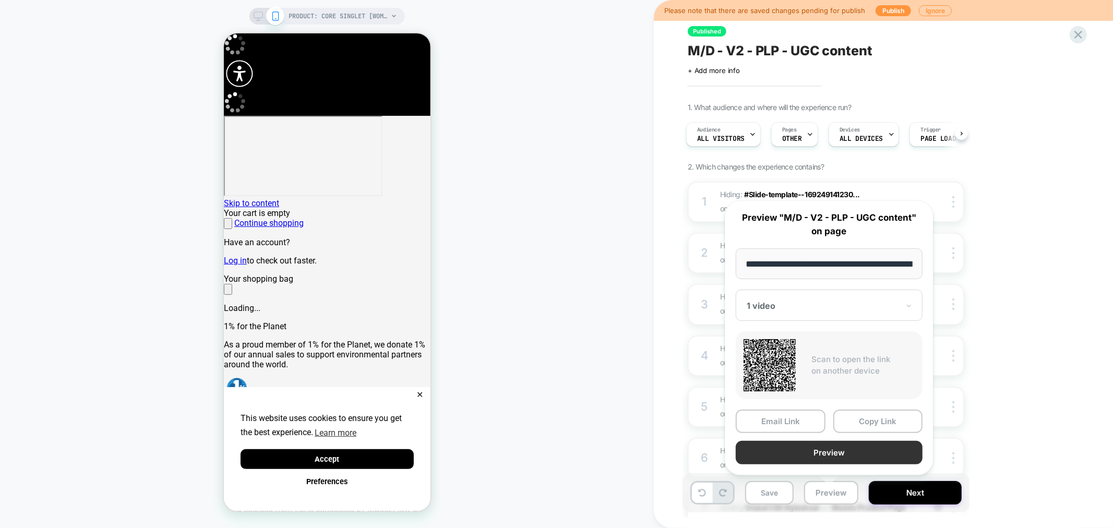
click at [817, 458] on button "Preview" at bounding box center [829, 452] width 187 height 23
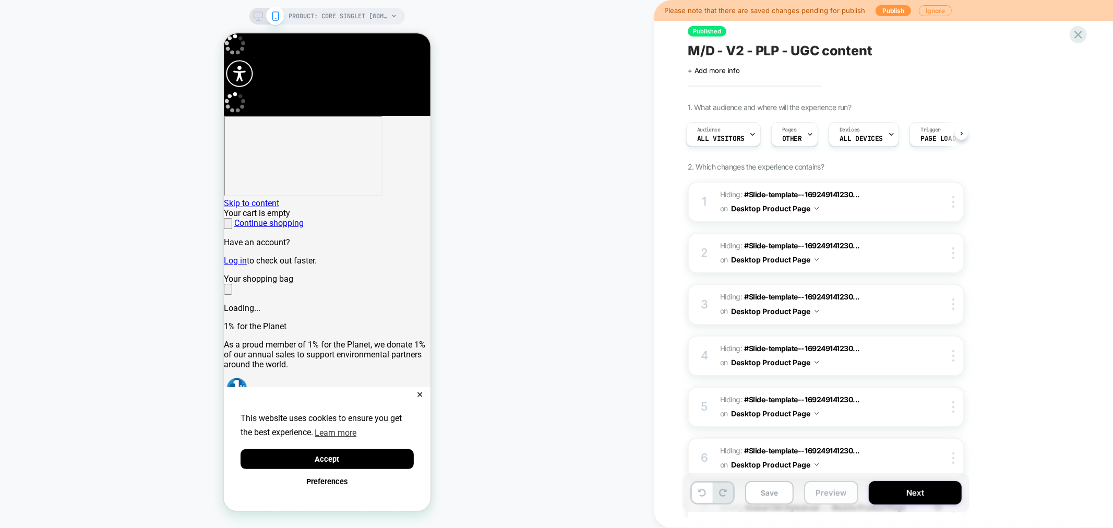
click at [832, 493] on button "Preview" at bounding box center [831, 492] width 54 height 23
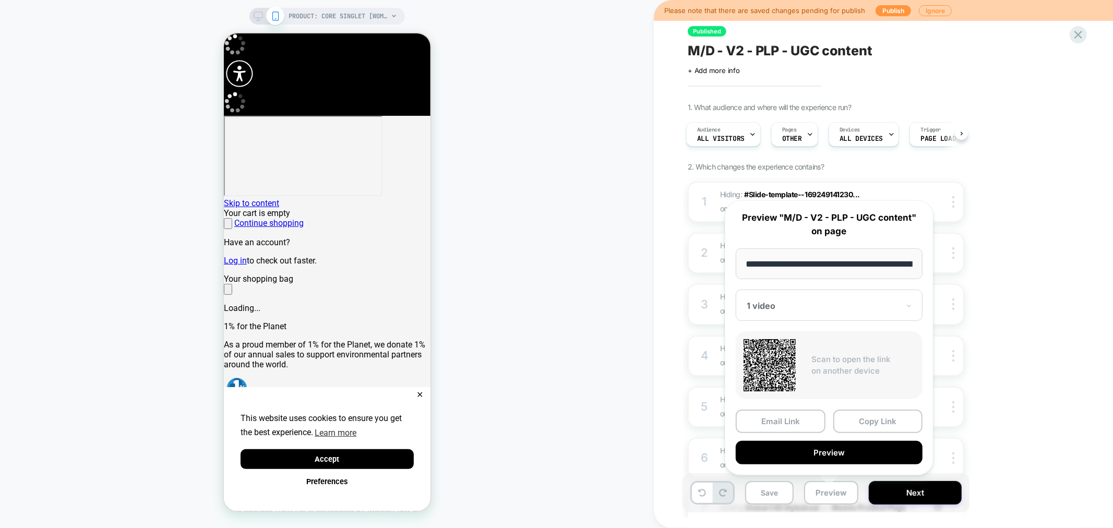
click at [833, 314] on div "1 video" at bounding box center [829, 305] width 187 height 31
click at [774, 359] on div "CONTROL" at bounding box center [829, 360] width 176 height 19
click at [851, 447] on button "Preview" at bounding box center [829, 452] width 187 height 23
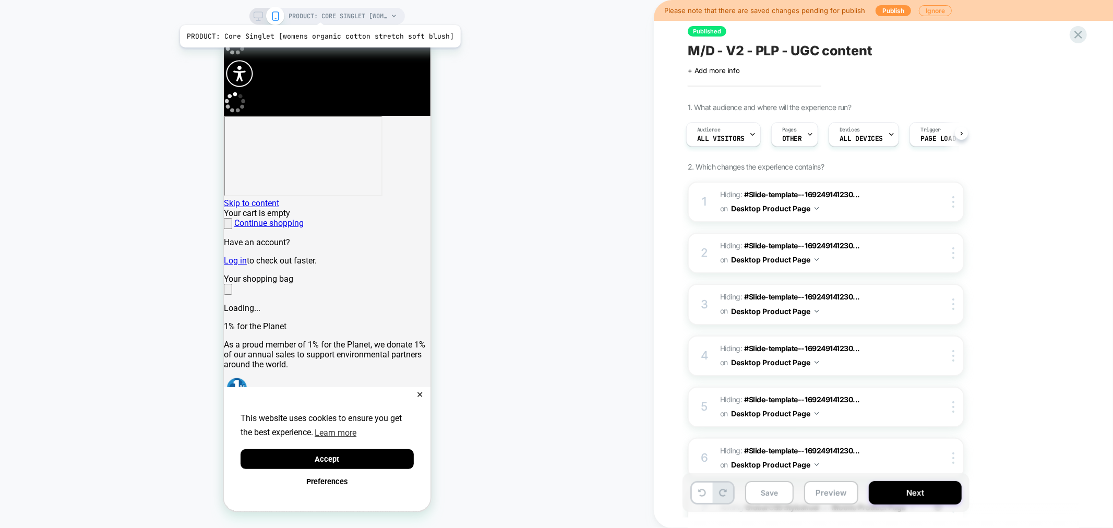
click at [317, 12] on span "PRODUCT: Core Singlet [womens organic cotton stretch soft blush]" at bounding box center [338, 16] width 99 height 17
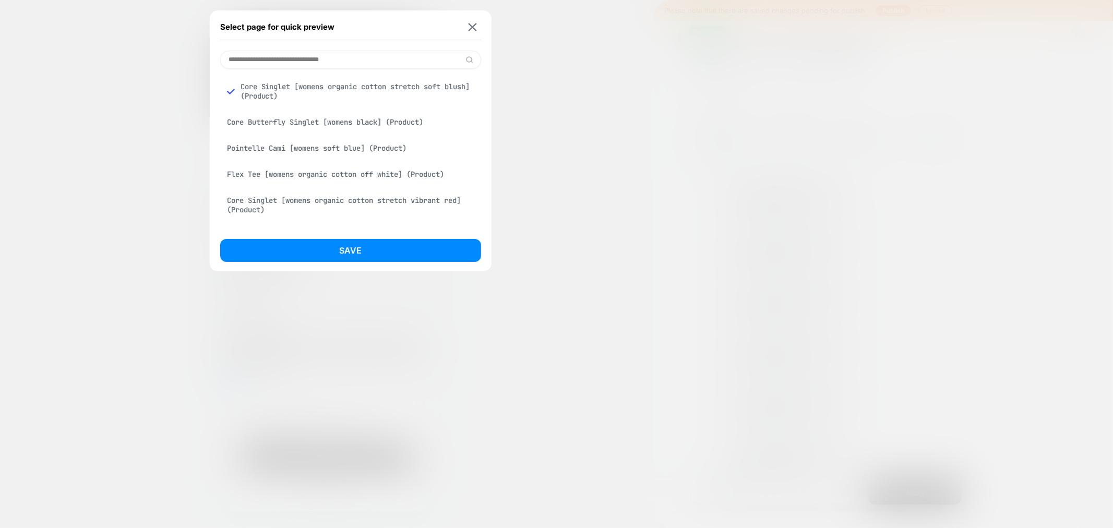
click at [293, 63] on input at bounding box center [350, 60] width 261 height 18
paste input "**********"
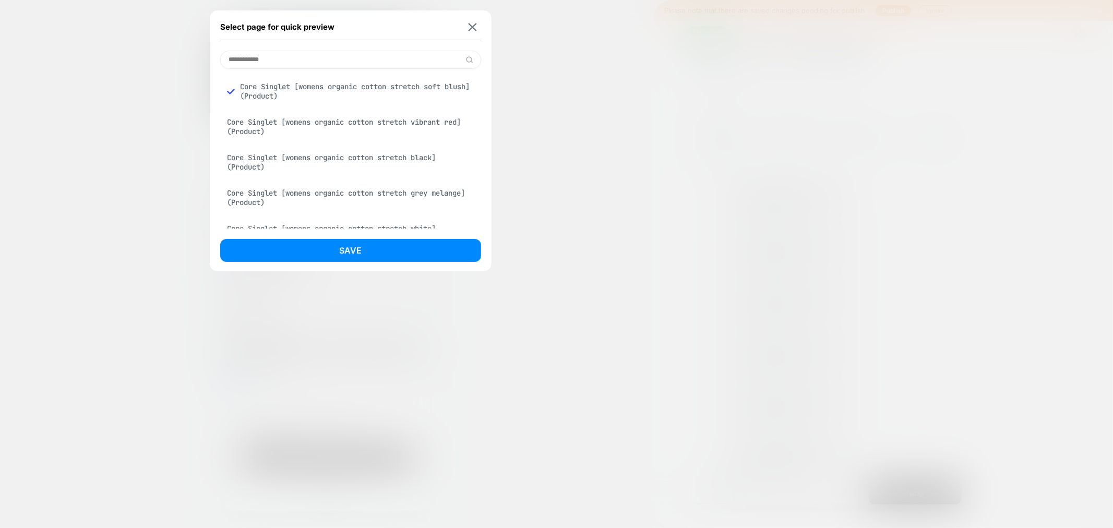
type input "**********"
click at [383, 123] on div "Core Singlet [womens organic cotton stretch vibrant red] (Product)" at bounding box center [350, 126] width 261 height 29
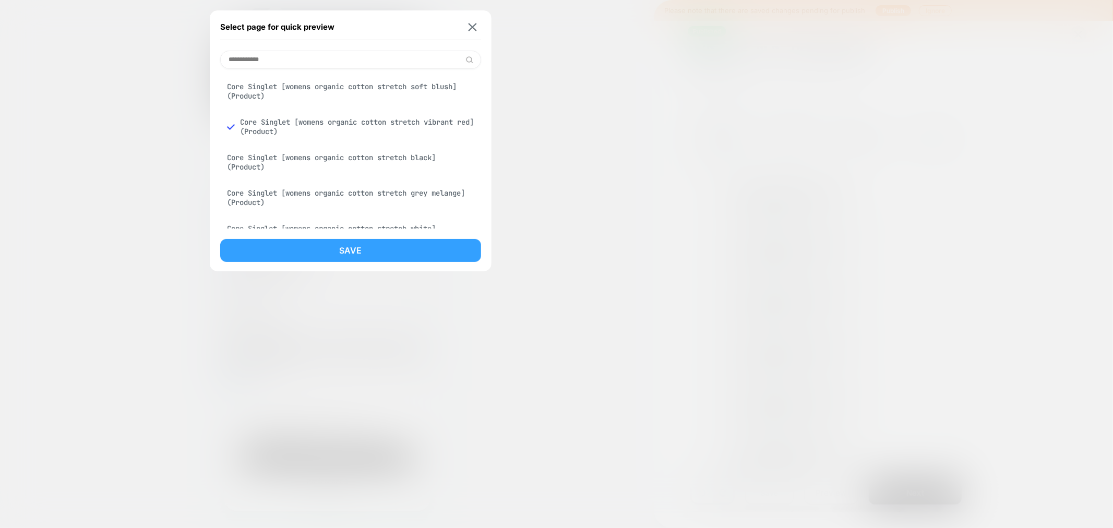
click at [382, 249] on button "Save" at bounding box center [350, 250] width 261 height 23
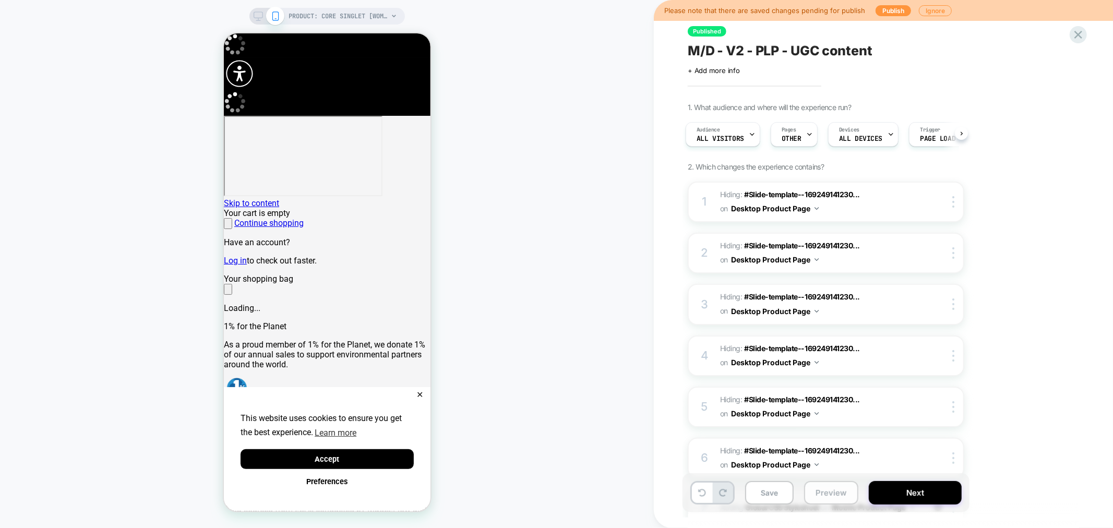
click at [818, 496] on button "Preview" at bounding box center [831, 492] width 54 height 23
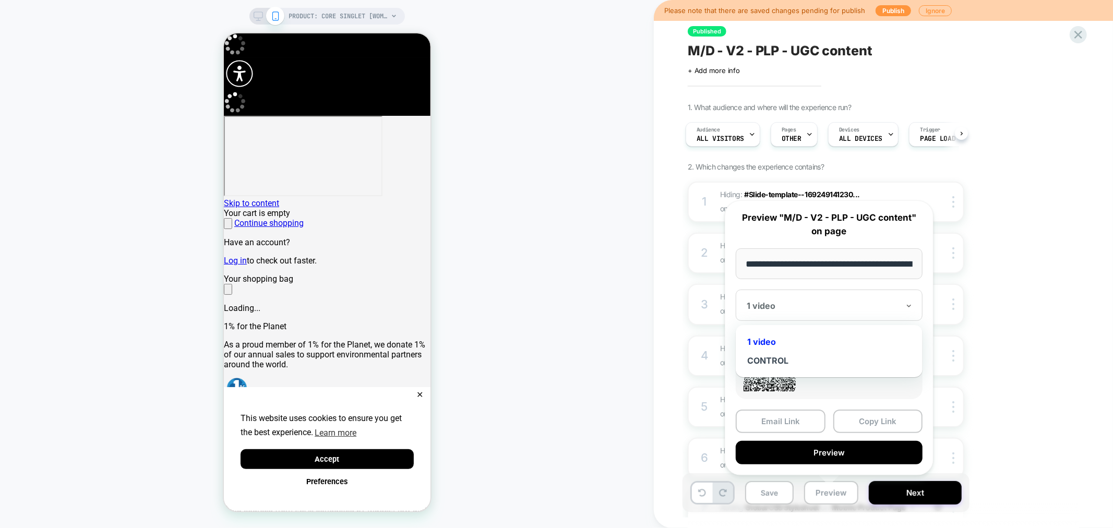
click at [822, 311] on div "1 video" at bounding box center [829, 305] width 187 height 31
click at [773, 362] on div "CONTROL" at bounding box center [829, 360] width 176 height 19
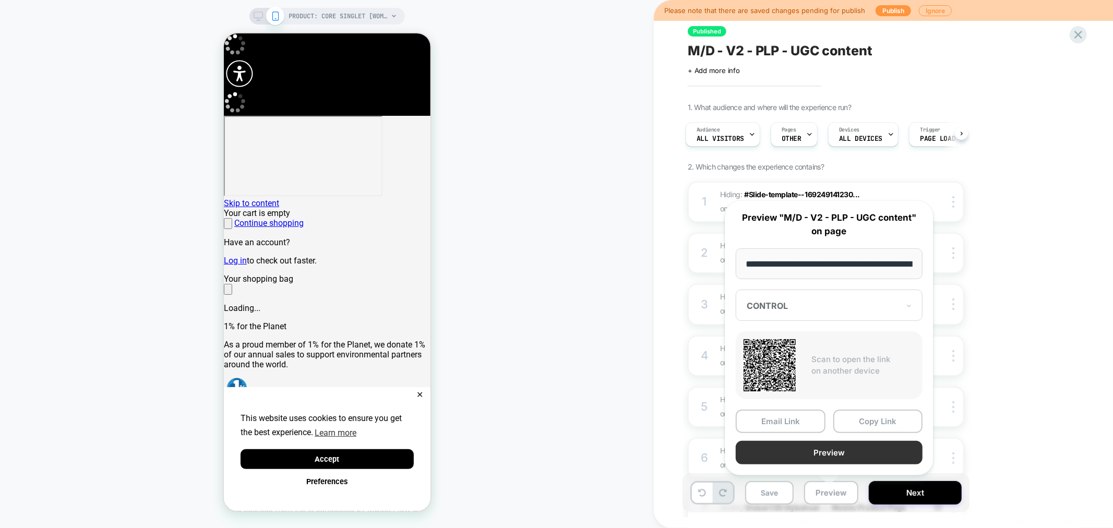
click at [812, 451] on button "Preview" at bounding box center [829, 452] width 187 height 23
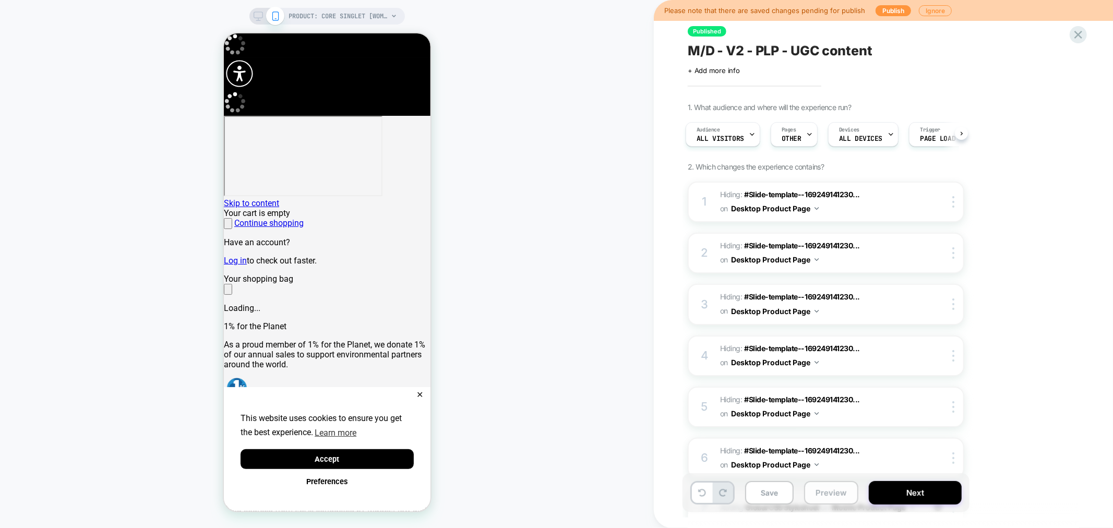
click at [826, 496] on button "Preview" at bounding box center [831, 492] width 54 height 23
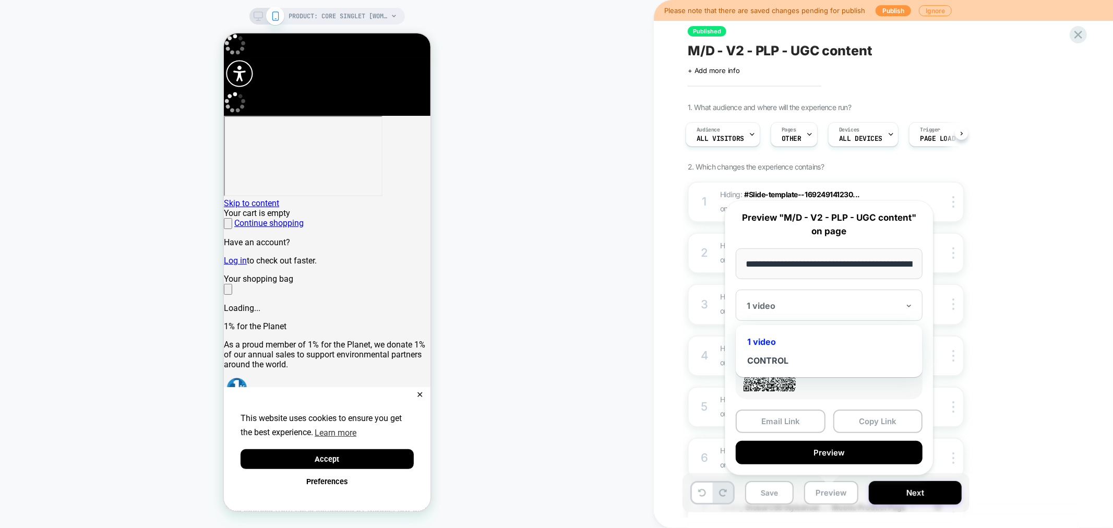
click at [795, 305] on div at bounding box center [823, 306] width 152 height 10
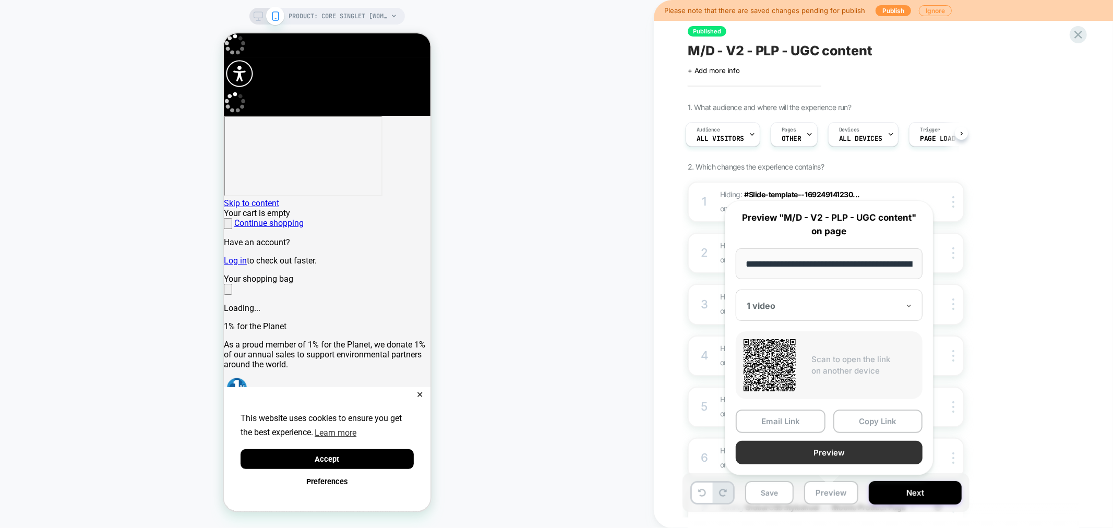
click at [843, 449] on button "Preview" at bounding box center [829, 452] width 187 height 23
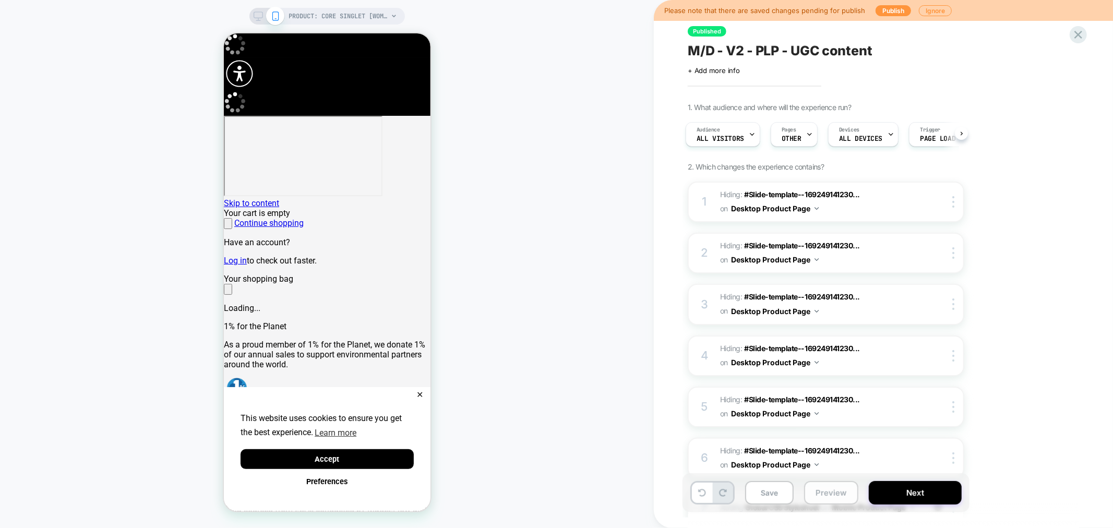
click at [830, 496] on button "Preview" at bounding box center [831, 492] width 54 height 23
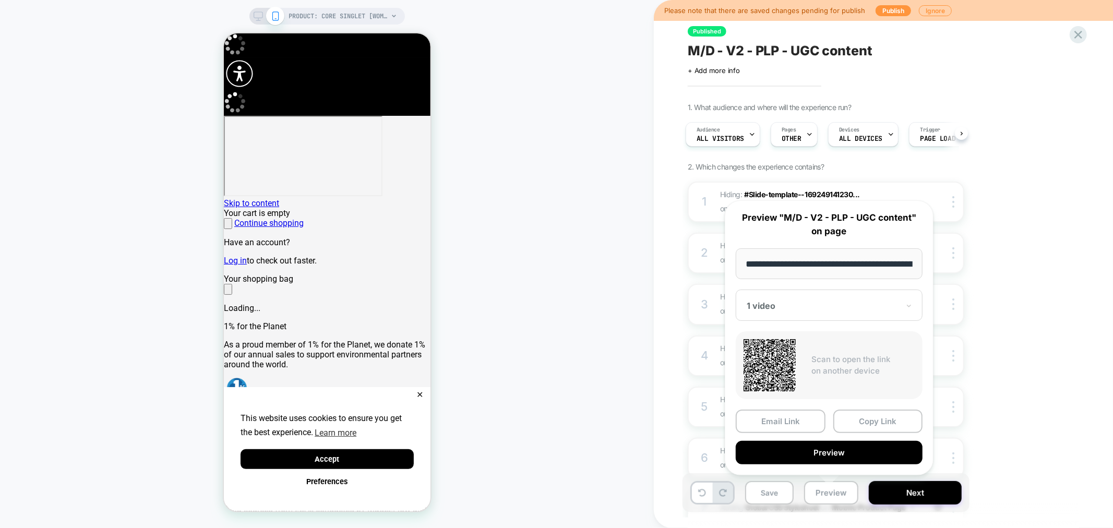
click at [829, 302] on div at bounding box center [823, 306] width 152 height 10
click at [771, 358] on div "CONTROL" at bounding box center [829, 360] width 176 height 19
click at [825, 451] on button "Preview" at bounding box center [829, 452] width 187 height 23
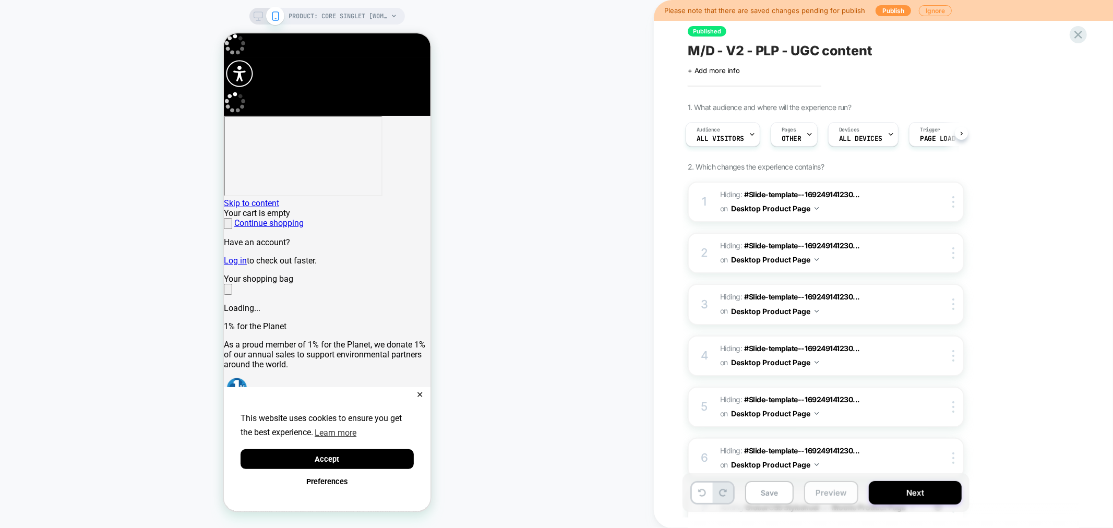
click at [833, 498] on button "Preview" at bounding box center [831, 492] width 54 height 23
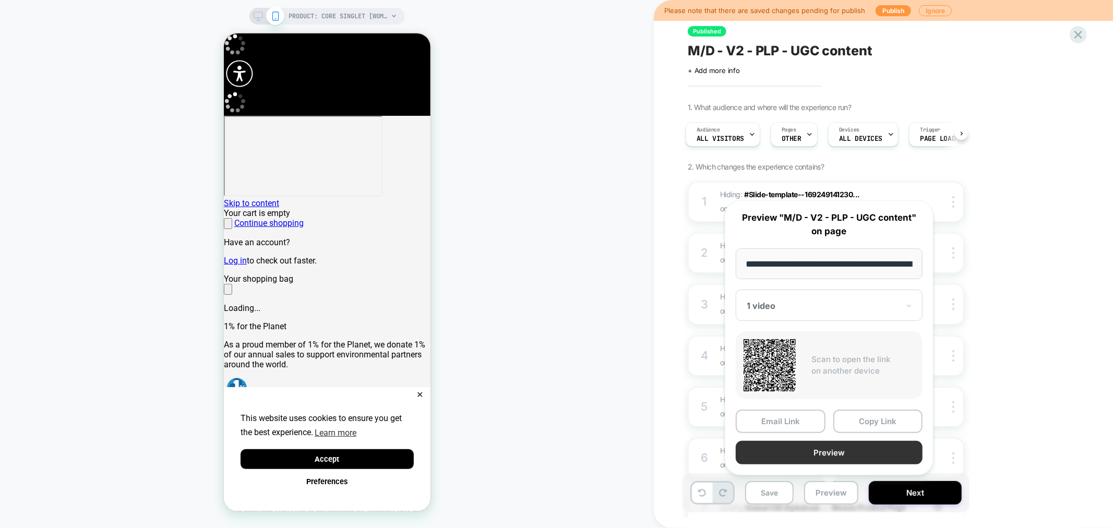
click at [844, 449] on button "Preview" at bounding box center [829, 452] width 187 height 23
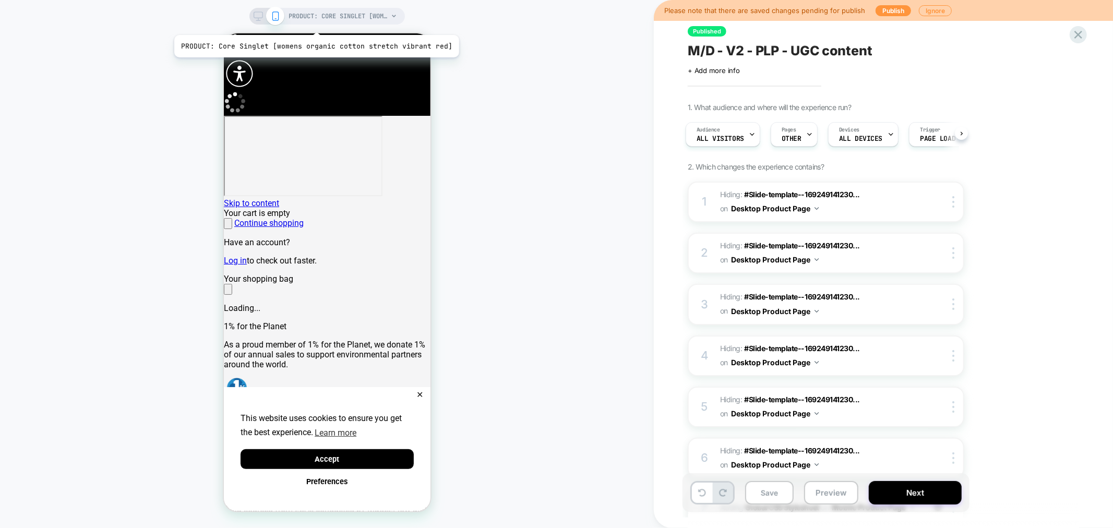
click at [315, 19] on span "PRODUCT: Core Singlet [womens organic cotton stretch vibrant red]" at bounding box center [338, 16] width 99 height 17
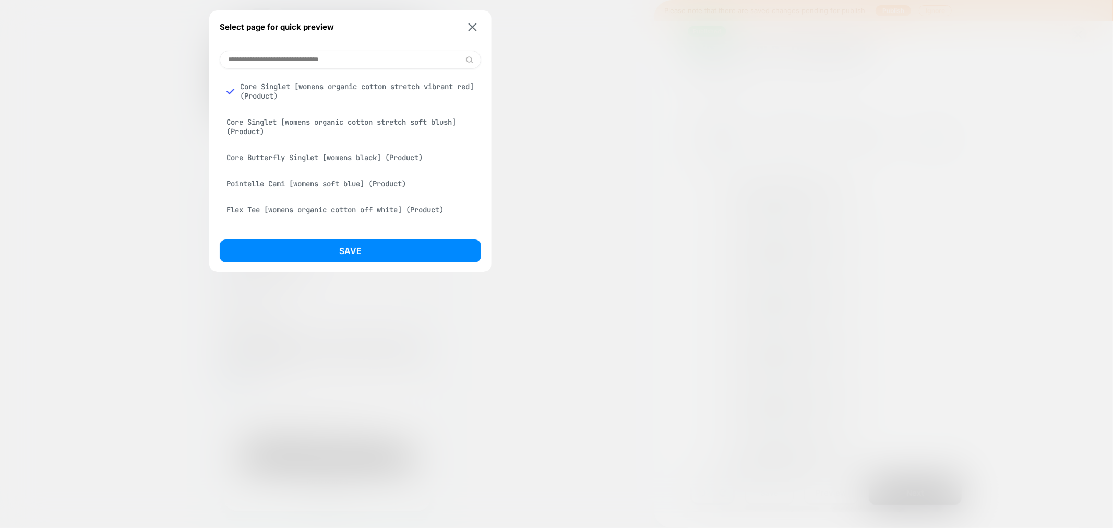
click at [271, 67] on input at bounding box center [350, 60] width 261 height 18
paste input "**********"
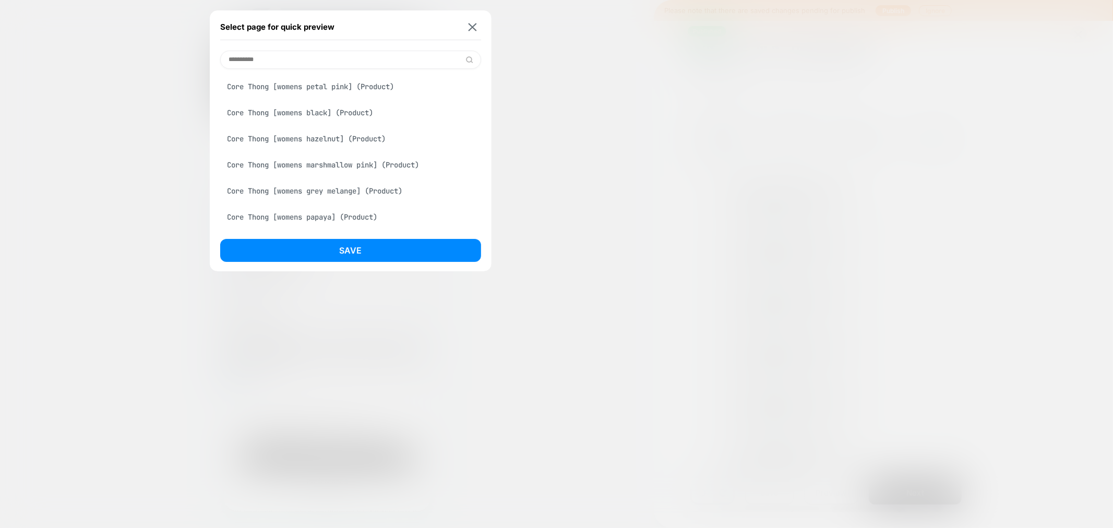
type input "**********"
click at [339, 85] on div "Core Thong [womens petal pink] (Product)" at bounding box center [350, 87] width 261 height 20
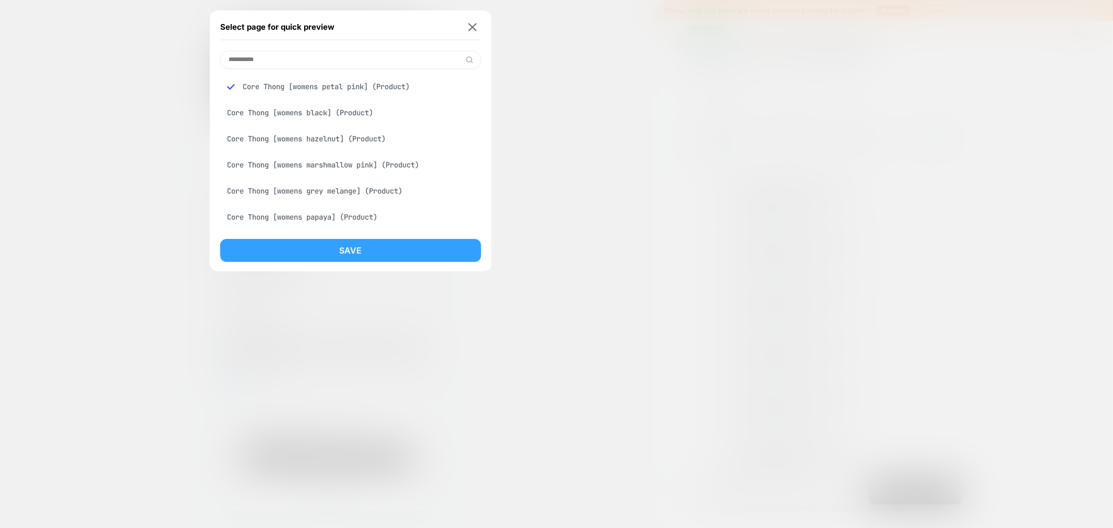
click at [358, 254] on button "Save" at bounding box center [350, 250] width 261 height 23
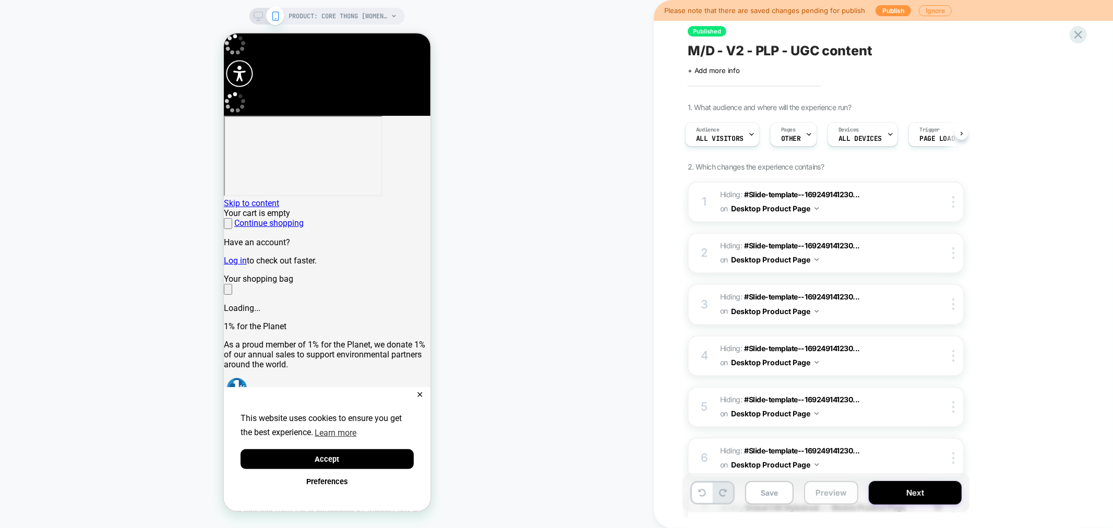
click at [821, 496] on button "Preview" at bounding box center [831, 492] width 54 height 23
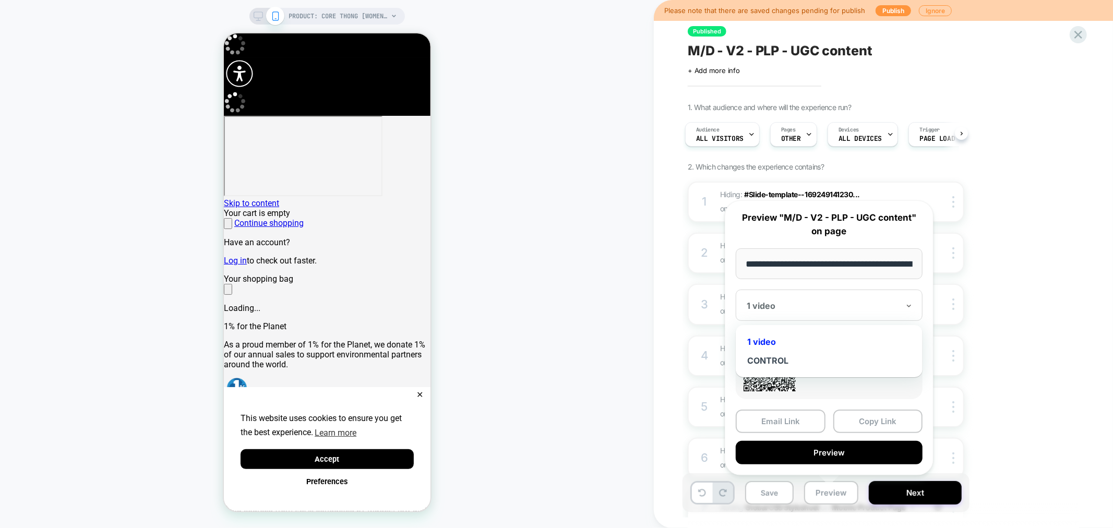
click at [782, 308] on div at bounding box center [823, 306] width 152 height 10
click at [769, 359] on div "CONTROL" at bounding box center [829, 360] width 176 height 19
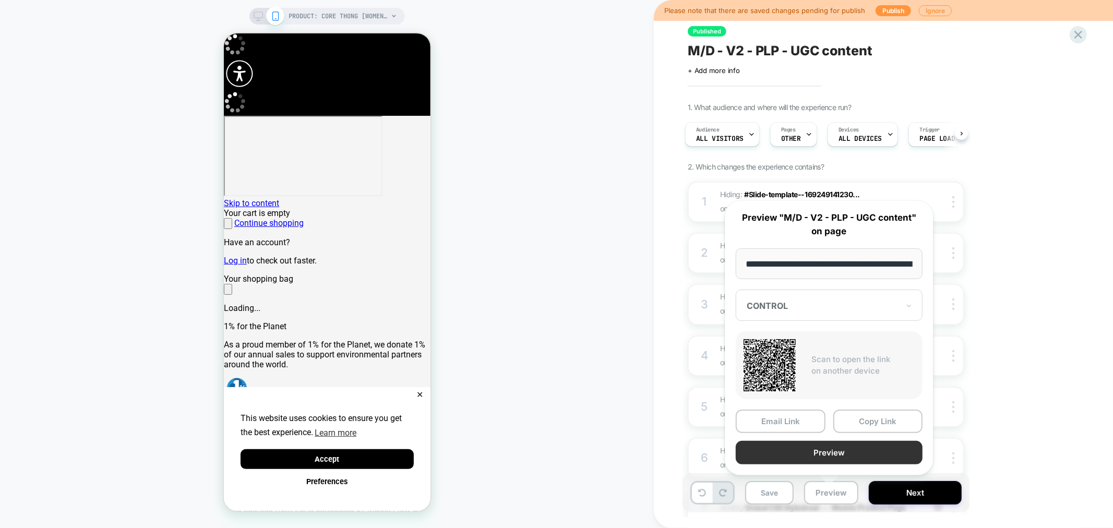
click at [810, 450] on button "Preview" at bounding box center [829, 452] width 187 height 23
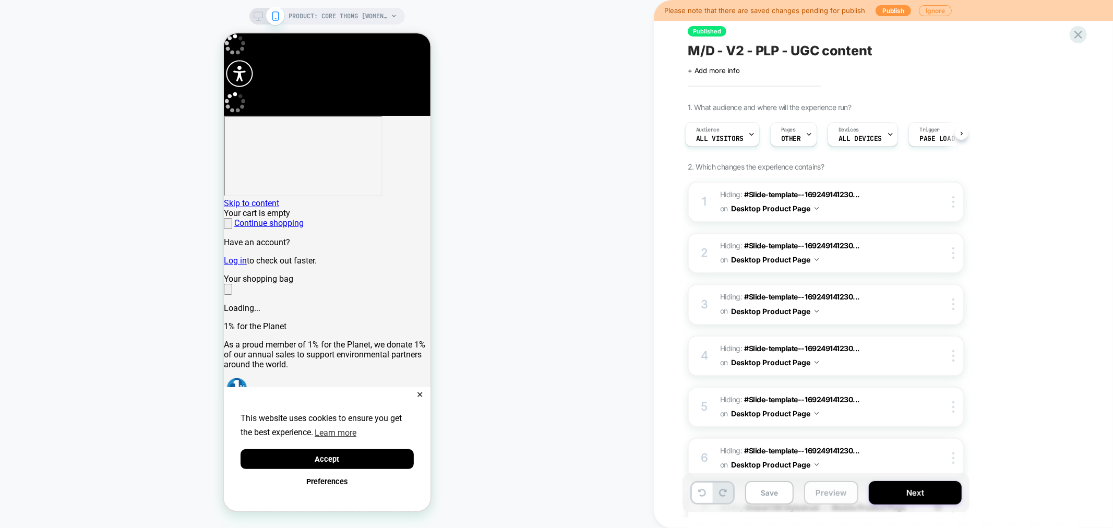
click at [825, 488] on button "Preview" at bounding box center [831, 492] width 54 height 23
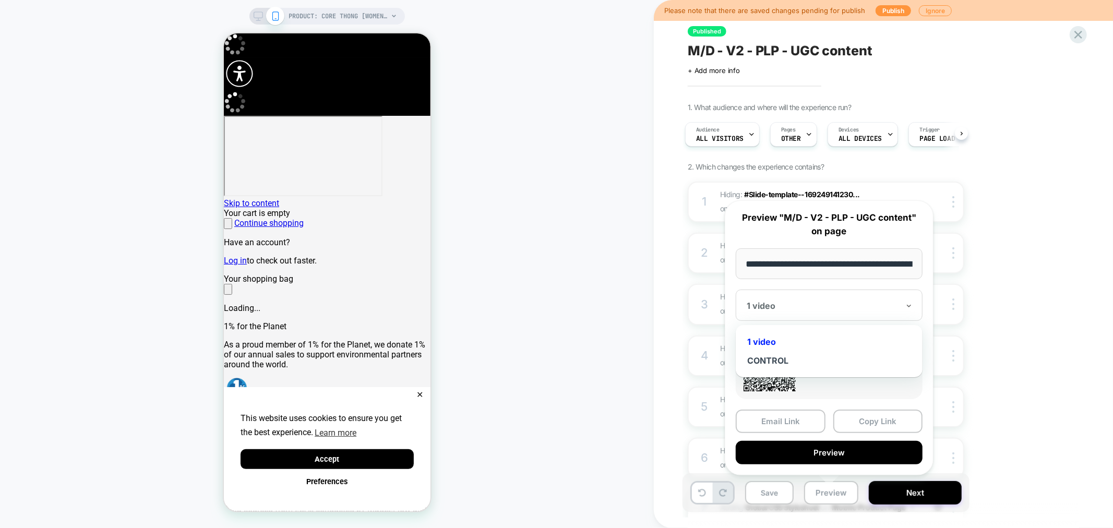
click at [806, 304] on div at bounding box center [823, 306] width 152 height 10
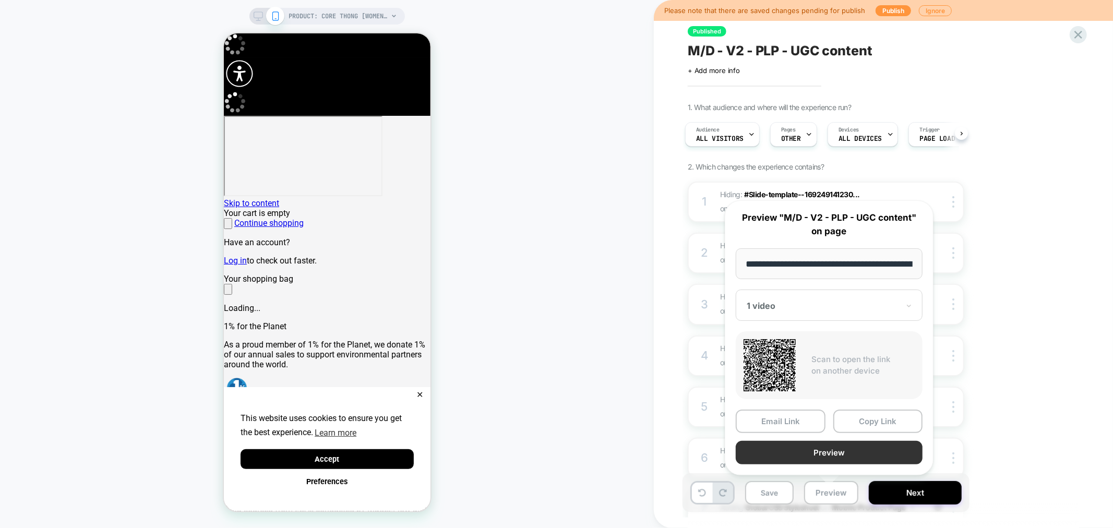
click at [856, 458] on button "Preview" at bounding box center [829, 452] width 187 height 23
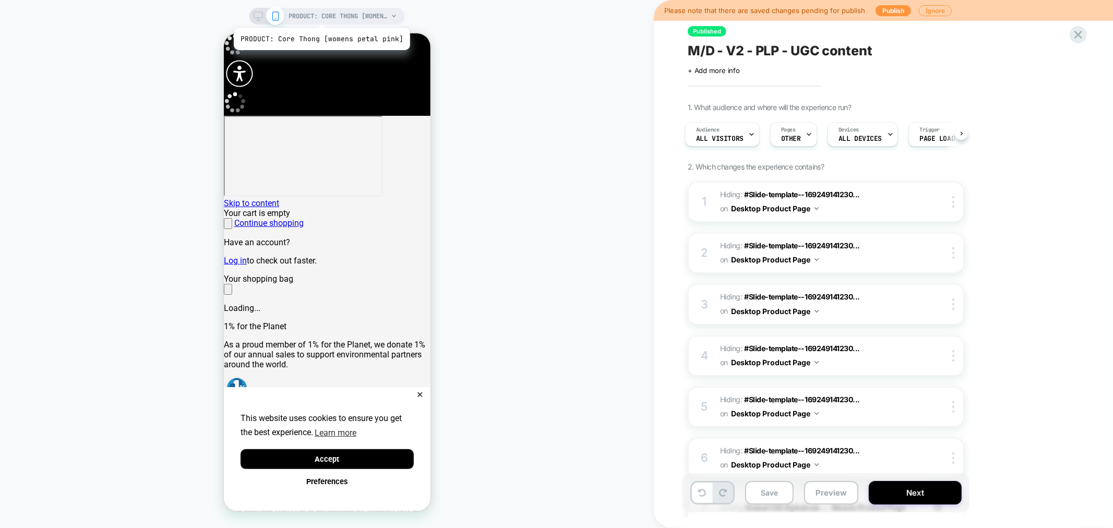
click at [320, 15] on span "PRODUCT: Core Thong [womens petal pink]" at bounding box center [338, 16] width 99 height 17
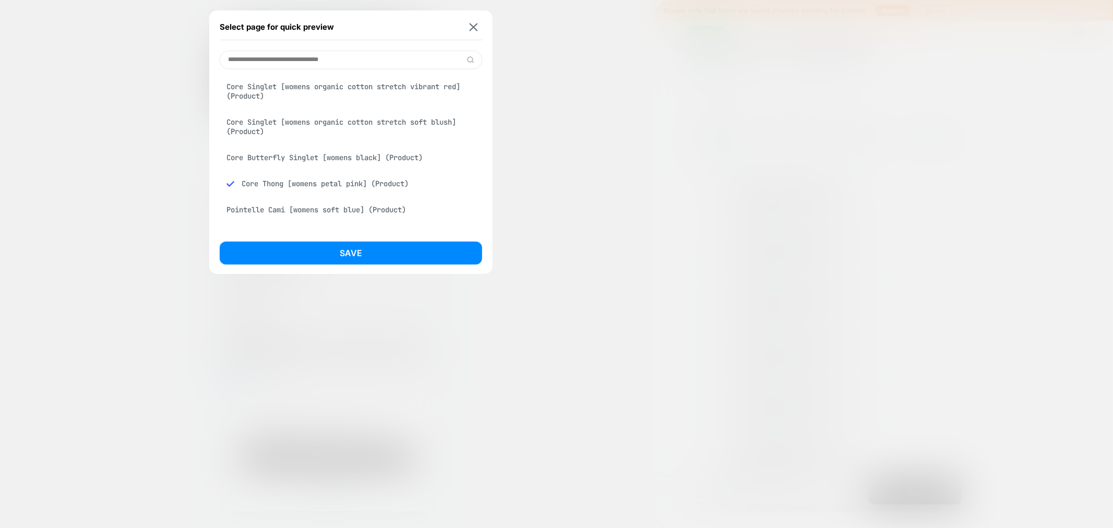
click at [263, 64] on input at bounding box center [351, 60] width 262 height 18
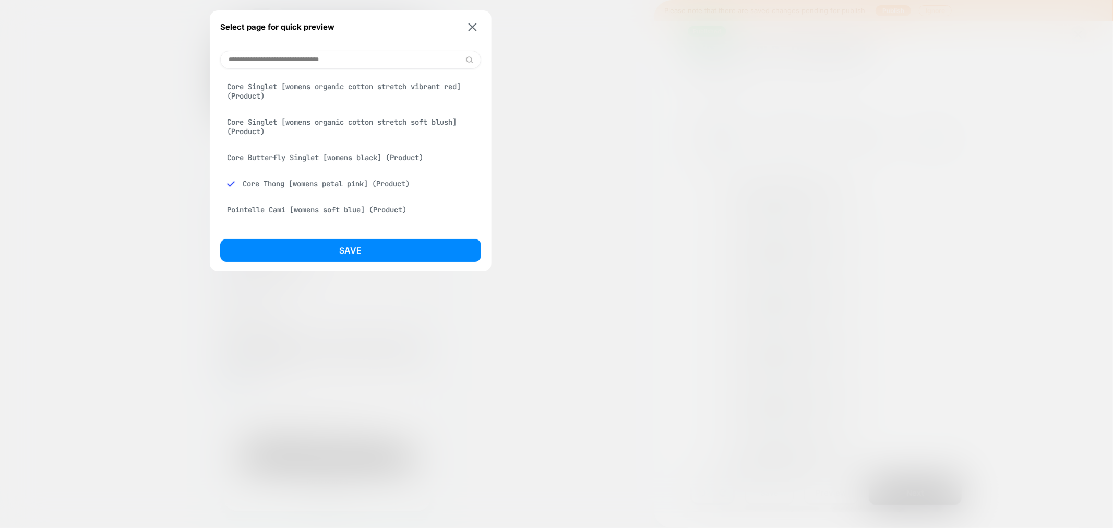
paste input "**********"
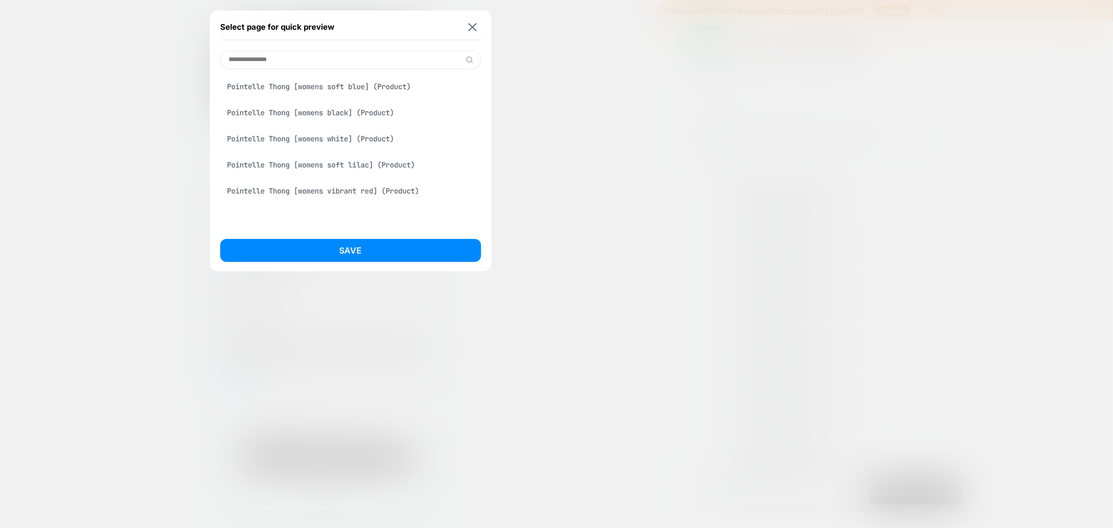
type input "**********"
click at [340, 90] on div "Pointelle Thong [womens soft blue] (Product)" at bounding box center [350, 87] width 261 height 20
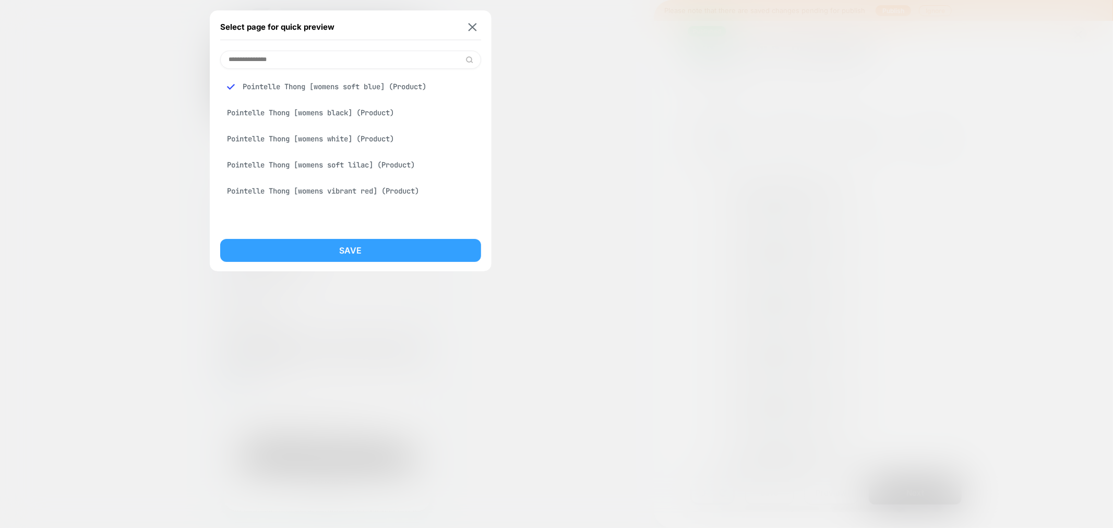
click at [356, 253] on button "Save" at bounding box center [350, 250] width 261 height 23
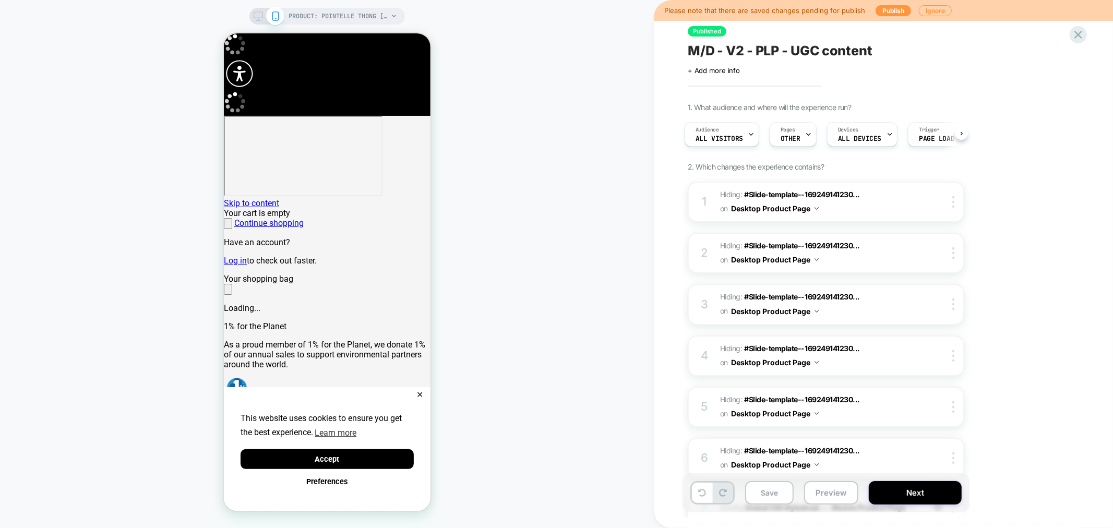
click at [177, 310] on div "PRODUCT: Pointelle Thong [womens soft blue] PRODUCT: Pointelle Thong [womens so…" at bounding box center [327, 263] width 654 height 507
click at [839, 491] on button "Preview" at bounding box center [831, 492] width 54 height 23
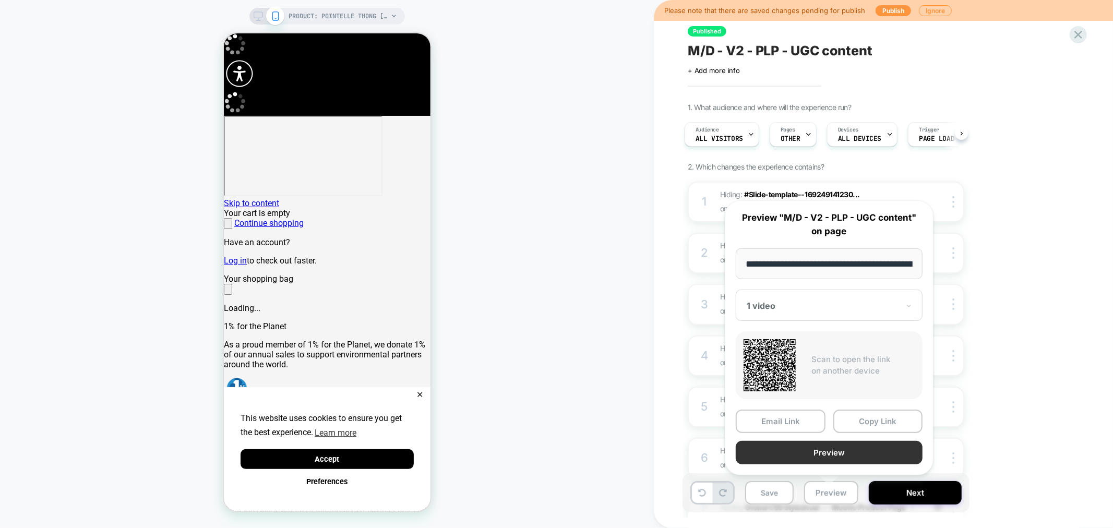
click at [839, 445] on button "Preview" at bounding box center [829, 452] width 187 height 23
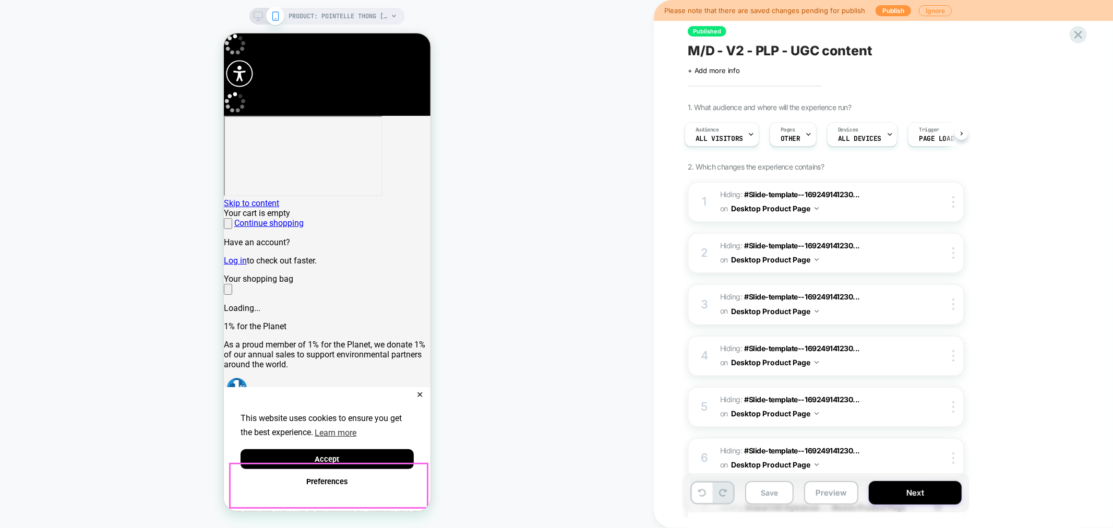
scroll to position [347, 0]
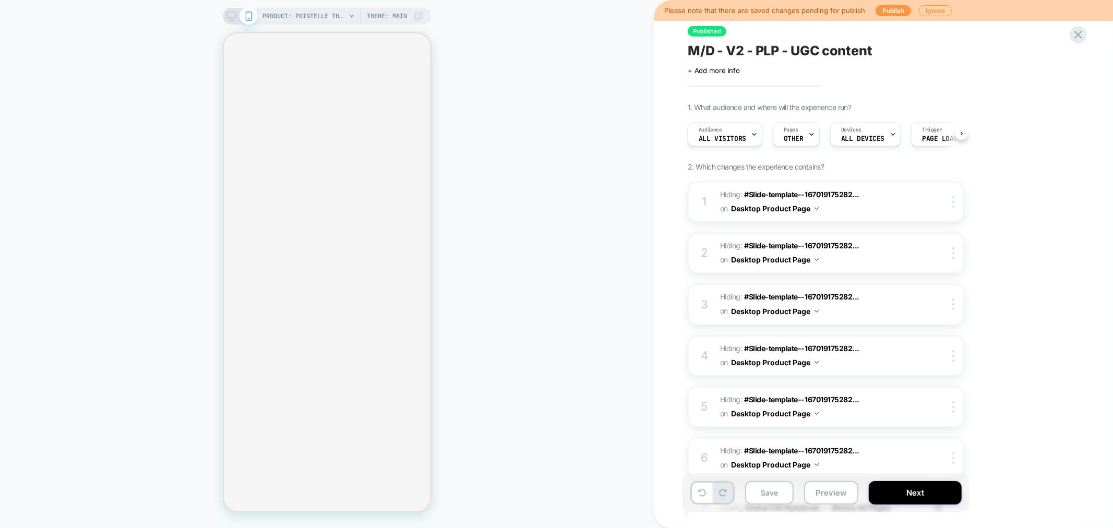
scroll to position [0, 1]
